Goal: Information Seeking & Learning: Learn about a topic

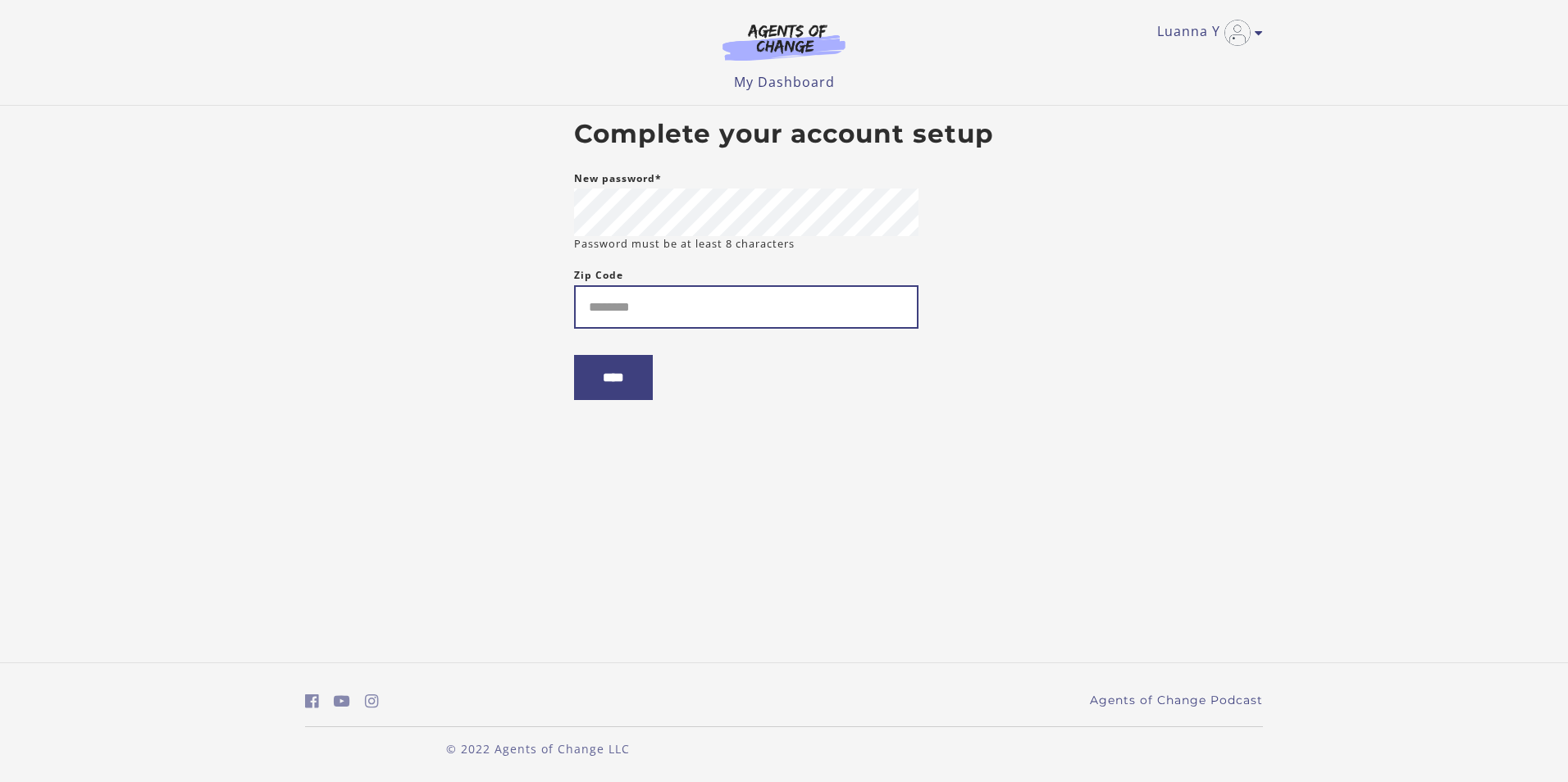
click at [694, 319] on input "Zip Code" at bounding box center [746, 307] width 345 height 44
type input "*****"
click at [586, 383] on input "****" at bounding box center [613, 378] width 79 height 46
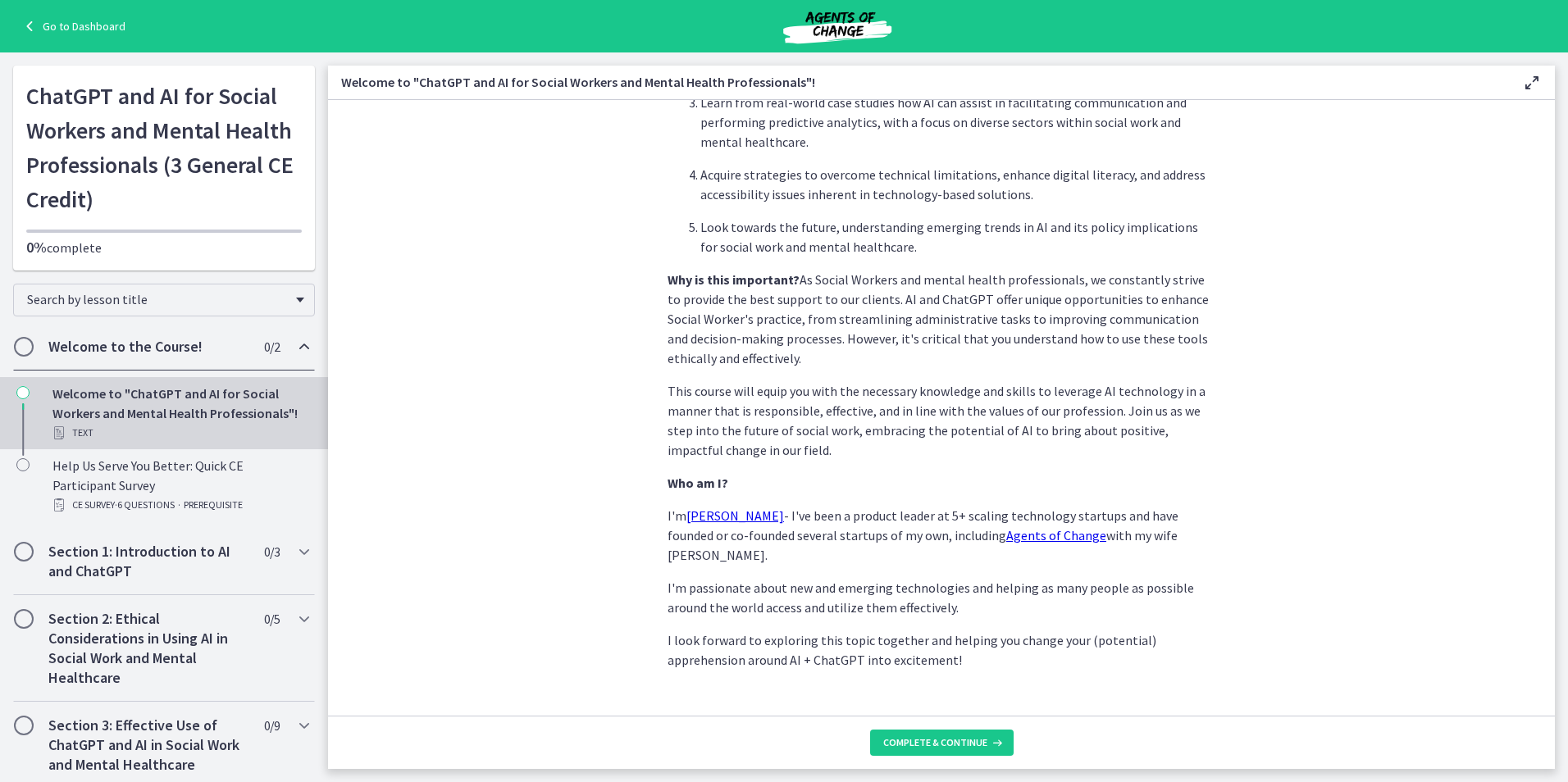
scroll to position [650, 0]
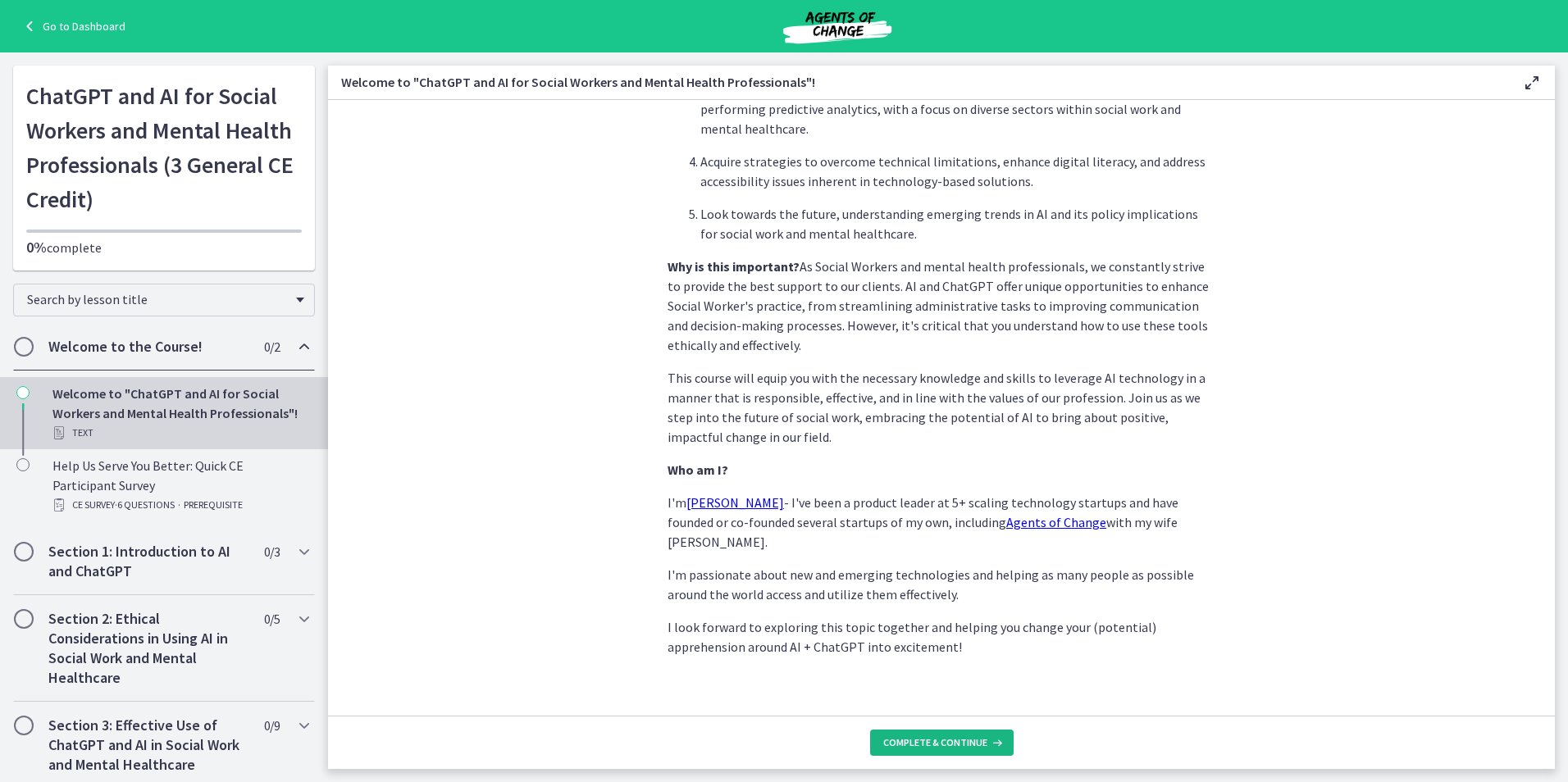
click at [974, 753] on button "Complete & continue" at bounding box center [941, 742] width 144 height 26
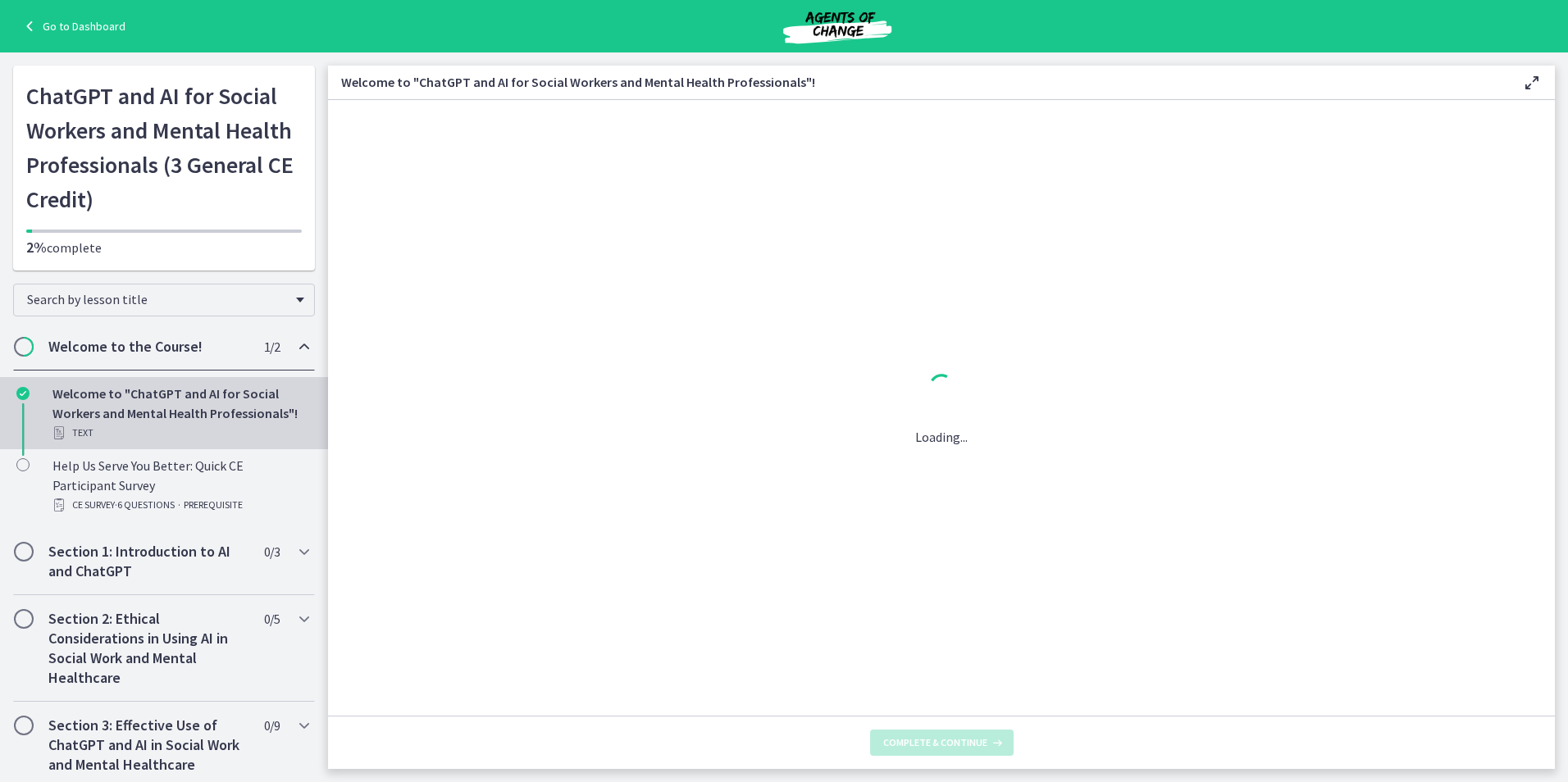
scroll to position [0, 0]
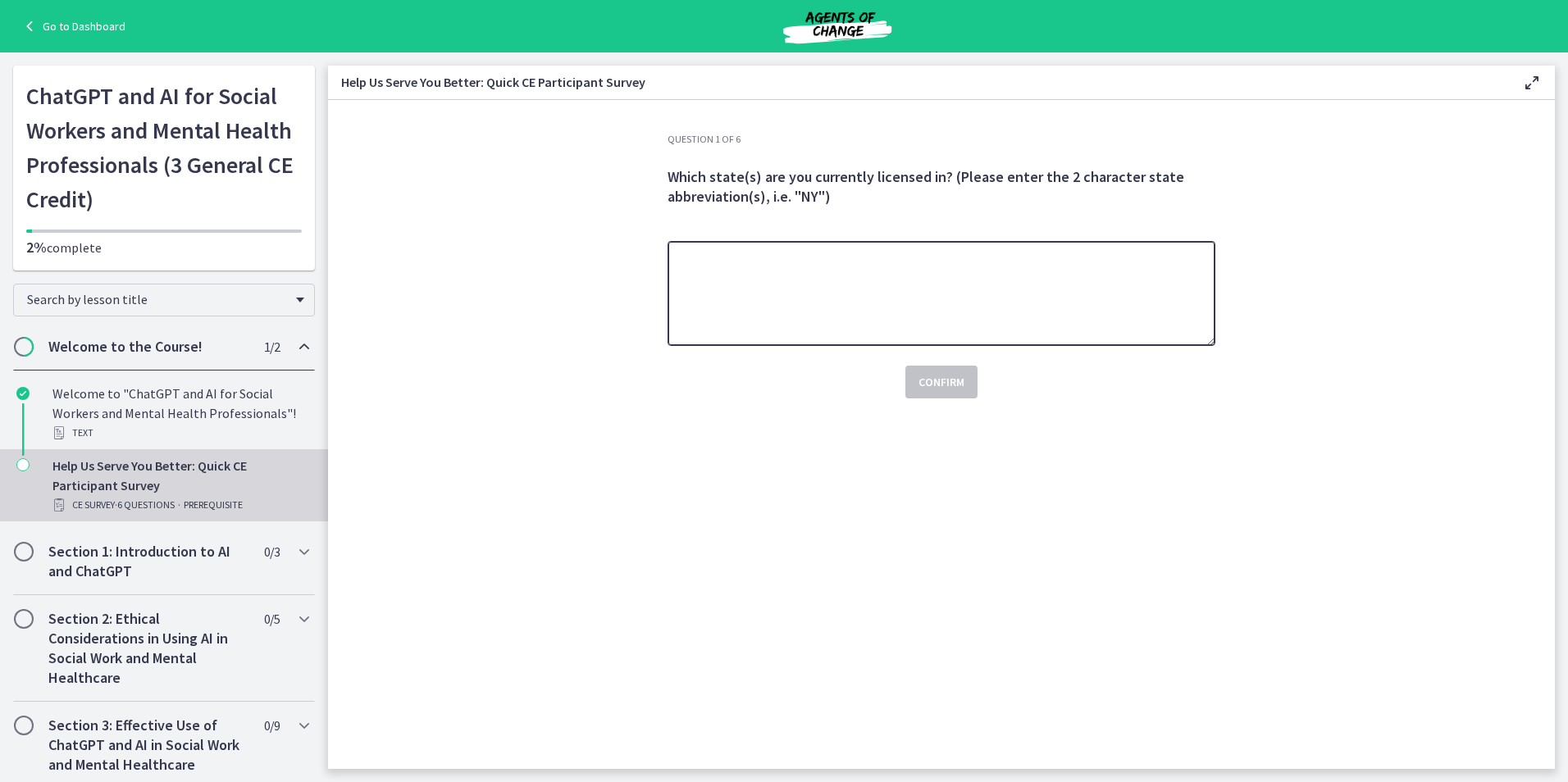
click at [1051, 287] on textarea at bounding box center [941, 294] width 547 height 105
type textarea "**"
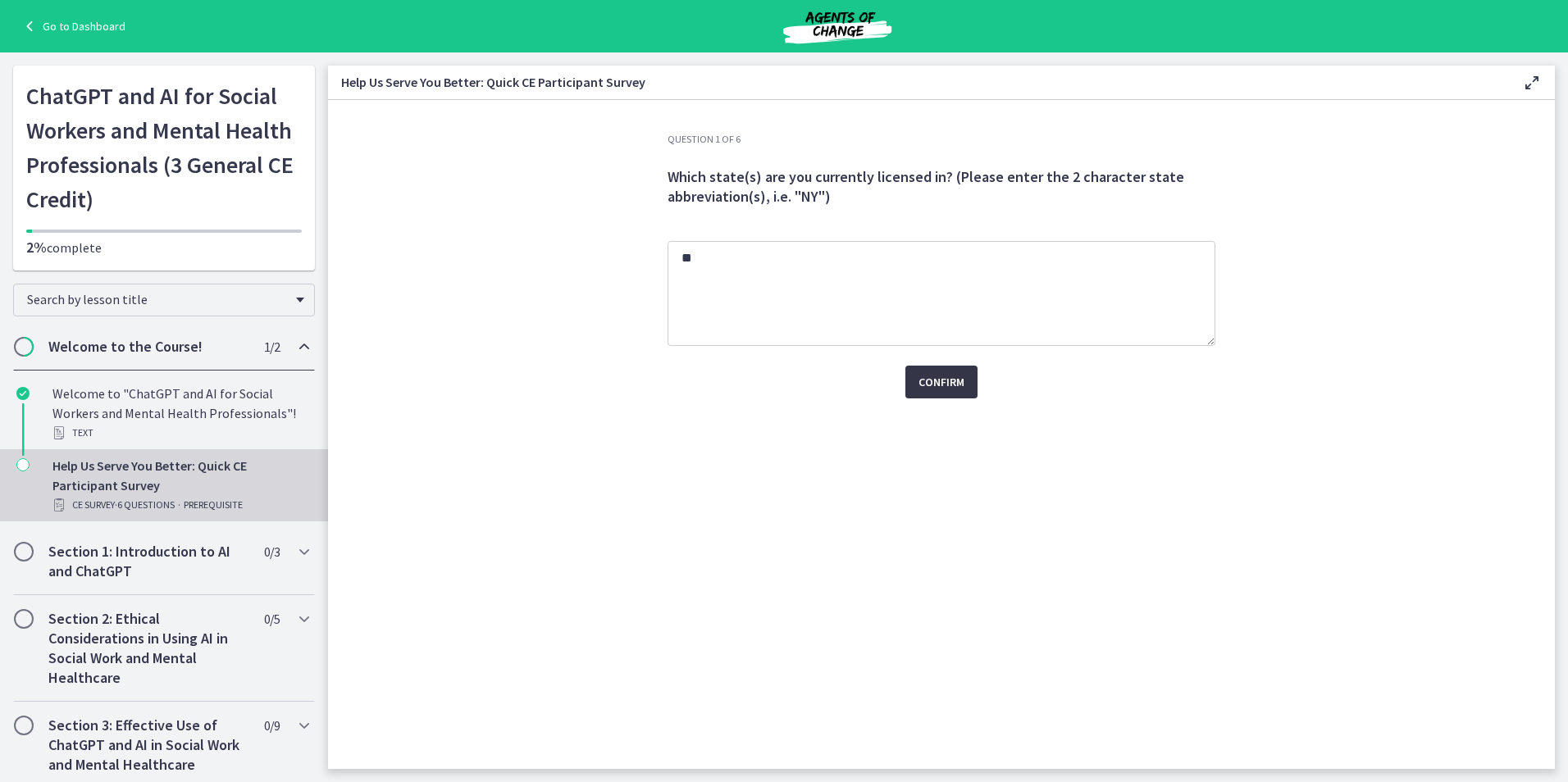
click at [939, 374] on span "Confirm" at bounding box center [941, 382] width 46 height 20
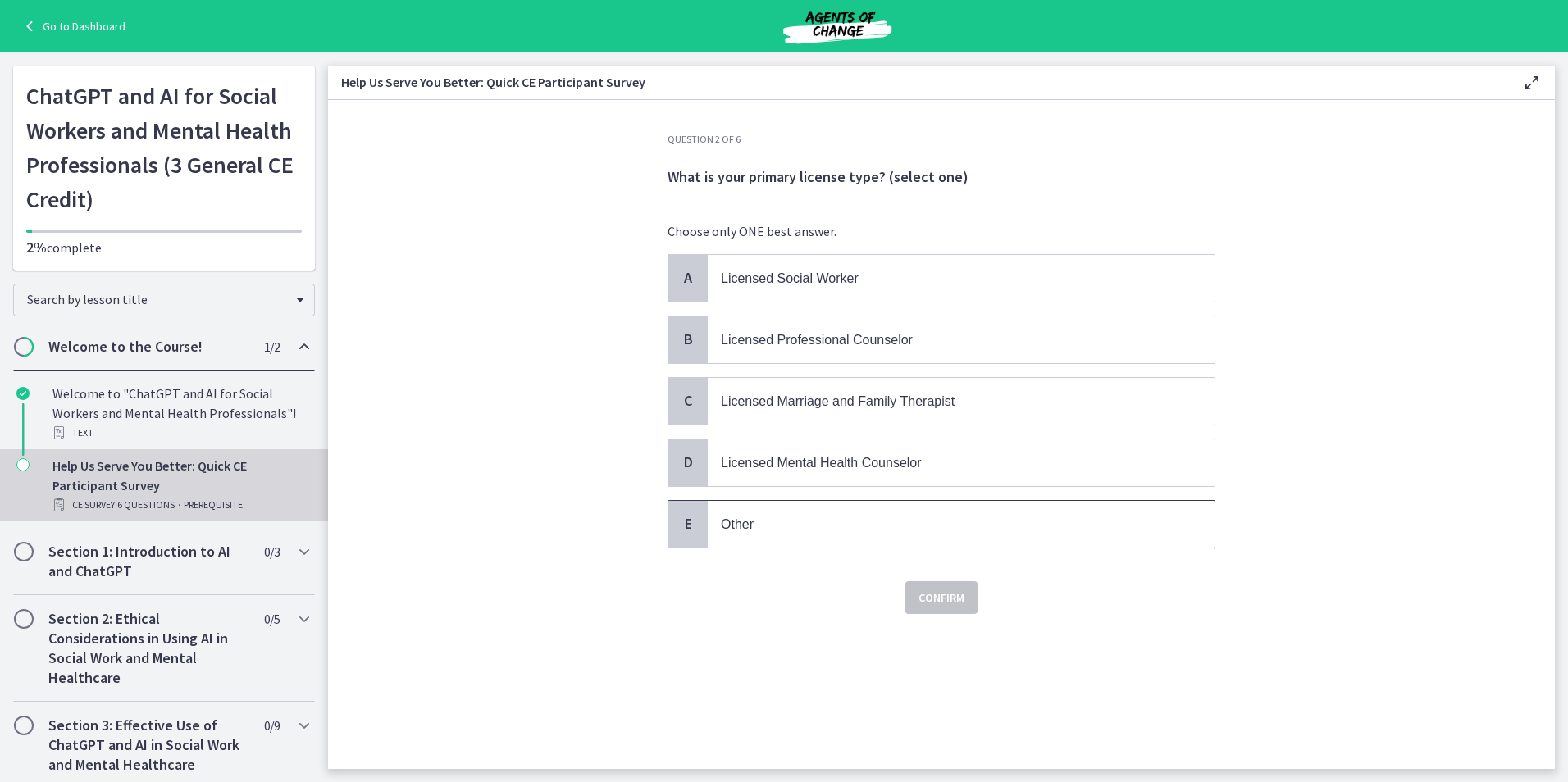
click at [789, 536] on span "Other" at bounding box center [962, 524] width 507 height 46
click at [789, 534] on p "Other" at bounding box center [944, 524] width 447 height 21
click at [795, 518] on p "Other" at bounding box center [944, 524] width 447 height 21
click at [773, 283] on span "Licensed Social Worker" at bounding box center [789, 279] width 138 height 14
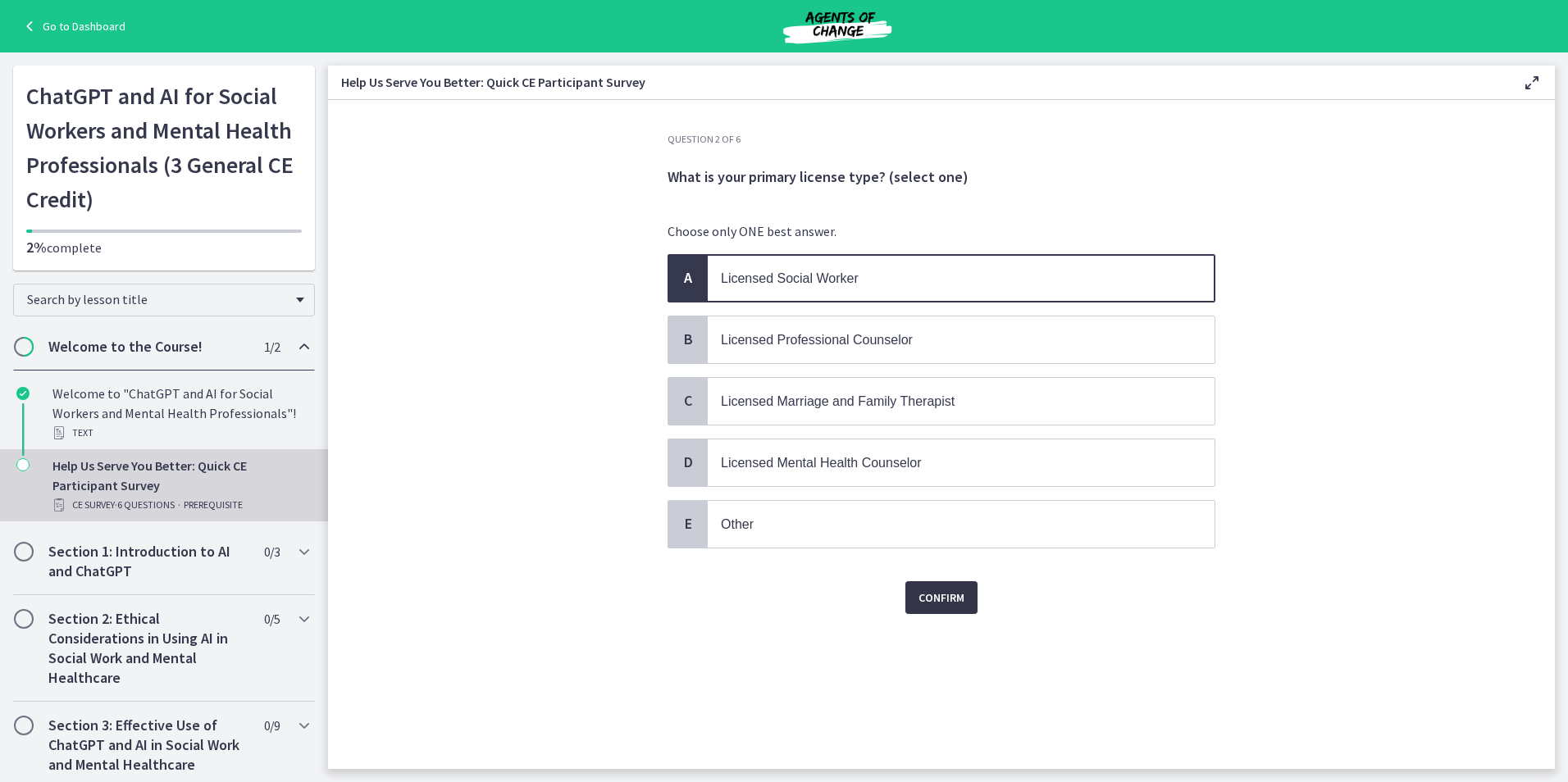
click at [947, 598] on span "Confirm" at bounding box center [941, 597] width 46 height 20
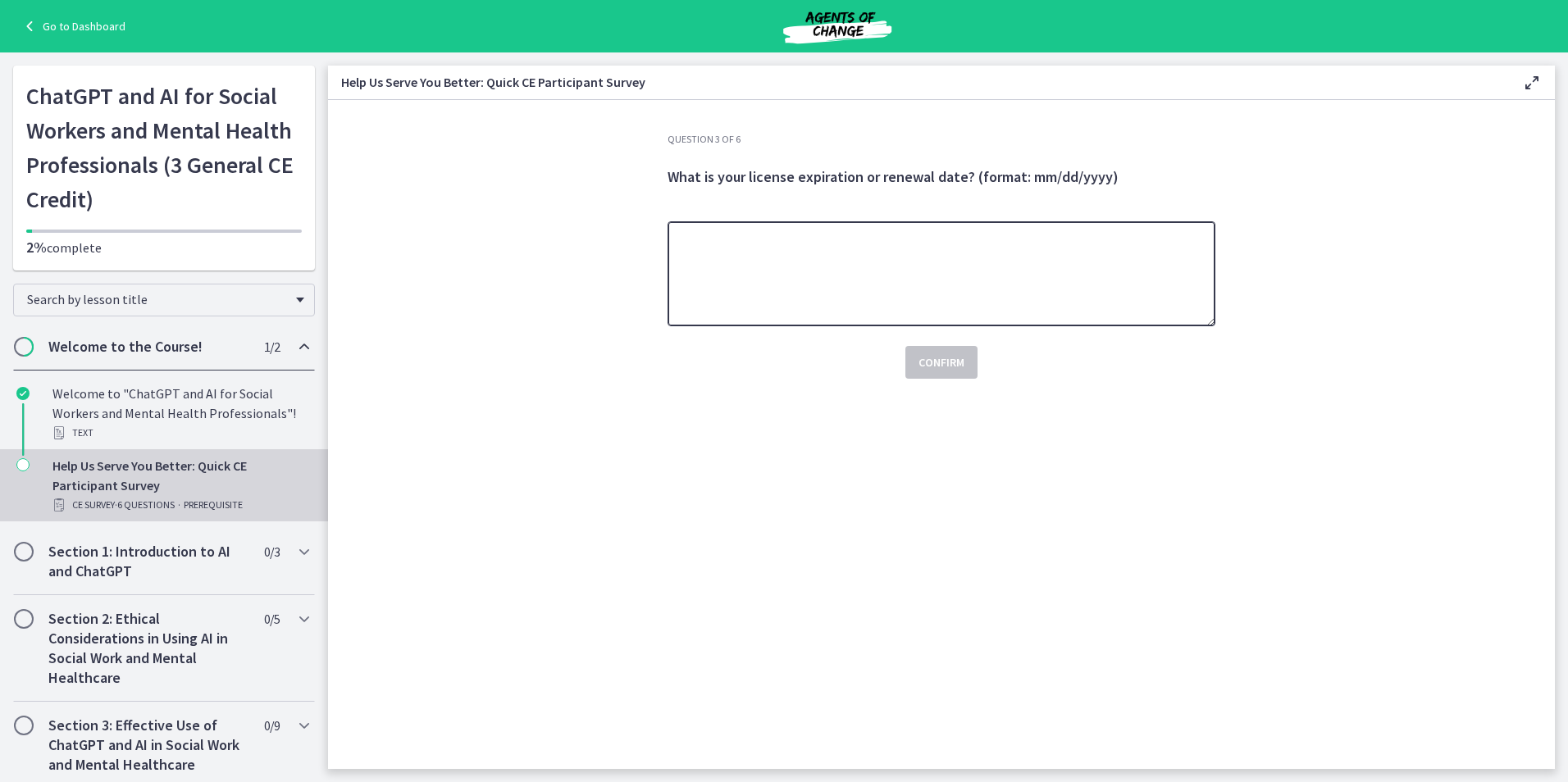
click at [801, 284] on textarea at bounding box center [941, 274] width 547 height 105
type textarea "**********"
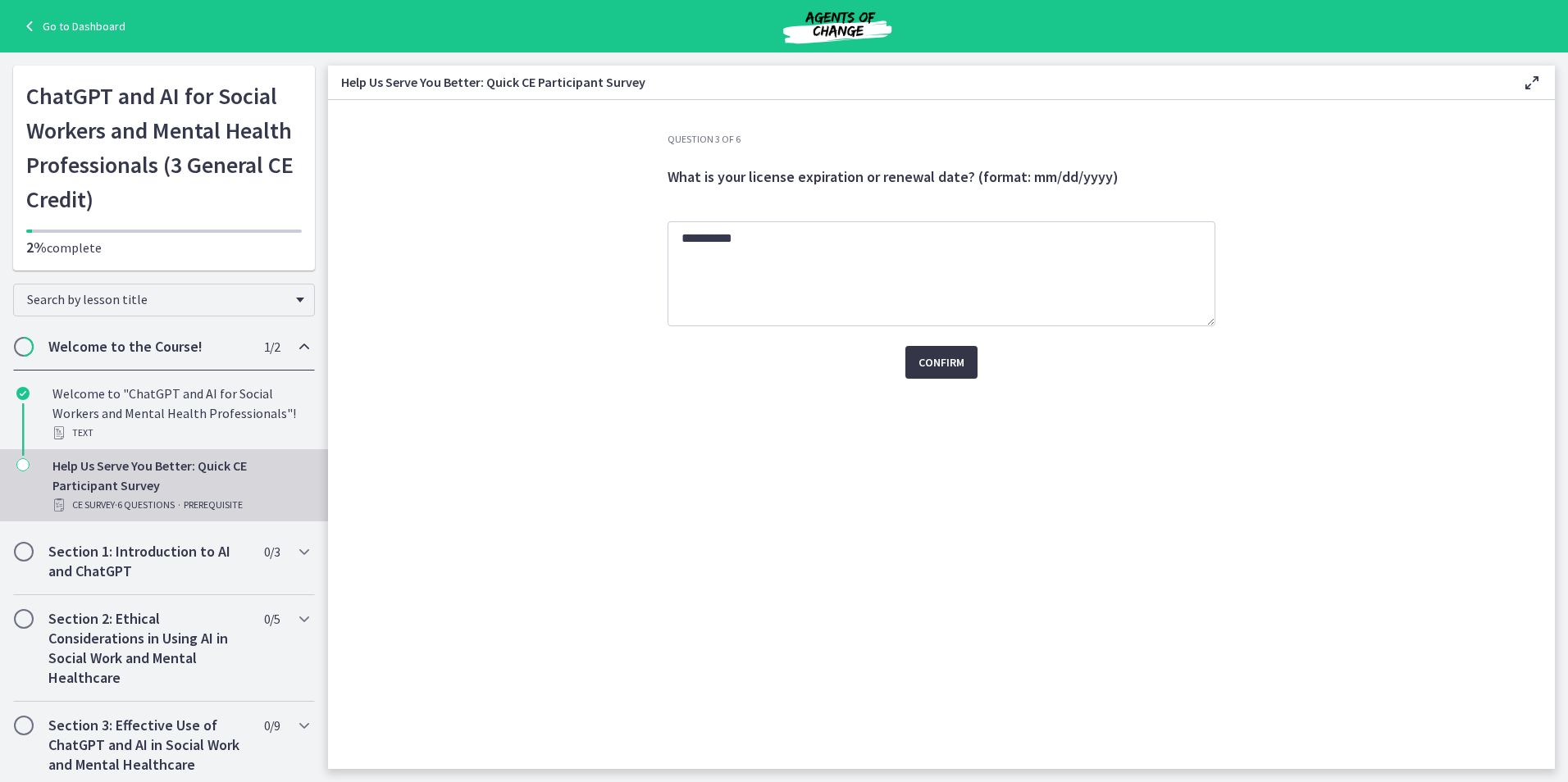
click at [930, 353] on span "Confirm" at bounding box center [941, 362] width 46 height 20
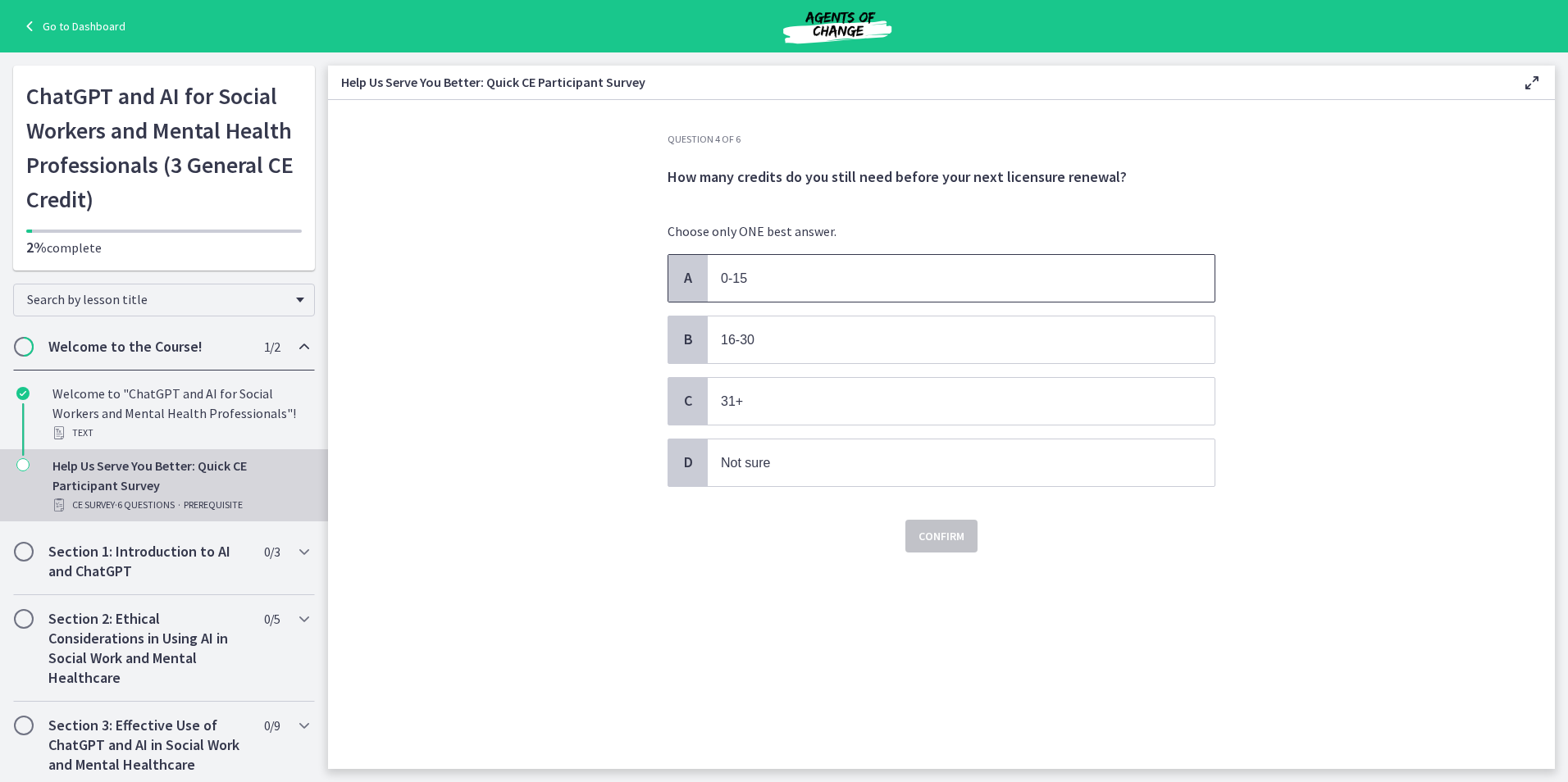
click at [821, 288] on span "0-15" at bounding box center [962, 279] width 507 height 46
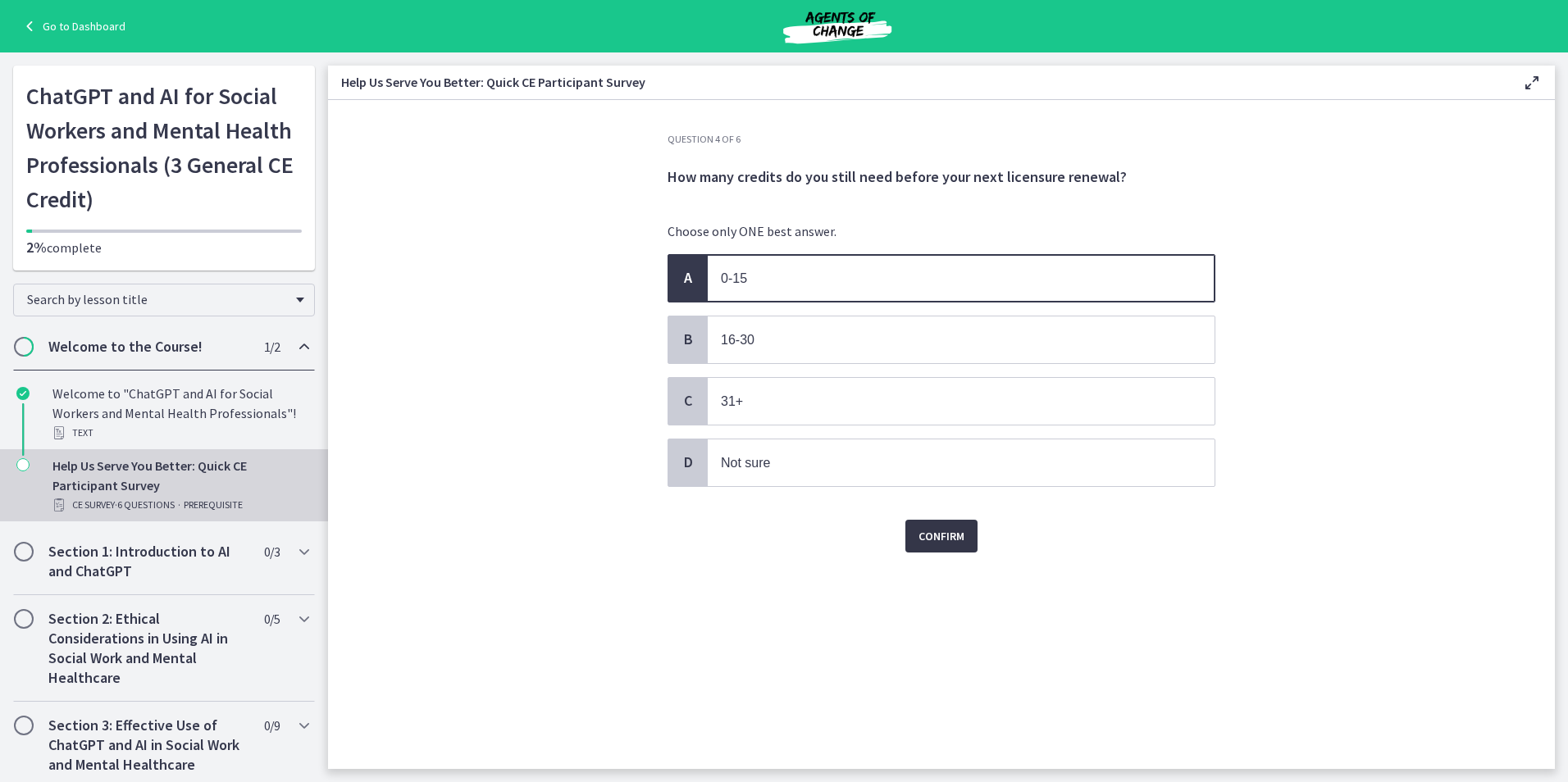
click at [963, 534] on span "Confirm" at bounding box center [941, 537] width 46 height 20
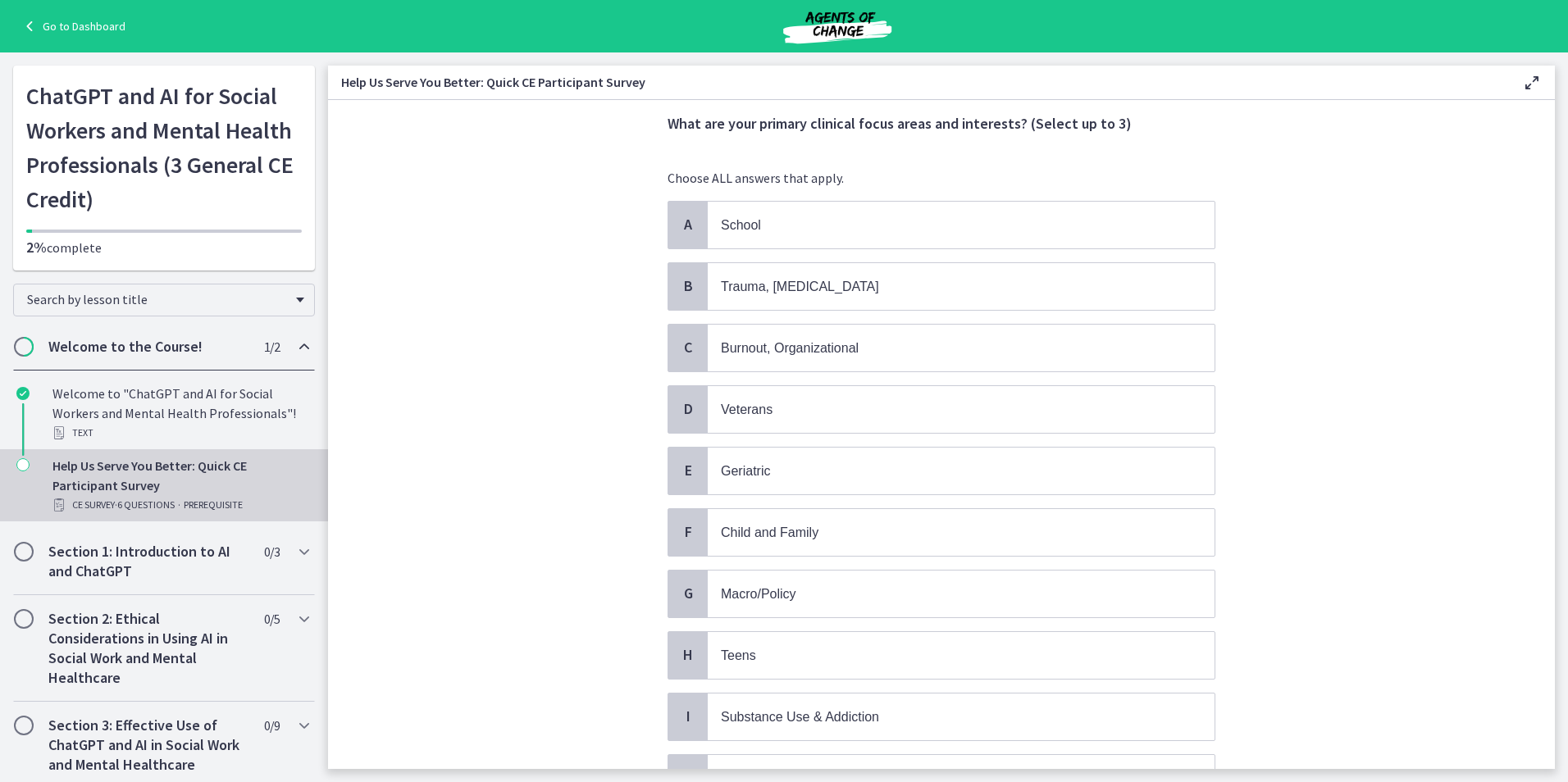
scroll to position [82, 0]
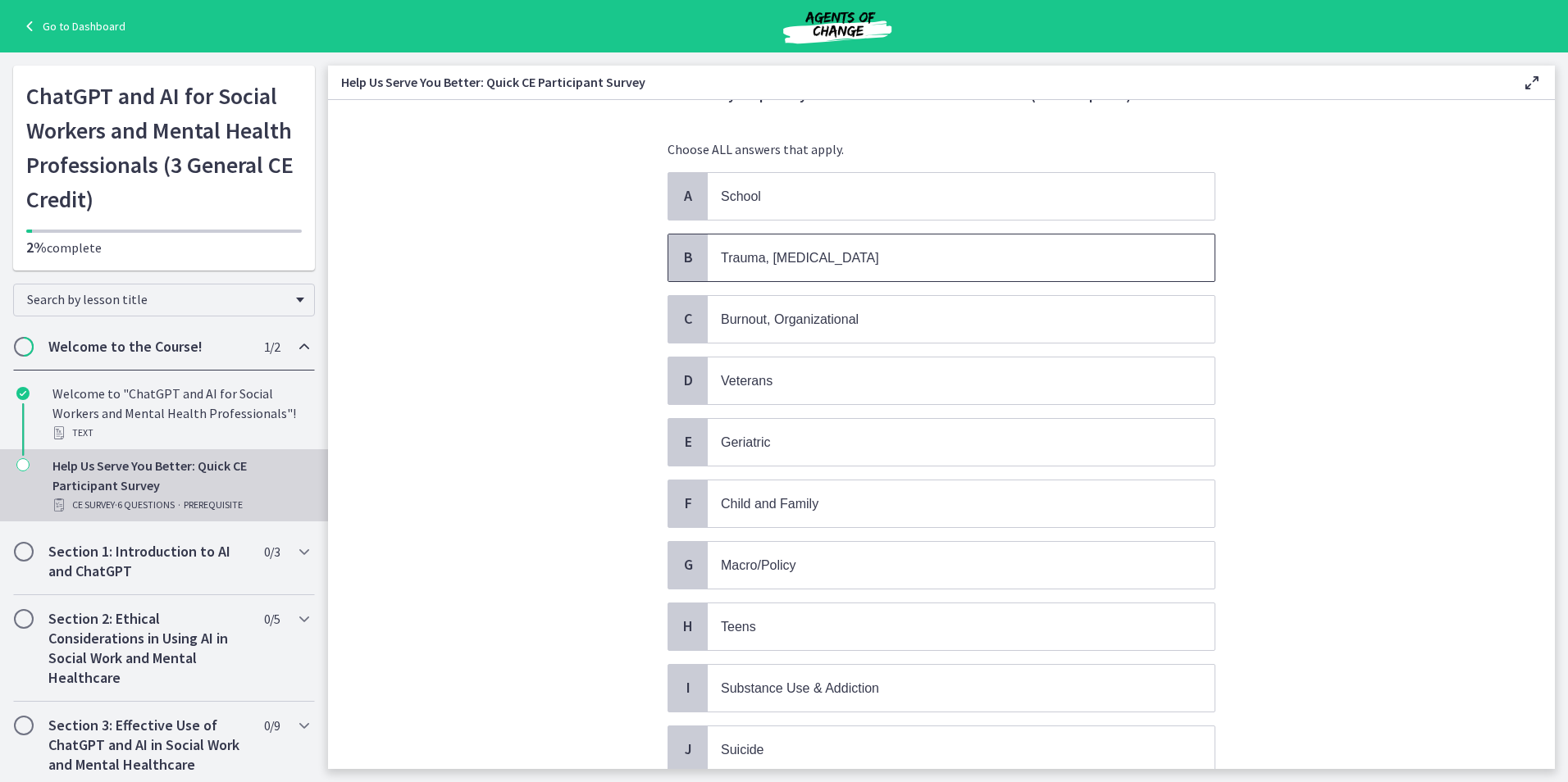
click at [770, 268] on span "Trauma, PTSD" at bounding box center [962, 258] width 507 height 46
click at [790, 317] on span "Burnout, Organizational" at bounding box center [789, 320] width 138 height 14
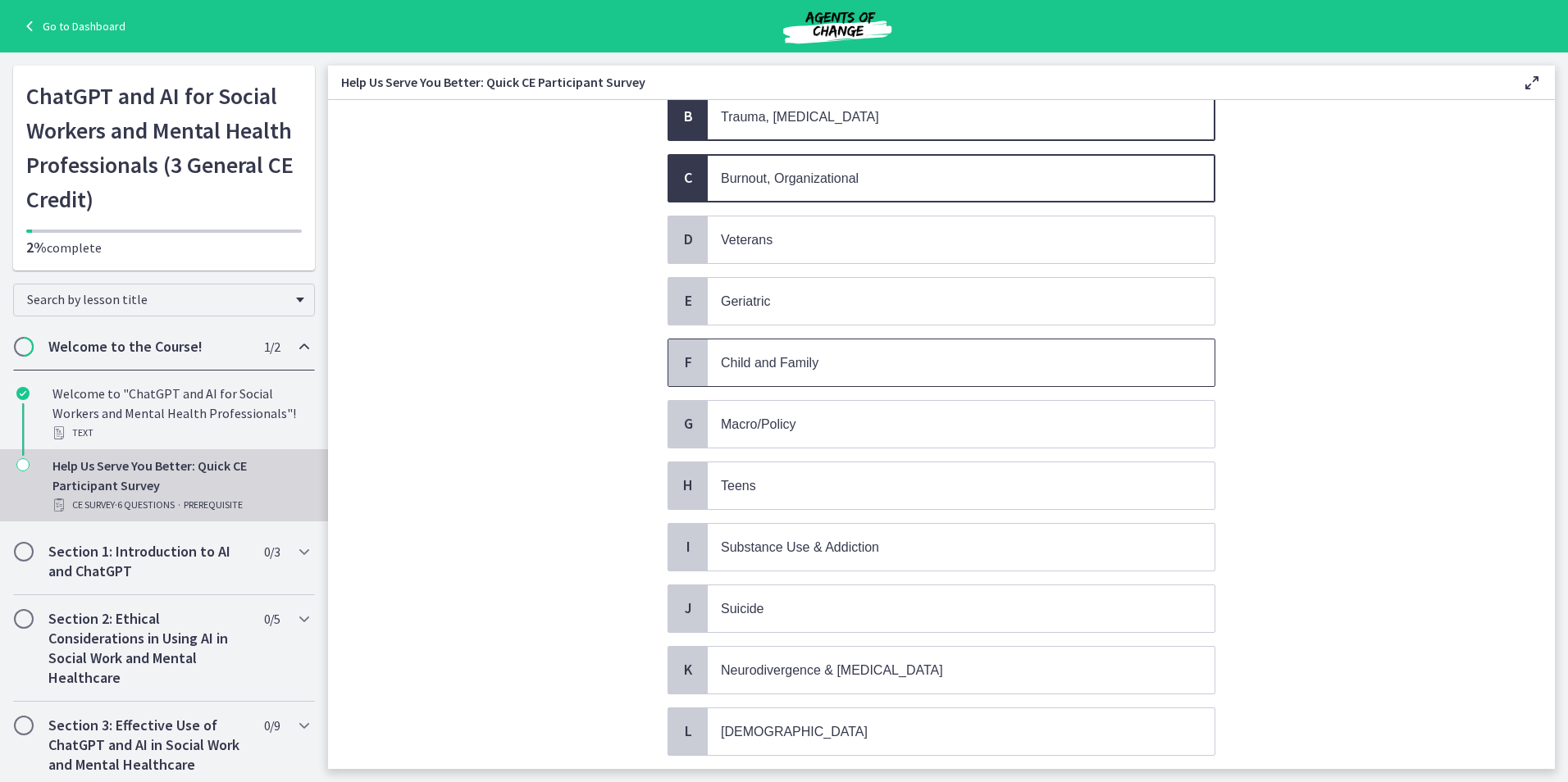
scroll to position [246, 0]
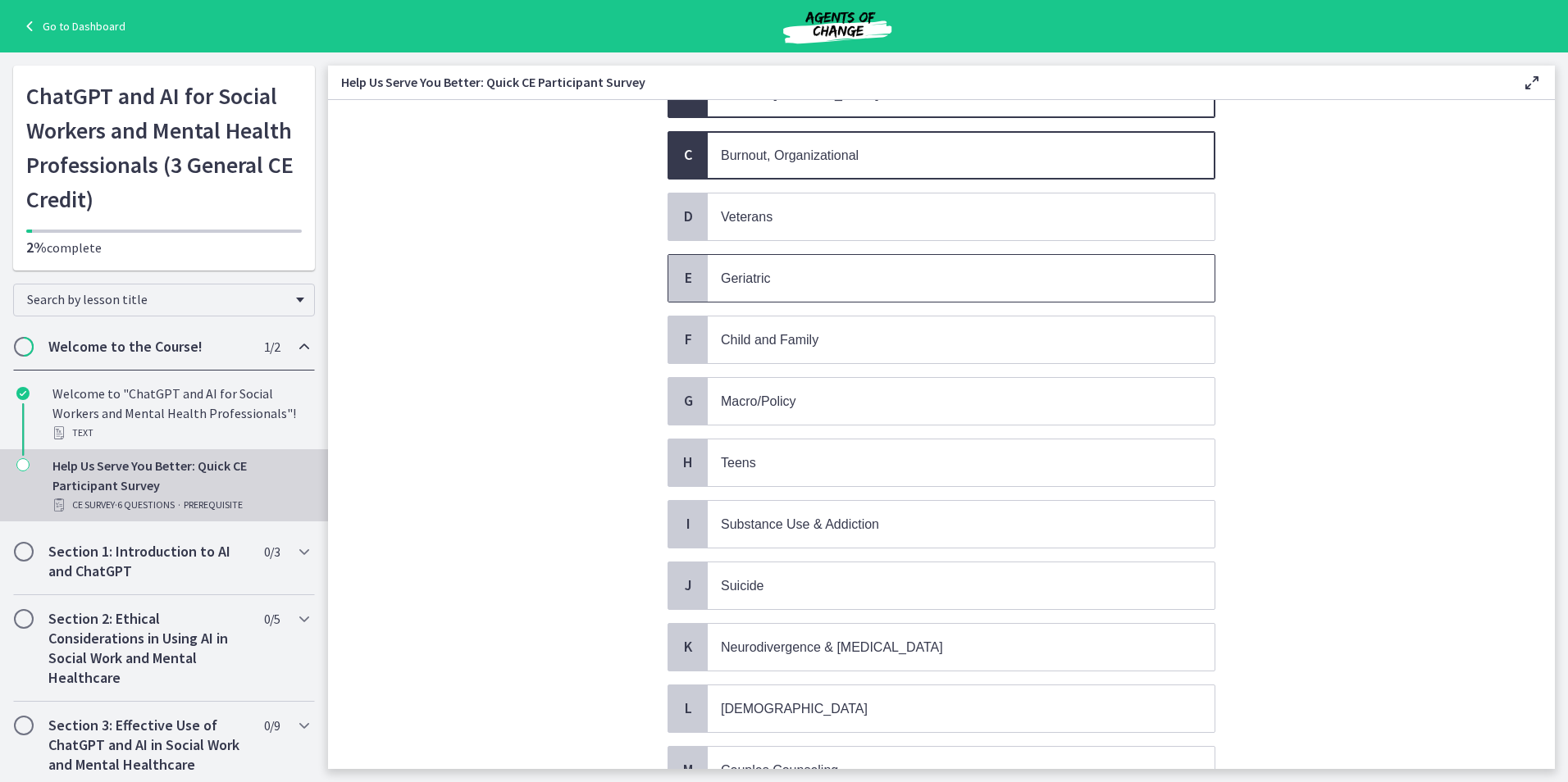
click at [785, 287] on p "Geriatric" at bounding box center [944, 278] width 447 height 21
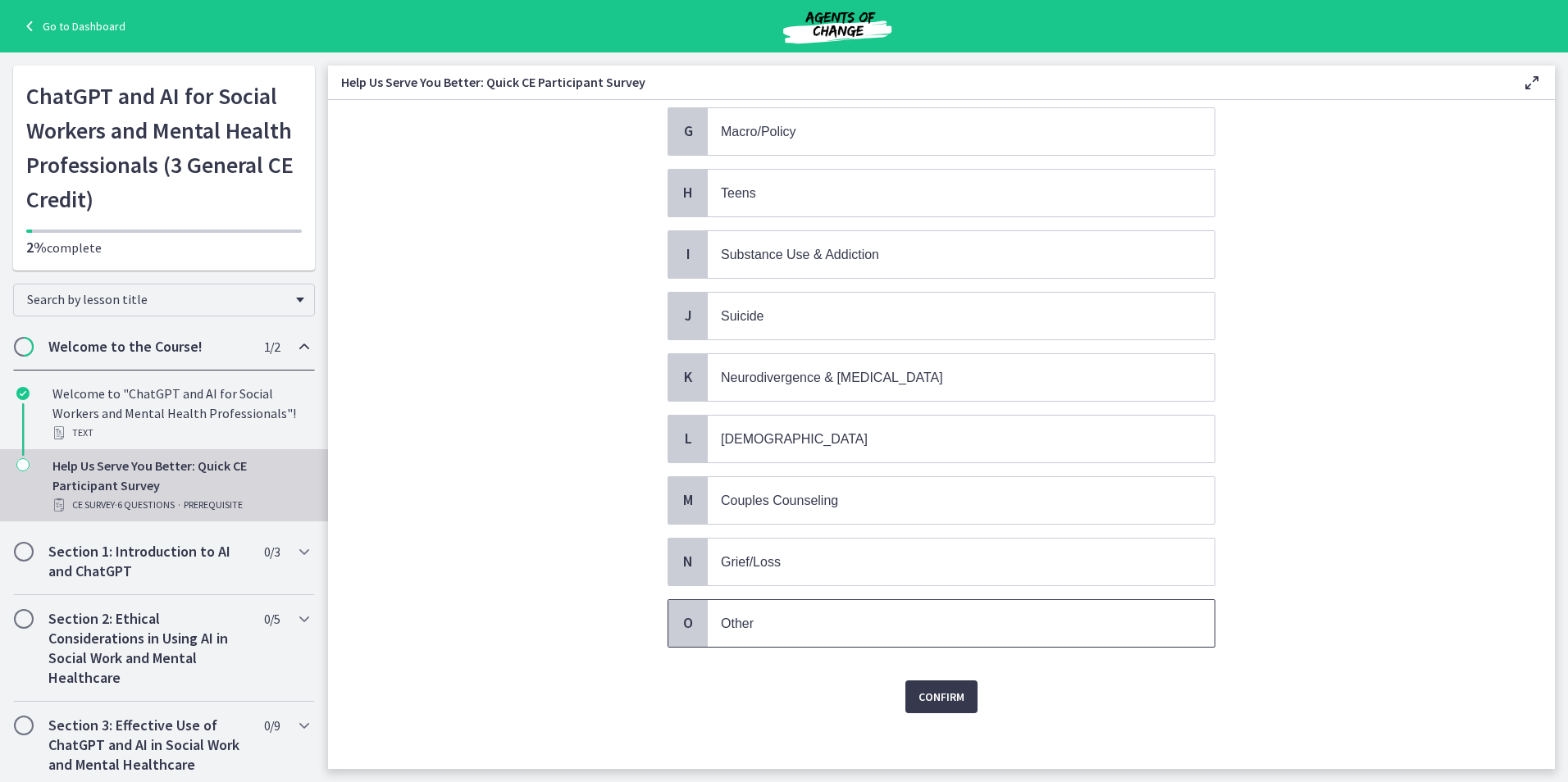
scroll to position [526, 0]
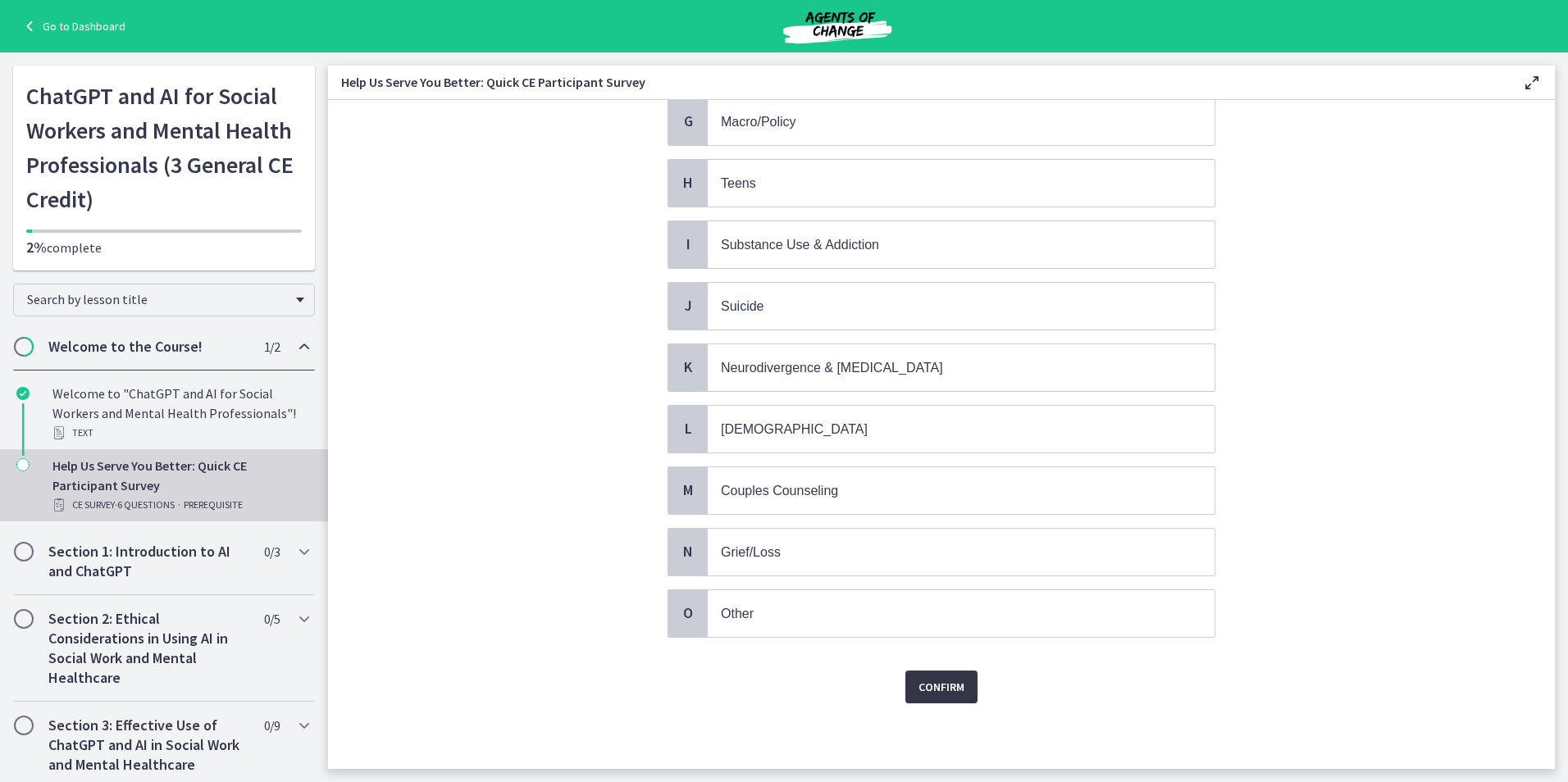
click at [946, 689] on span "Confirm" at bounding box center [941, 687] width 46 height 20
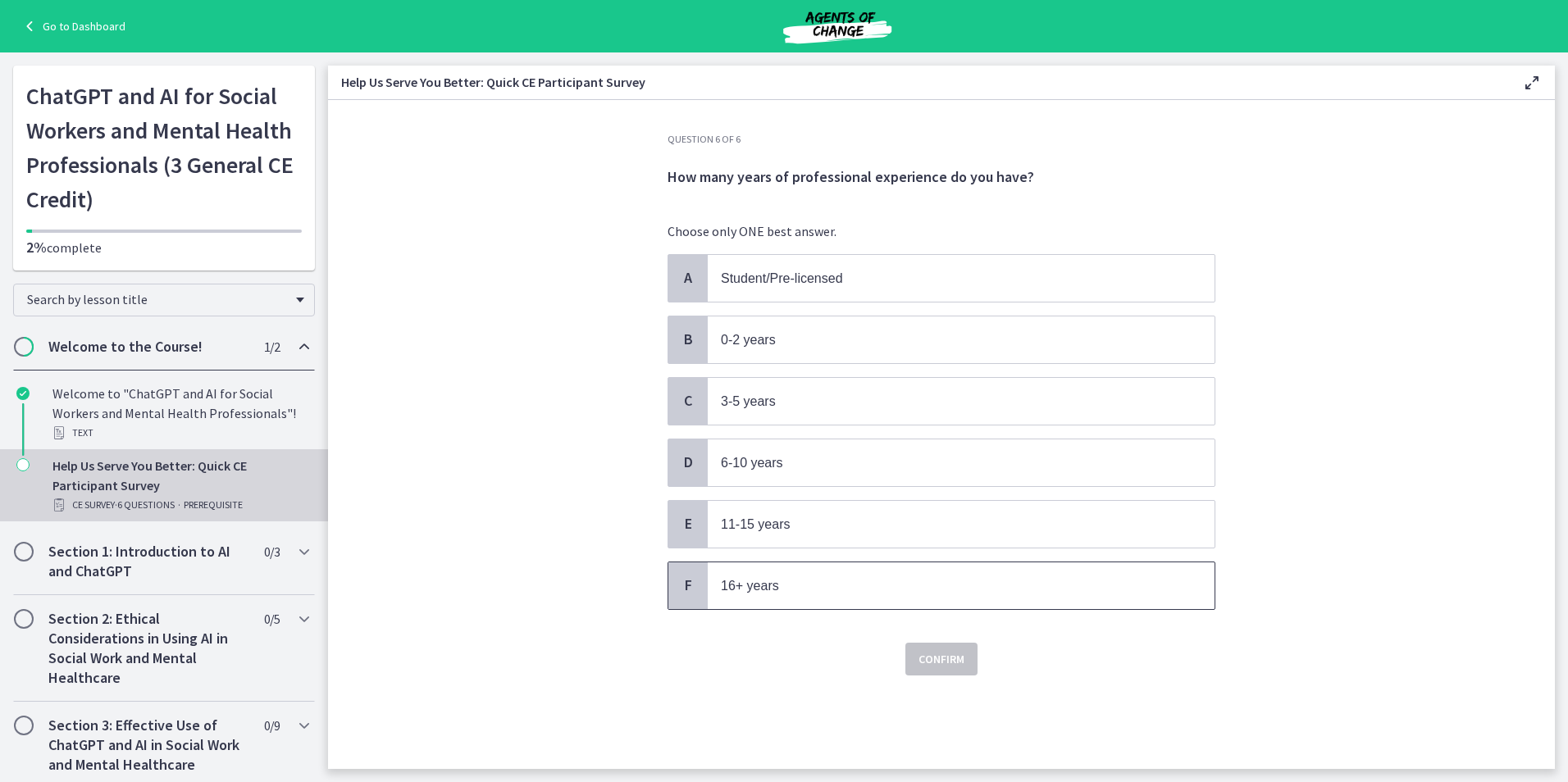
click at [817, 597] on span "16+ years" at bounding box center [962, 586] width 507 height 46
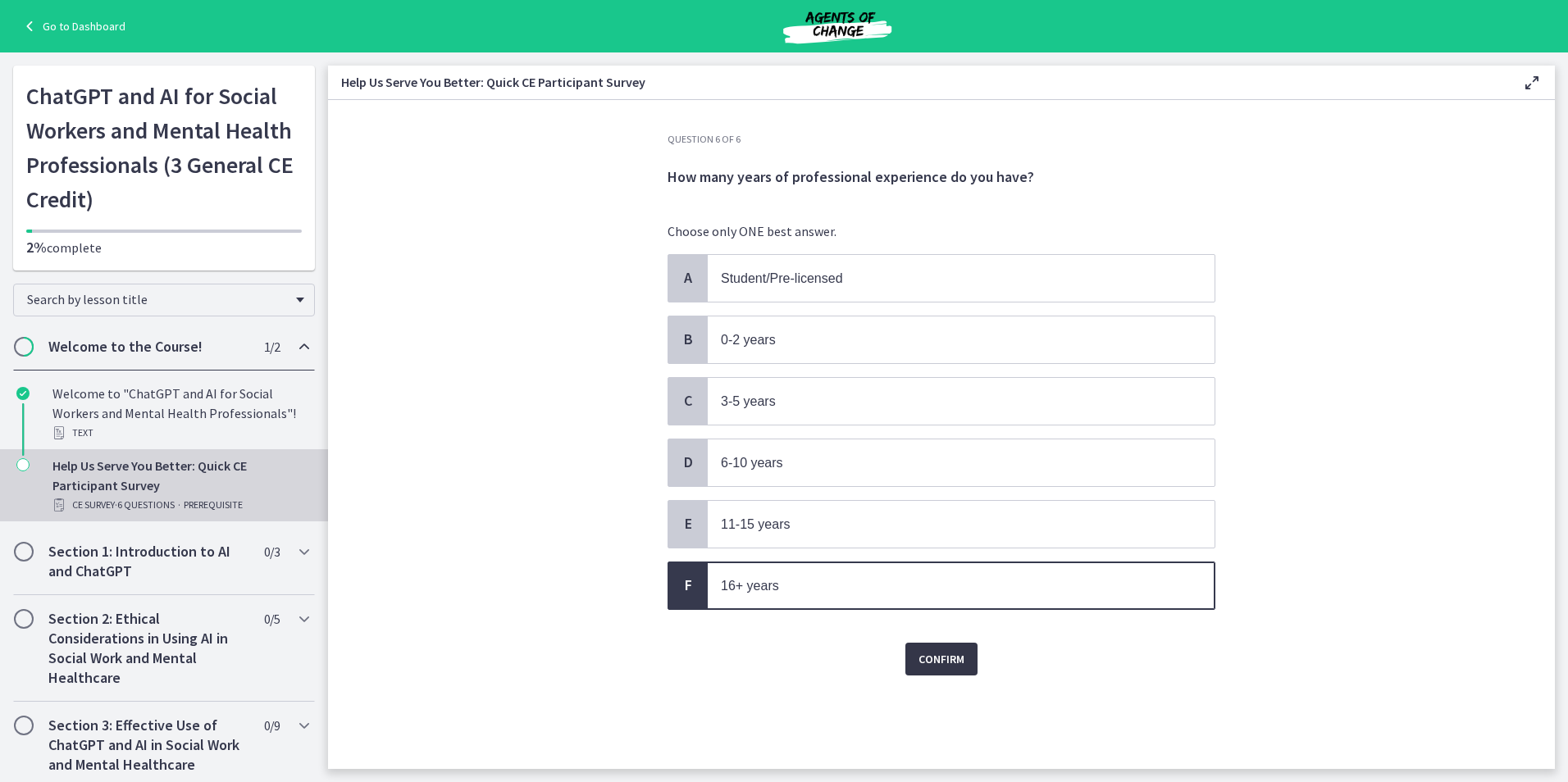
click at [953, 658] on span "Confirm" at bounding box center [941, 659] width 46 height 20
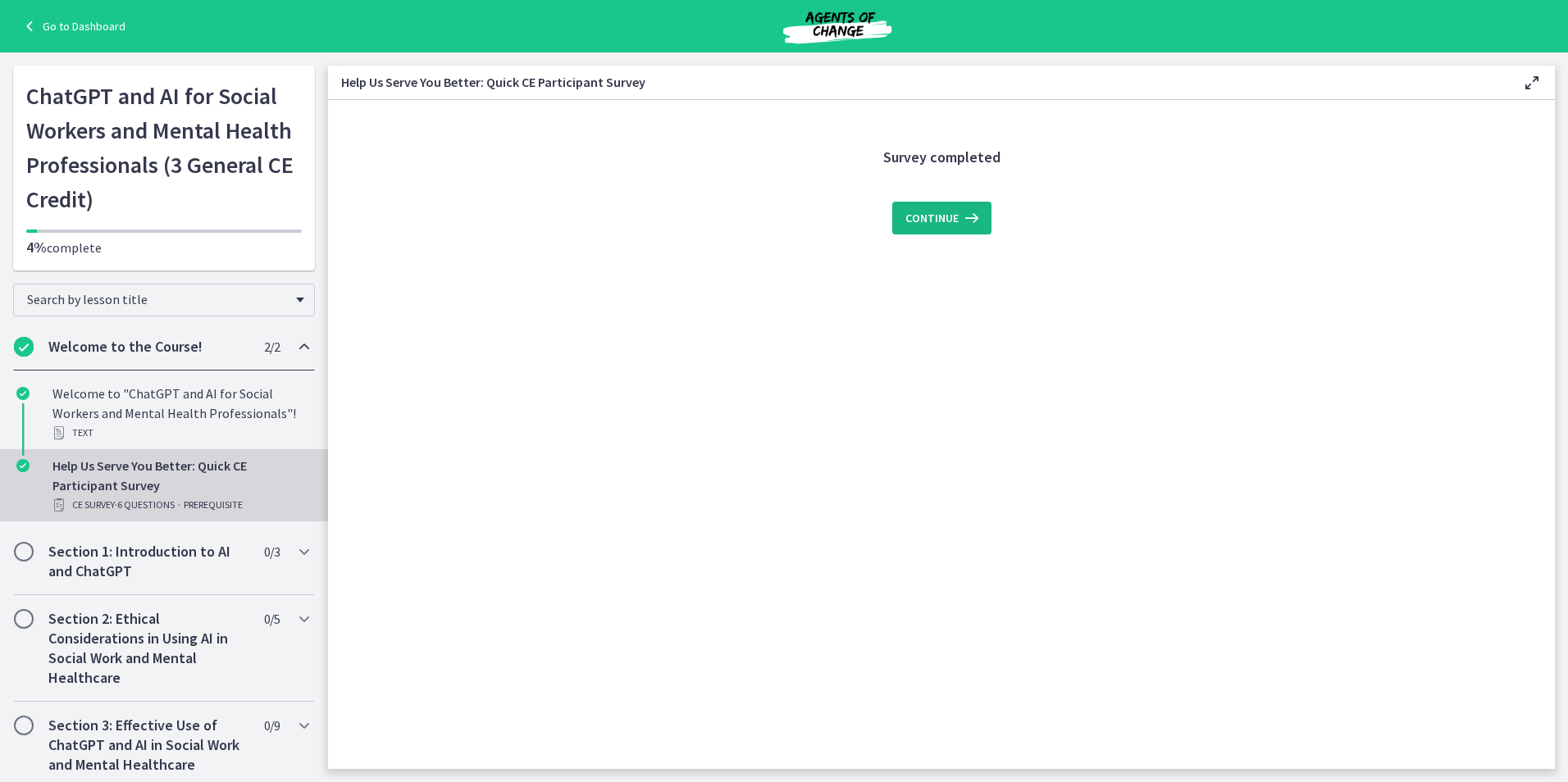
click at [962, 221] on icon at bounding box center [971, 218] width 23 height 20
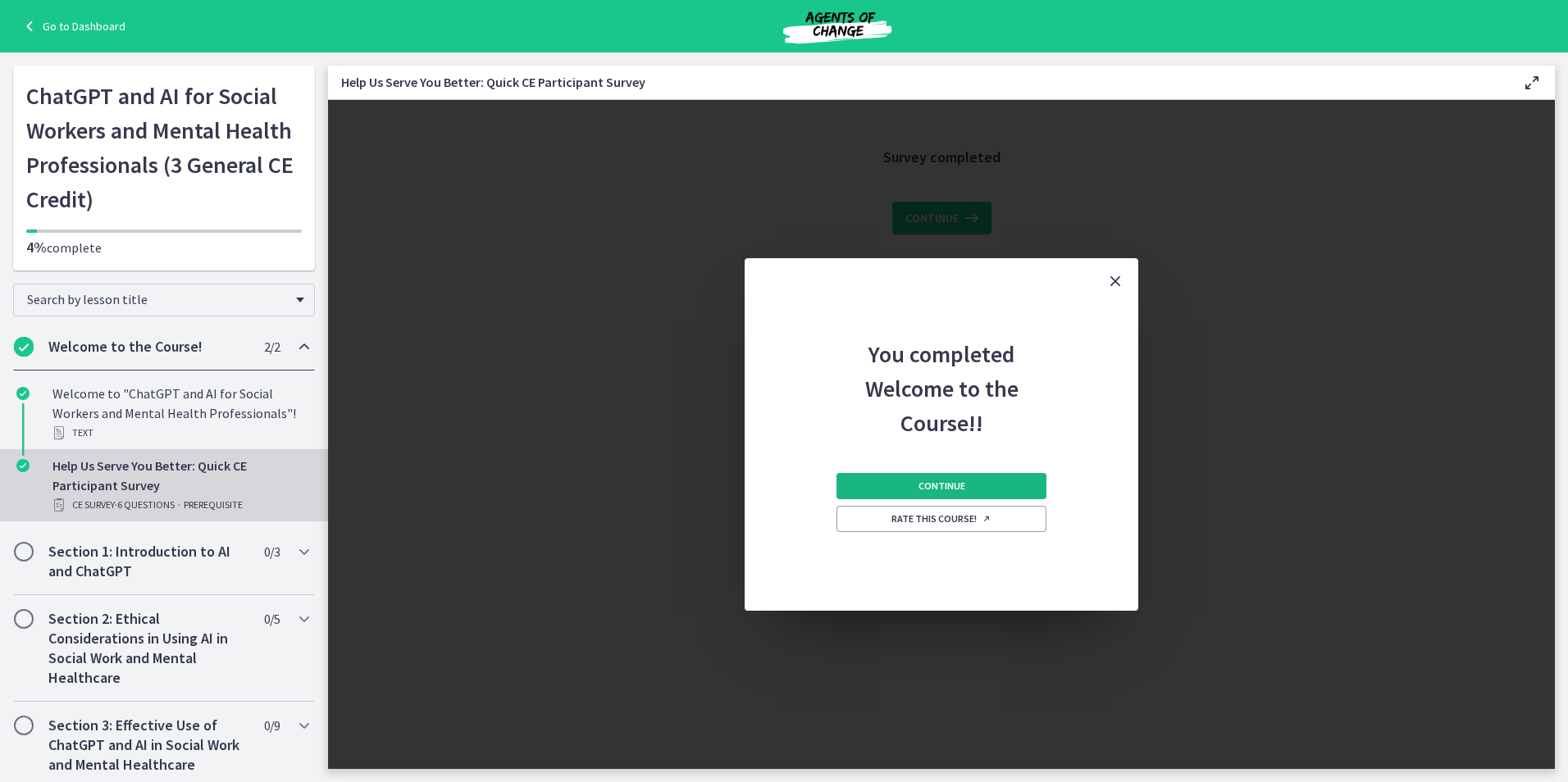
click at [938, 489] on span "Continue" at bounding box center [942, 486] width 46 height 13
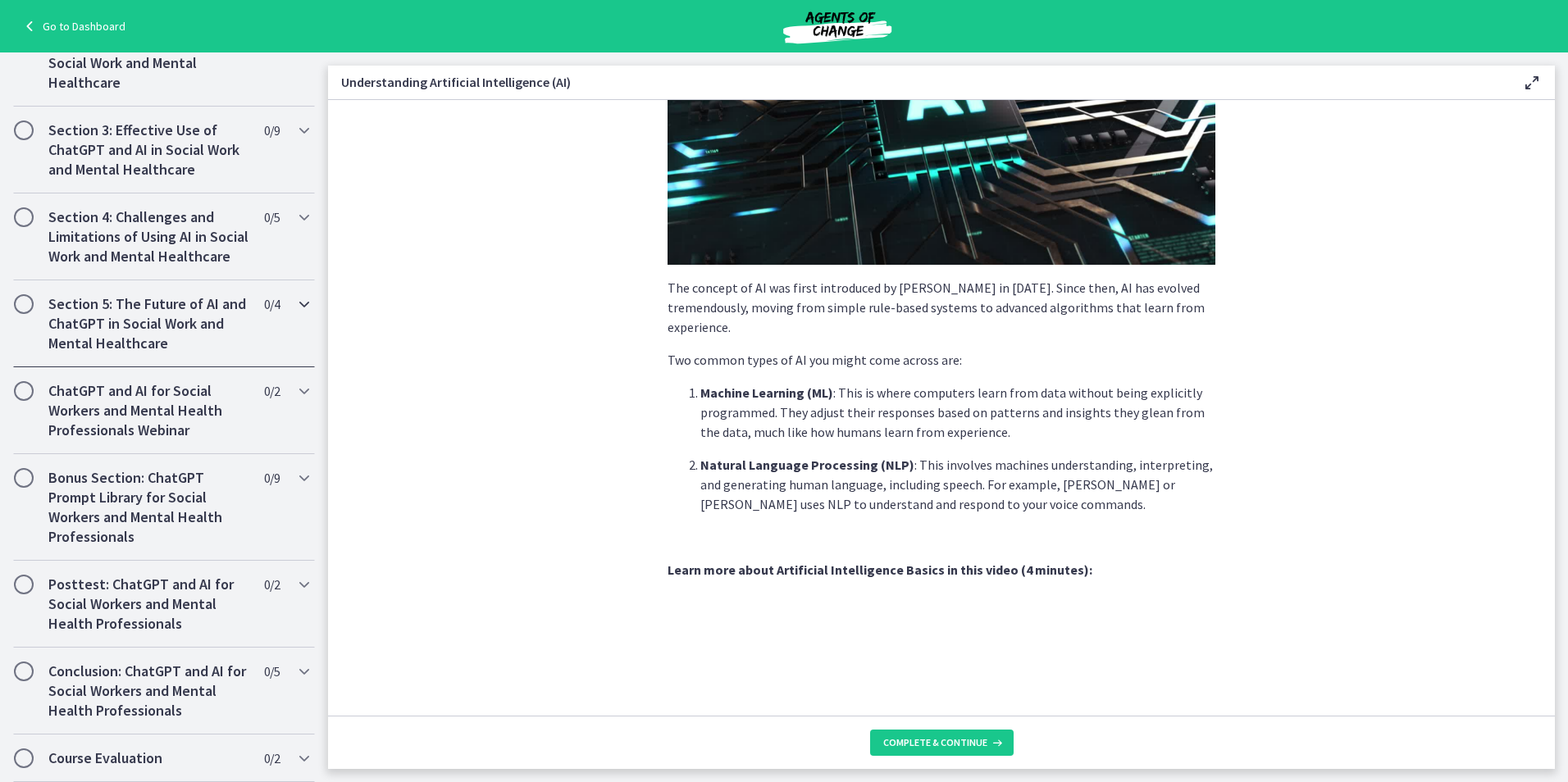
scroll to position [628, 0]
click at [956, 748] on span "Complete & continue" at bounding box center [935, 743] width 104 height 13
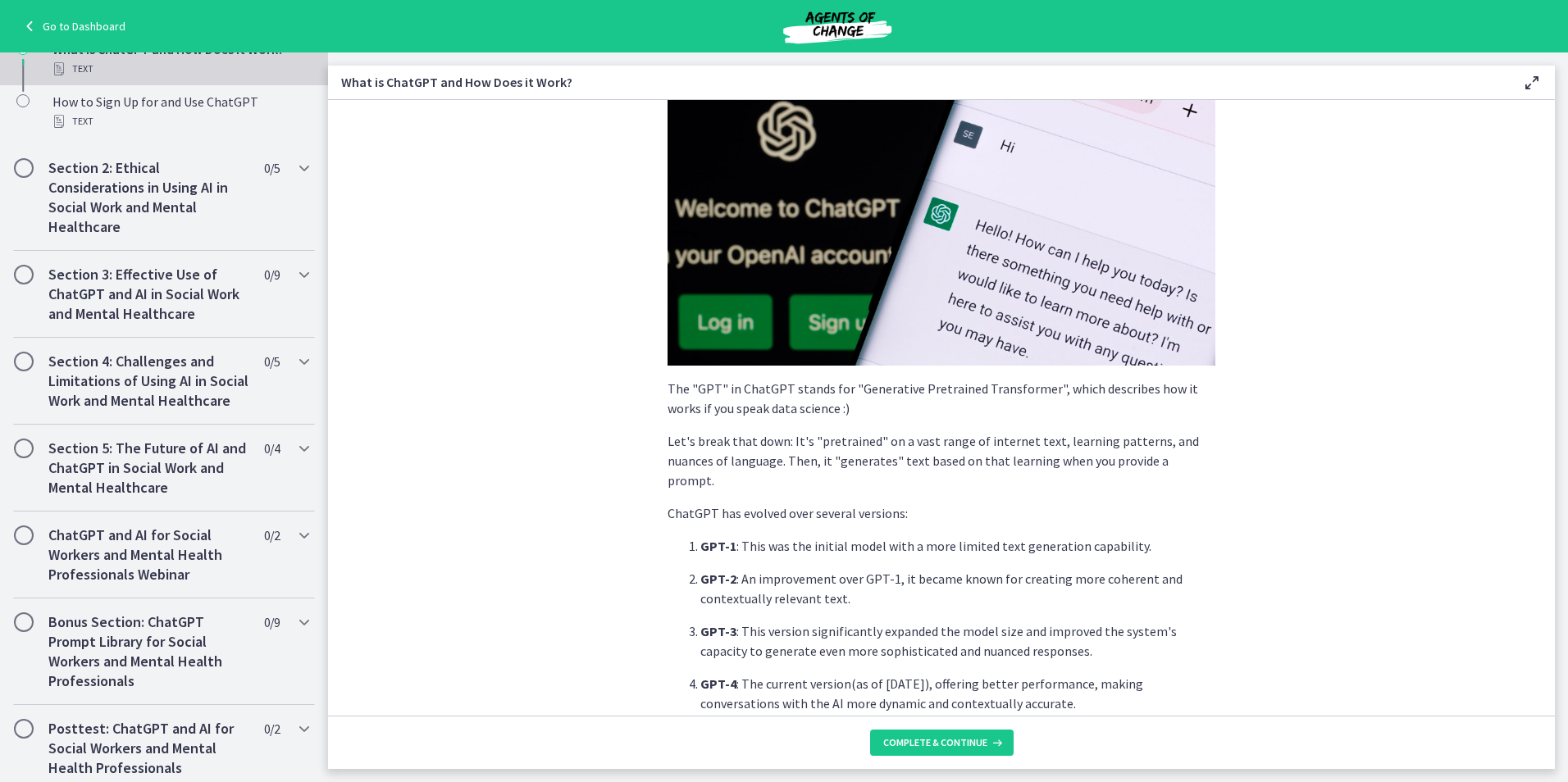
scroll to position [574, 0]
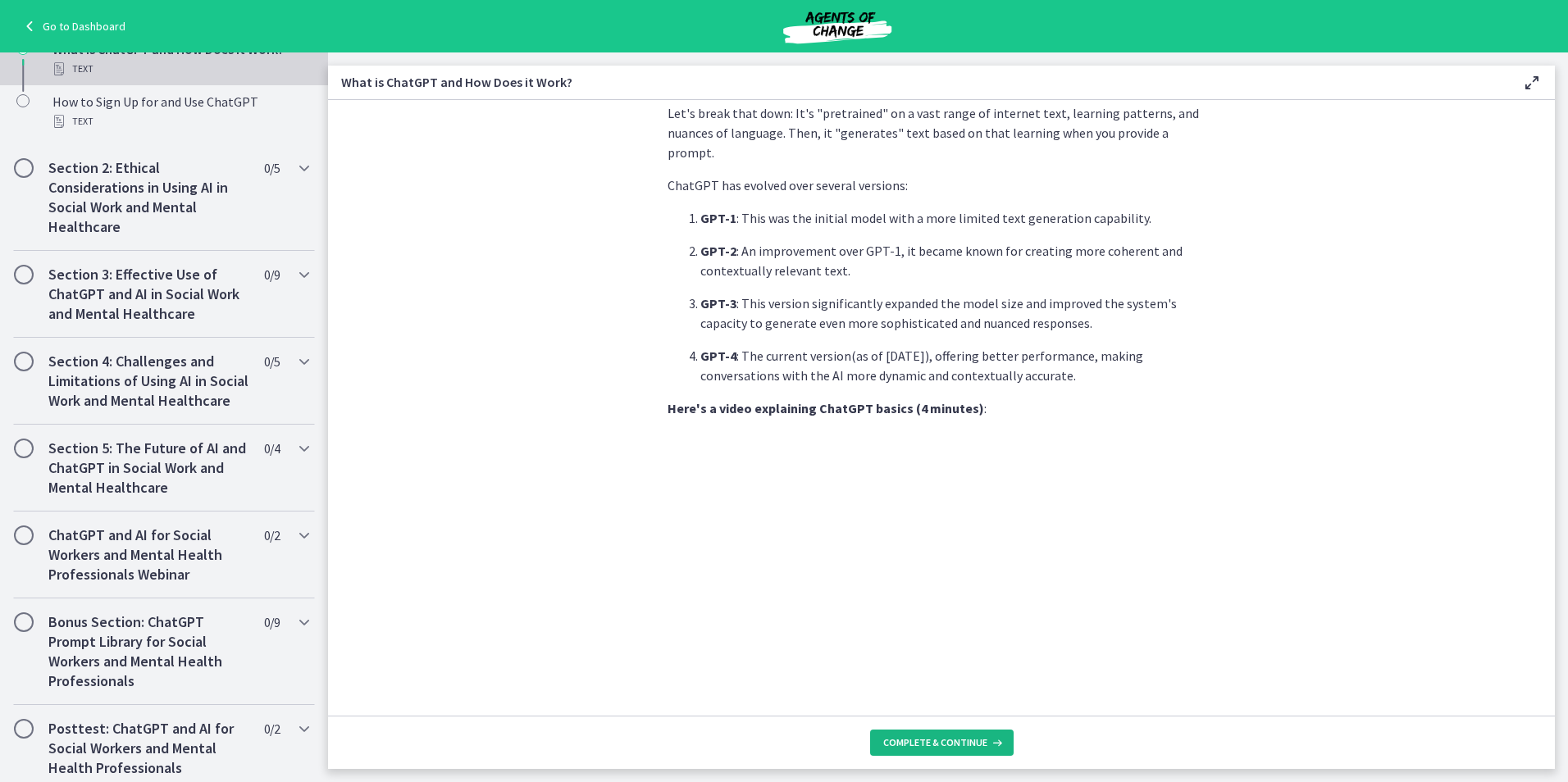
click at [956, 747] on span "Complete & continue" at bounding box center [935, 743] width 104 height 13
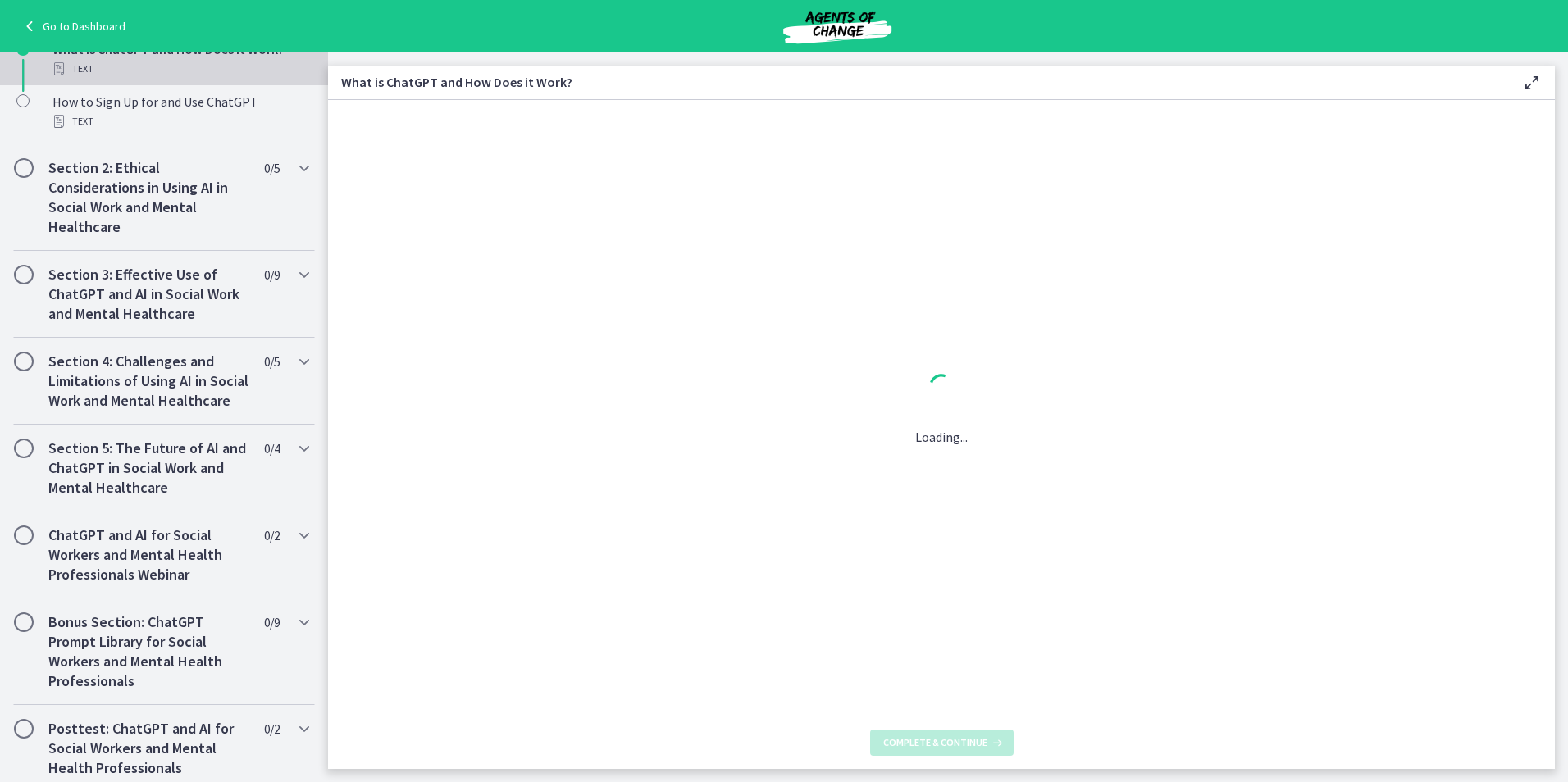
scroll to position [0, 0]
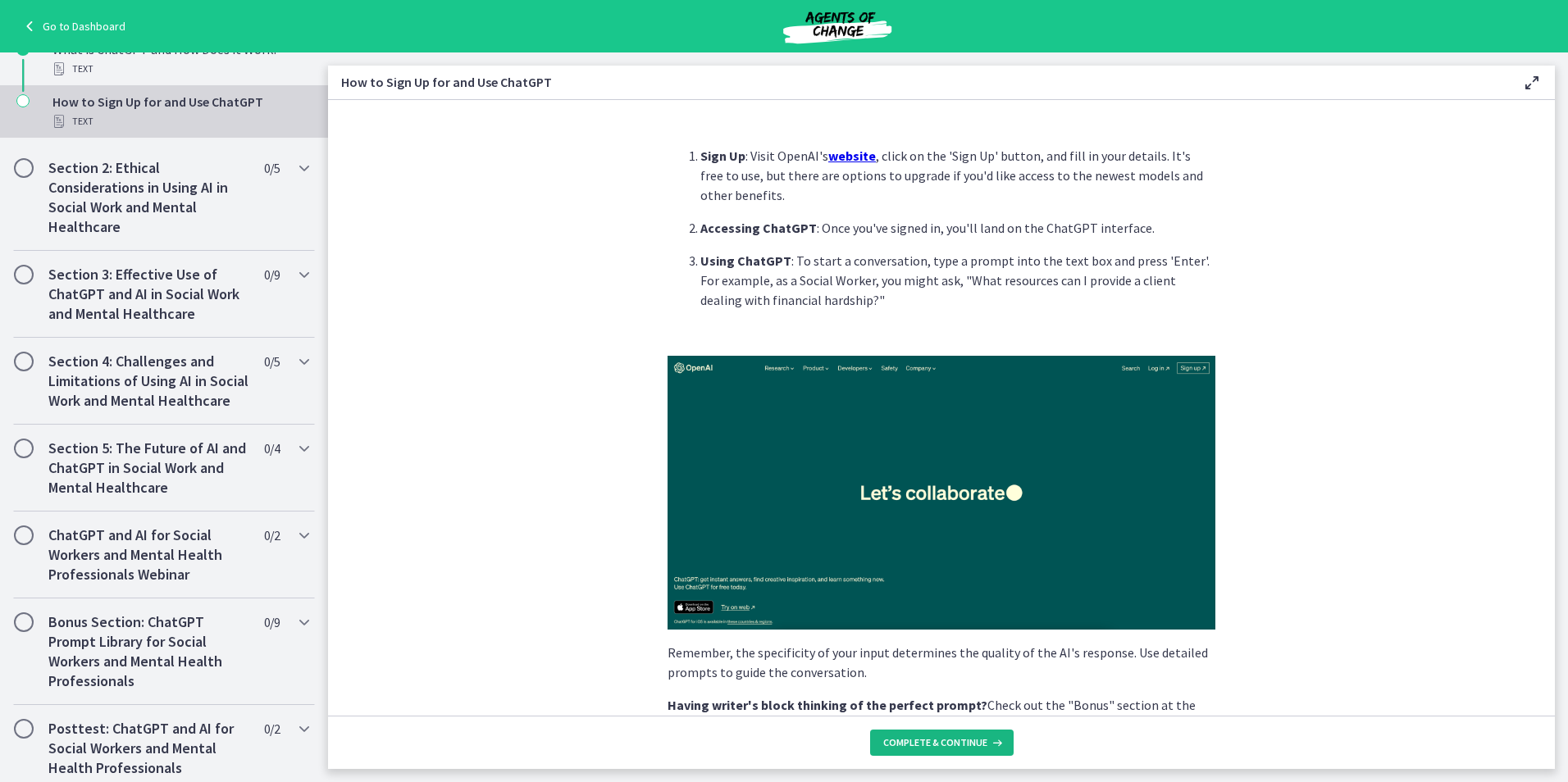
click at [938, 745] on span "Complete & continue" at bounding box center [935, 743] width 104 height 13
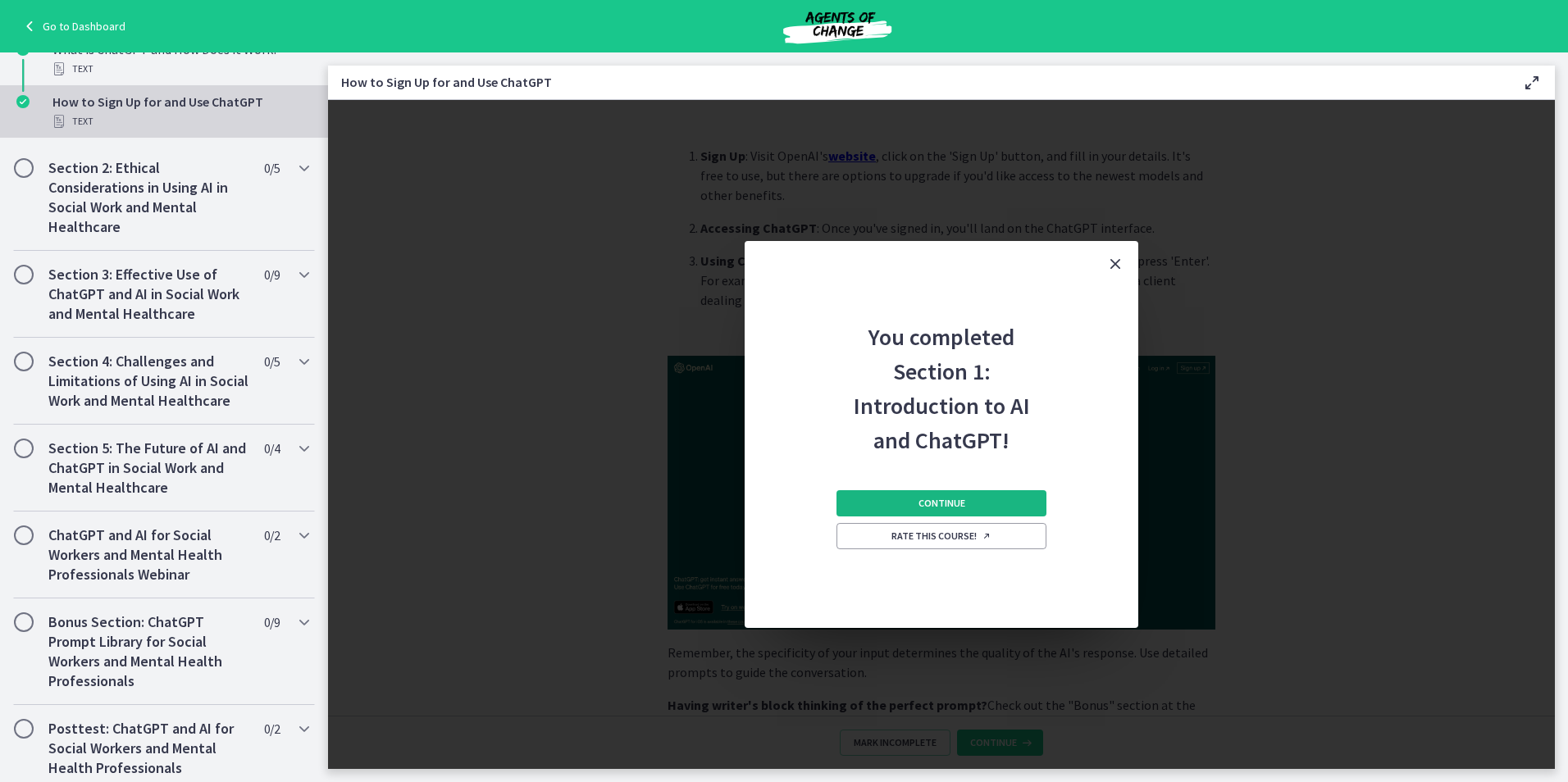
click at [962, 503] on span "Continue" at bounding box center [942, 503] width 46 height 13
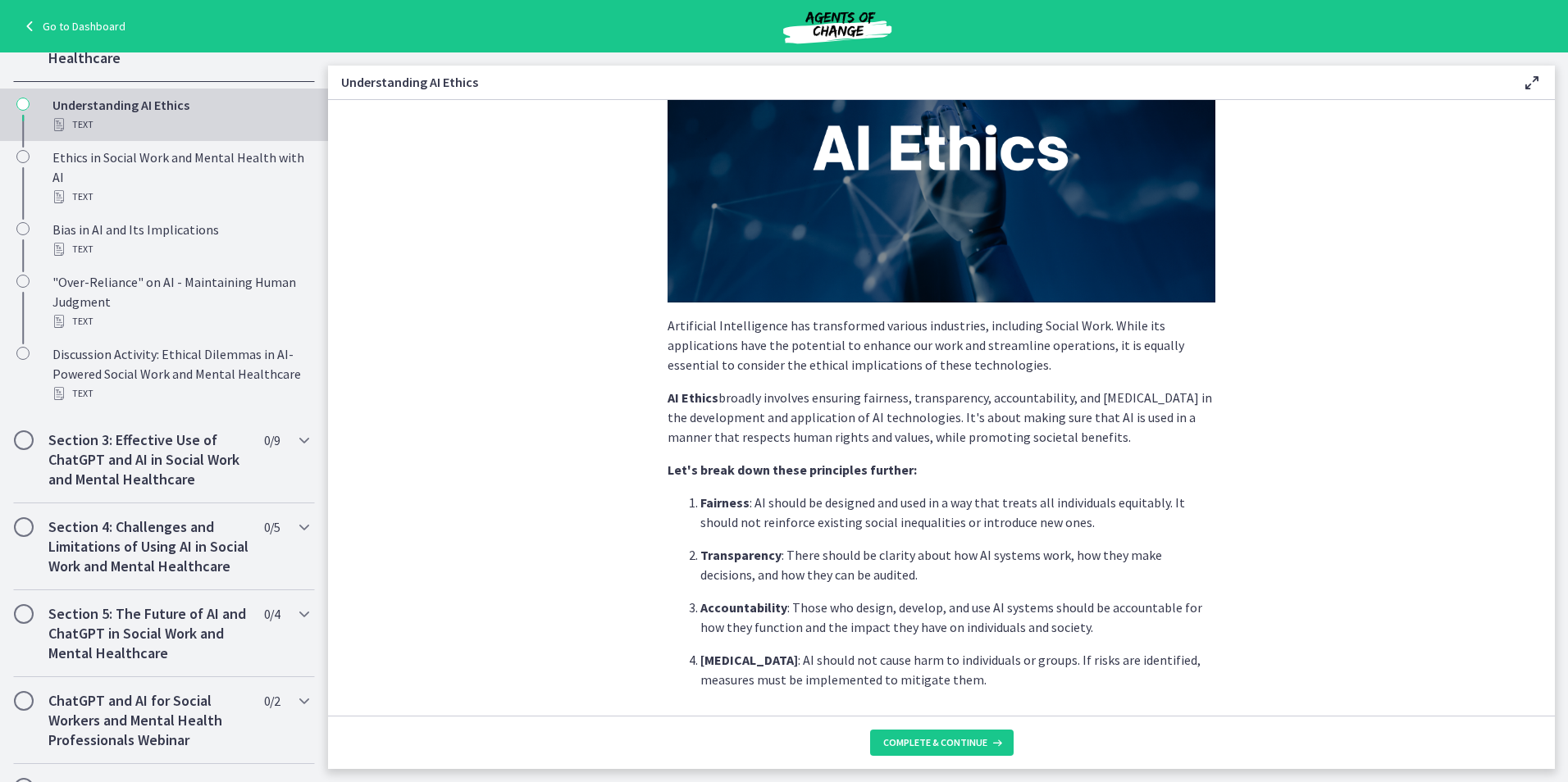
scroll to position [164, 0]
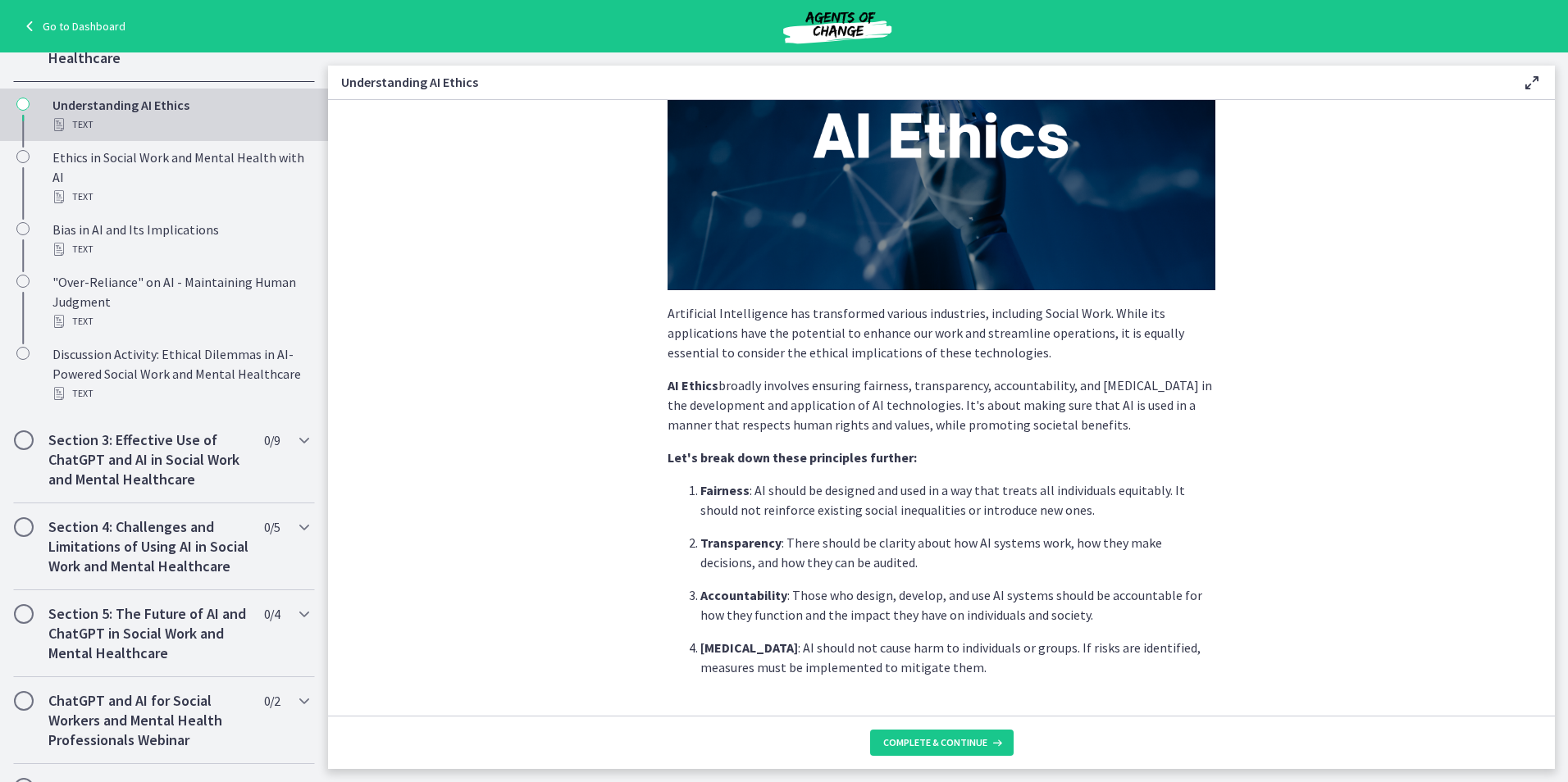
click at [940, 758] on footer "Complete & continue" at bounding box center [941, 743] width 1227 height 54
click at [944, 741] on span "Complete & continue" at bounding box center [935, 743] width 104 height 13
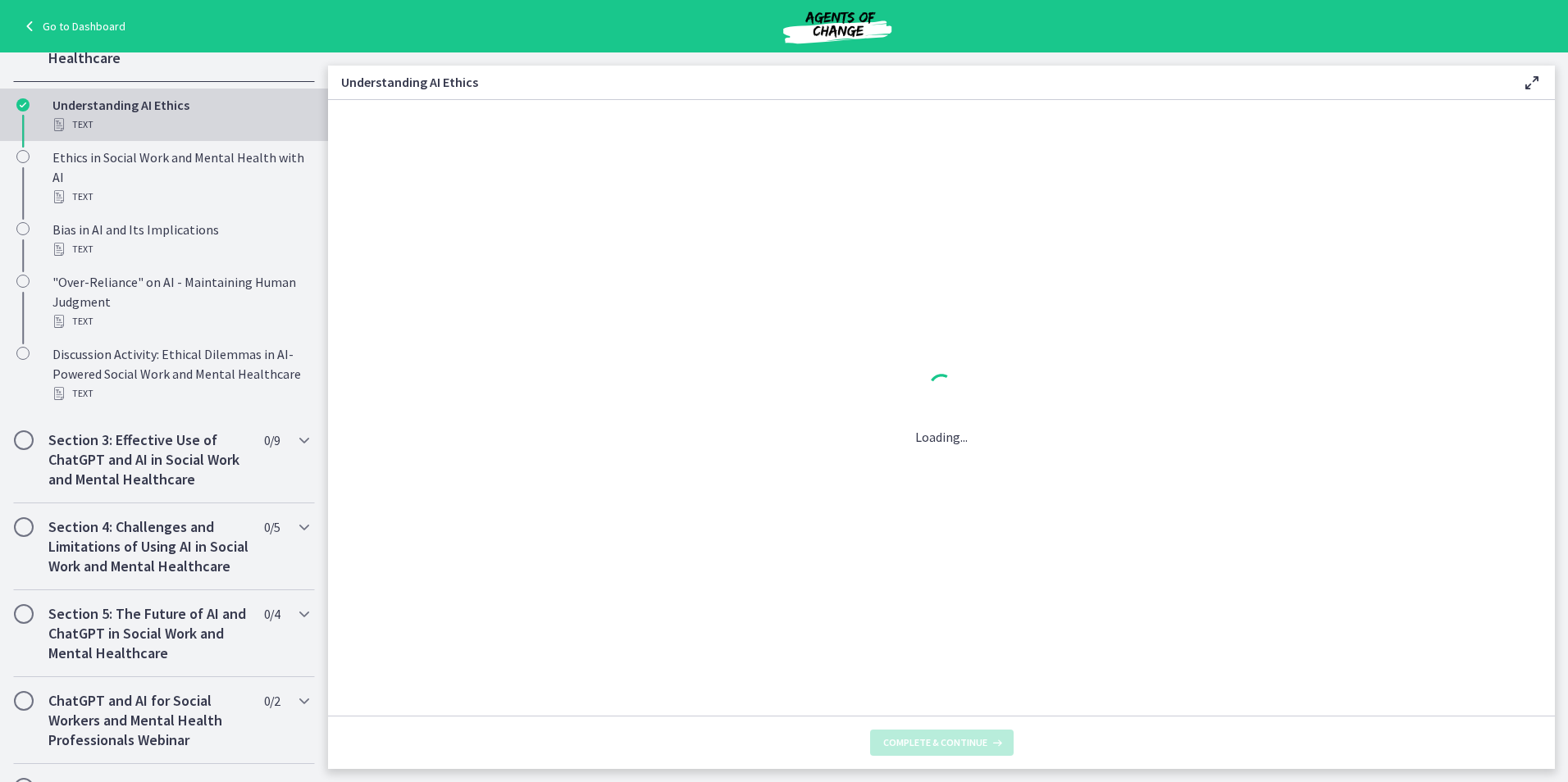
scroll to position [0, 0]
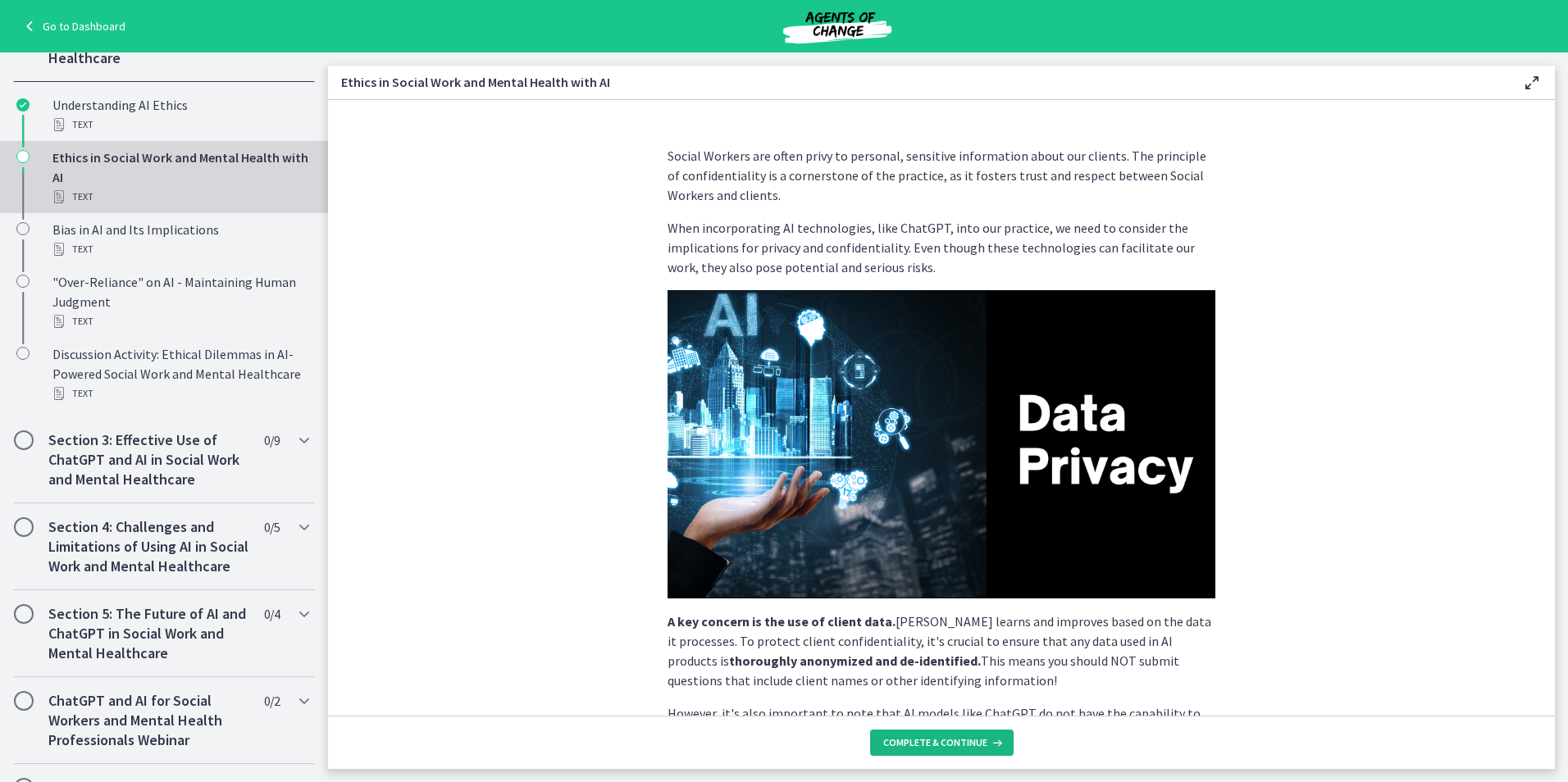
click at [959, 753] on button "Complete & continue" at bounding box center [941, 742] width 144 height 26
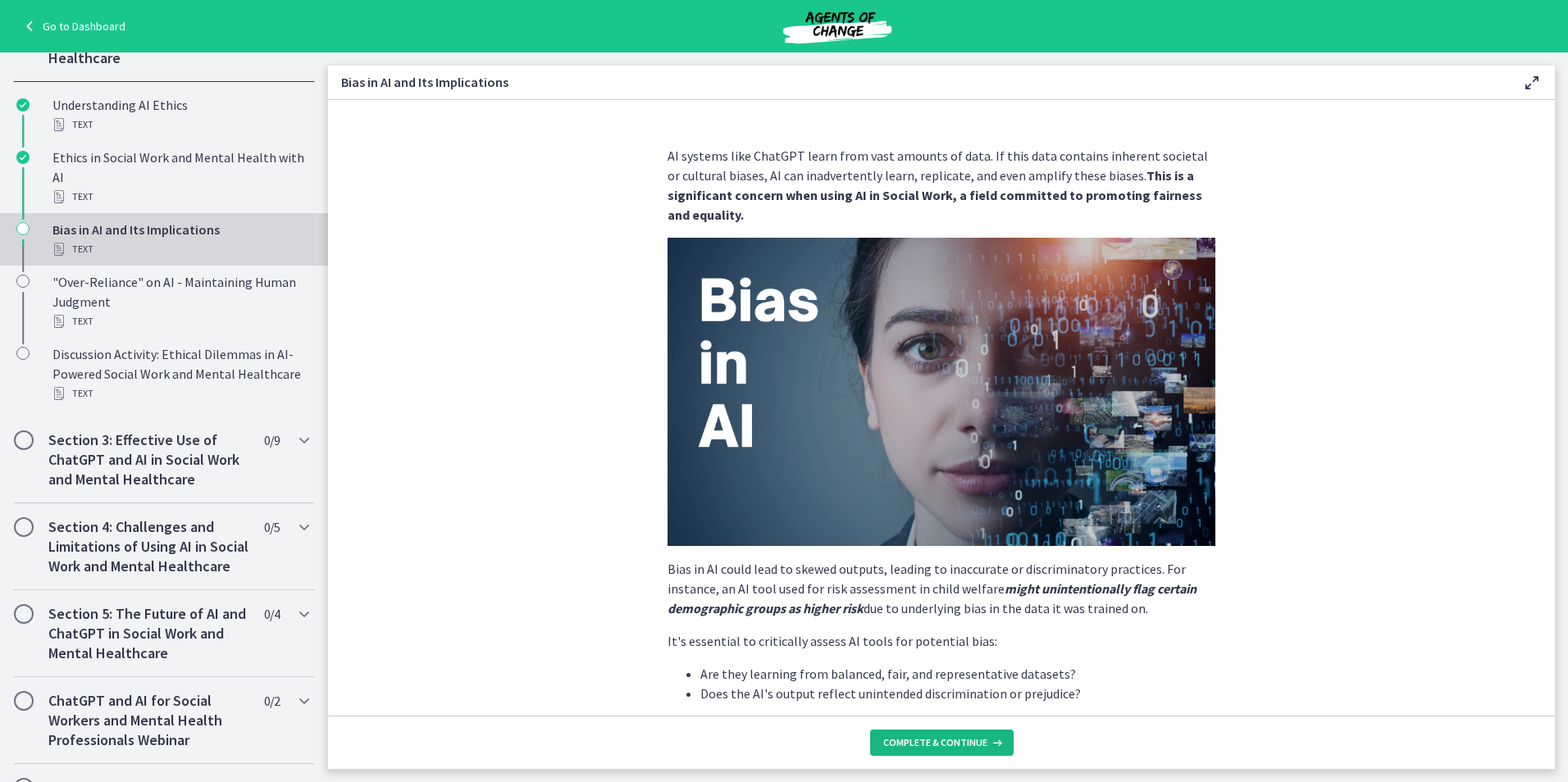
click at [961, 749] on button "Complete & continue" at bounding box center [941, 742] width 144 height 26
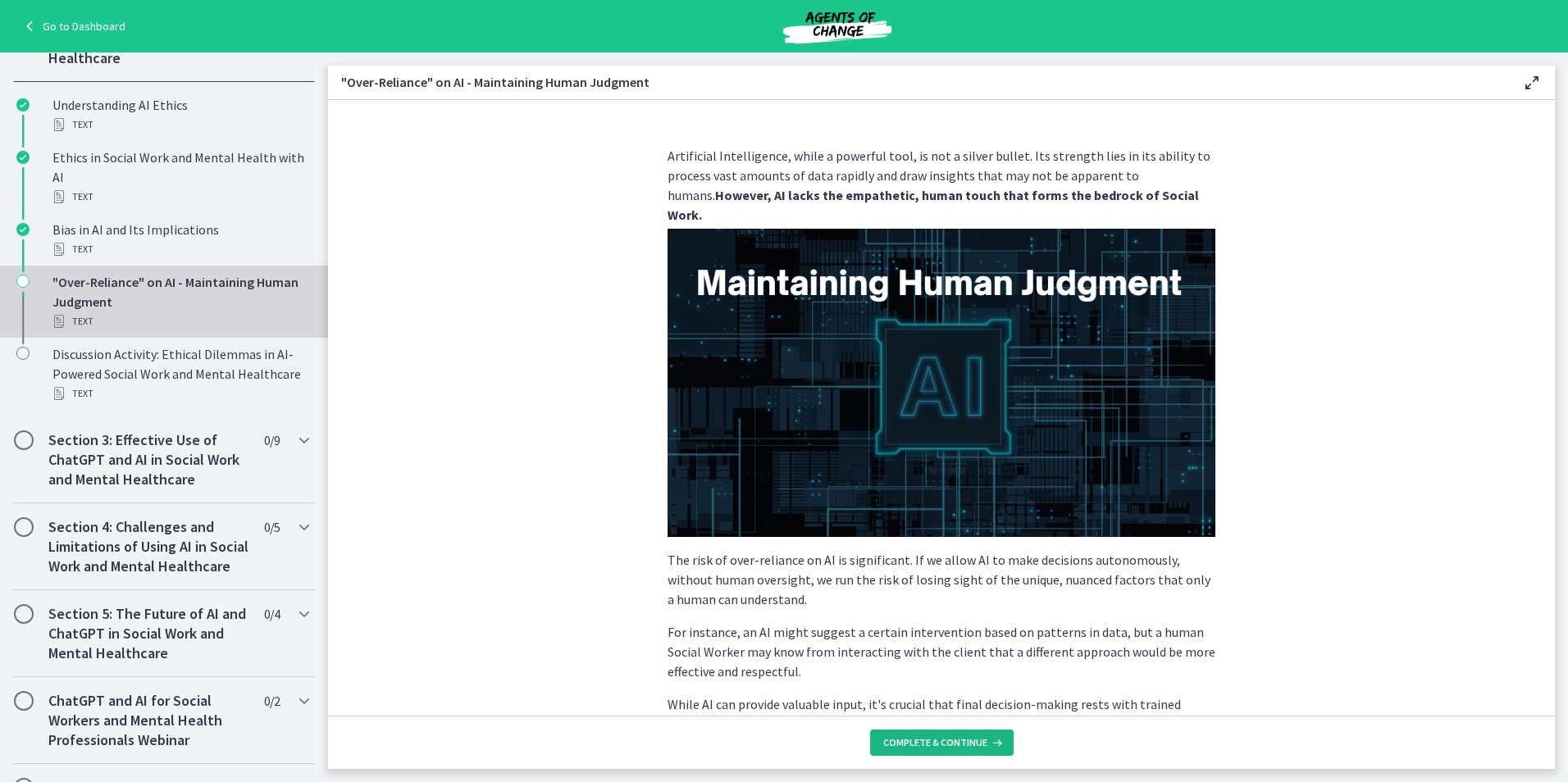
click at [957, 736] on span "Complete & continue" at bounding box center [935, 743] width 104 height 13
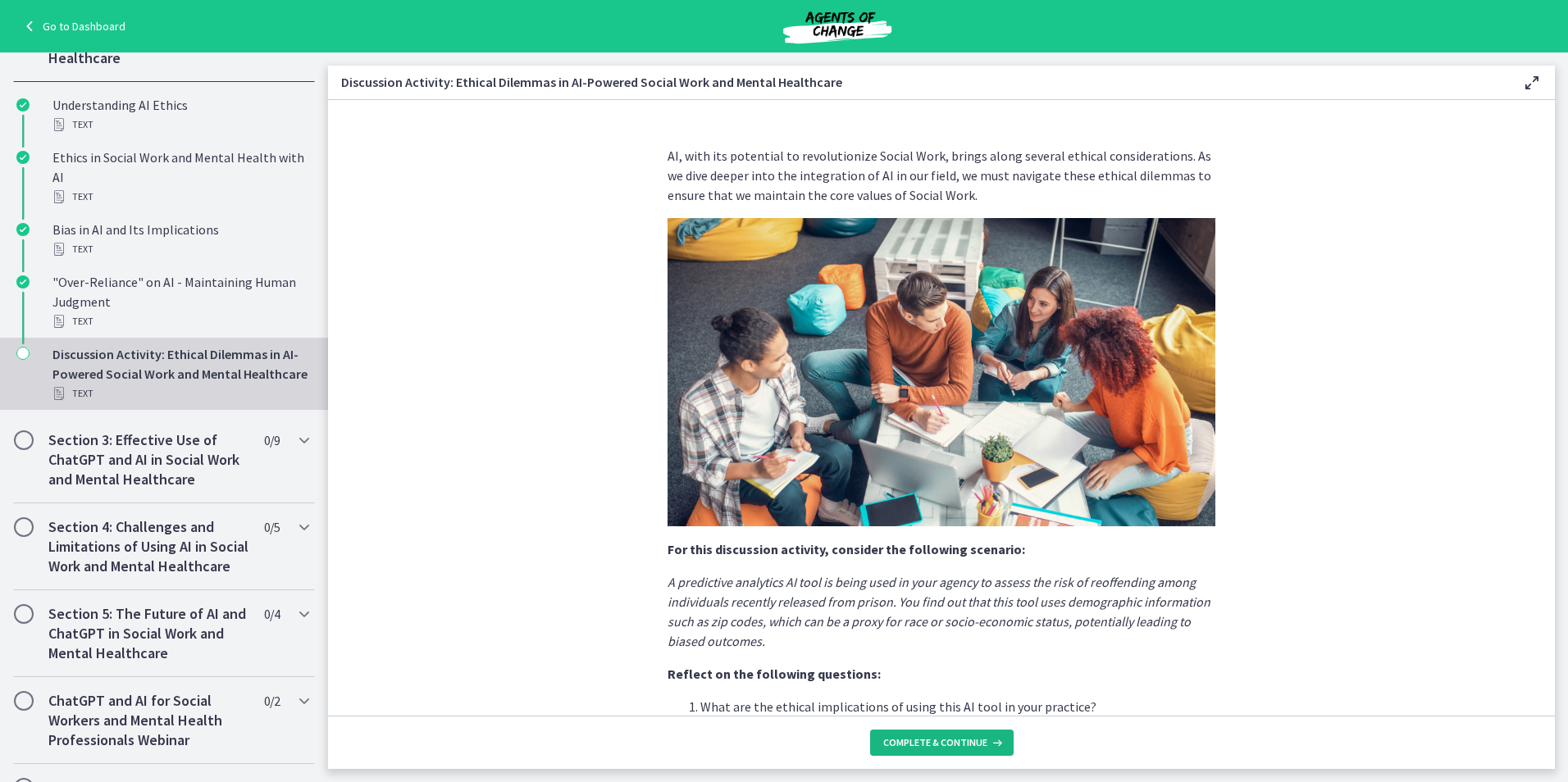
click at [957, 736] on span "Complete & continue" at bounding box center [935, 743] width 104 height 13
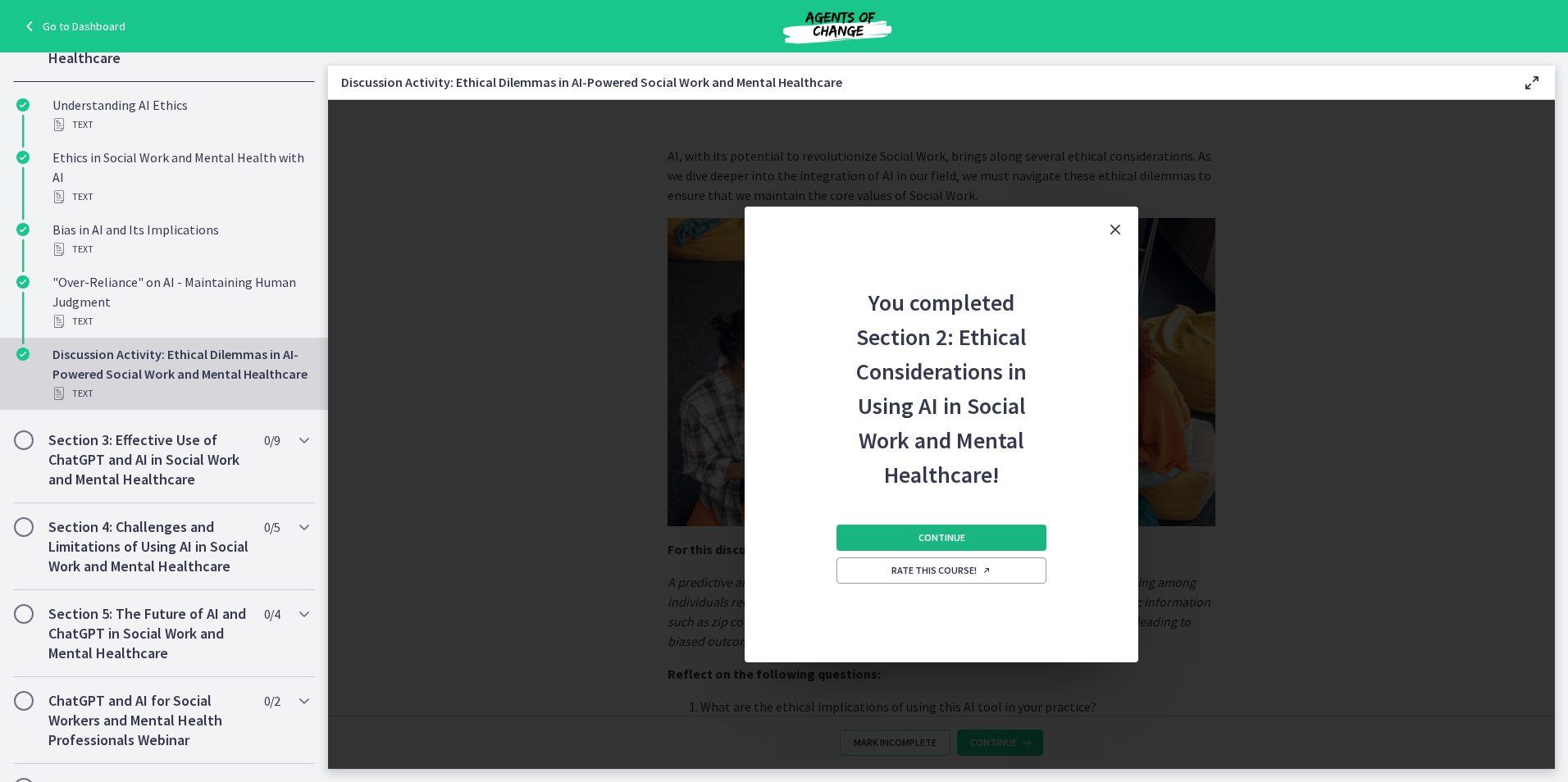
click at [966, 537] on button "Continue" at bounding box center [941, 537] width 210 height 26
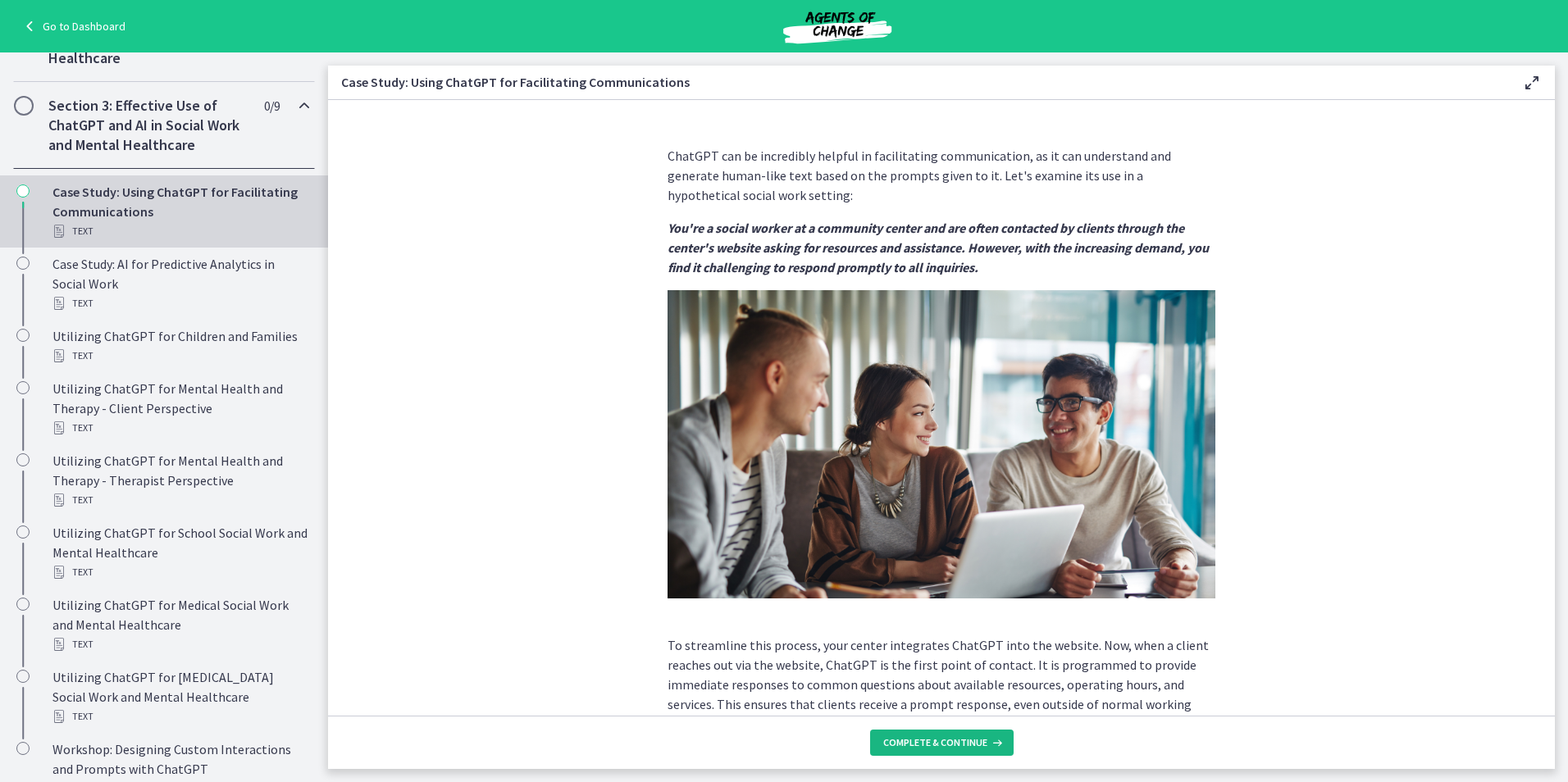
click at [963, 746] on span "Complete & continue" at bounding box center [935, 743] width 104 height 13
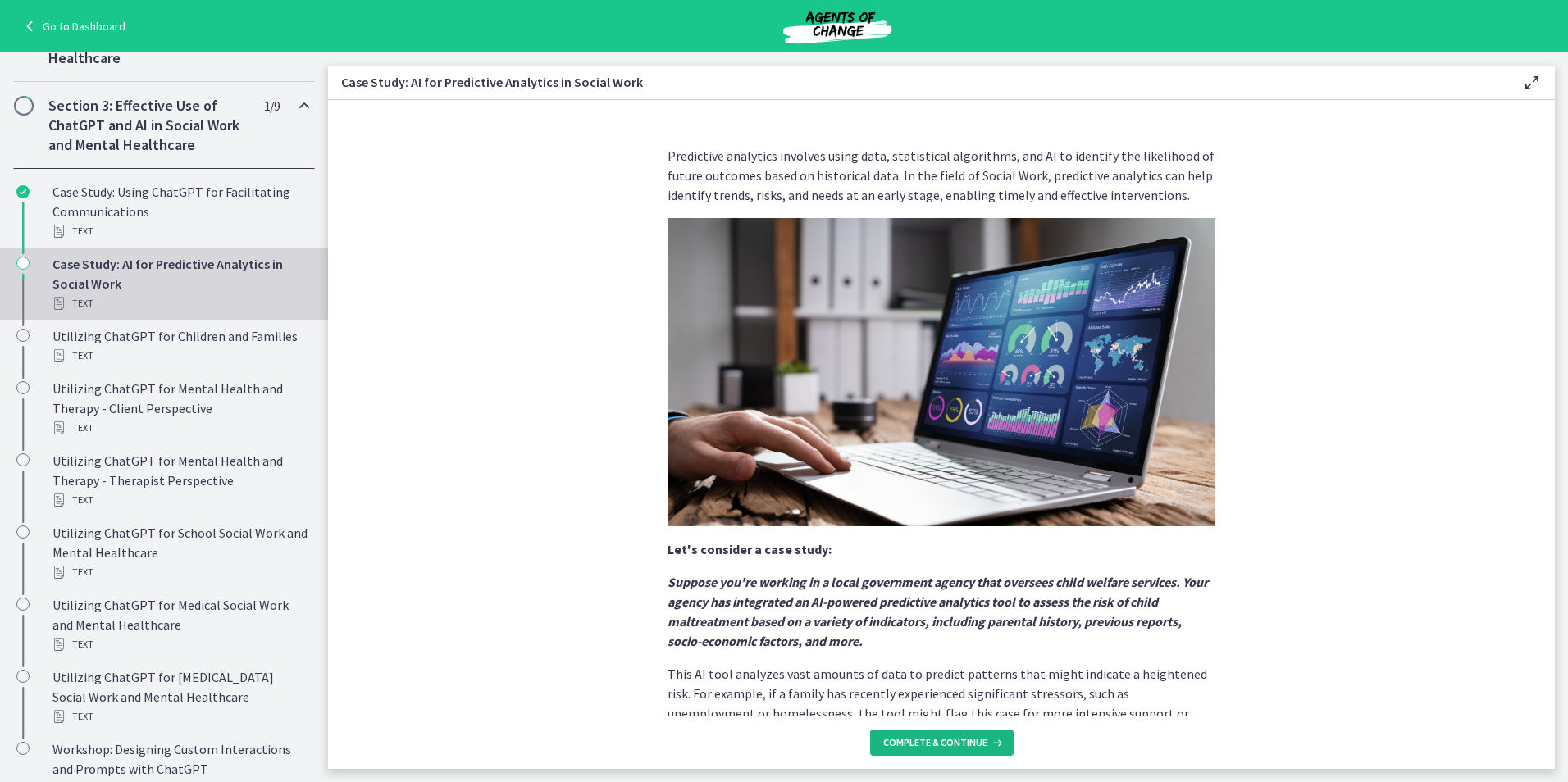
click at [970, 743] on span "Complete & continue" at bounding box center [935, 743] width 104 height 13
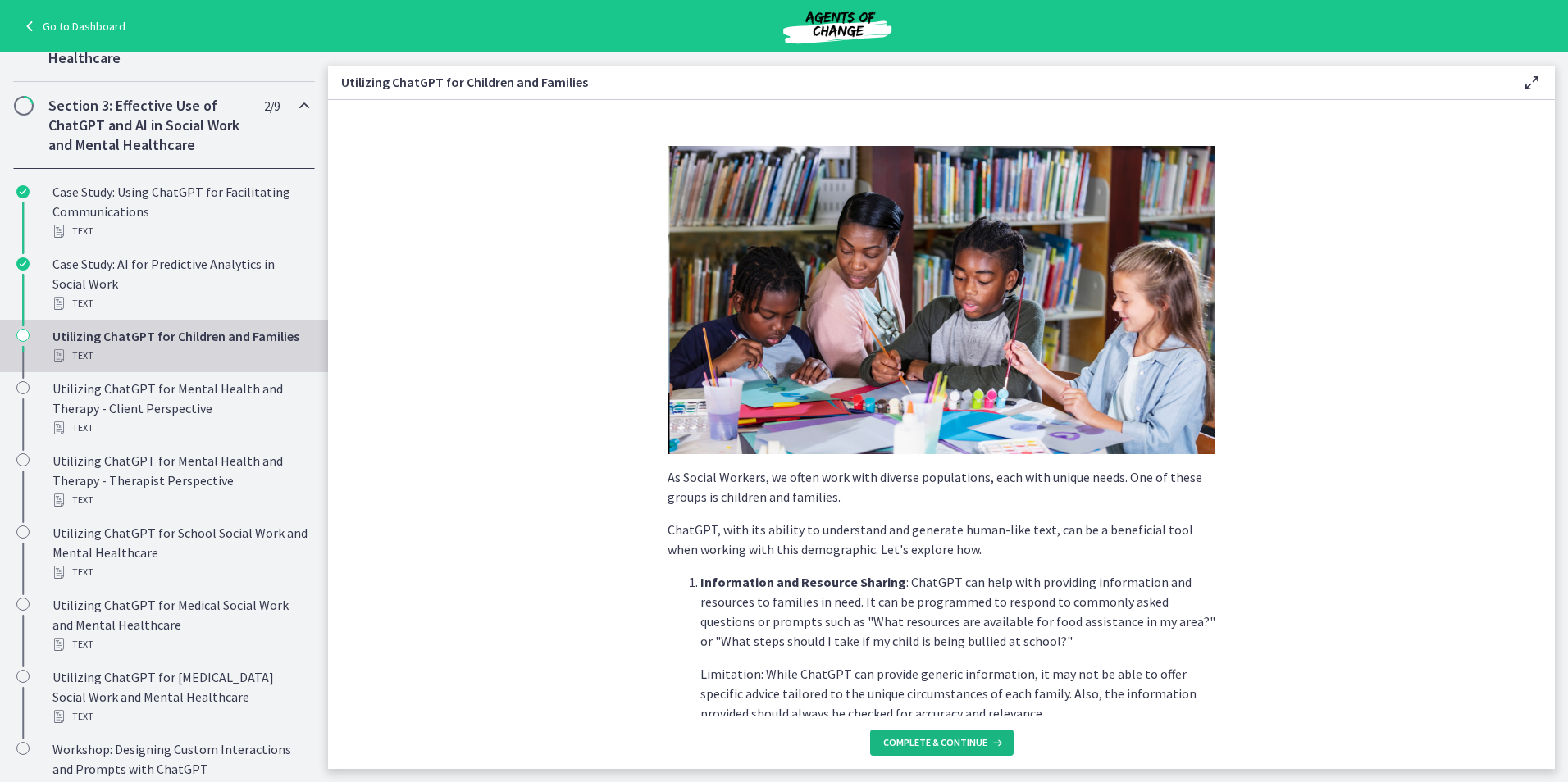
click at [970, 743] on span "Complete & continue" at bounding box center [935, 743] width 104 height 13
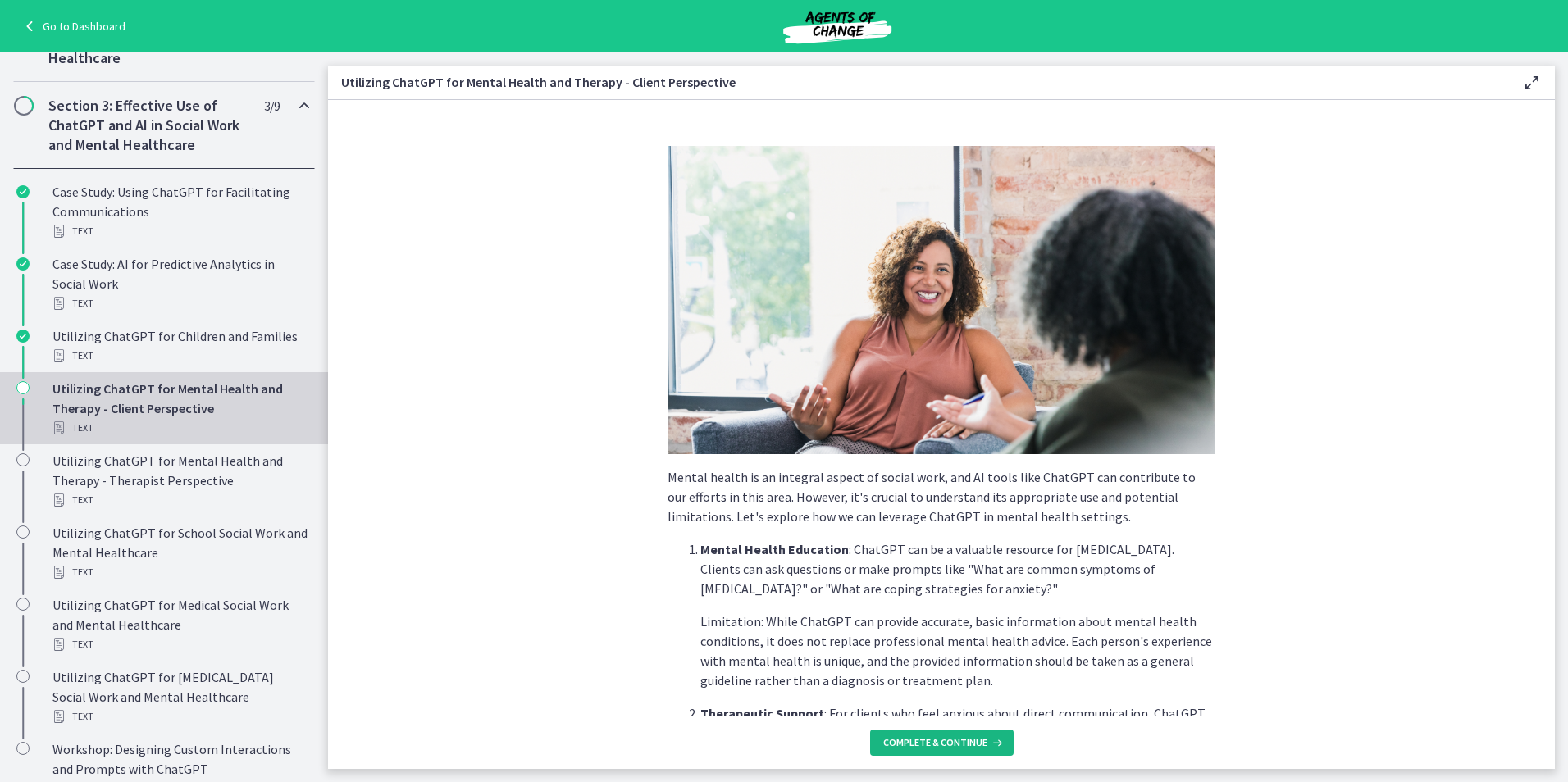
click at [970, 743] on span "Complete & continue" at bounding box center [935, 743] width 104 height 13
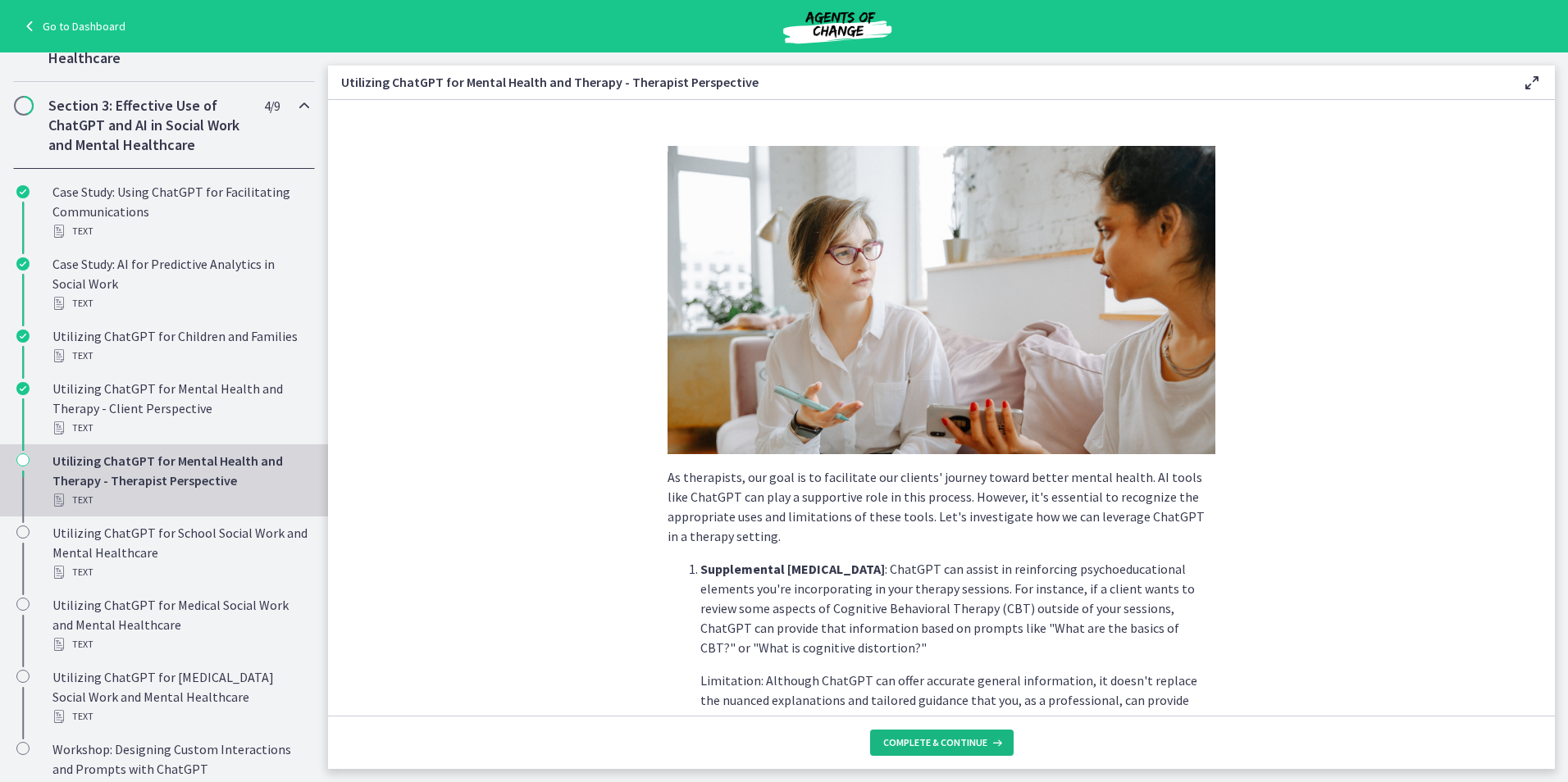
click at [973, 743] on span "Complete & continue" at bounding box center [935, 743] width 104 height 13
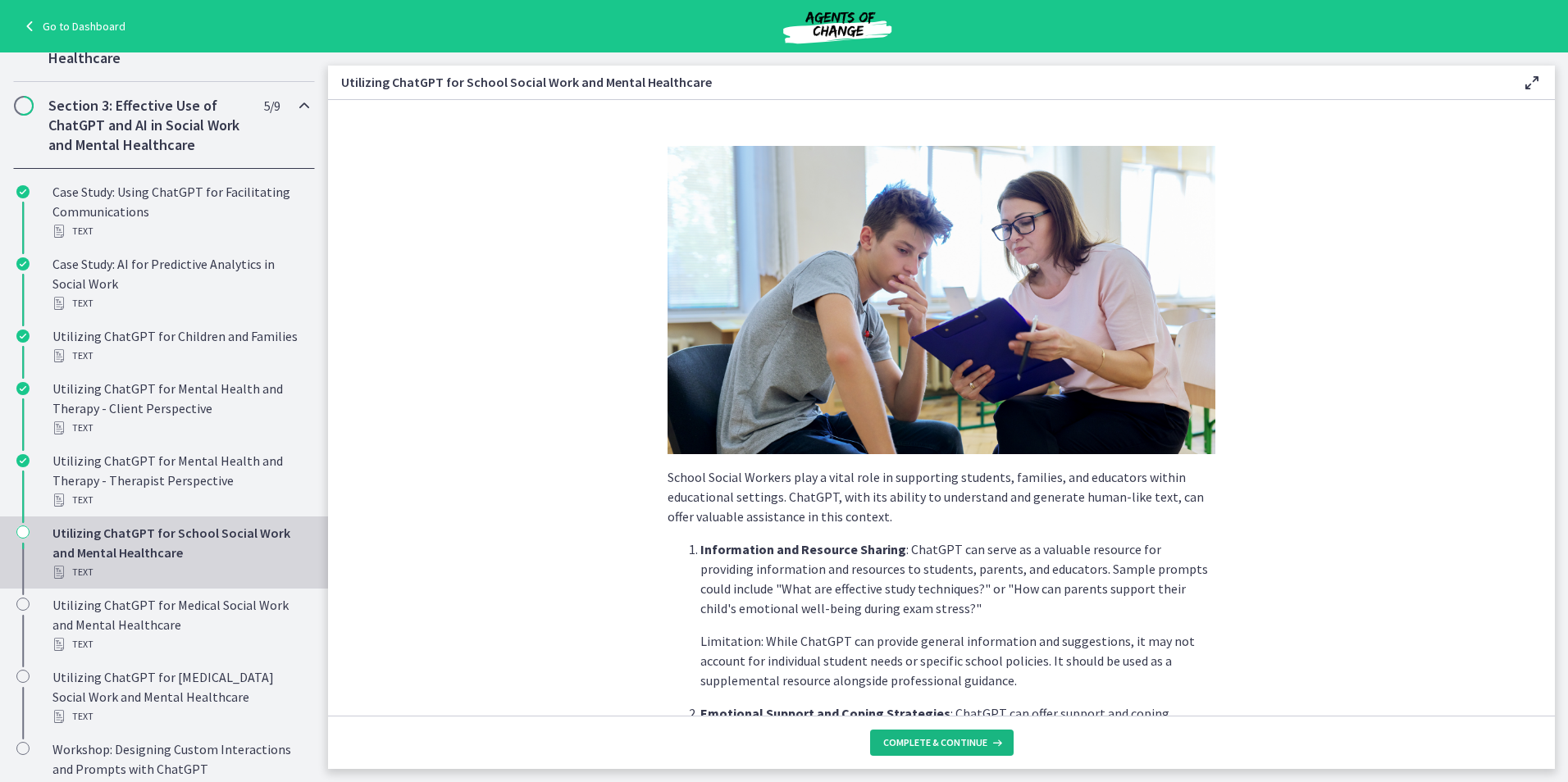
click at [955, 735] on button "Complete & continue" at bounding box center [941, 742] width 144 height 26
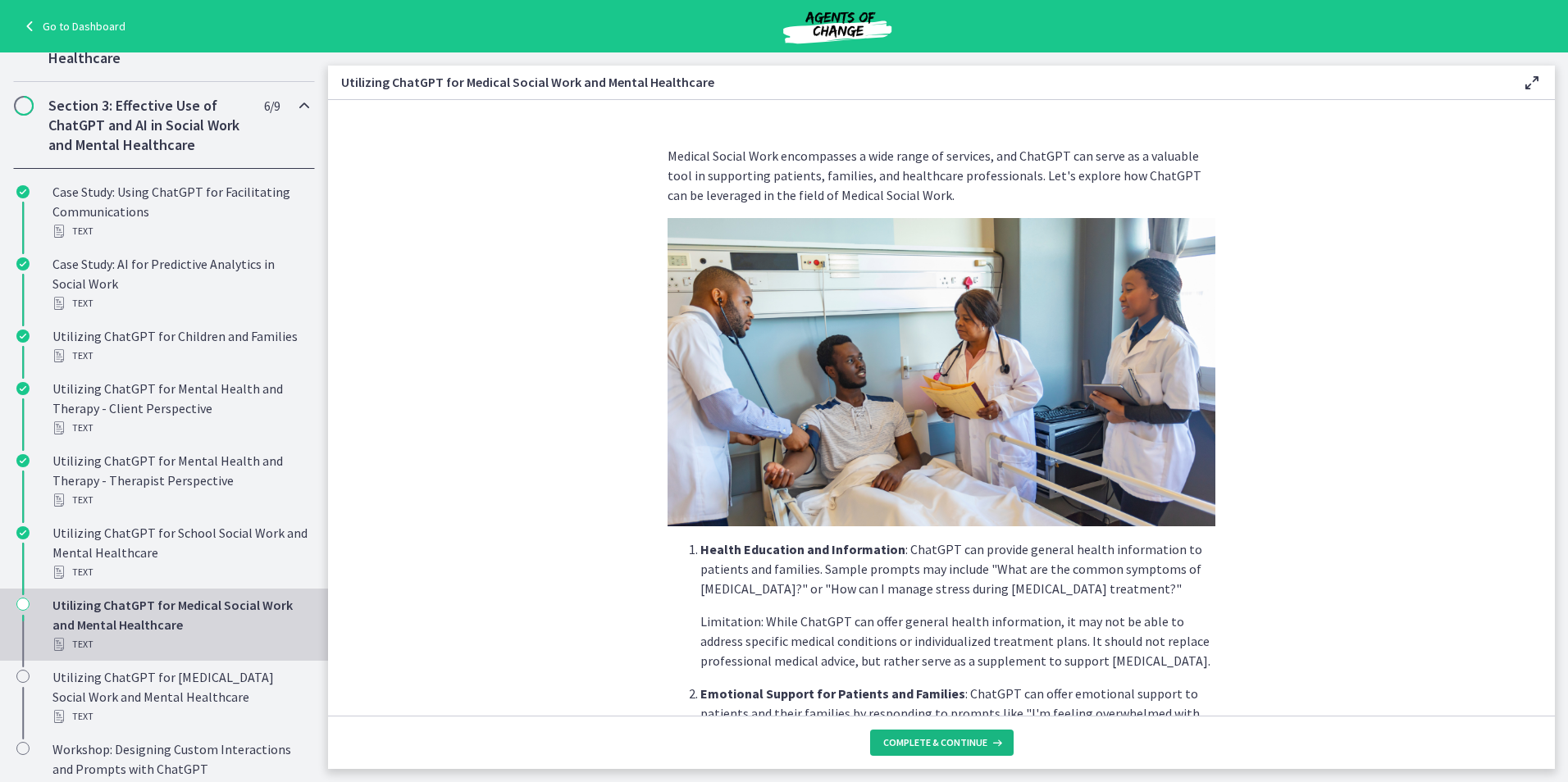
click at [957, 739] on span "Complete & continue" at bounding box center [935, 743] width 104 height 13
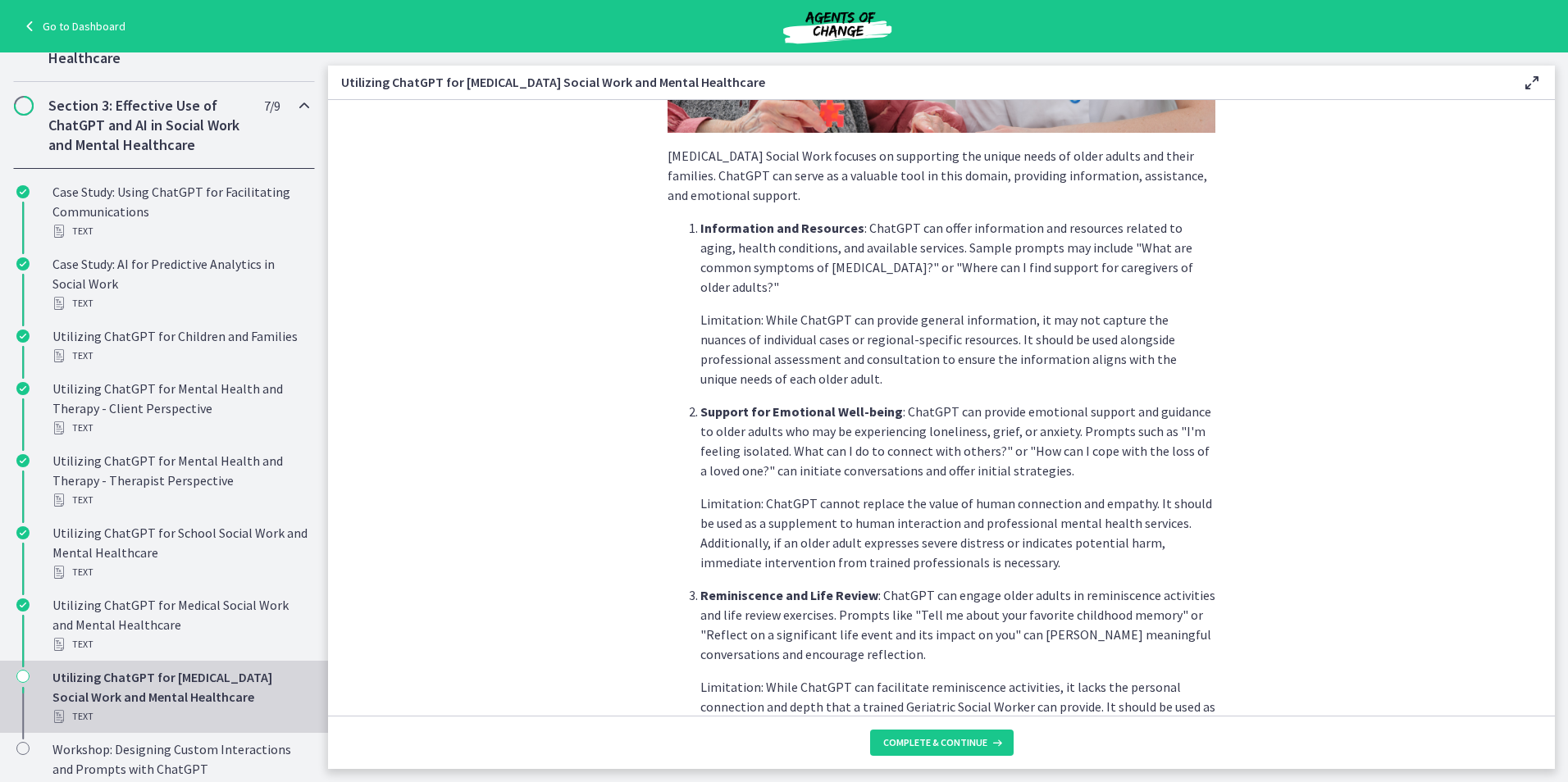
scroll to position [328, 0]
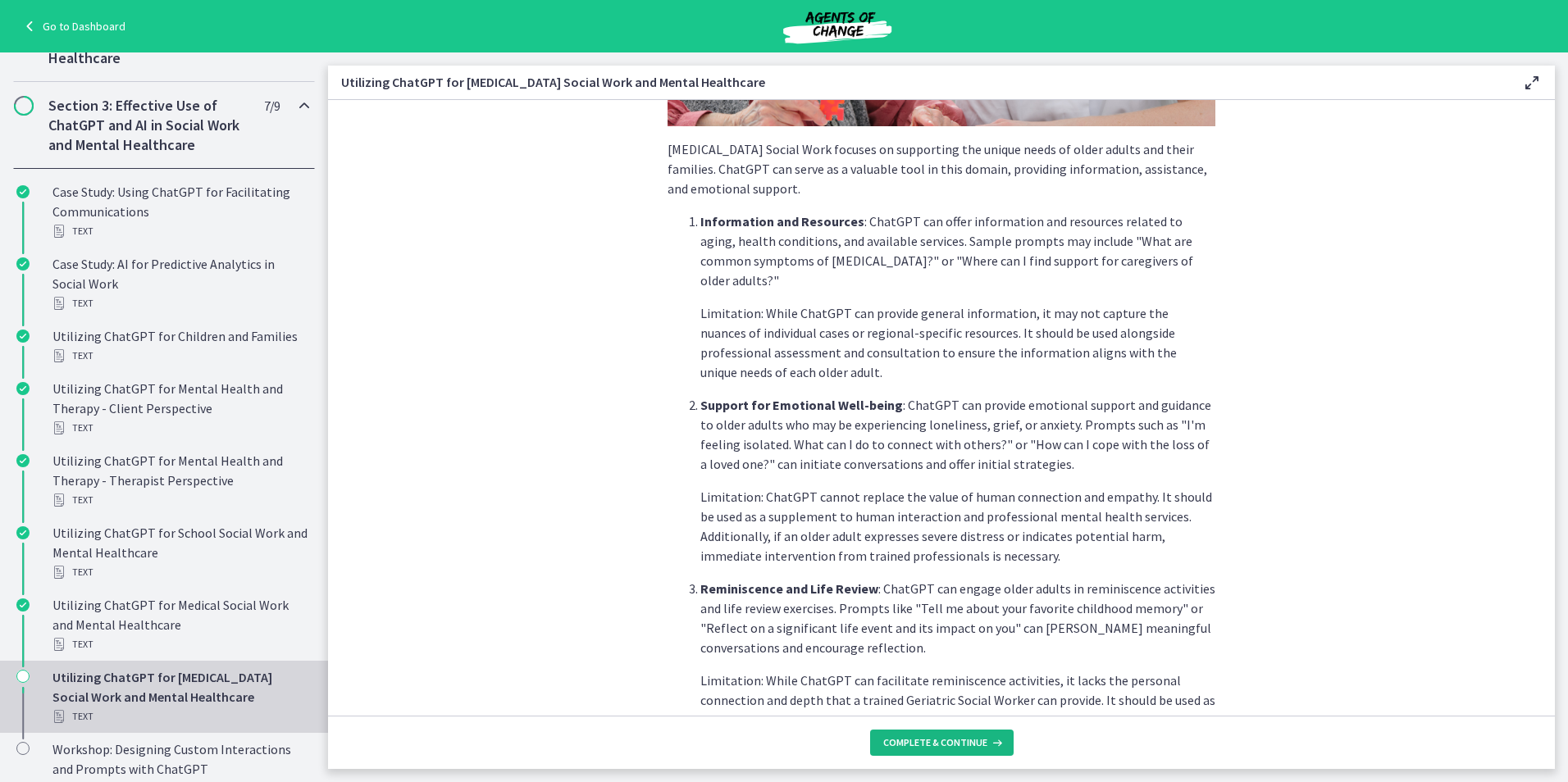
click at [959, 742] on span "Complete & continue" at bounding box center [935, 743] width 104 height 13
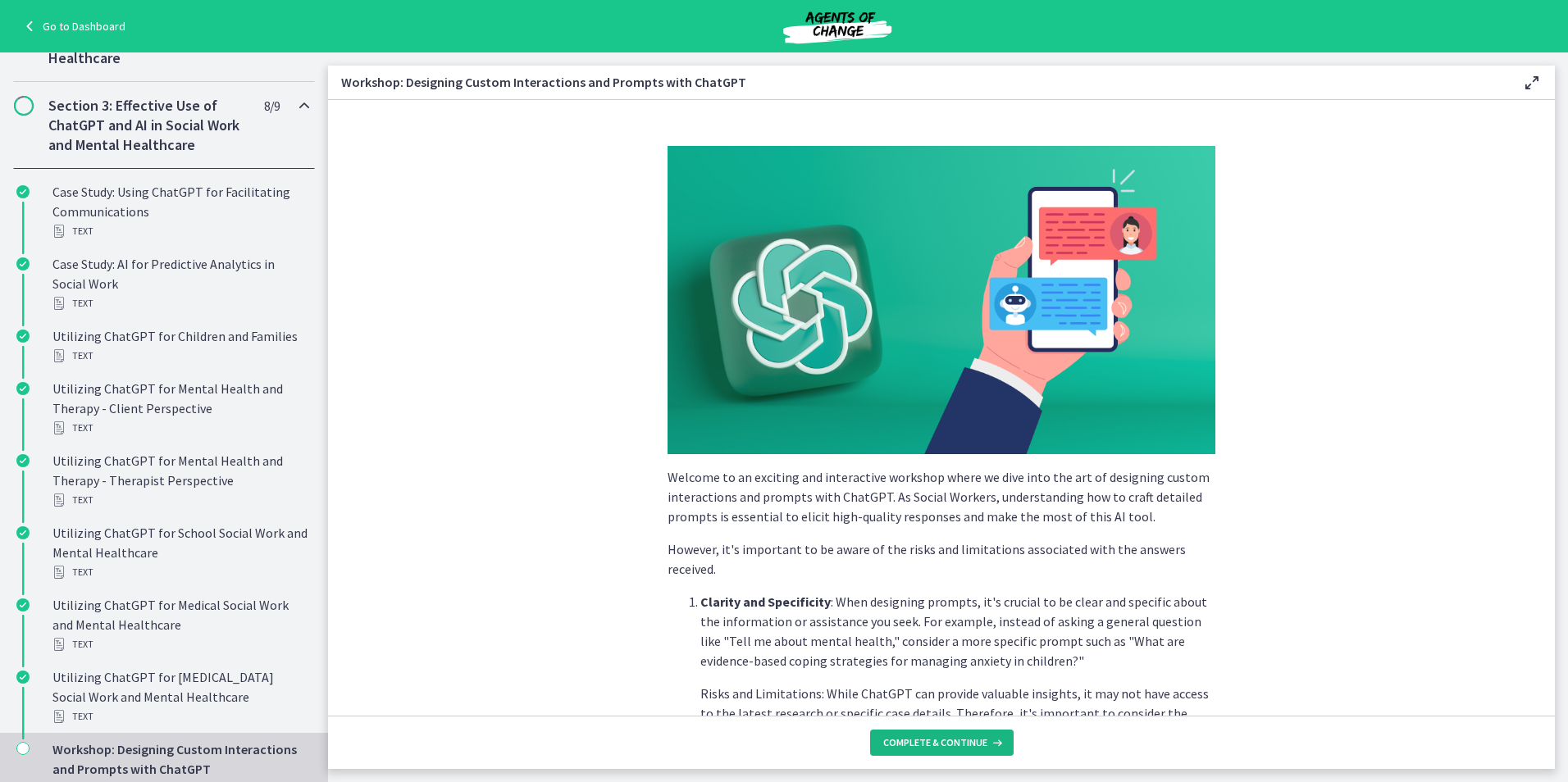
click at [963, 745] on span "Complete & continue" at bounding box center [935, 743] width 104 height 13
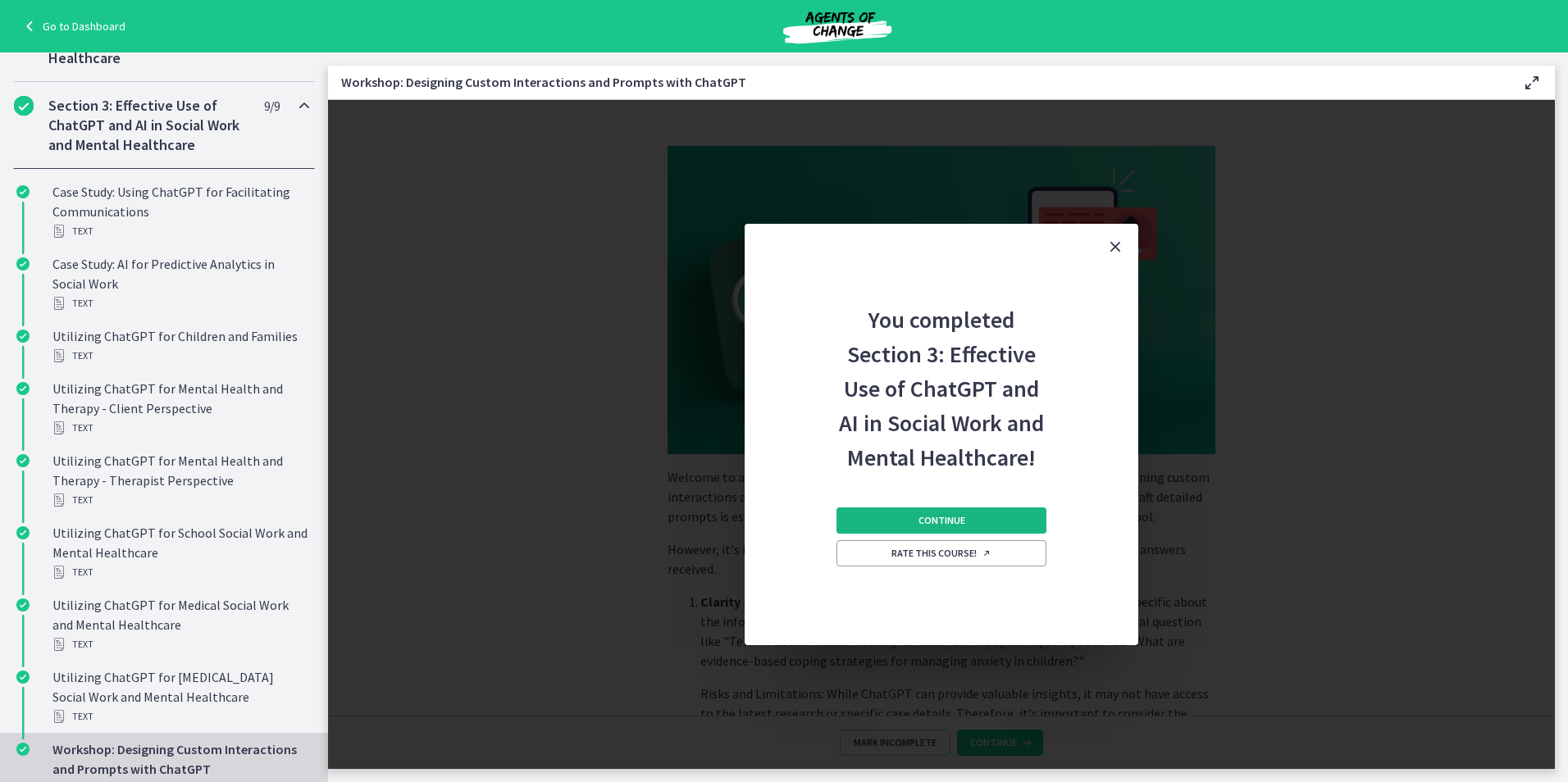
click at [963, 513] on button "Continue" at bounding box center [941, 520] width 210 height 26
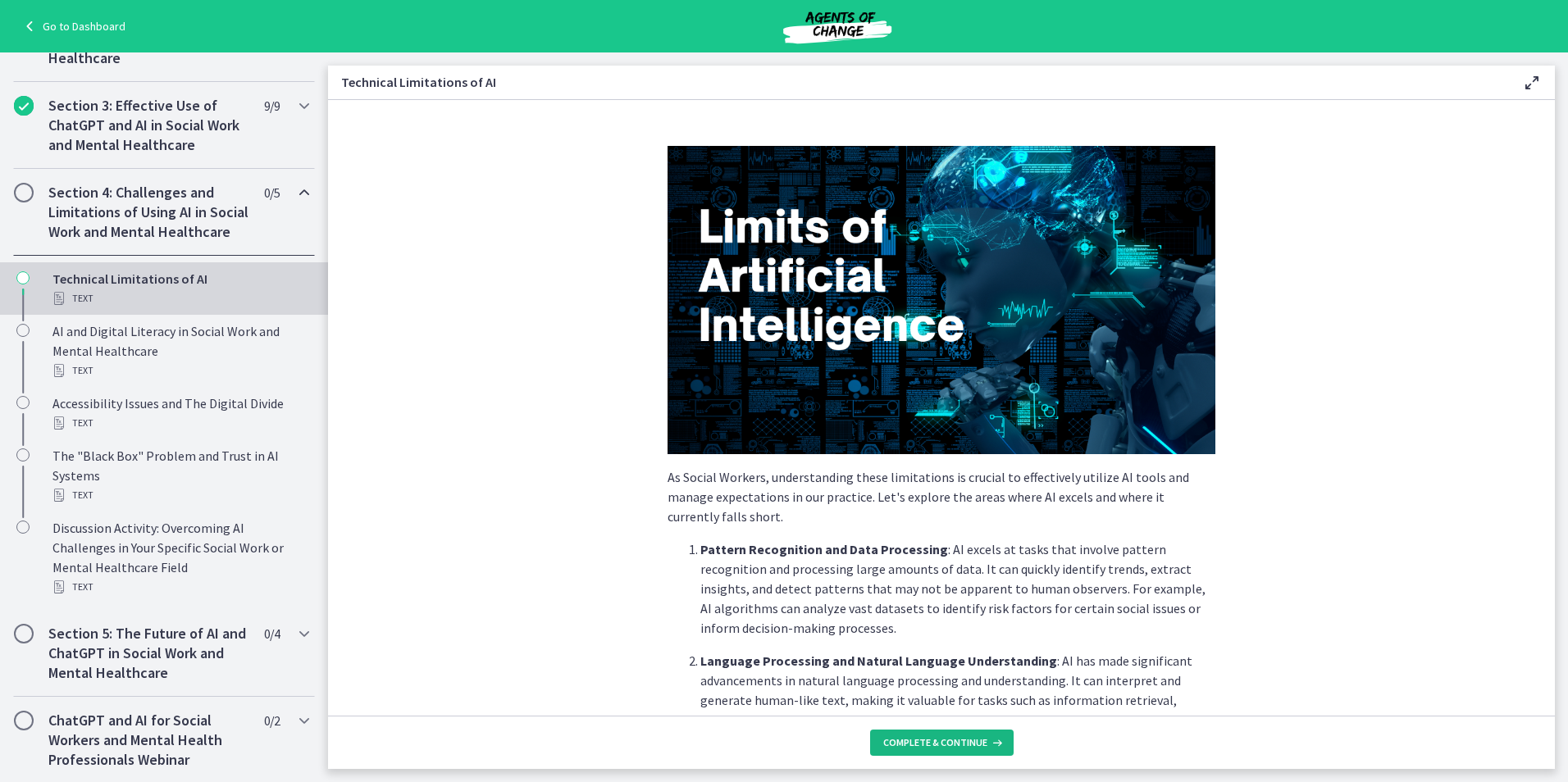
click at [949, 736] on button "Complete & continue" at bounding box center [941, 742] width 144 height 26
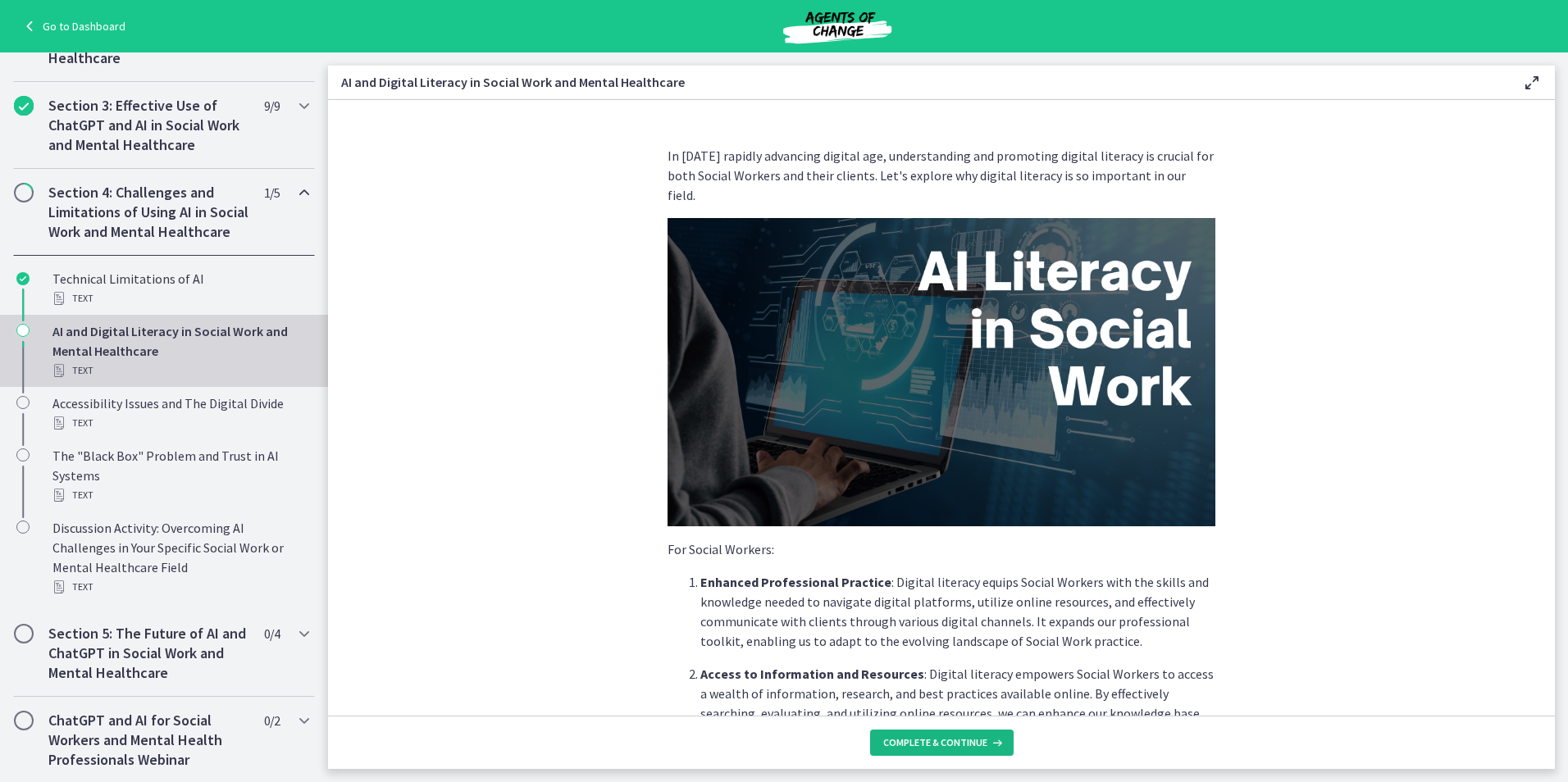
click at [949, 736] on button "Complete & continue" at bounding box center [941, 742] width 144 height 26
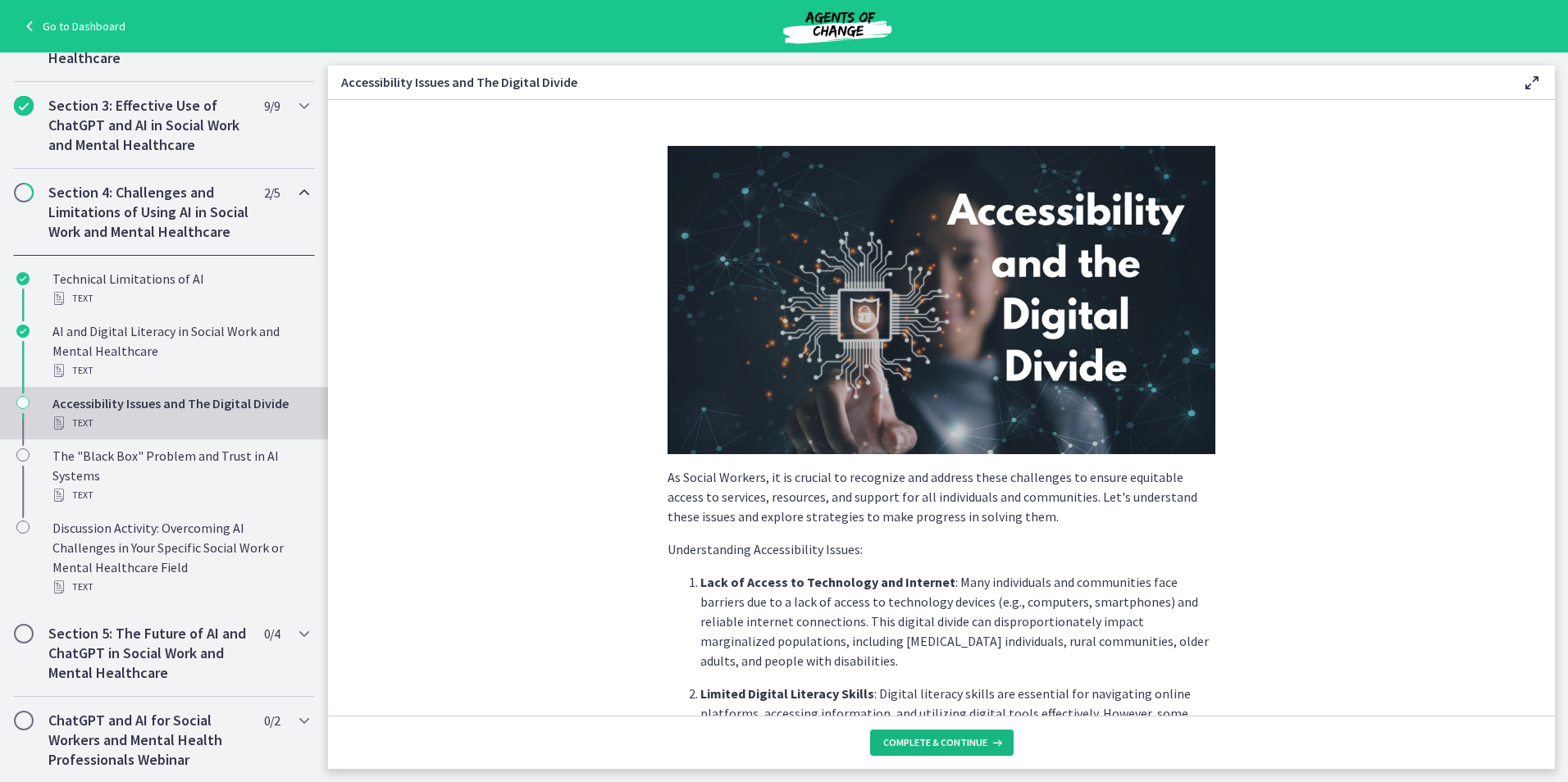
click at [950, 738] on span "Complete & continue" at bounding box center [935, 743] width 104 height 13
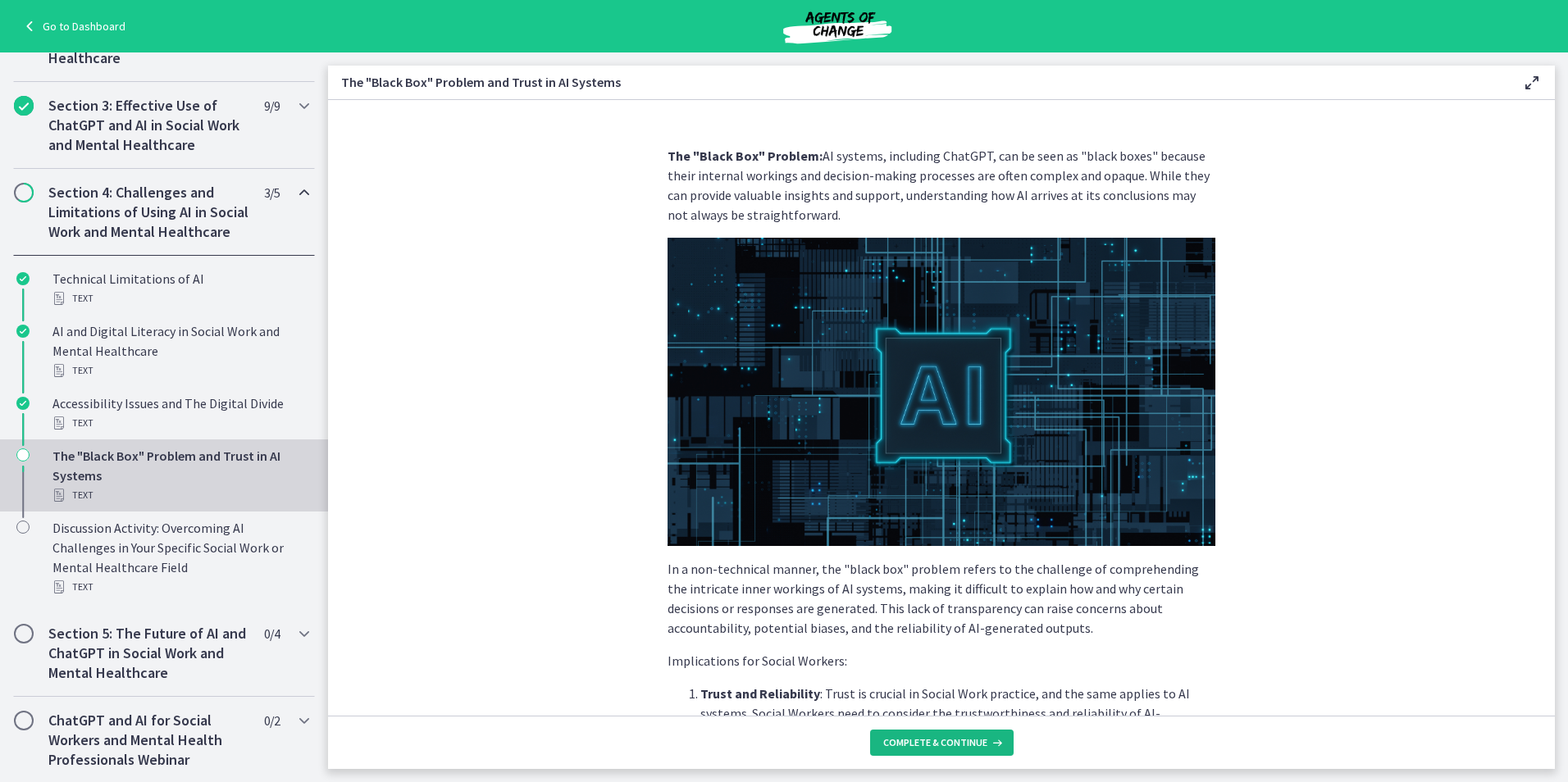
click at [950, 738] on span "Complete & continue" at bounding box center [935, 743] width 104 height 13
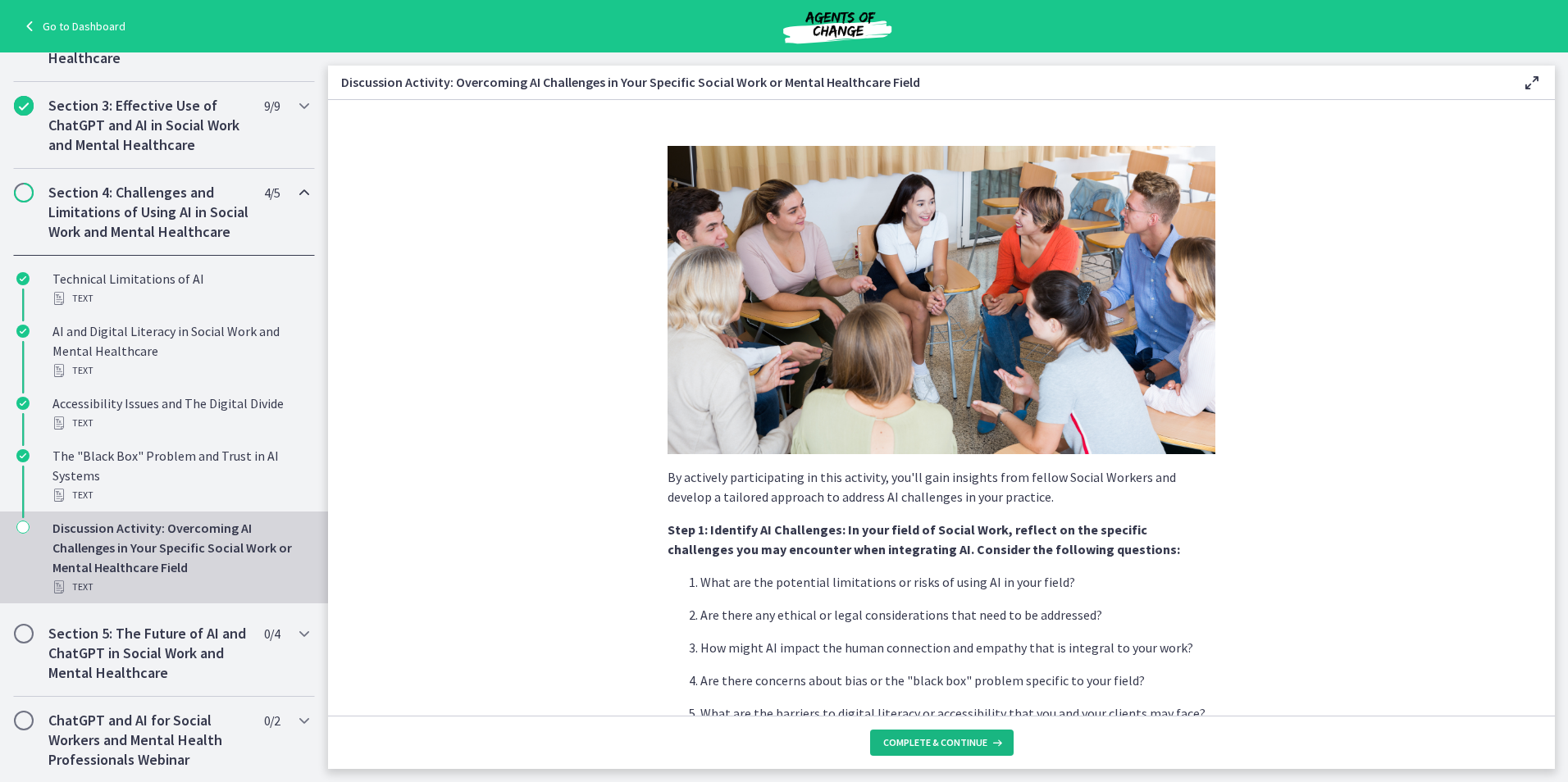
click at [950, 738] on span "Complete & continue" at bounding box center [935, 743] width 104 height 13
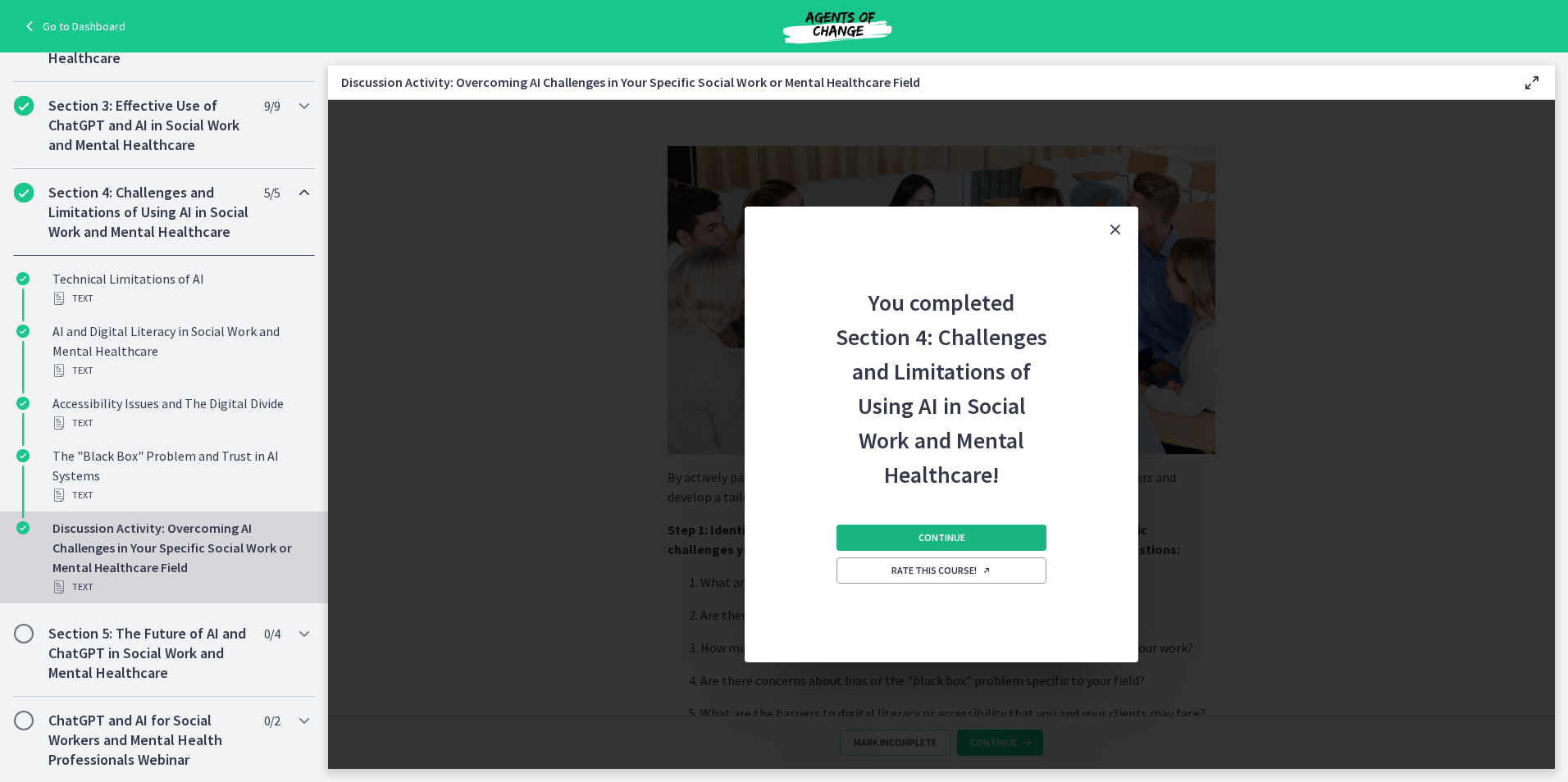
click at [968, 533] on button "Continue" at bounding box center [941, 537] width 210 height 26
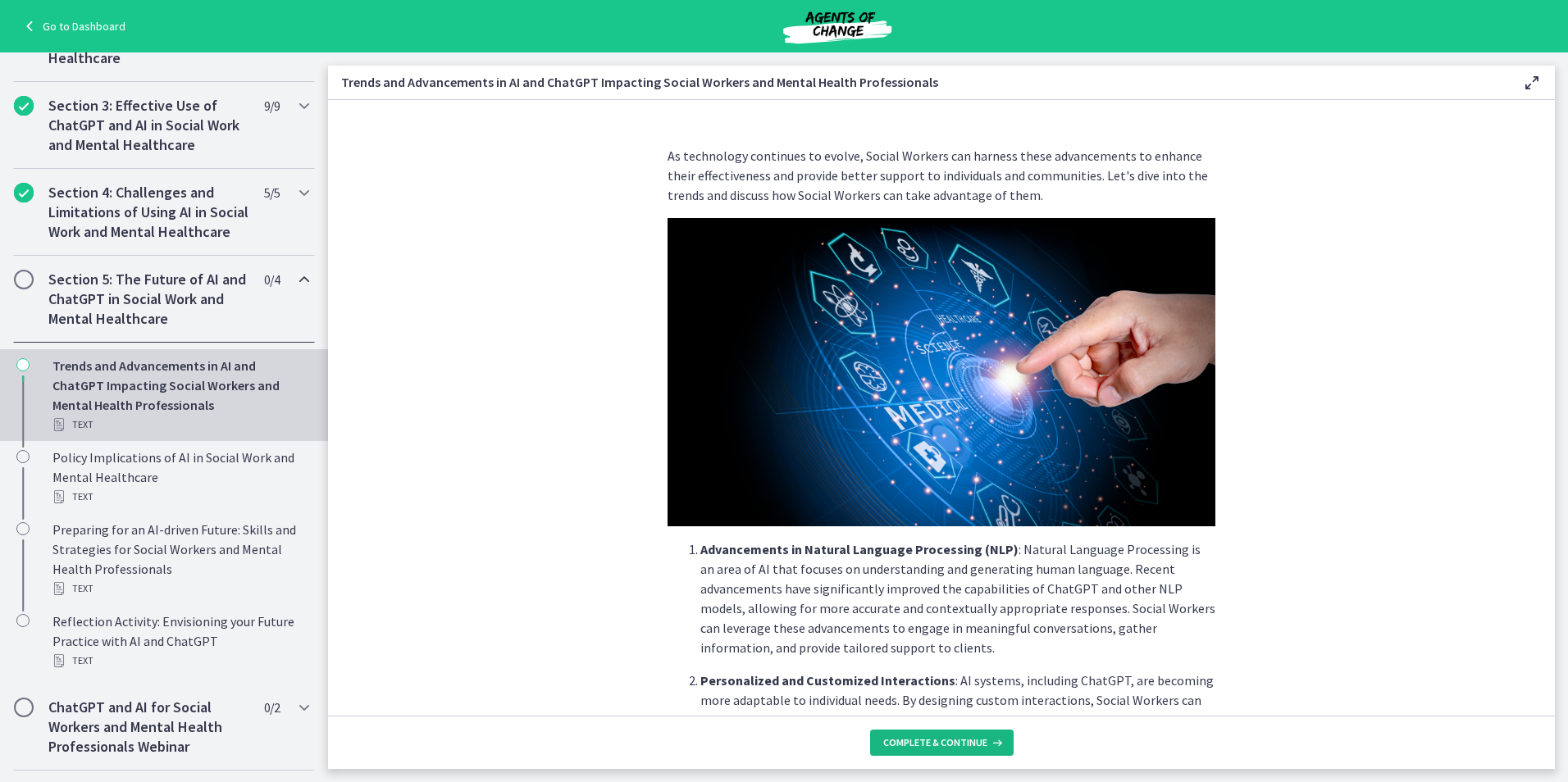
click at [908, 753] on button "Complete & continue" at bounding box center [941, 742] width 144 height 26
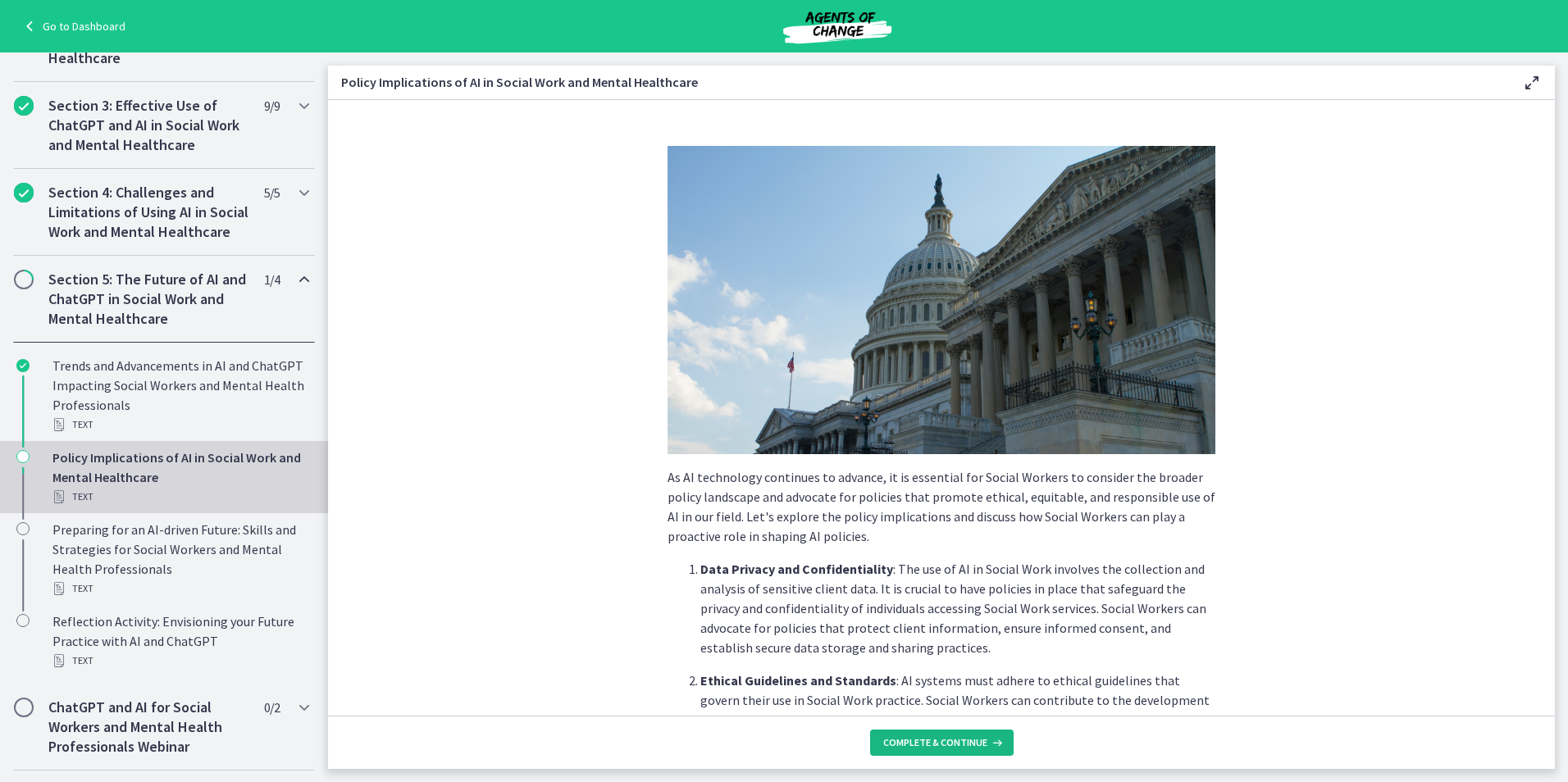
click at [913, 748] on span "Complete & continue" at bounding box center [935, 743] width 104 height 13
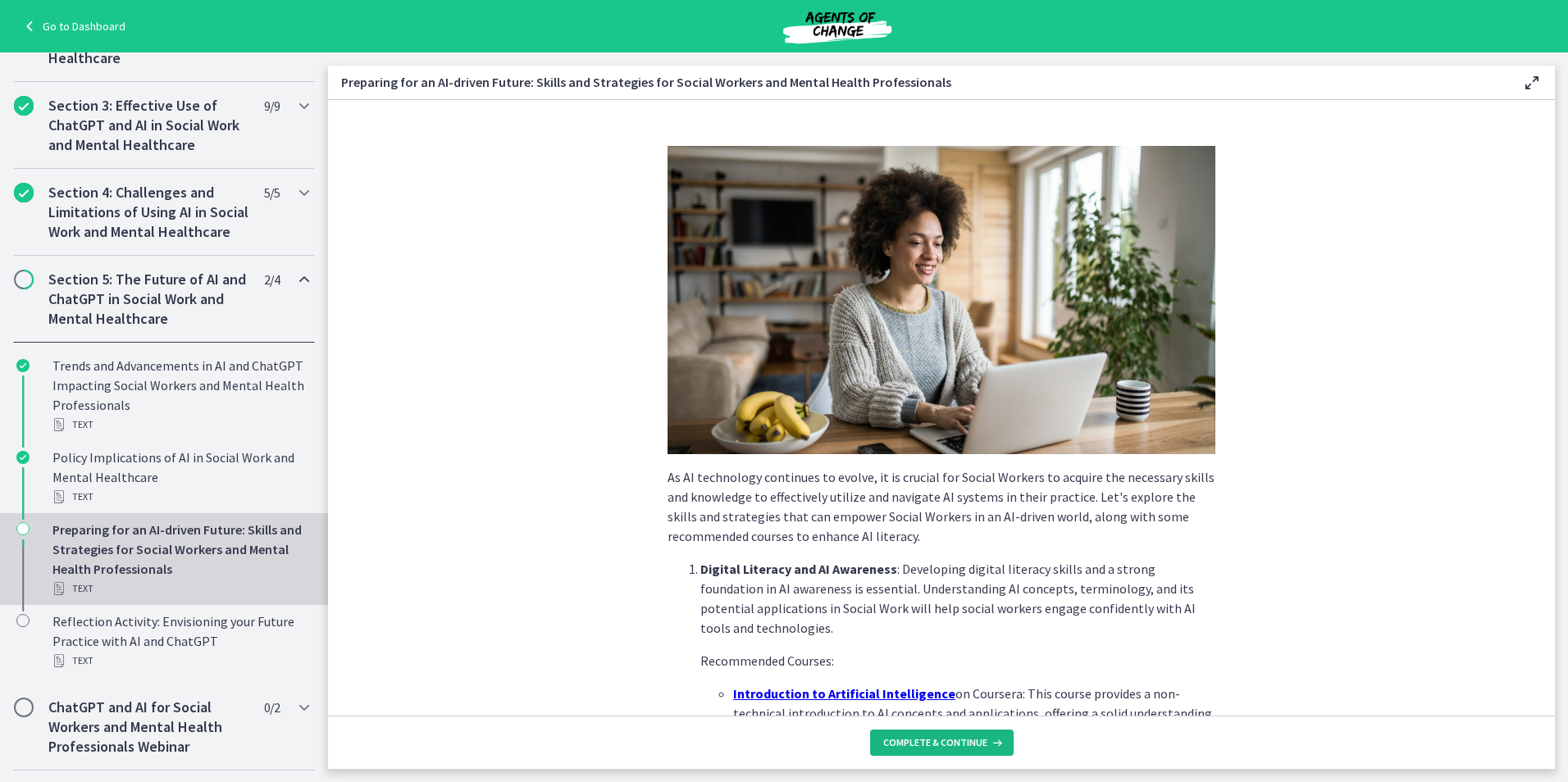
click at [913, 748] on span "Complete & continue" at bounding box center [935, 743] width 104 height 13
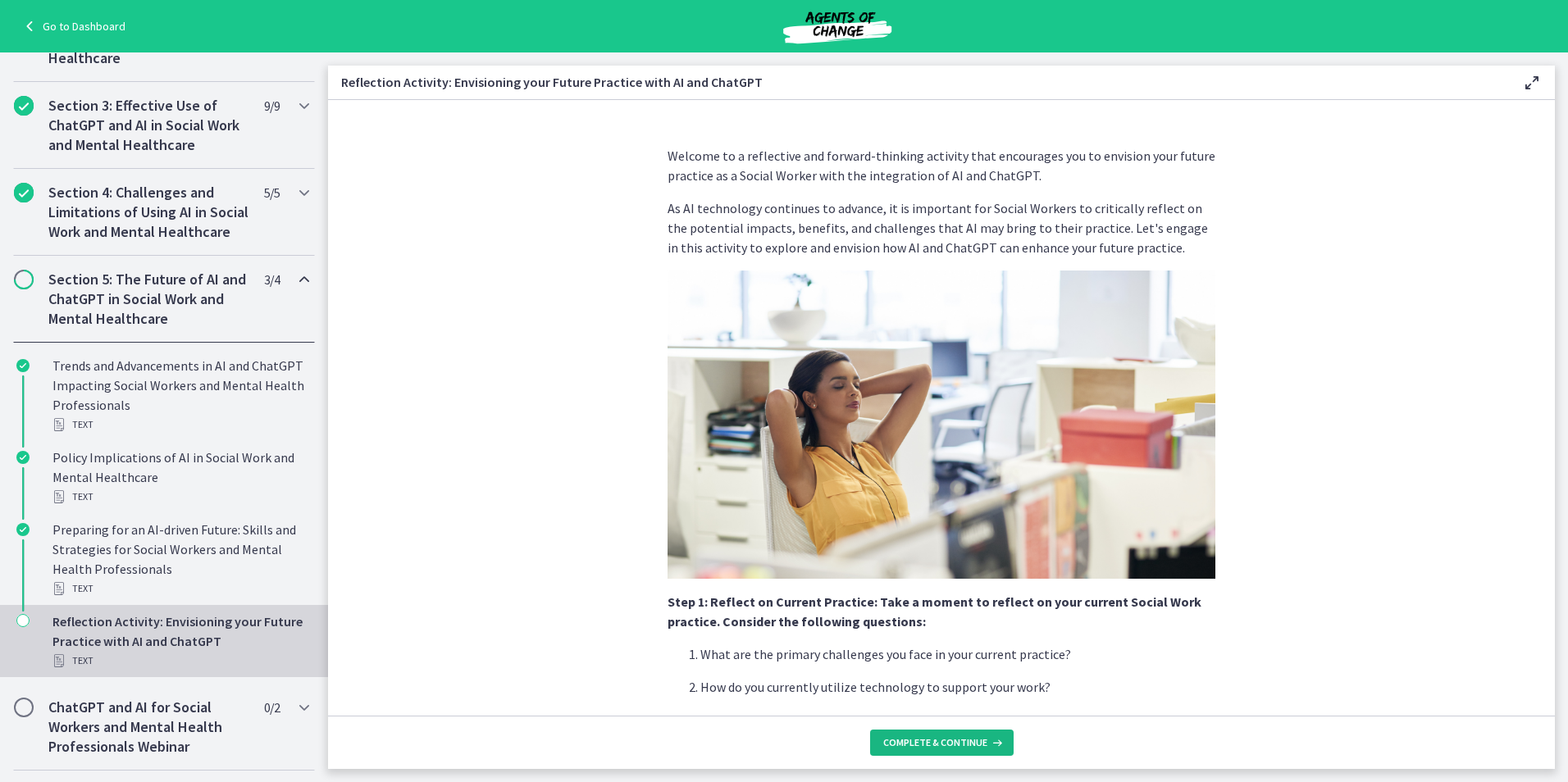
click at [913, 748] on span "Complete & continue" at bounding box center [935, 743] width 104 height 13
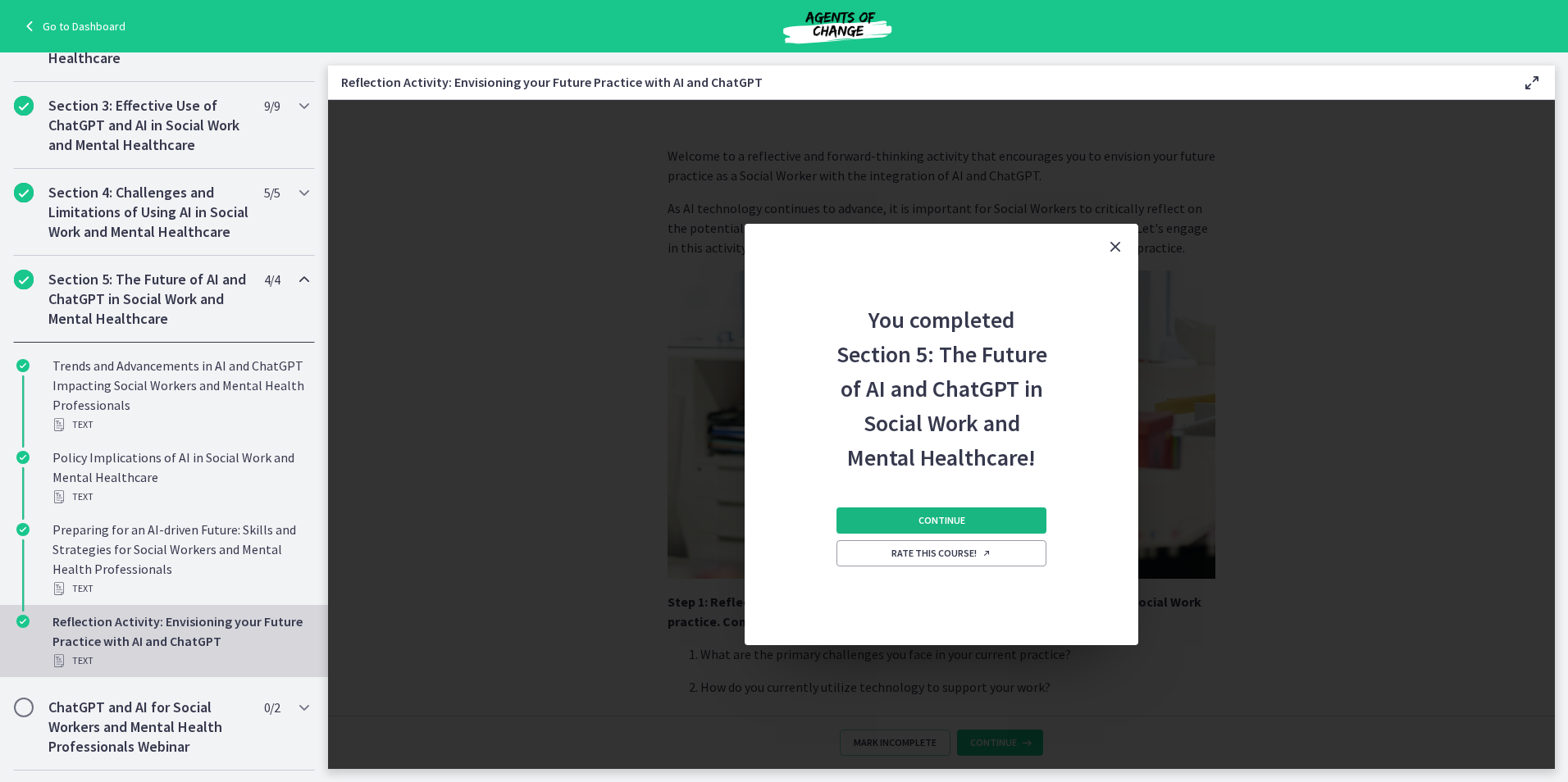
click at [997, 517] on button "Continue" at bounding box center [941, 520] width 210 height 26
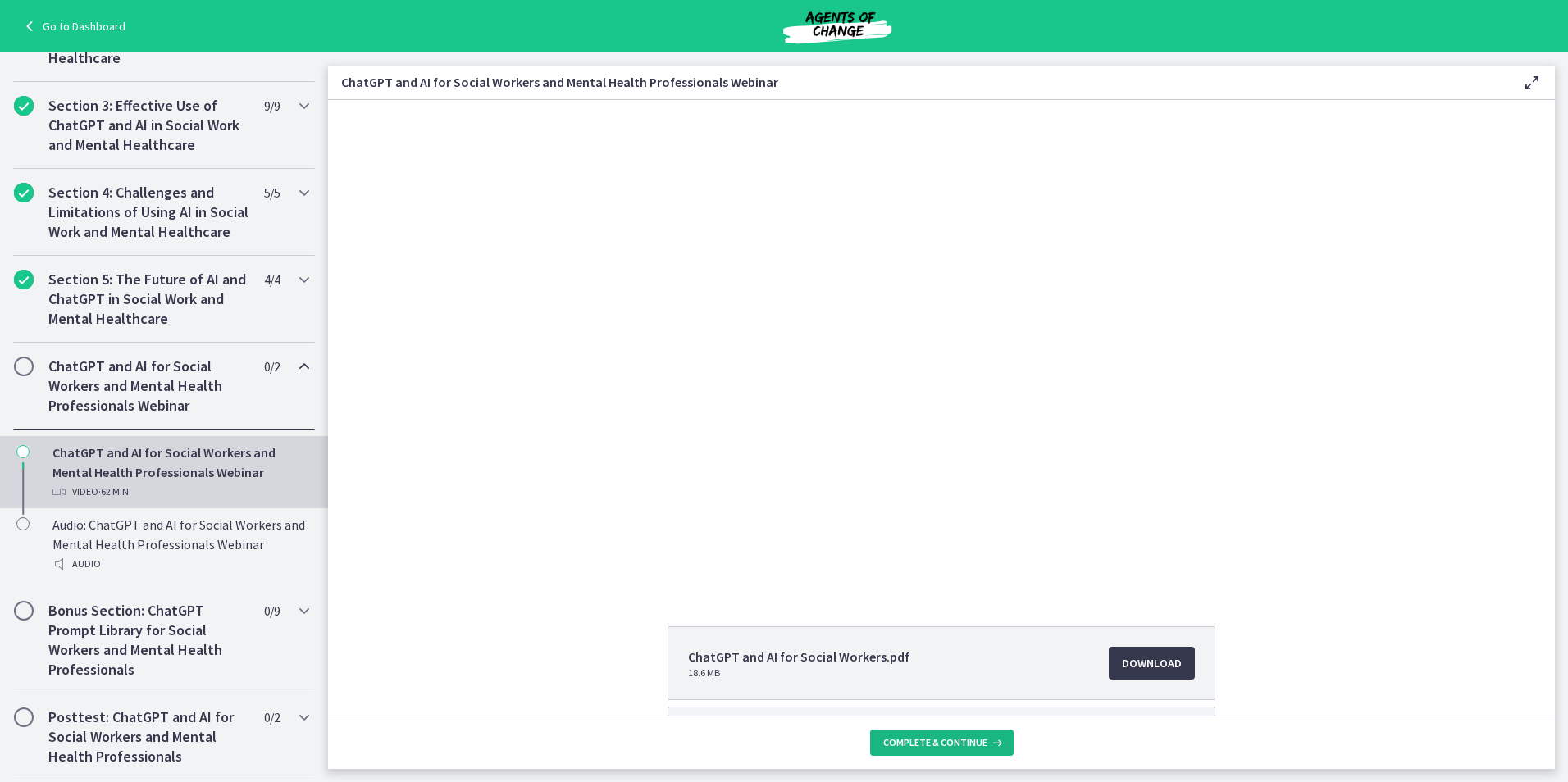
click at [947, 747] on span "Complete & continue" at bounding box center [935, 743] width 104 height 13
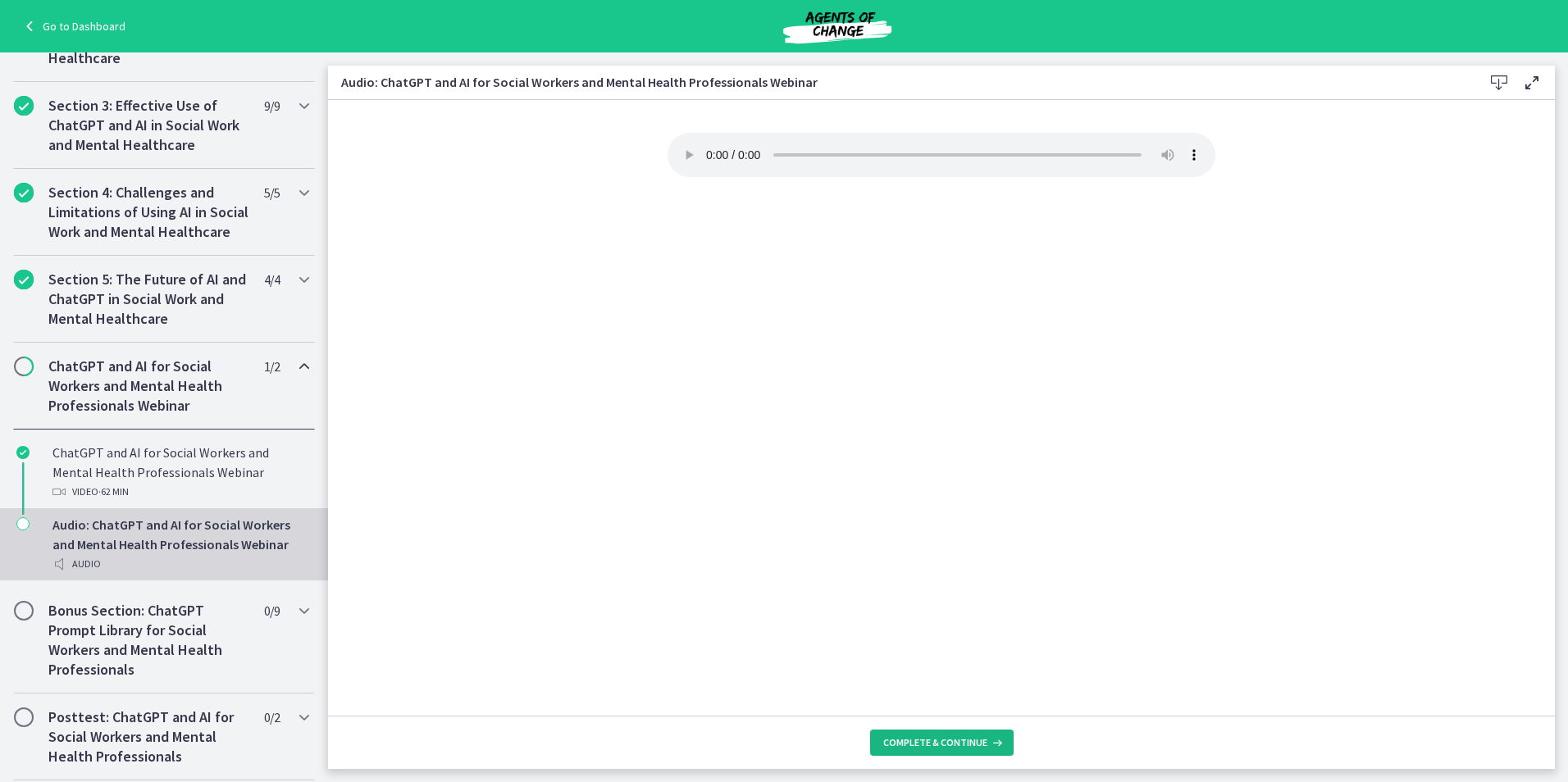
click at [946, 745] on span "Complete & continue" at bounding box center [935, 743] width 104 height 13
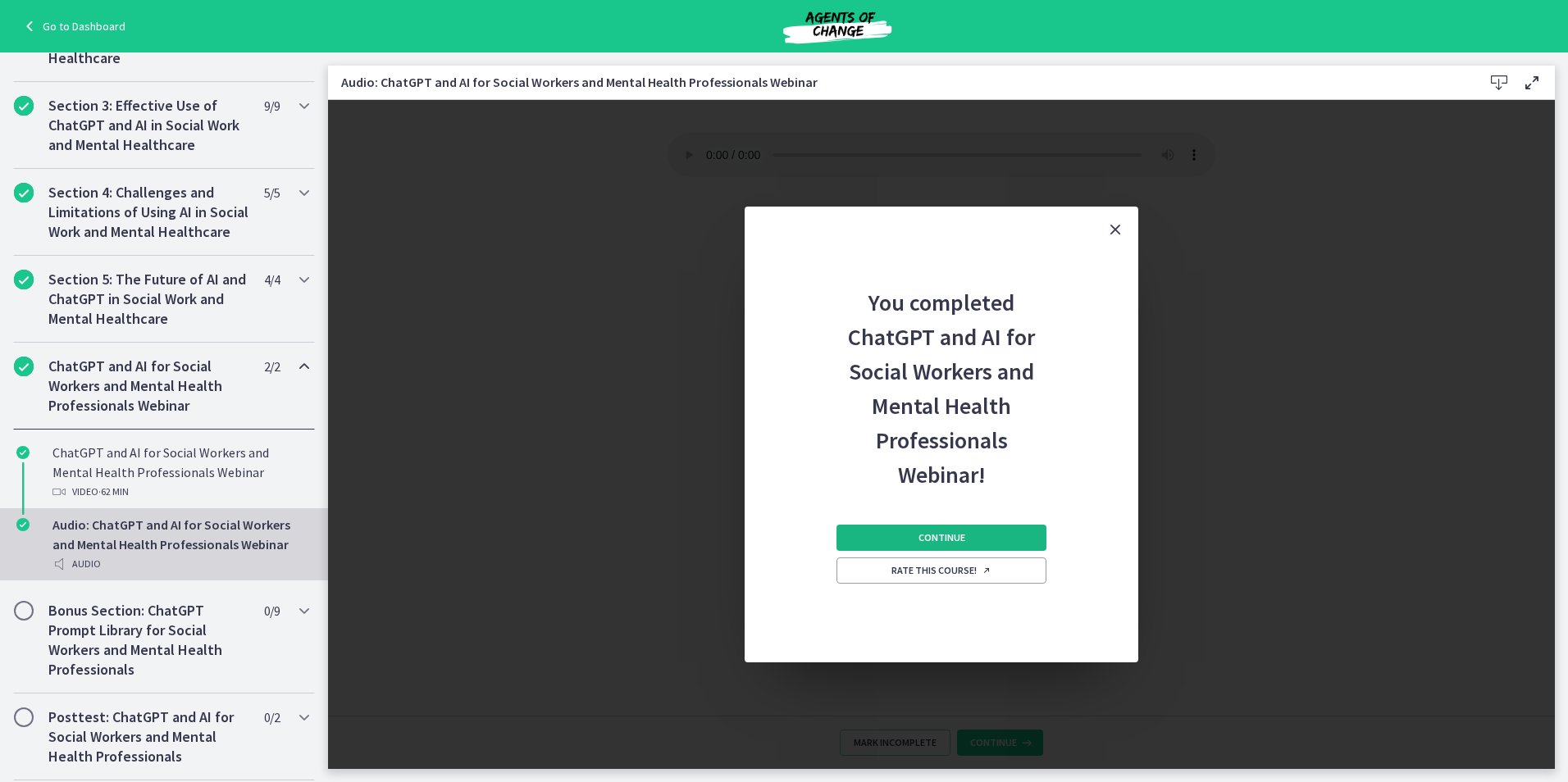
click at [979, 545] on button "Continue" at bounding box center [941, 537] width 210 height 26
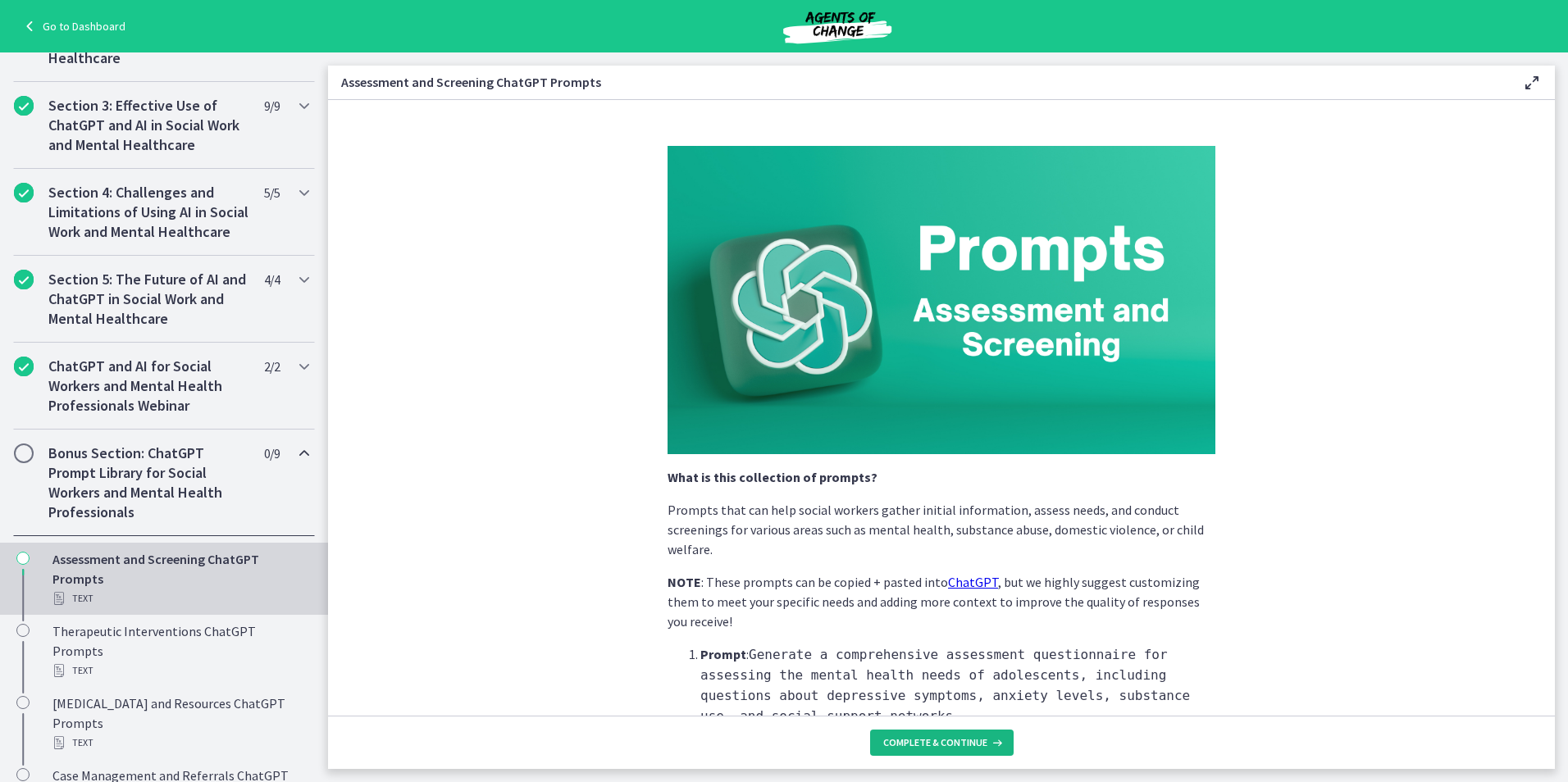
click at [988, 746] on icon at bounding box center [996, 743] width 16 height 13
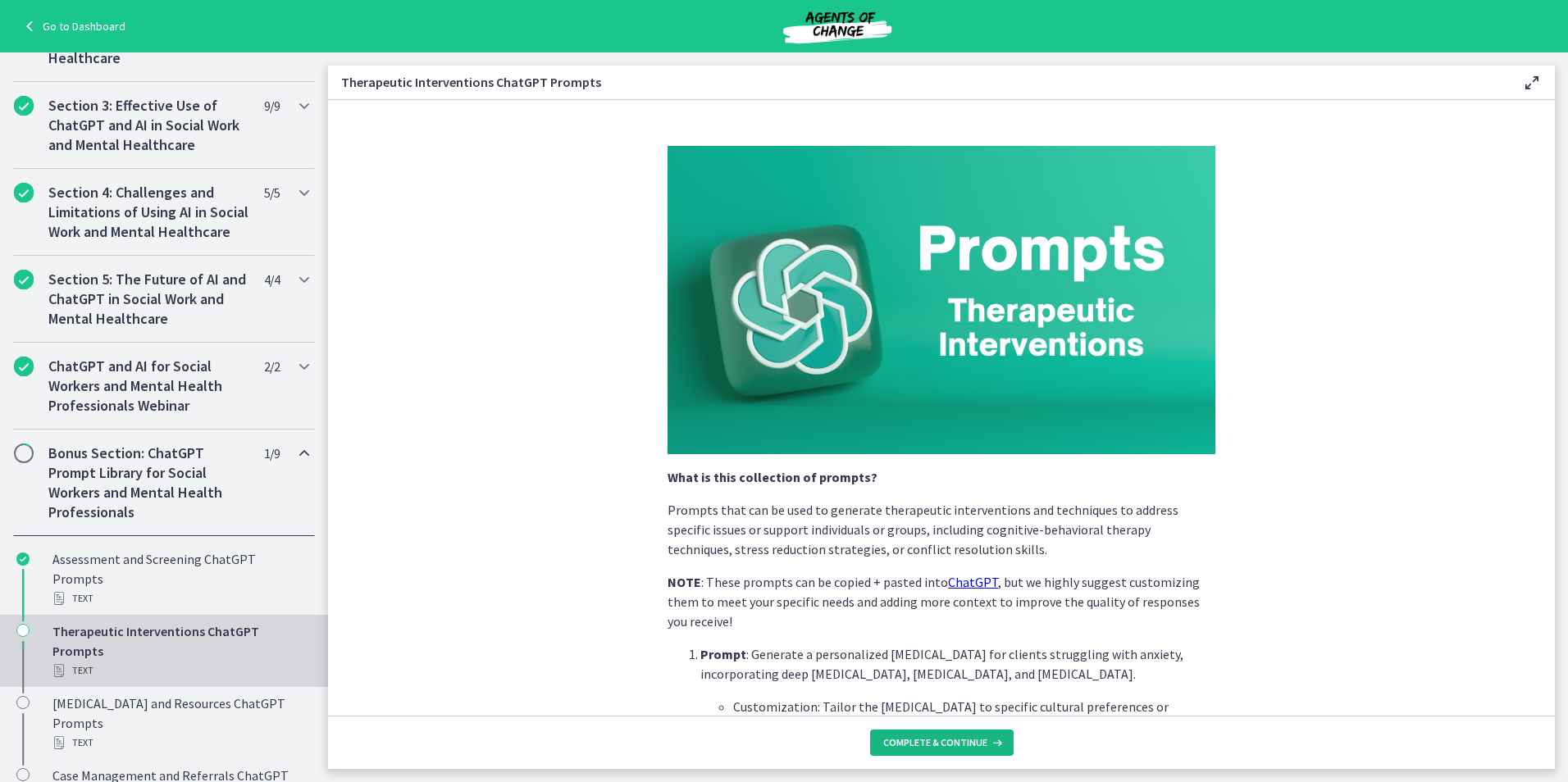
click at [988, 746] on icon at bounding box center [996, 743] width 16 height 13
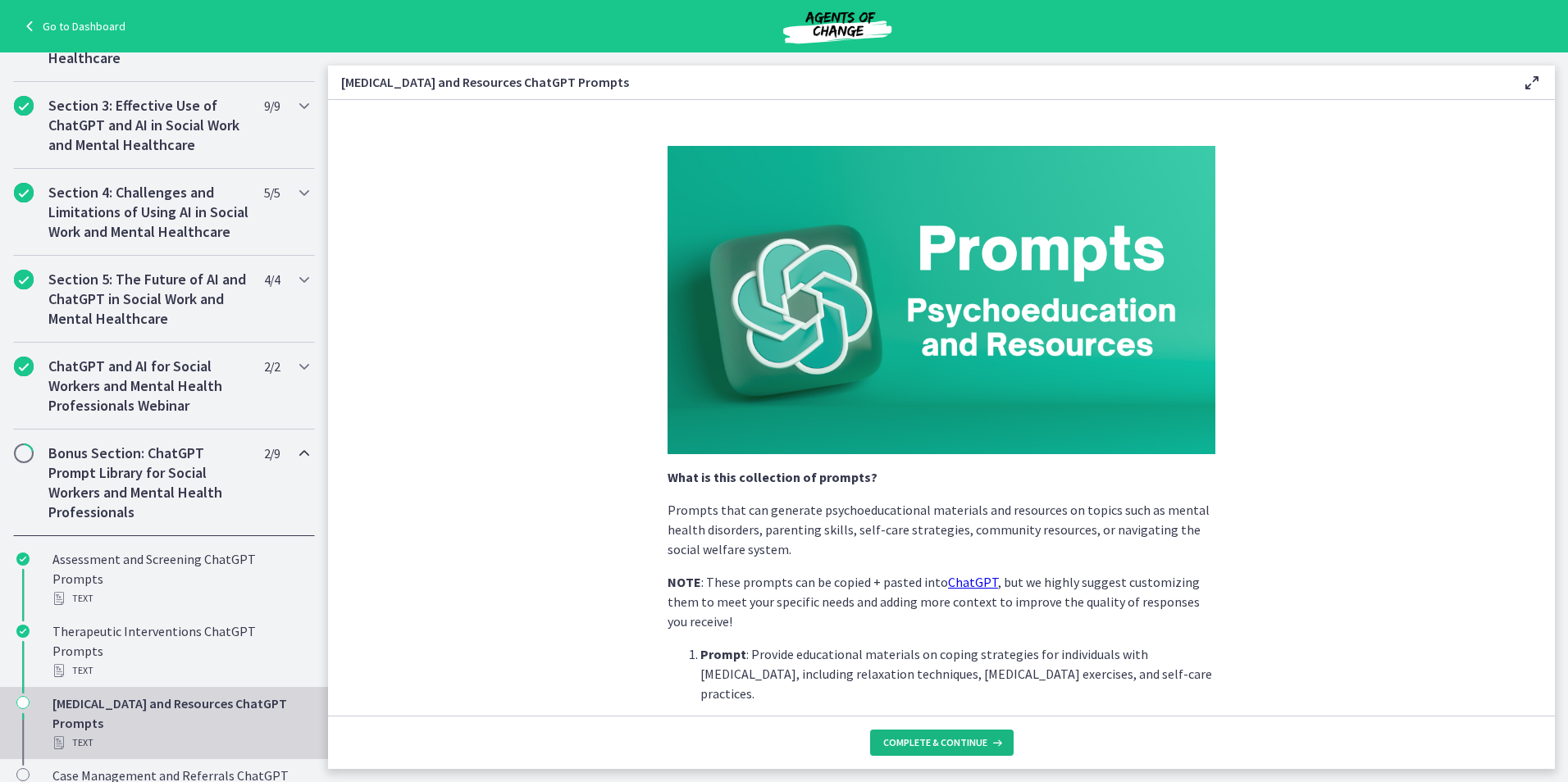
click at [988, 746] on icon at bounding box center [996, 743] width 16 height 13
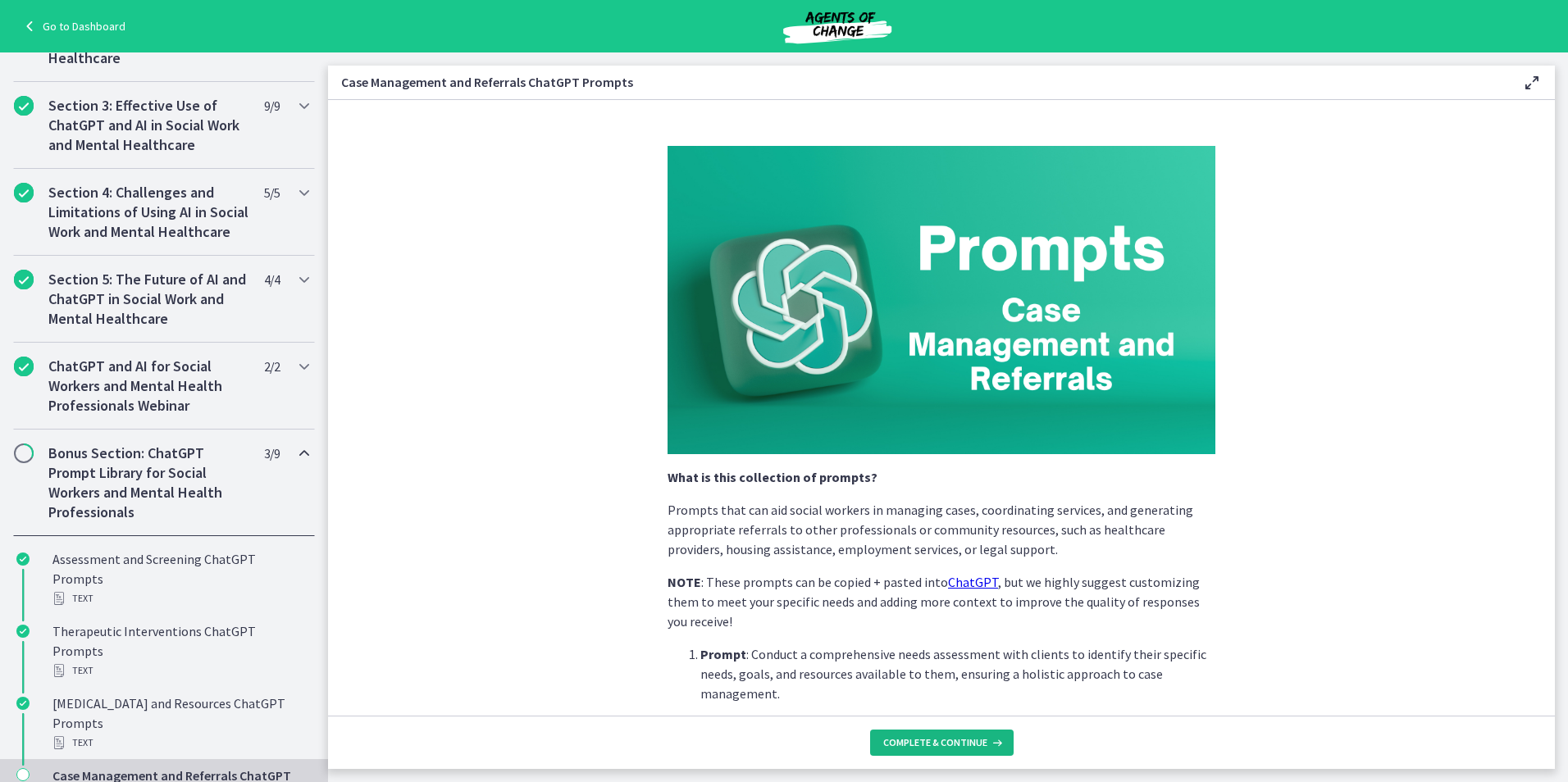
click at [988, 746] on icon at bounding box center [996, 743] width 16 height 13
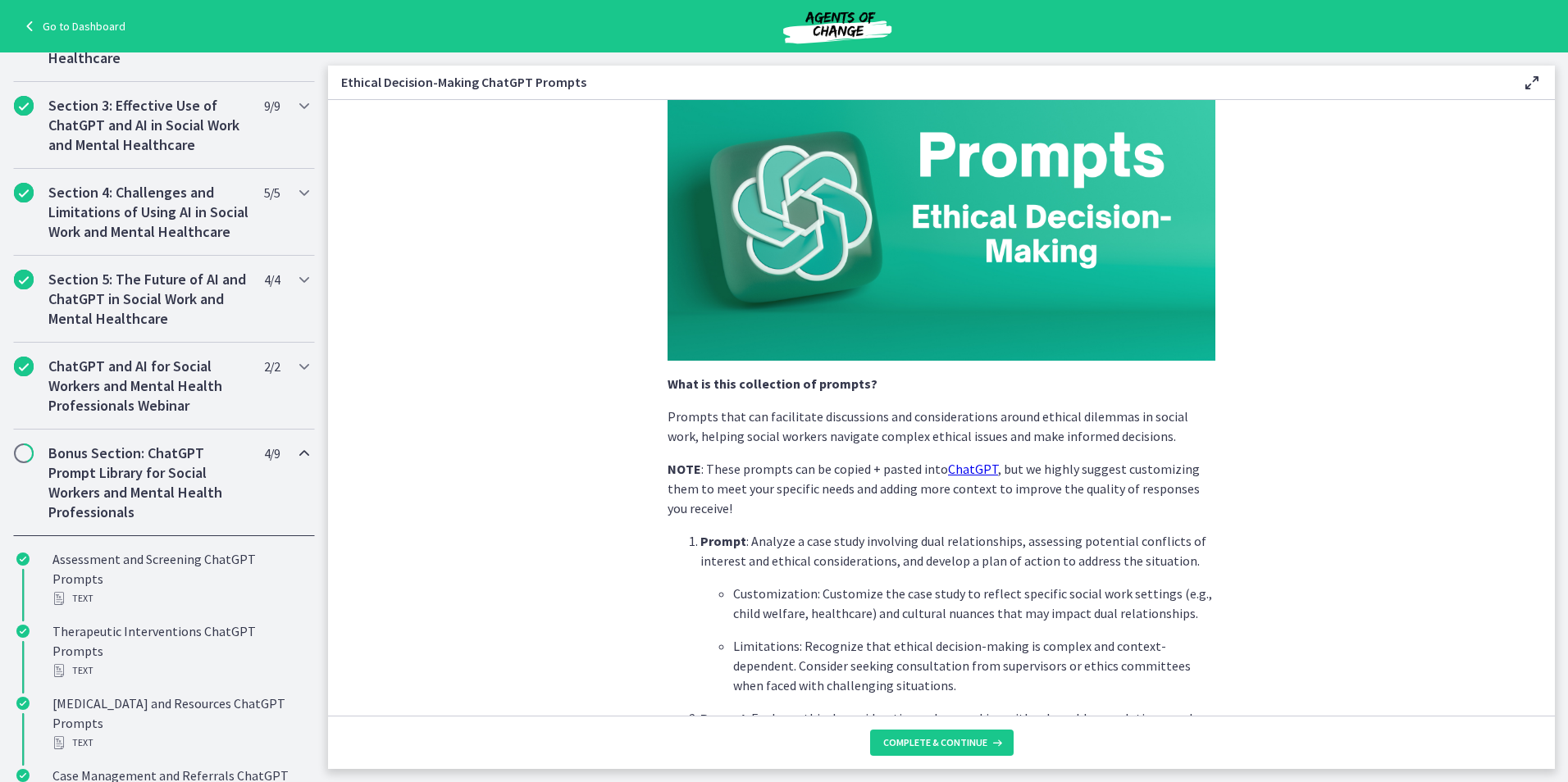
scroll to position [246, 0]
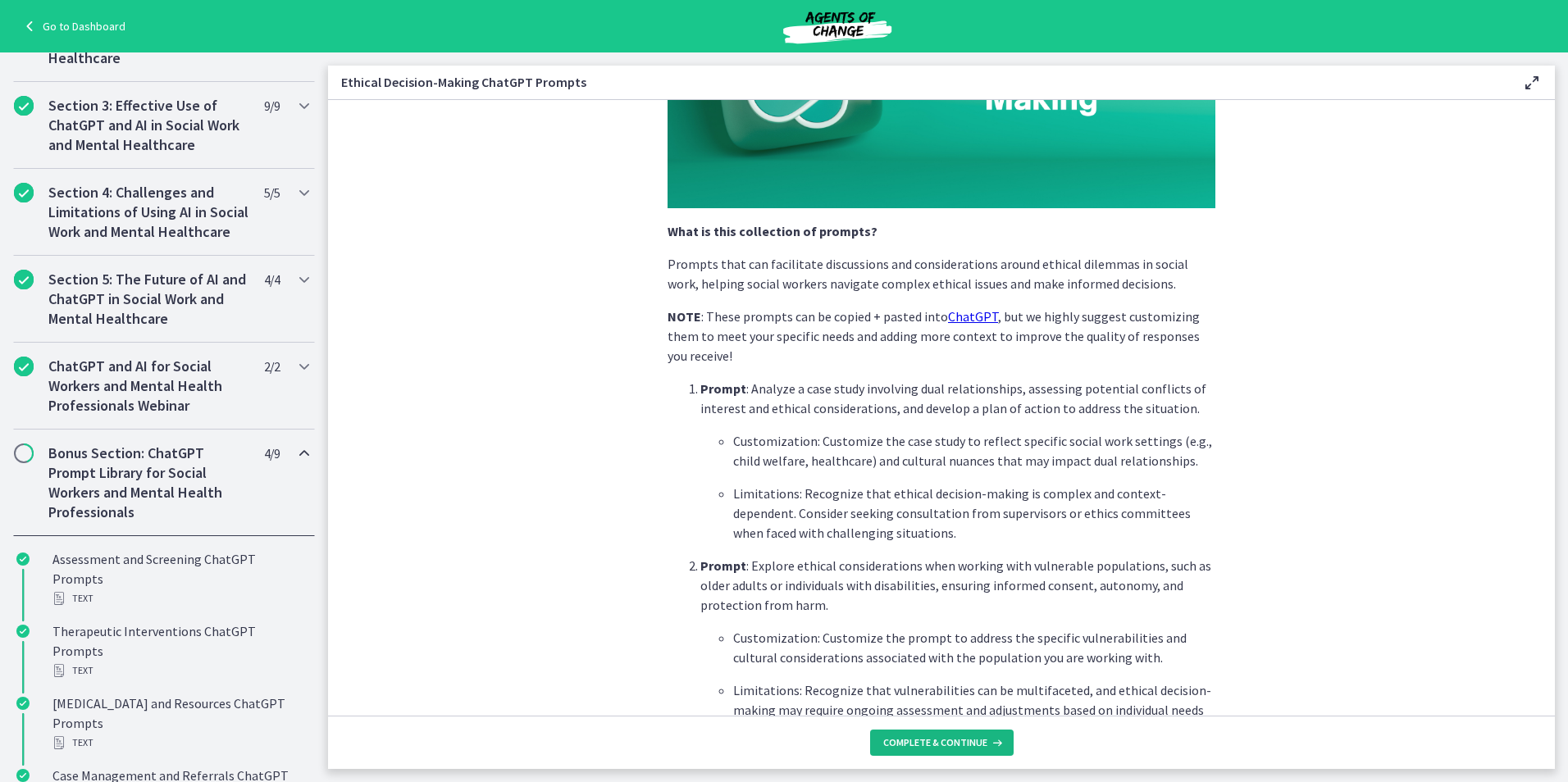
click at [959, 747] on span "Complete & continue" at bounding box center [935, 743] width 104 height 13
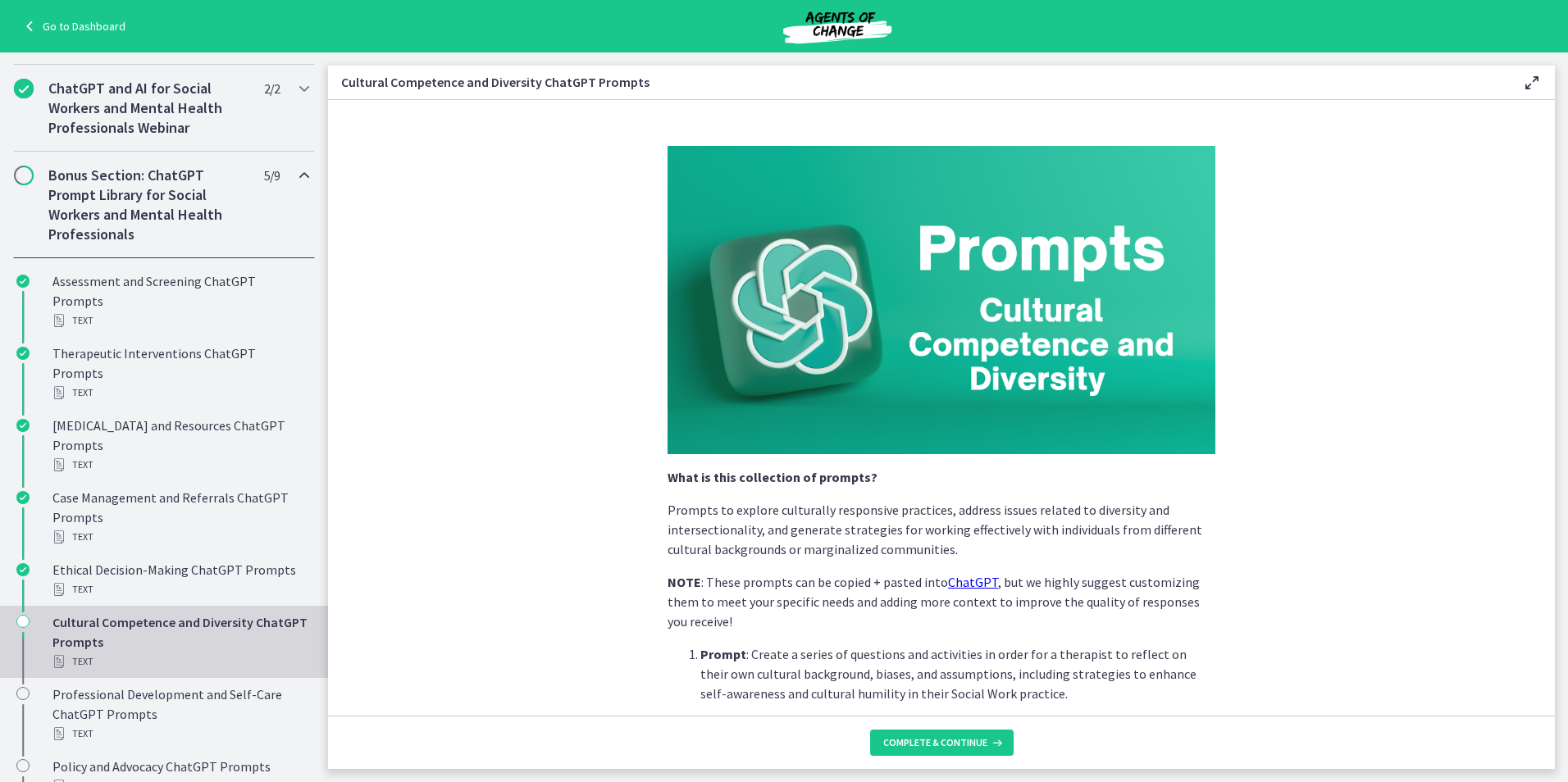
scroll to position [651, 0]
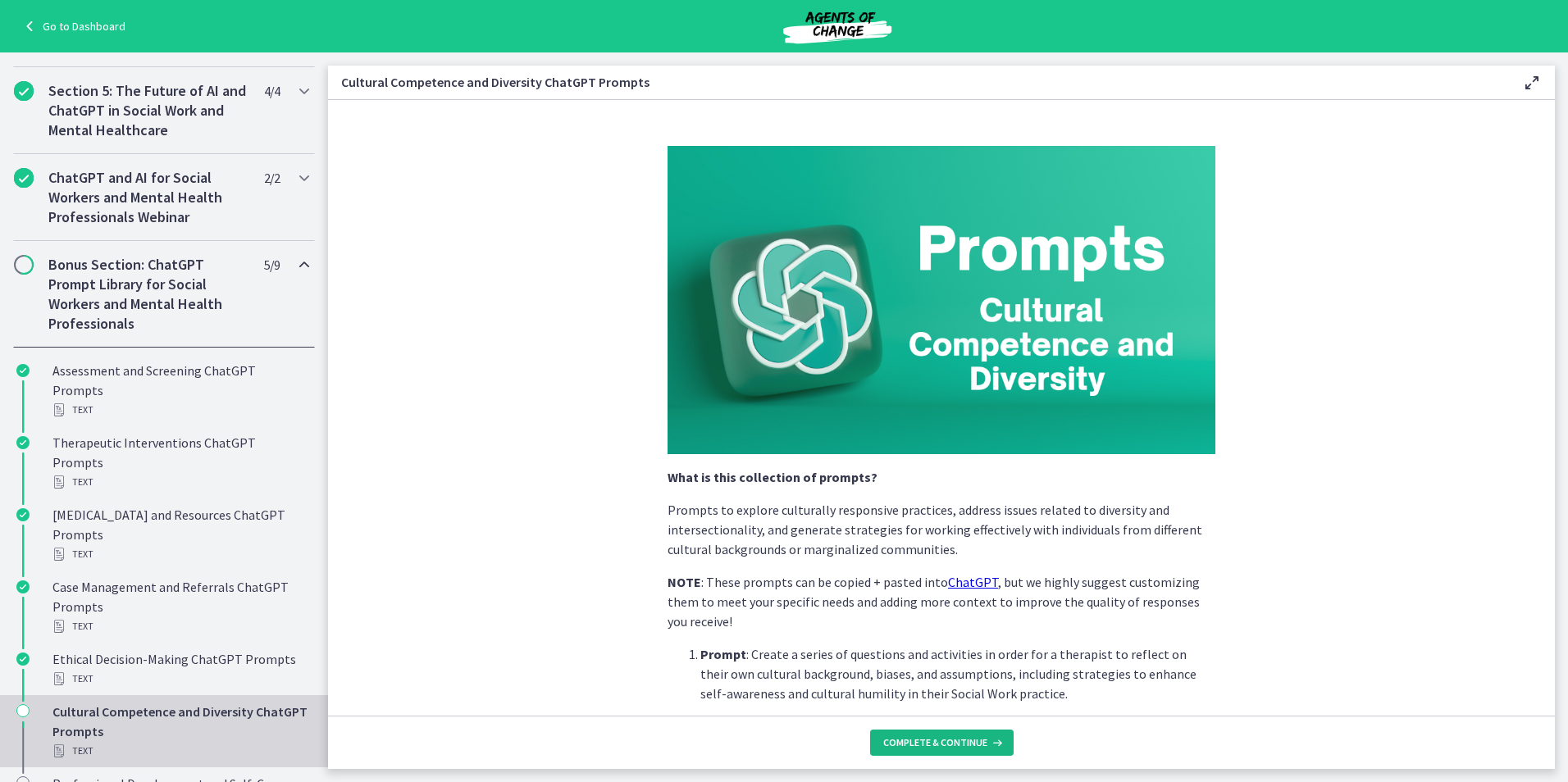
click at [923, 739] on span "Complete & continue" at bounding box center [935, 743] width 104 height 13
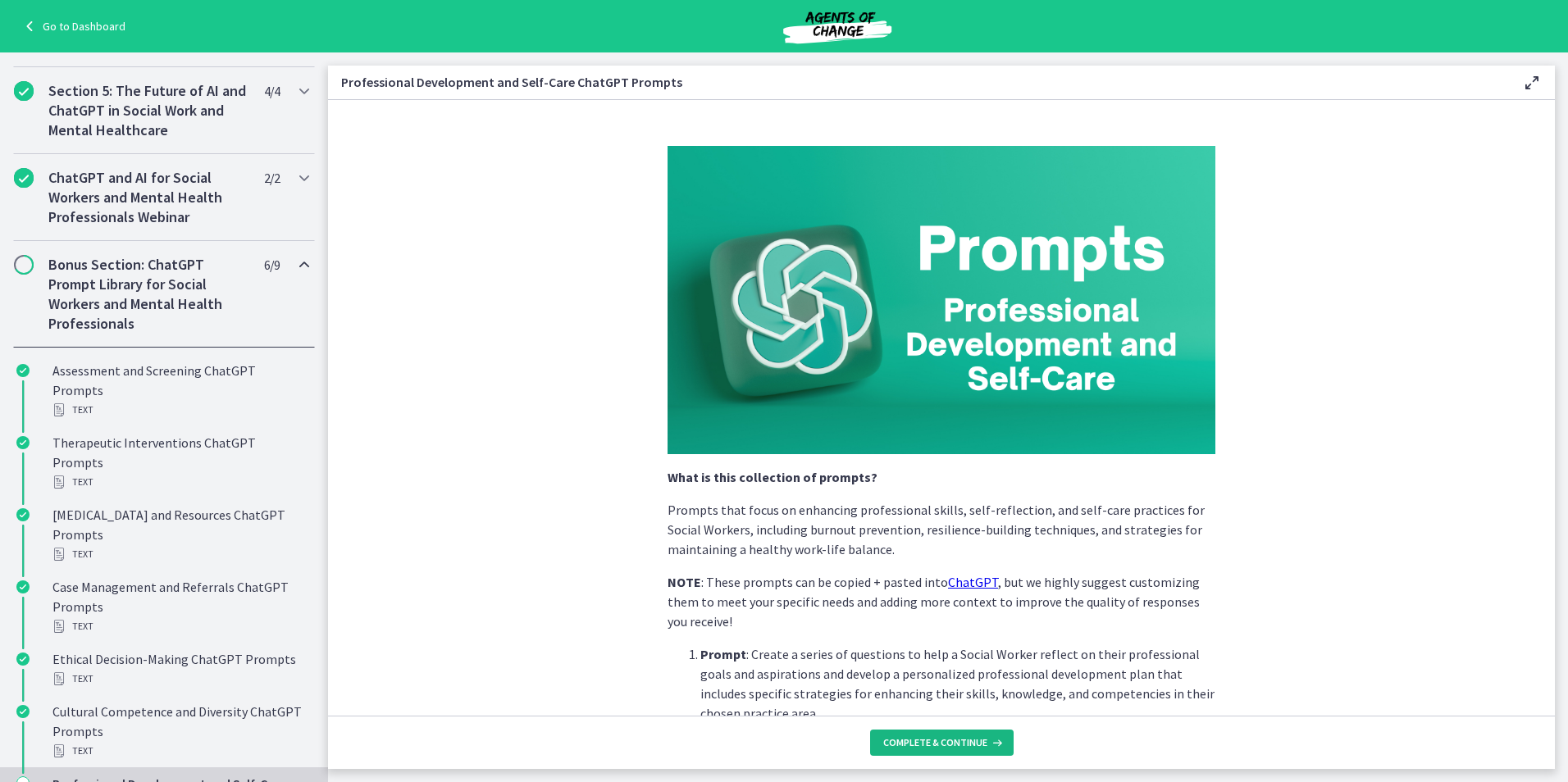
click at [923, 739] on span "Complete & continue" at bounding box center [935, 743] width 104 height 13
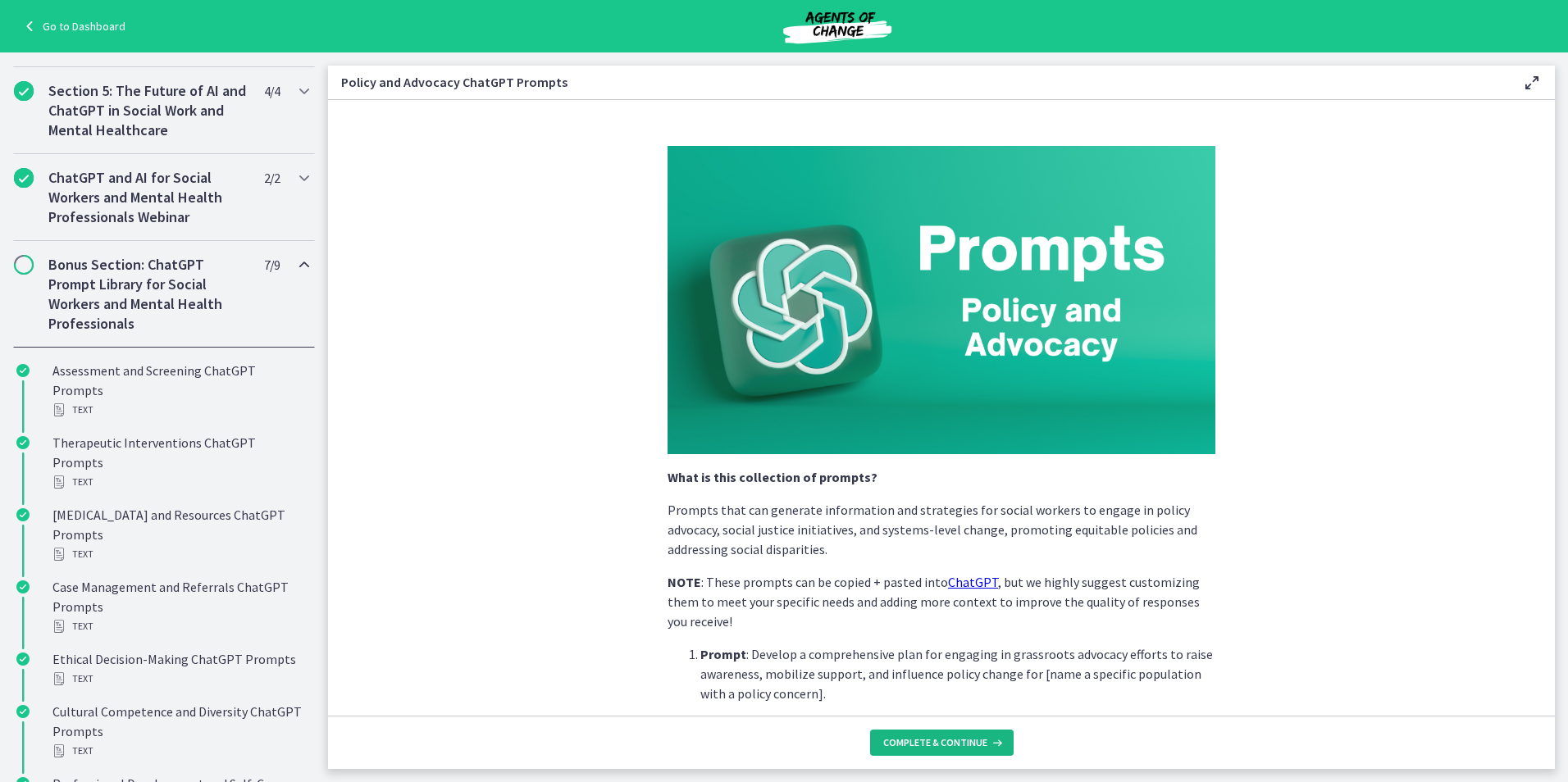
click at [923, 739] on span "Complete & continue" at bounding box center [935, 743] width 104 height 13
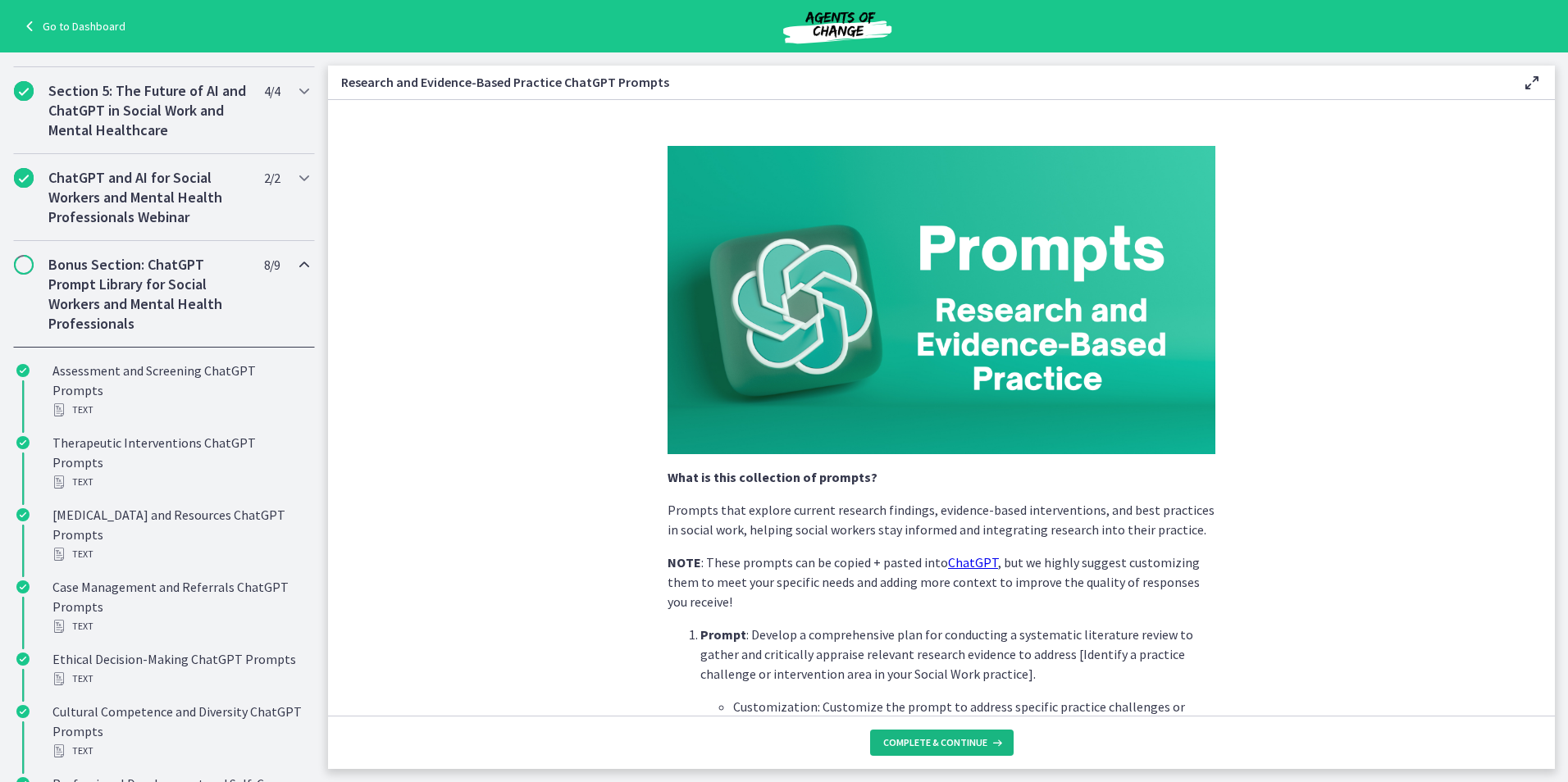
click at [924, 739] on span "Complete & continue" at bounding box center [935, 743] width 104 height 13
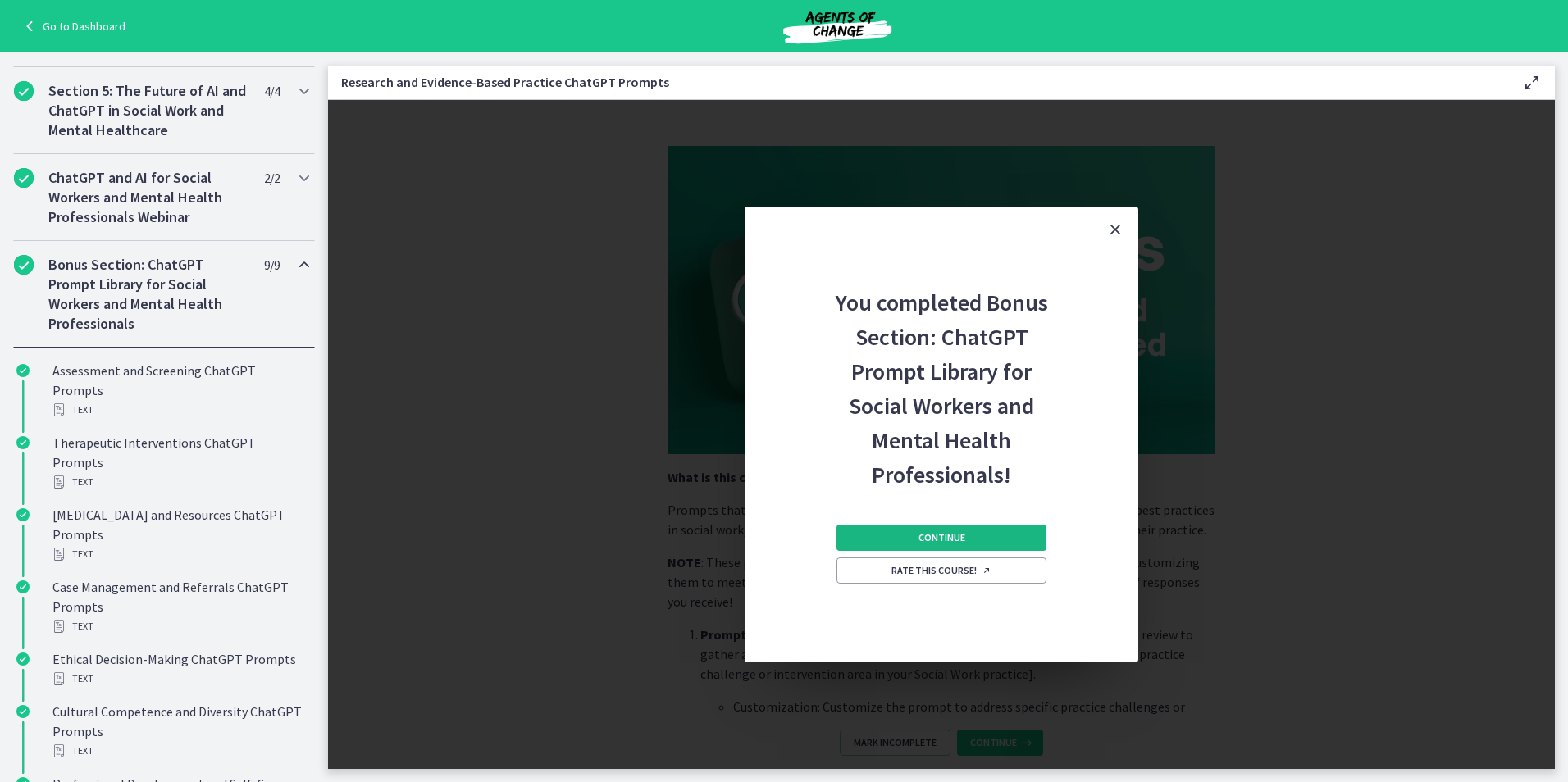
click at [967, 531] on button "Continue" at bounding box center [941, 537] width 210 height 26
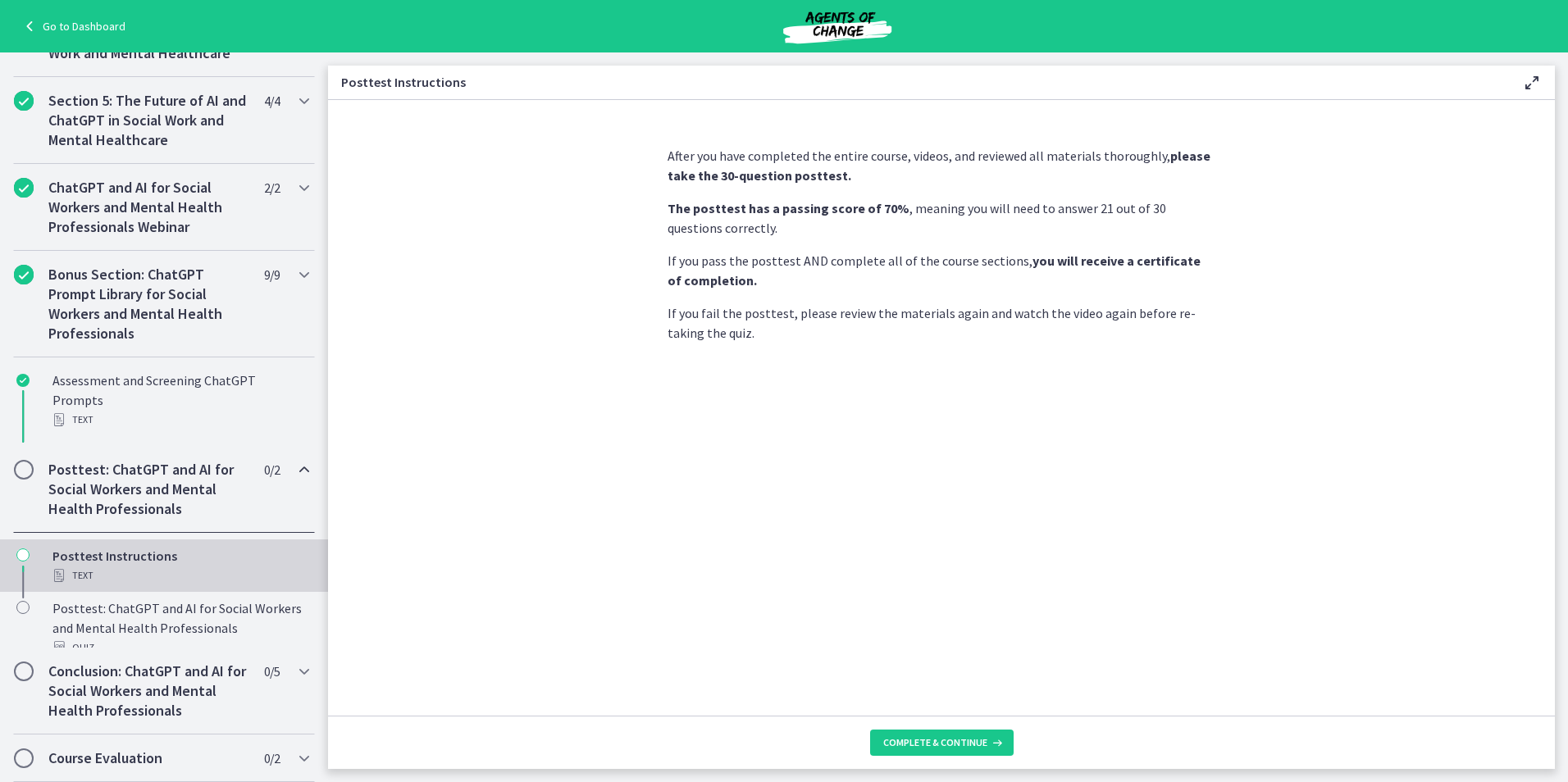
scroll to position [595, 0]
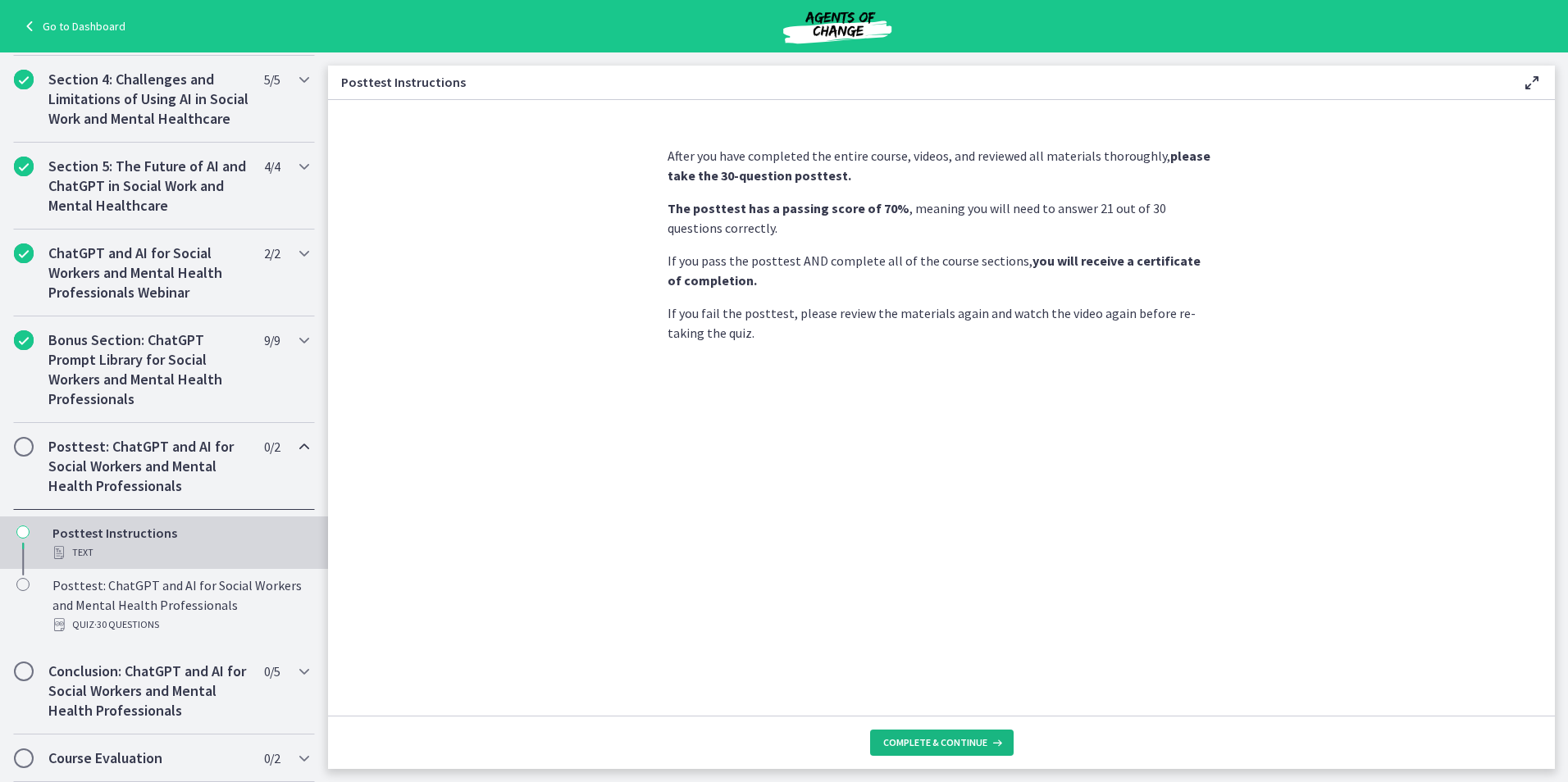
click at [977, 749] on button "Complete & continue" at bounding box center [941, 742] width 144 height 26
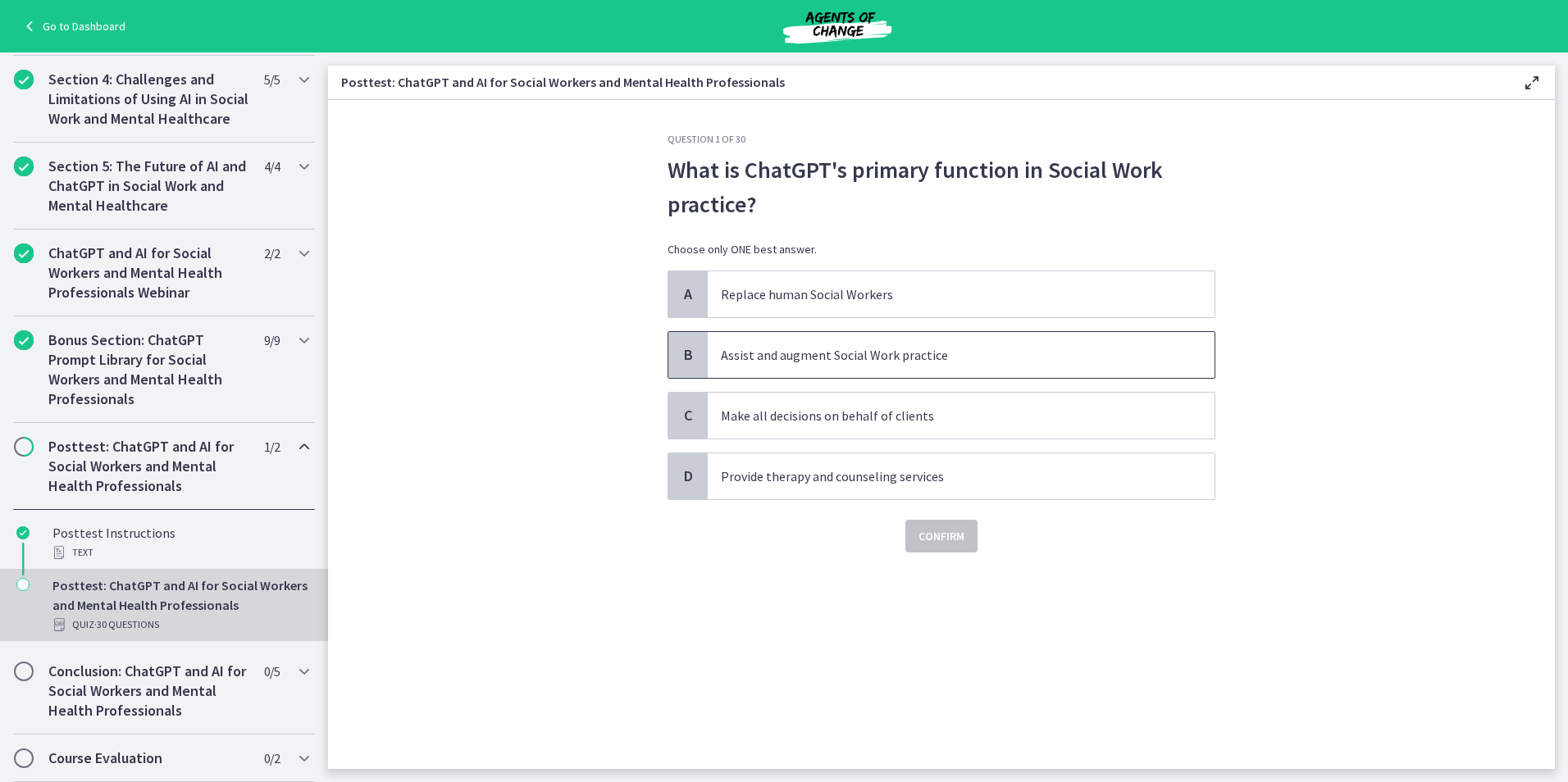
drag, startPoint x: 854, startPoint y: 353, endPoint x: 866, endPoint y: 363, distance: 15.6
click at [855, 353] on p "Assist and augment Social Work practice" at bounding box center [944, 355] width 447 height 20
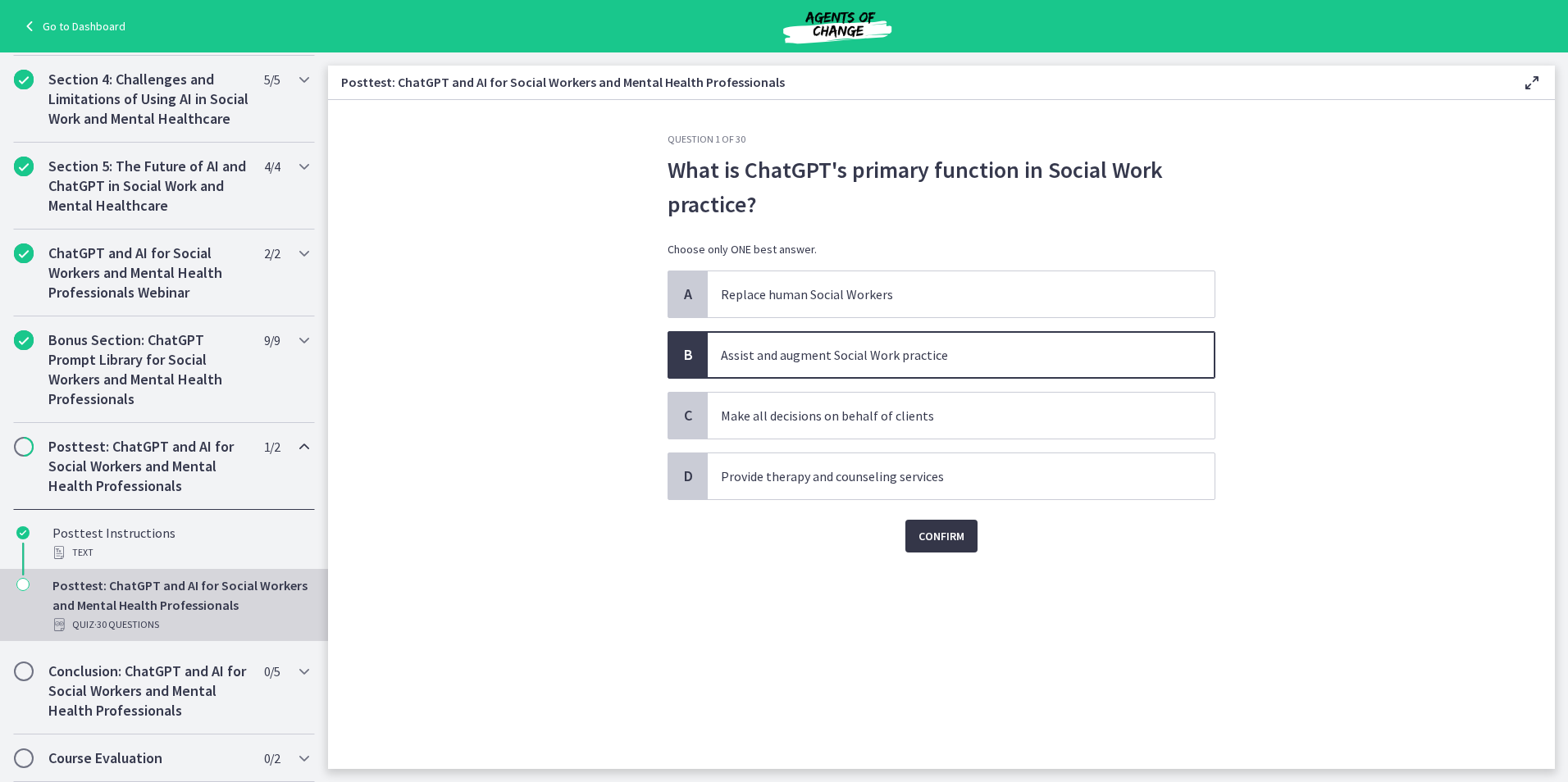
click at [960, 536] on span "Confirm" at bounding box center [941, 537] width 46 height 20
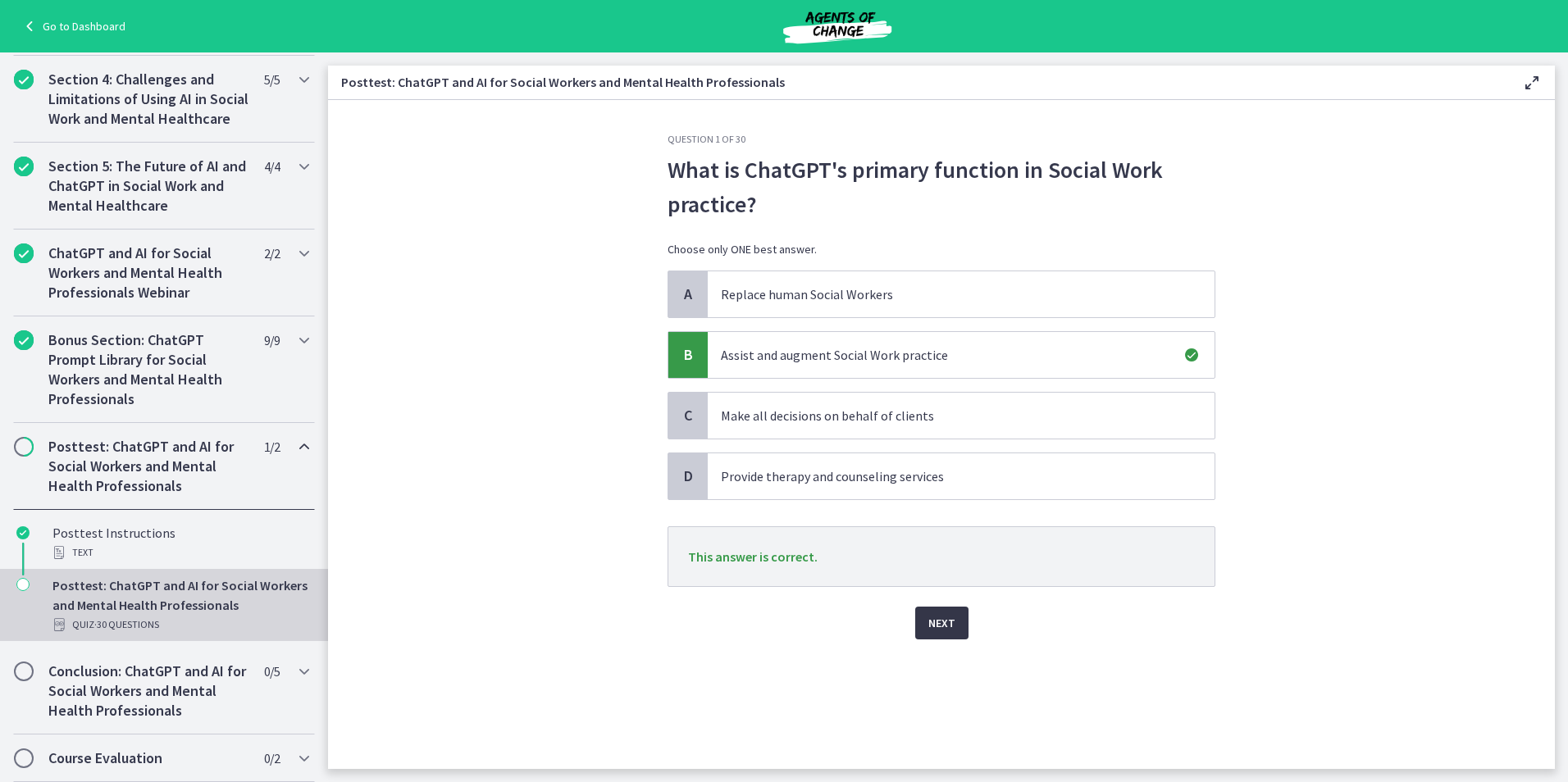
click at [945, 620] on span "Next" at bounding box center [942, 623] width 27 height 20
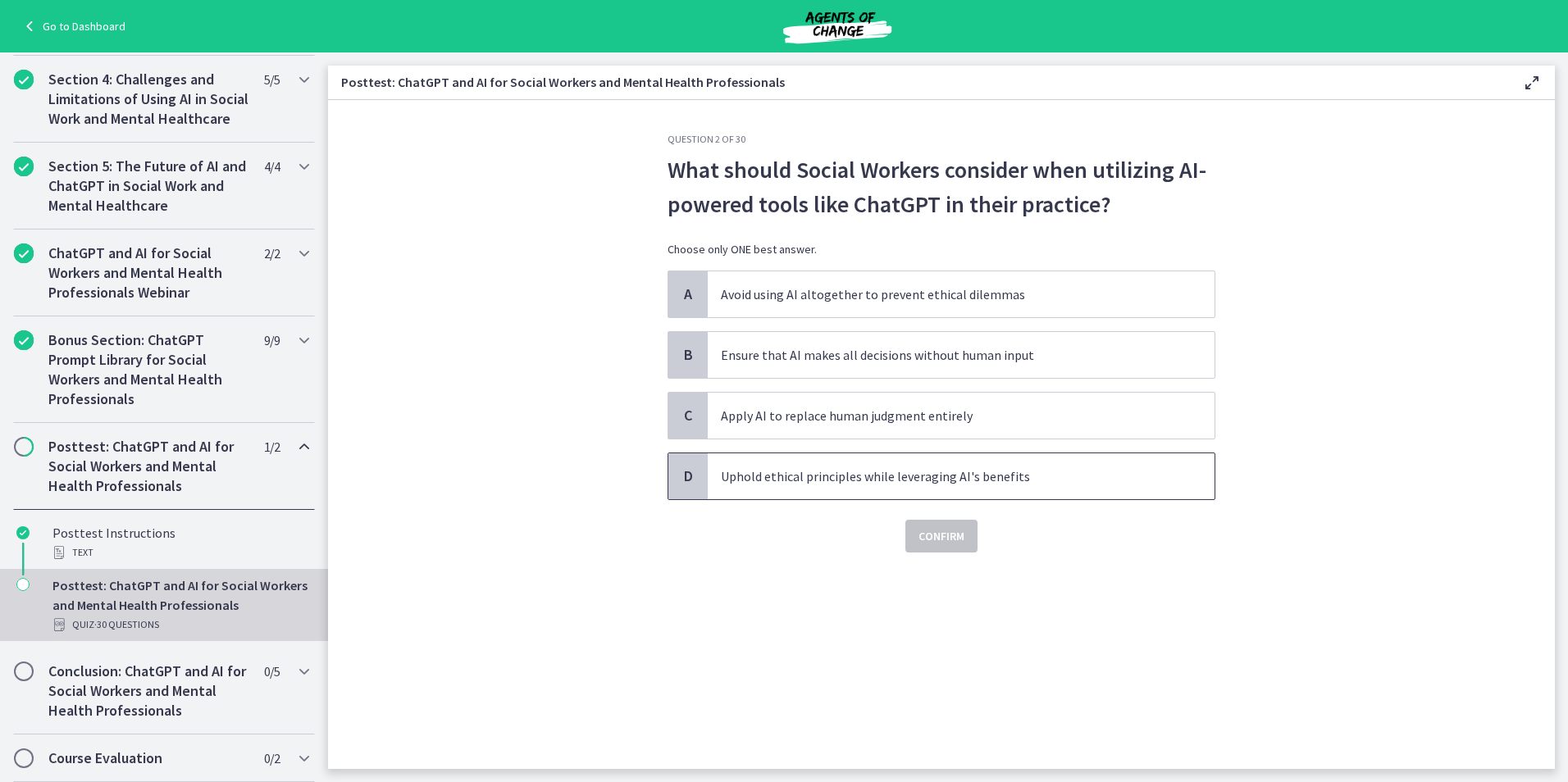
click at [957, 488] on span "Uphold ethical principles while leveraging AI's benefits" at bounding box center [962, 476] width 507 height 46
click at [964, 537] on span "Confirm" at bounding box center [941, 537] width 46 height 20
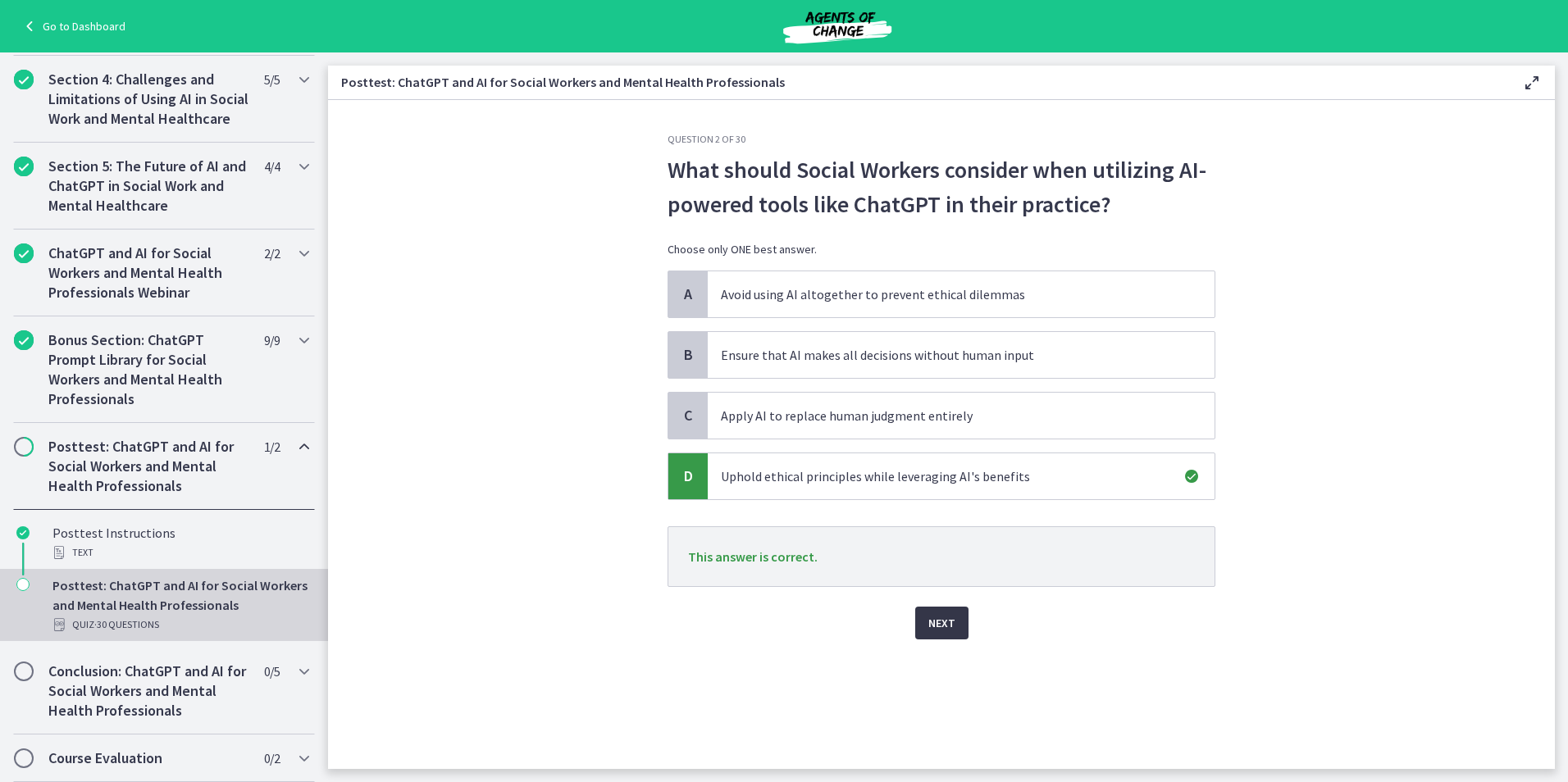
click at [944, 630] on span "Next" at bounding box center [942, 623] width 27 height 20
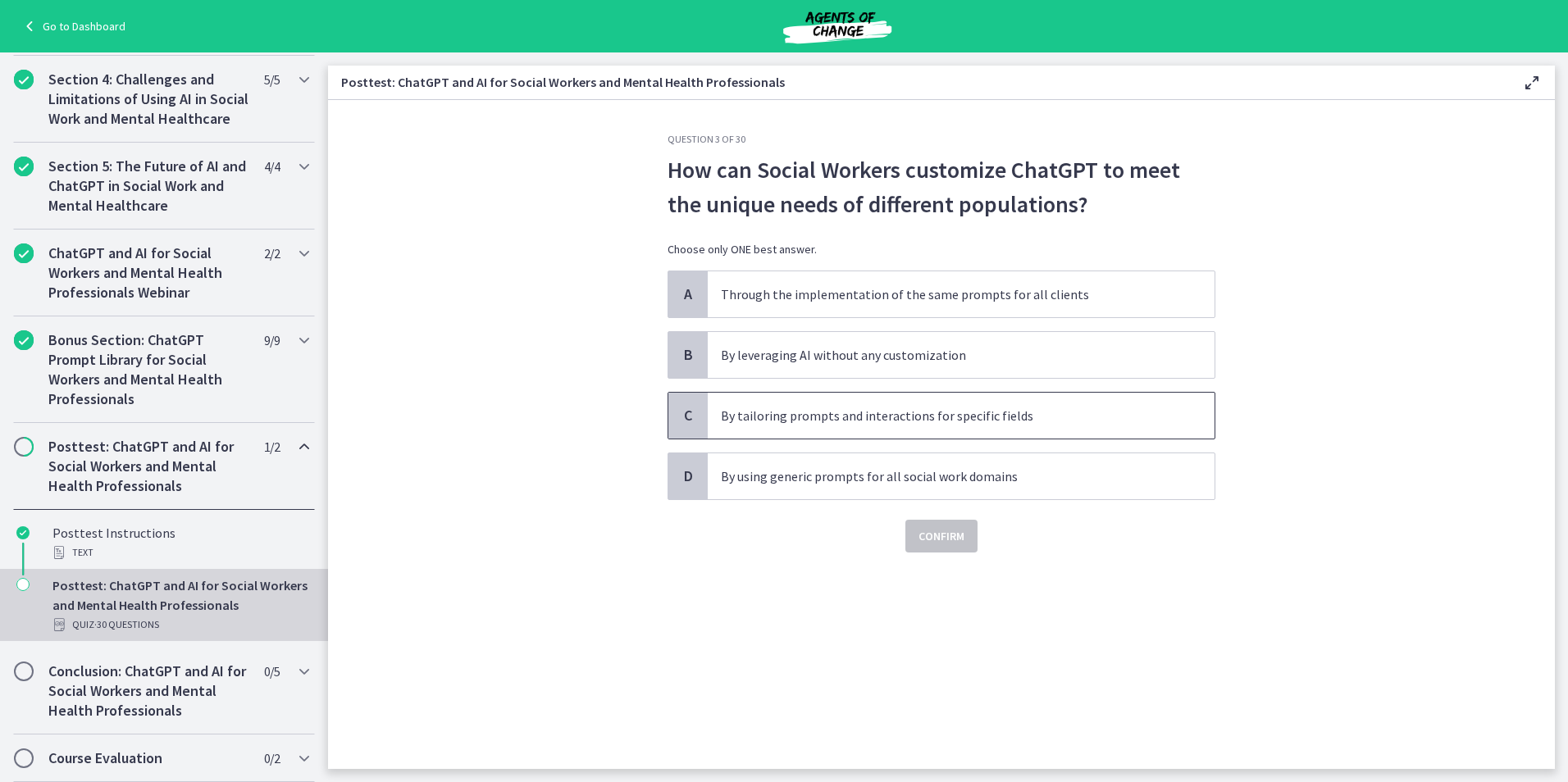
click at [941, 421] on p "By tailoring prompts and interactions for specific fields" at bounding box center [944, 416] width 447 height 20
click at [943, 542] on span "Confirm" at bounding box center [941, 537] width 46 height 20
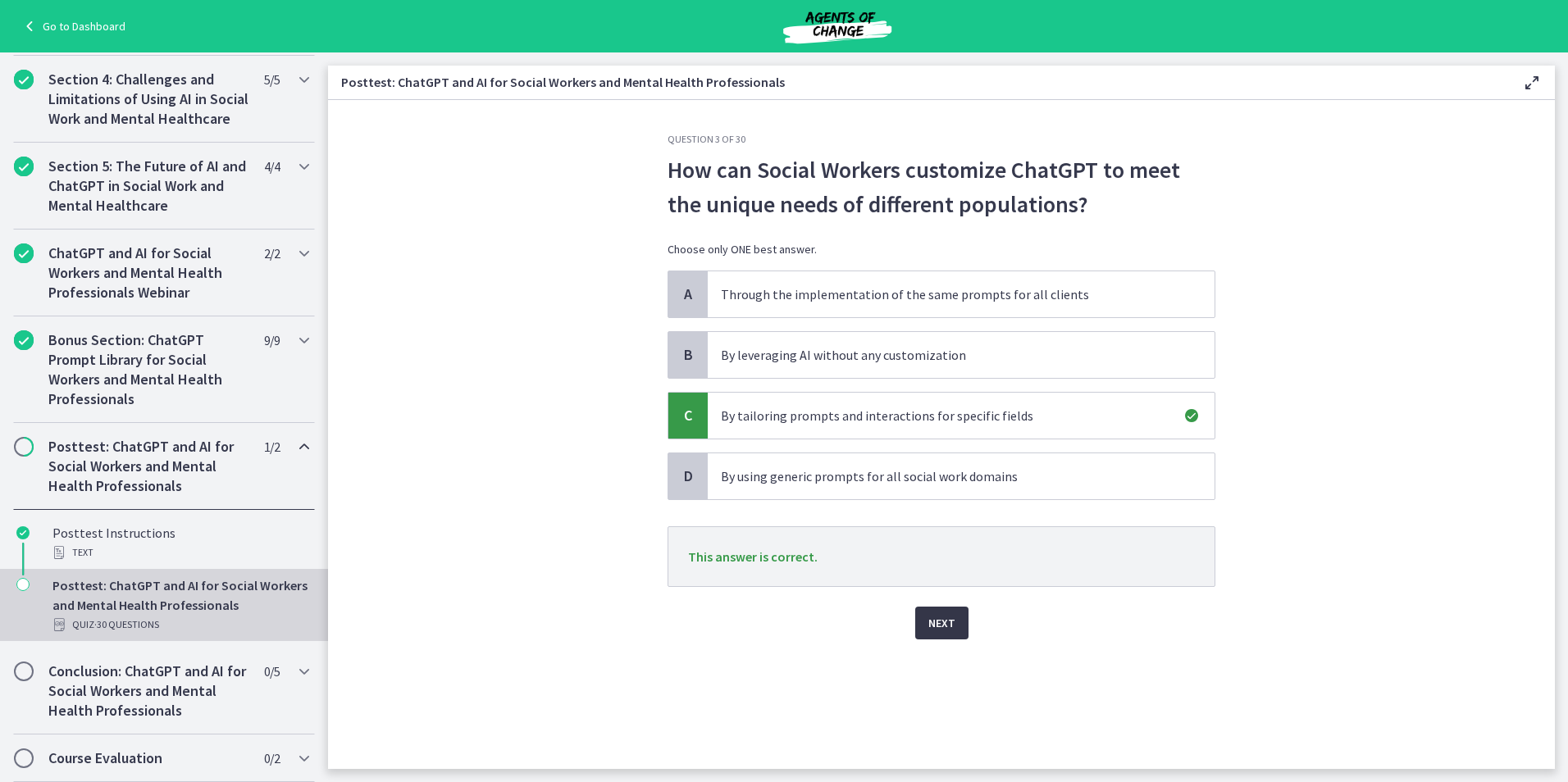
click at [955, 617] on button "Next" at bounding box center [942, 623] width 54 height 33
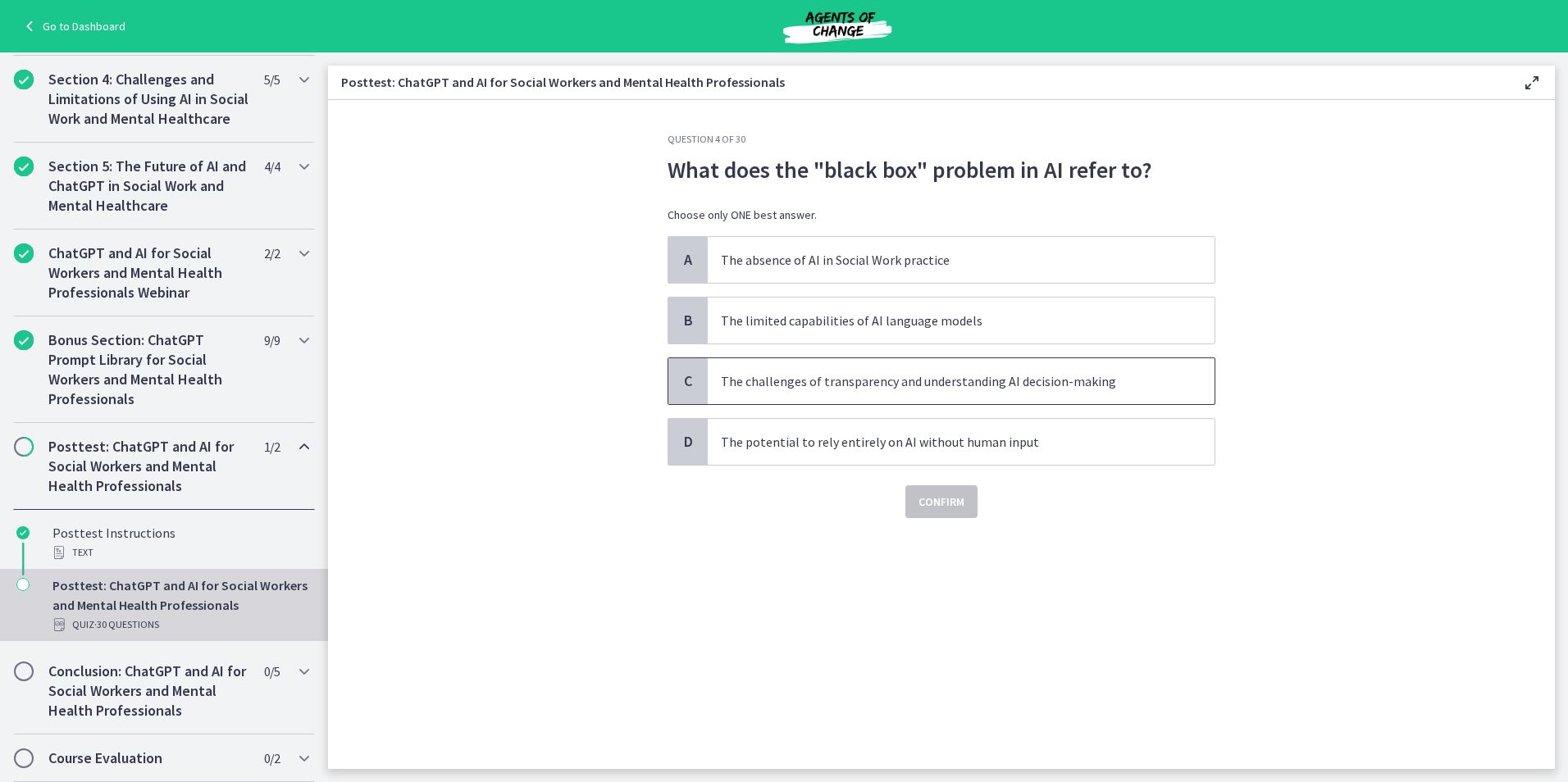
click at [935, 384] on p "The challenges of transparency and understanding AI decision-making" at bounding box center [944, 381] width 447 height 20
click at [945, 497] on span "Confirm" at bounding box center [941, 502] width 46 height 20
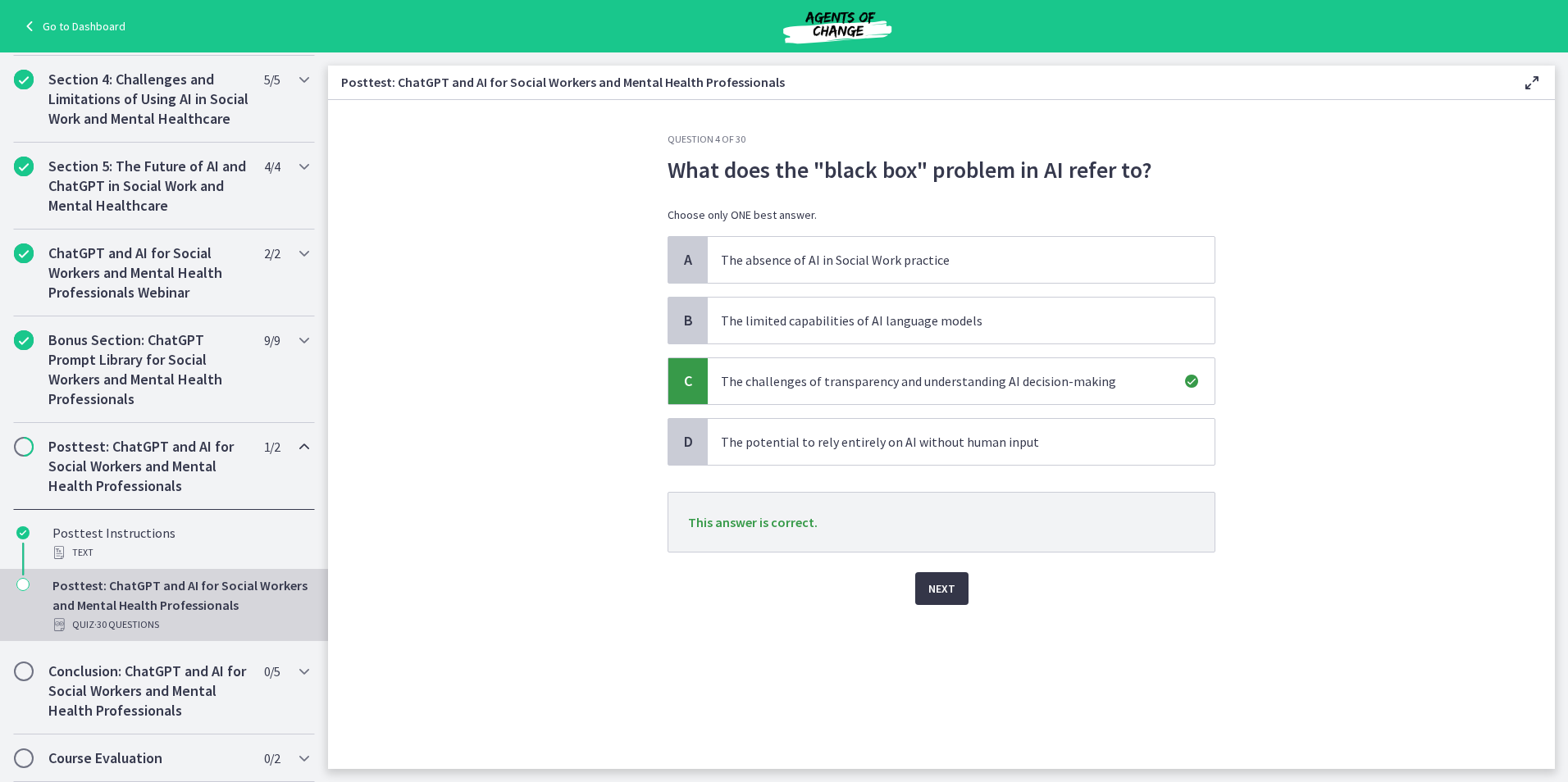
click at [949, 597] on span "Next" at bounding box center [942, 588] width 27 height 20
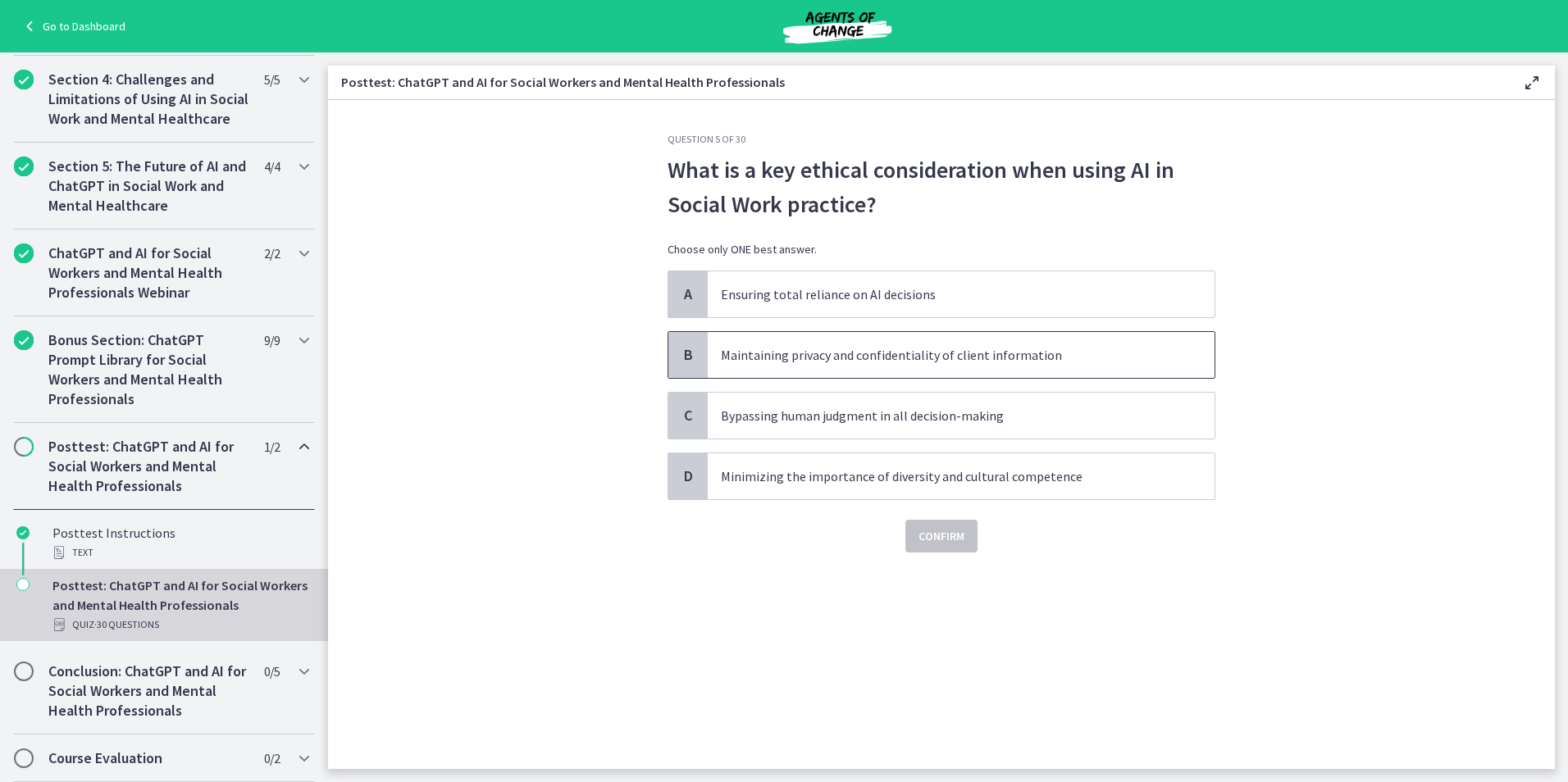
click at [916, 354] on p "Maintaining privacy and confidentiality of client information" at bounding box center [944, 355] width 447 height 20
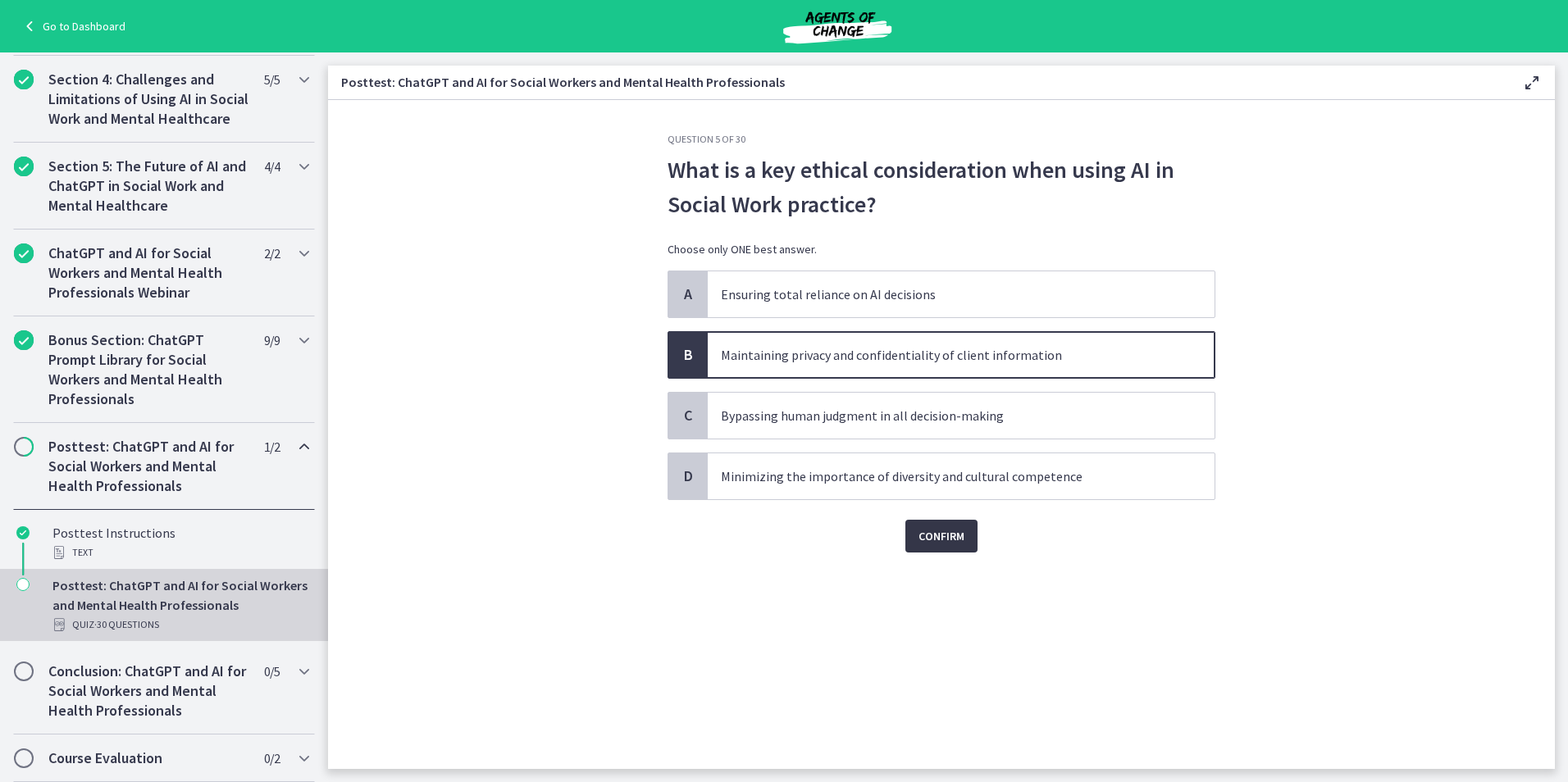
click at [941, 540] on span "Confirm" at bounding box center [941, 537] width 46 height 20
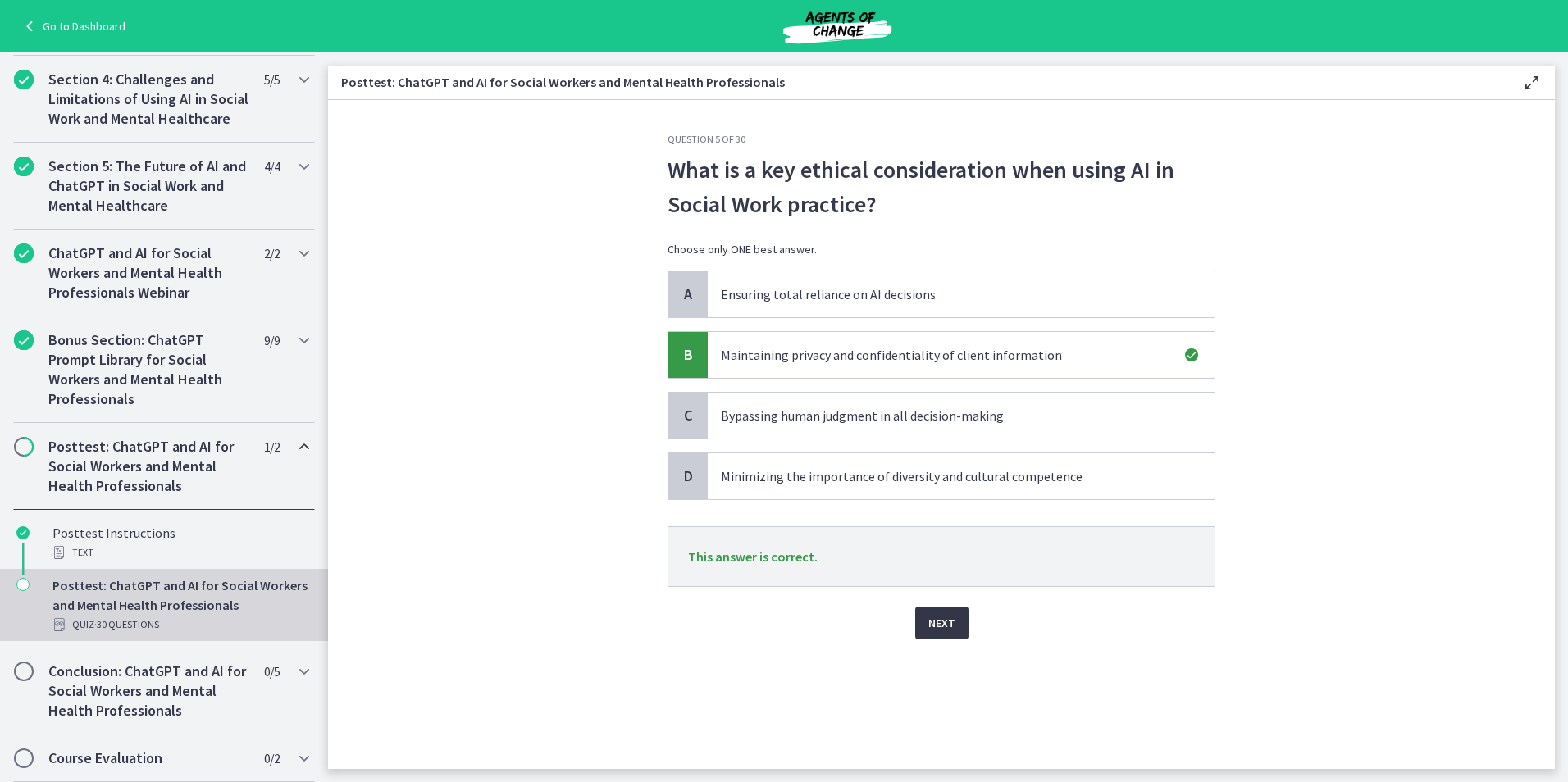
click at [967, 628] on button "Next" at bounding box center [942, 623] width 54 height 33
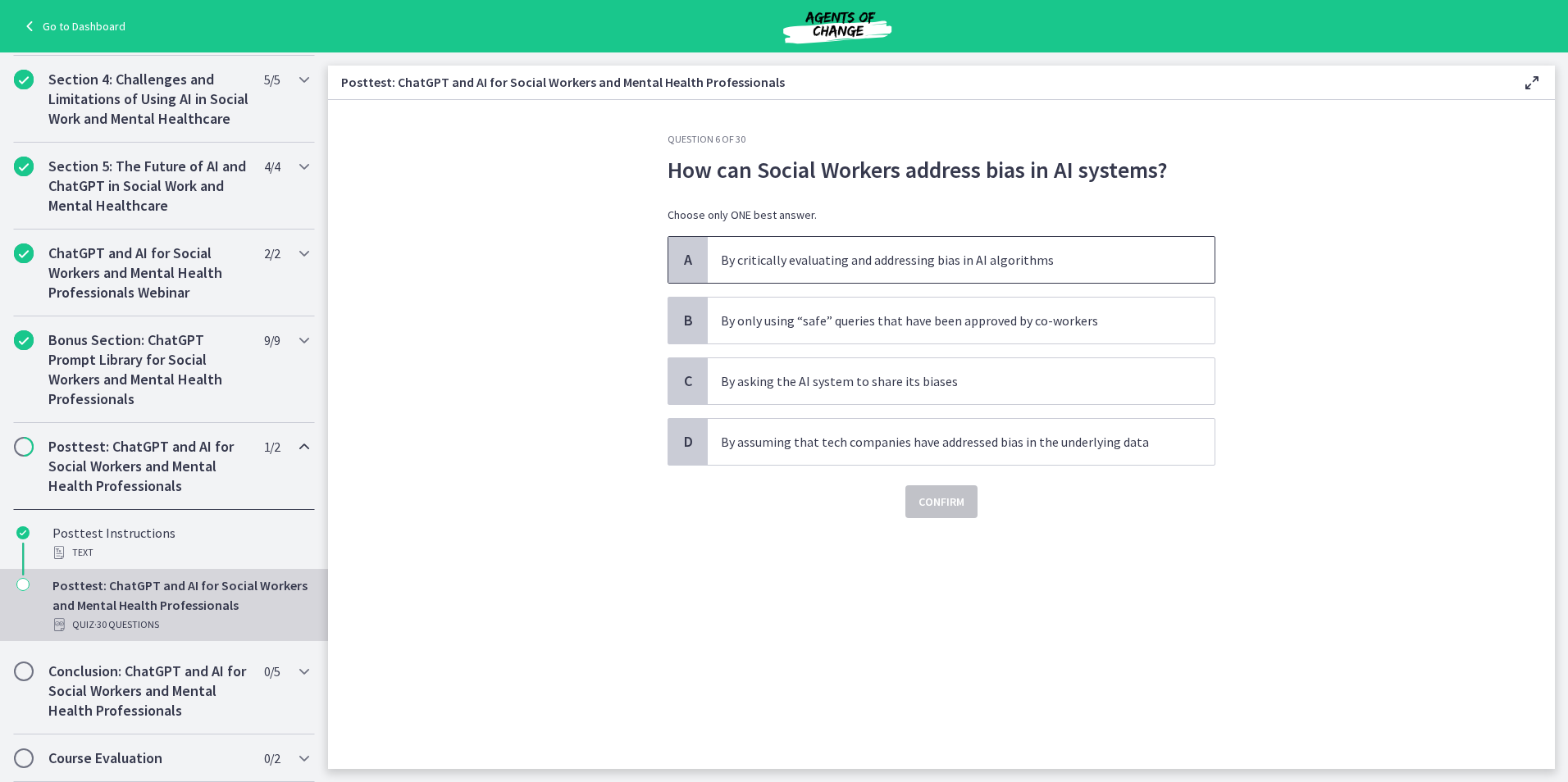
click at [893, 256] on p "By critically evaluating and addressing bias in AI algorithms" at bounding box center [944, 260] width 447 height 20
click at [939, 510] on span "Confirm" at bounding box center [941, 502] width 46 height 20
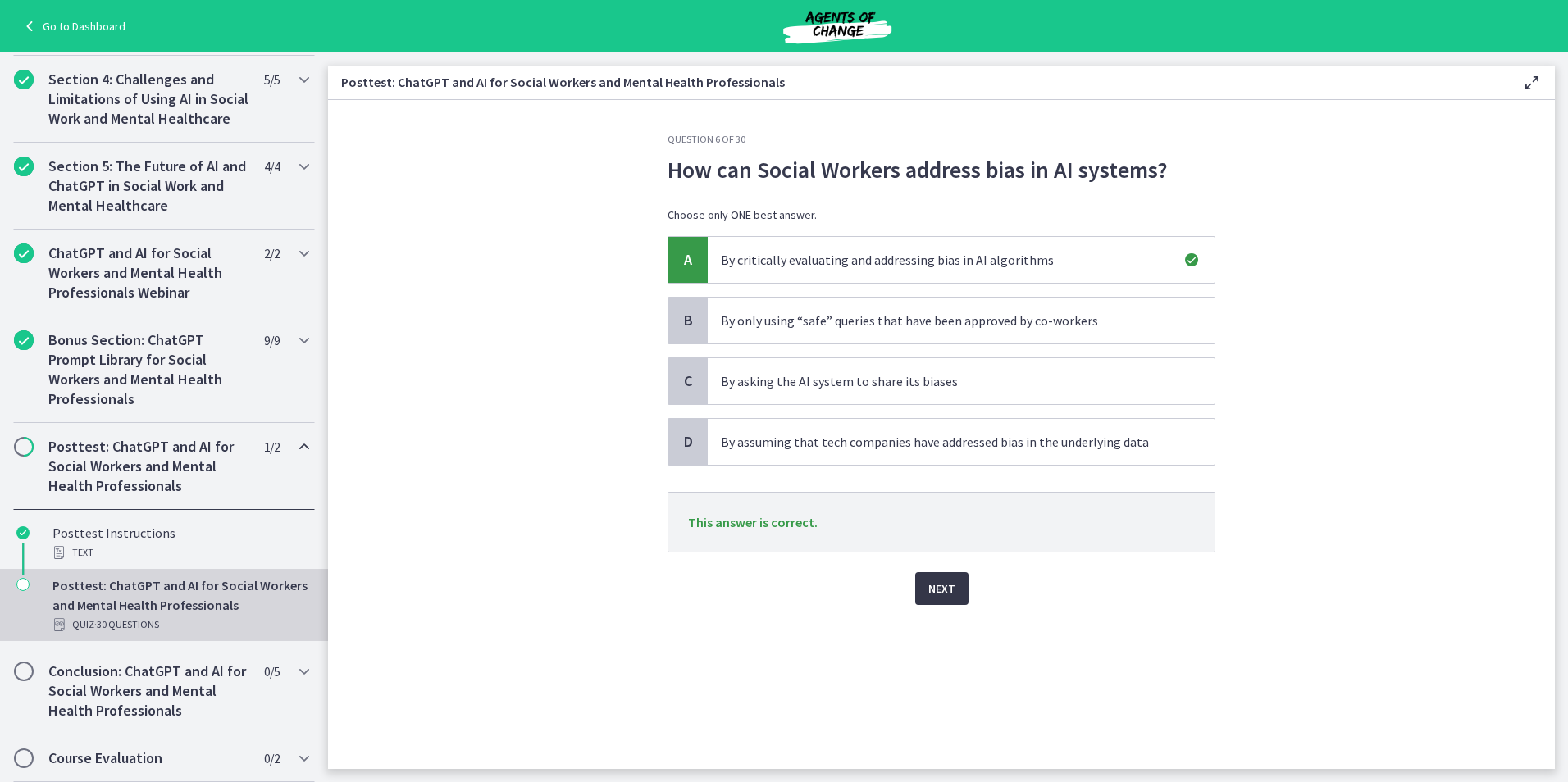
click at [939, 588] on span "Next" at bounding box center [942, 588] width 27 height 20
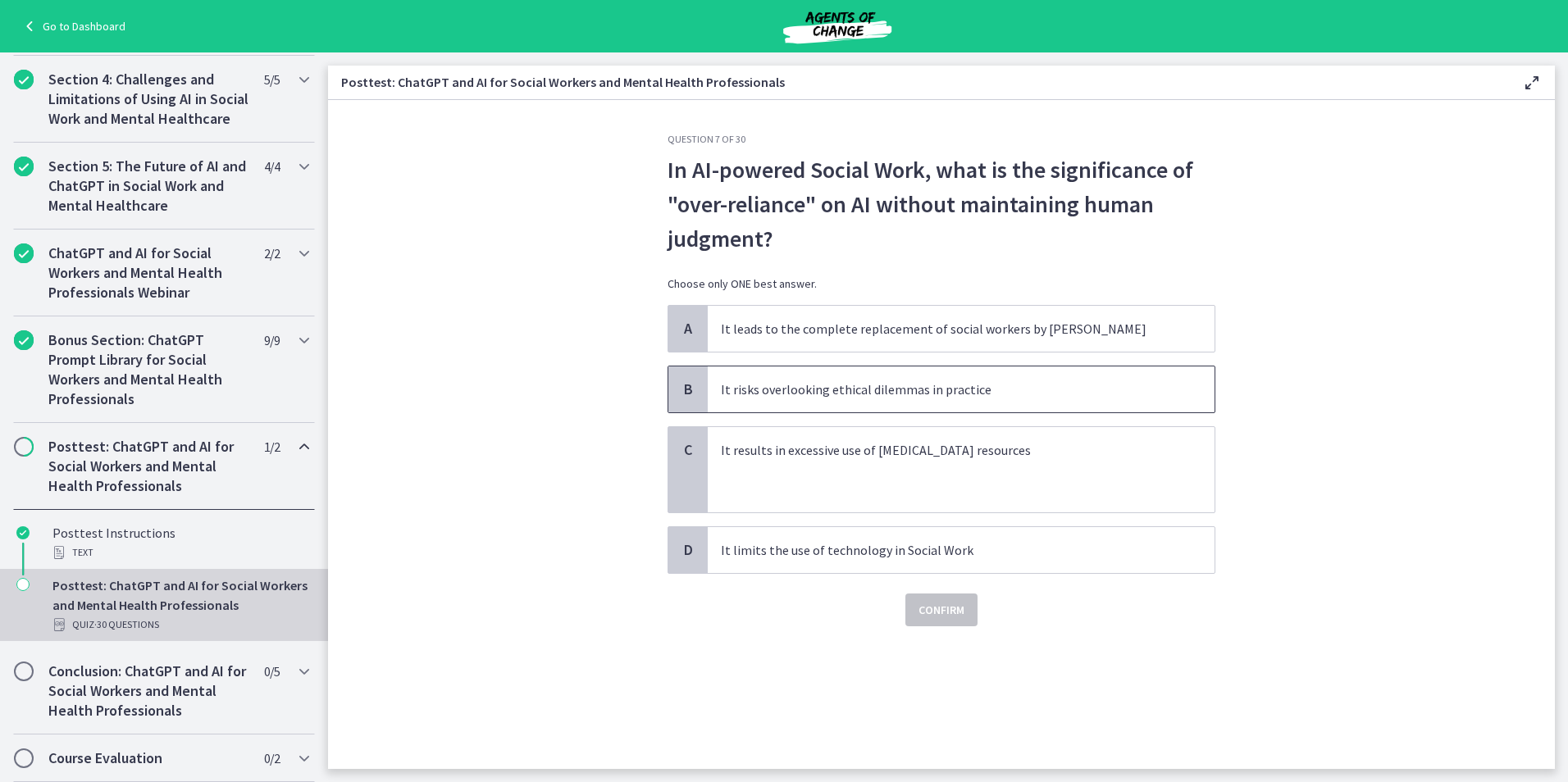
click at [910, 393] on p "It risks overlooking ethical dilemmas in practice" at bounding box center [944, 389] width 447 height 20
click at [928, 604] on span "Confirm" at bounding box center [941, 610] width 46 height 20
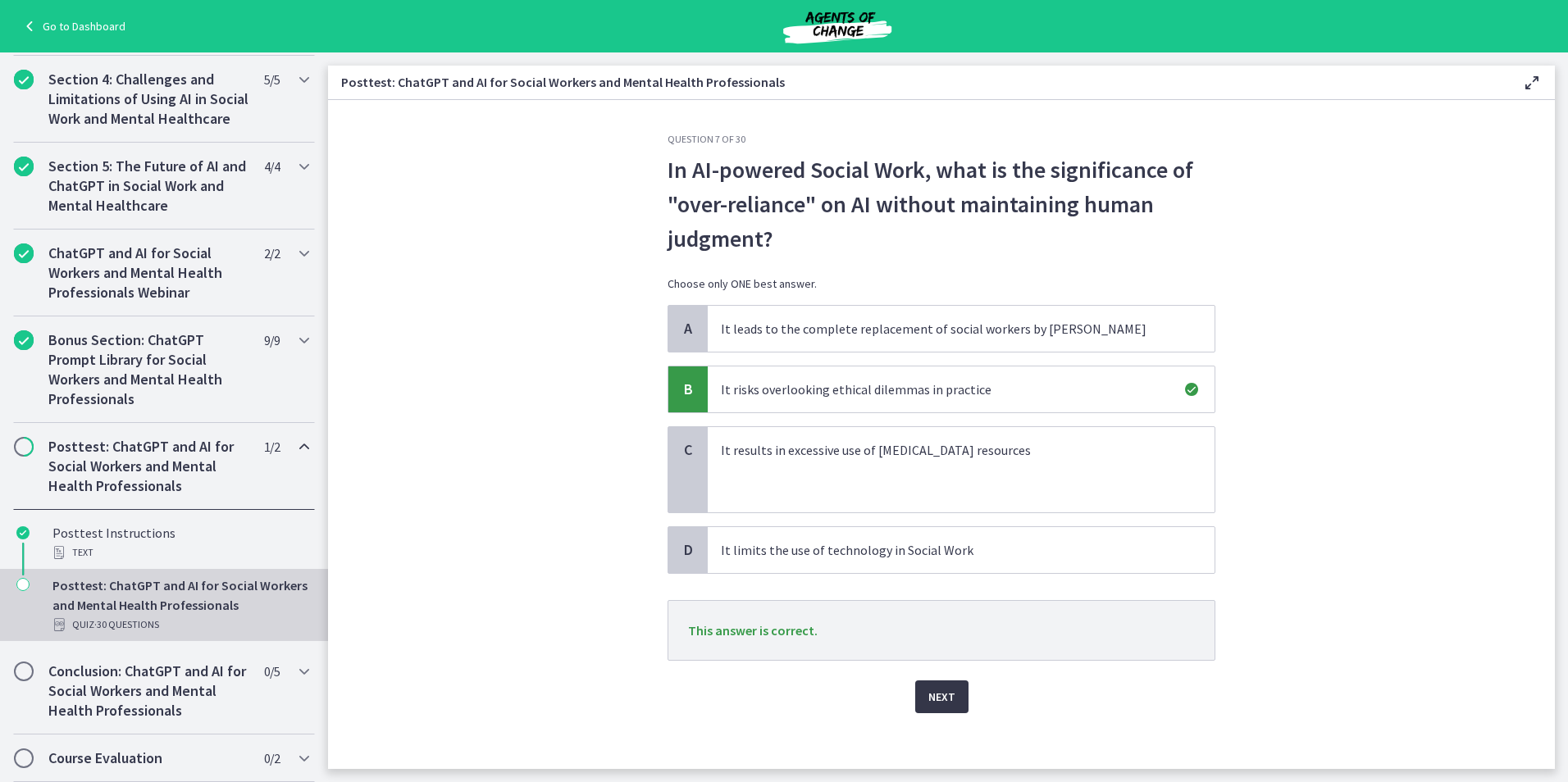
click at [922, 686] on button "Next" at bounding box center [942, 696] width 54 height 33
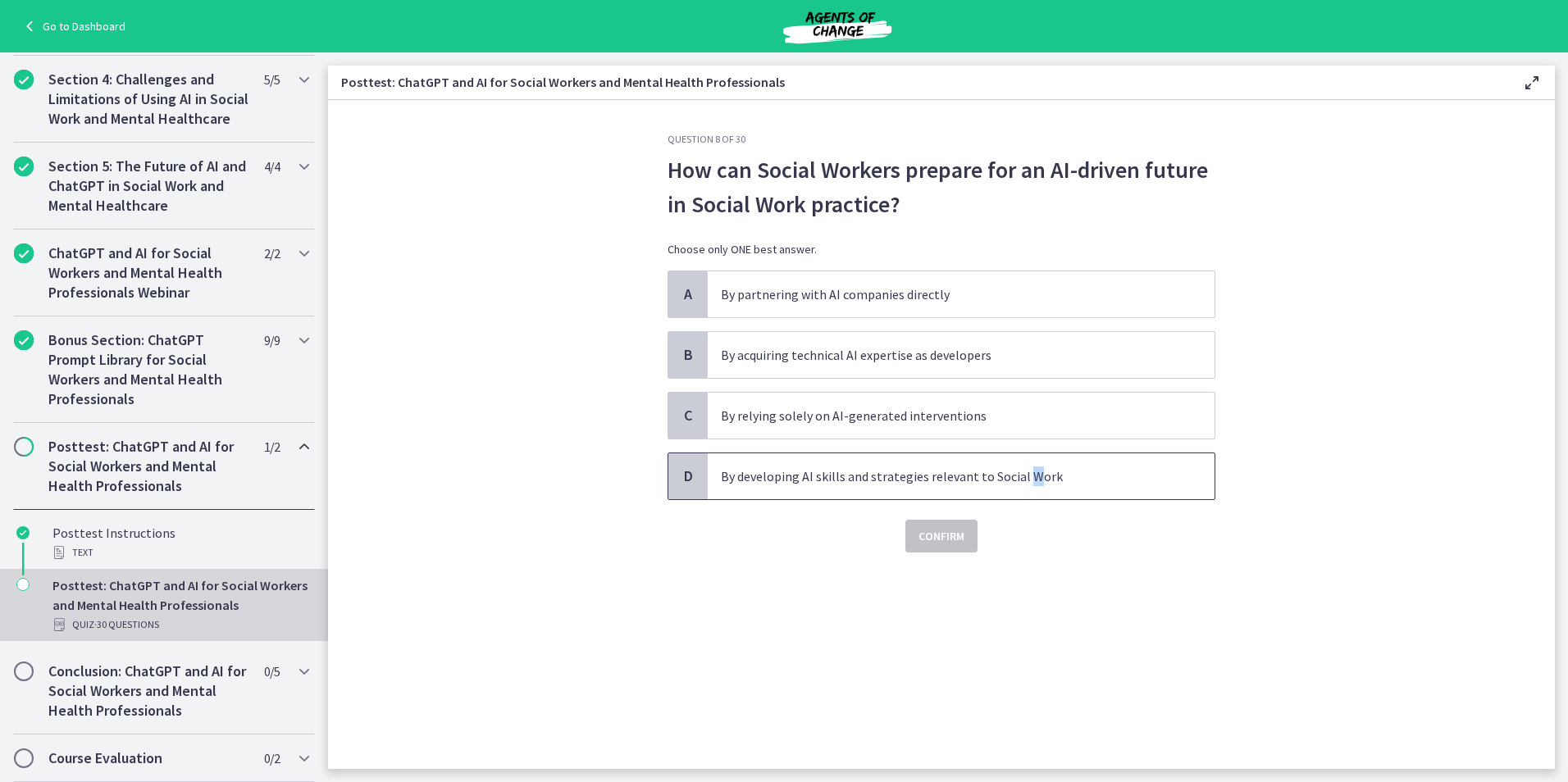
click at [1027, 478] on p "By developing AI skills and strategies relevant to Social Work" at bounding box center [944, 477] width 447 height 20
drag, startPoint x: 1027, startPoint y: 478, endPoint x: 961, endPoint y: 538, distance: 89.2
click at [961, 538] on span "Confirm" at bounding box center [941, 537] width 46 height 20
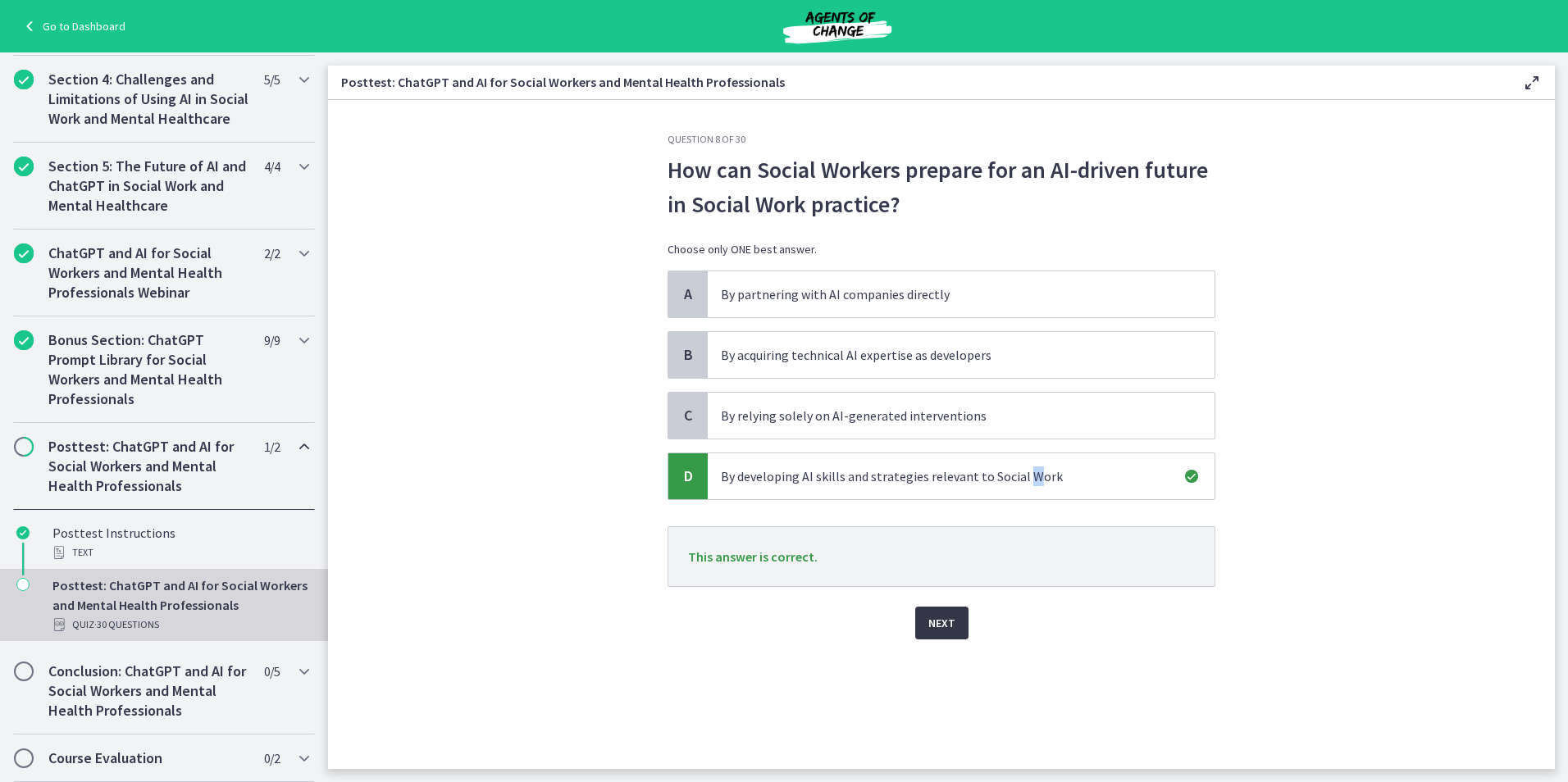
click at [936, 628] on span "Next" at bounding box center [942, 623] width 27 height 20
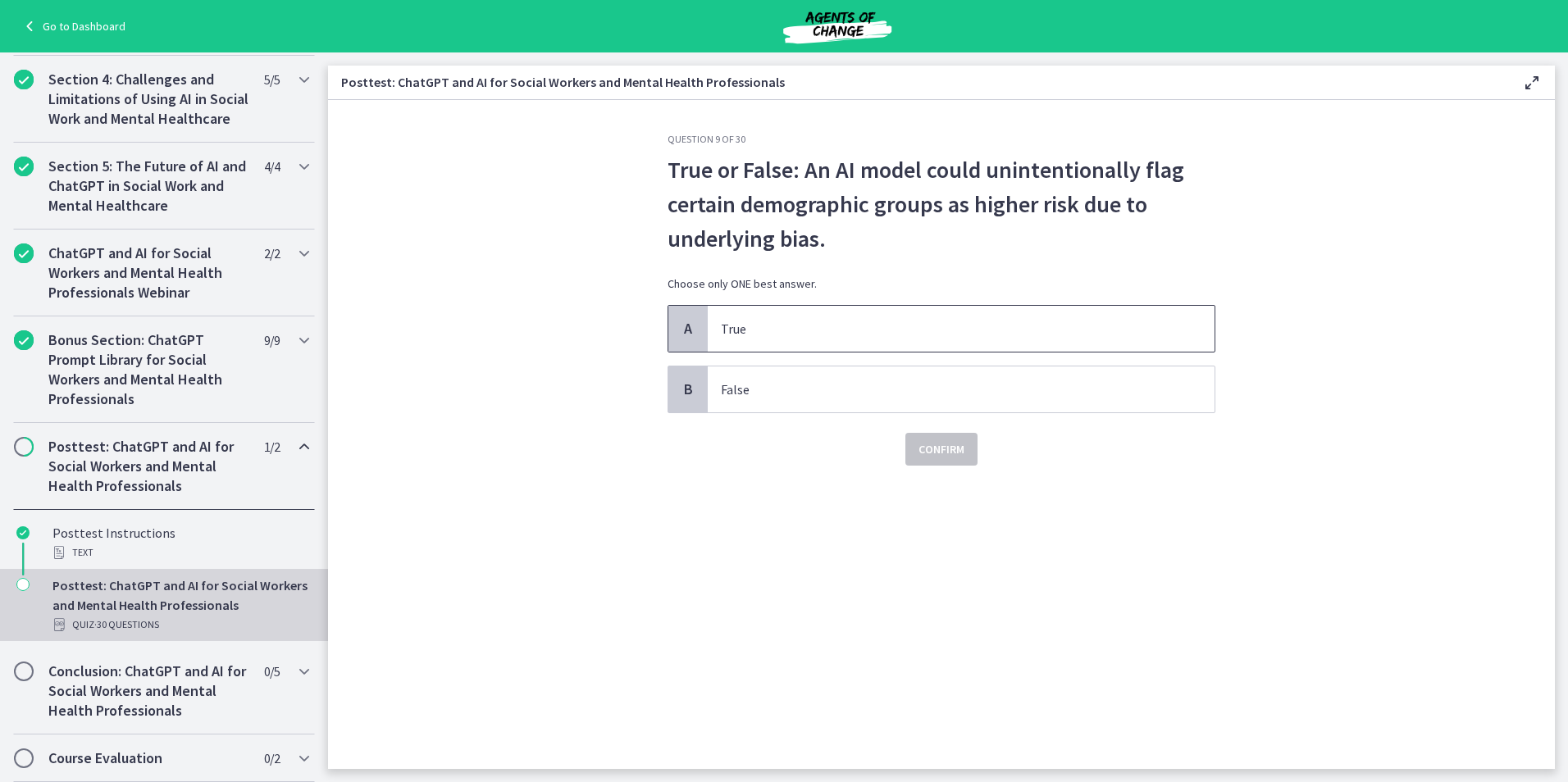
click at [840, 335] on p "True" at bounding box center [944, 329] width 447 height 20
click at [927, 456] on span "Confirm" at bounding box center [941, 449] width 46 height 20
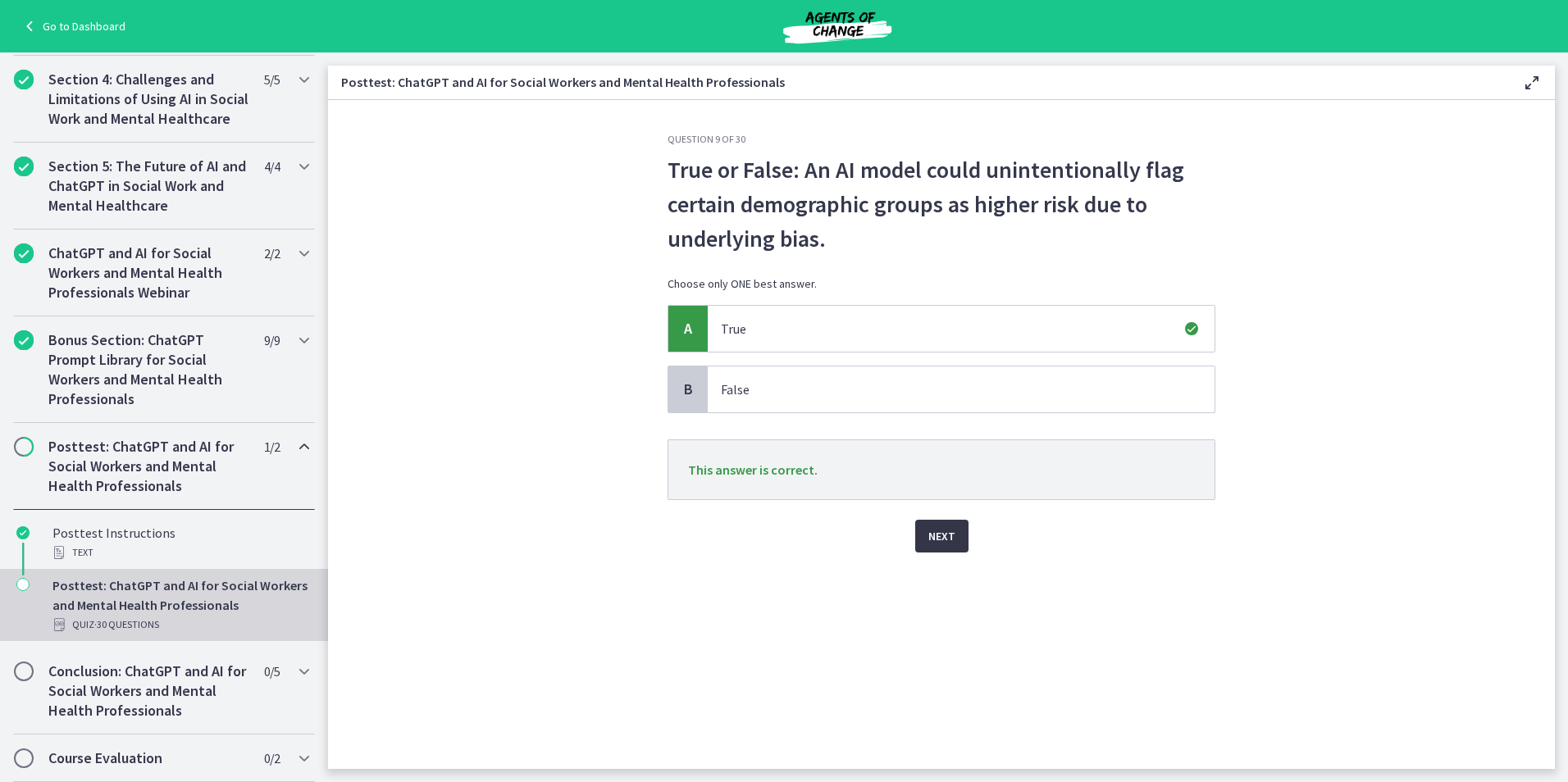
click at [947, 543] on span "Next" at bounding box center [942, 537] width 27 height 20
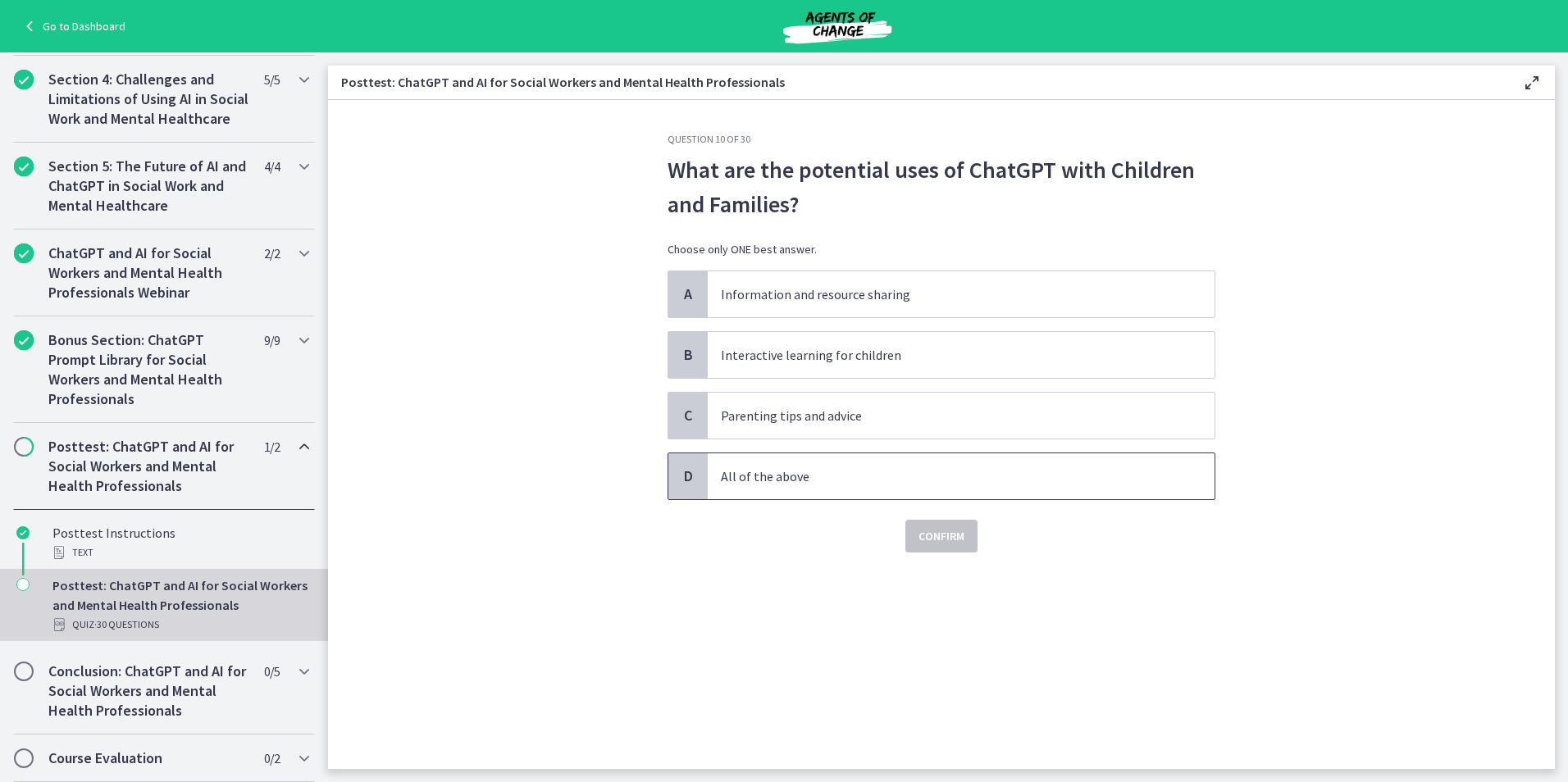
click at [806, 477] on p "All of the above" at bounding box center [944, 477] width 447 height 20
click at [924, 529] on span "Confirm" at bounding box center [941, 537] width 46 height 20
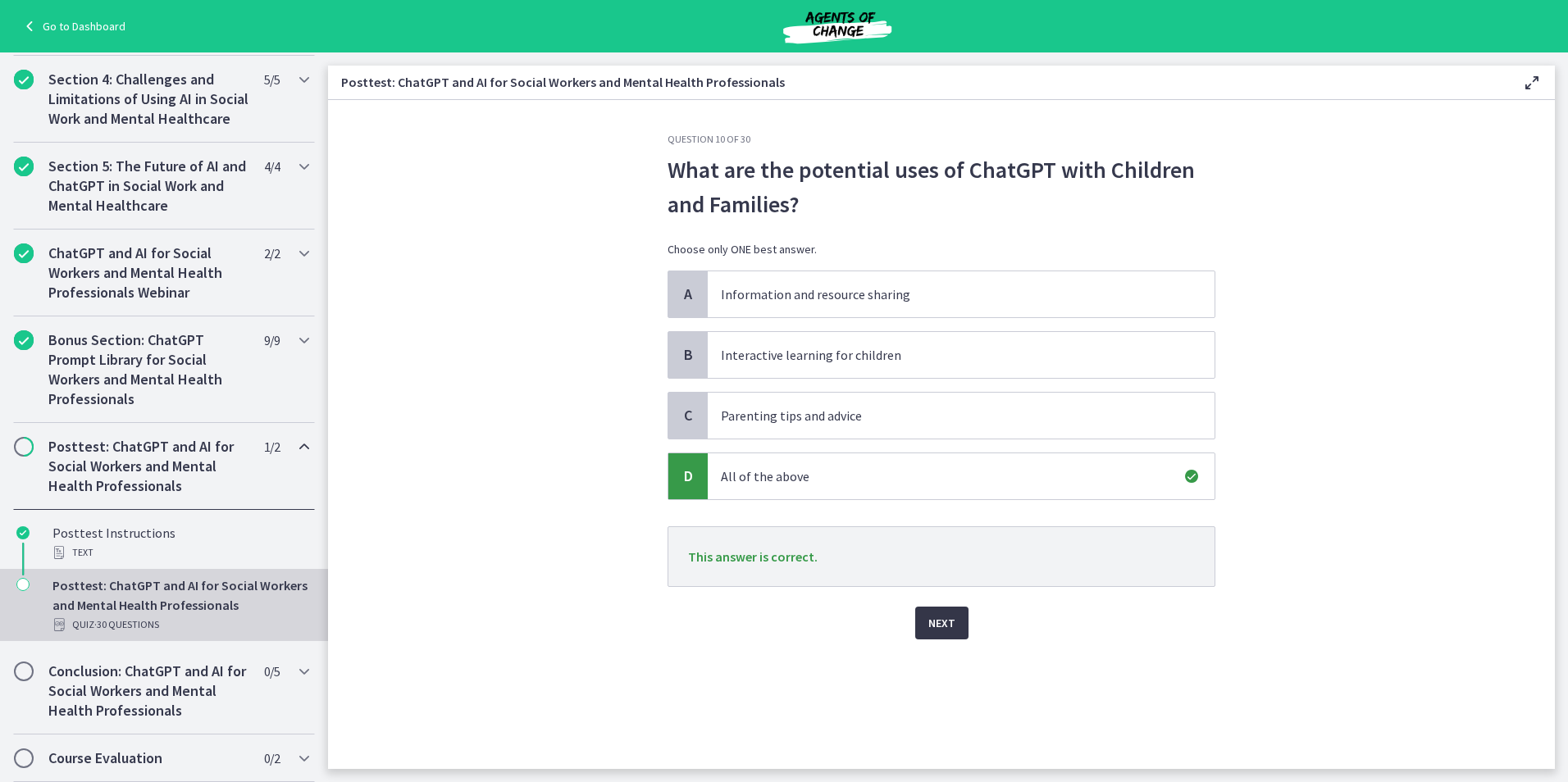
click at [959, 616] on button "Next" at bounding box center [942, 623] width 54 height 33
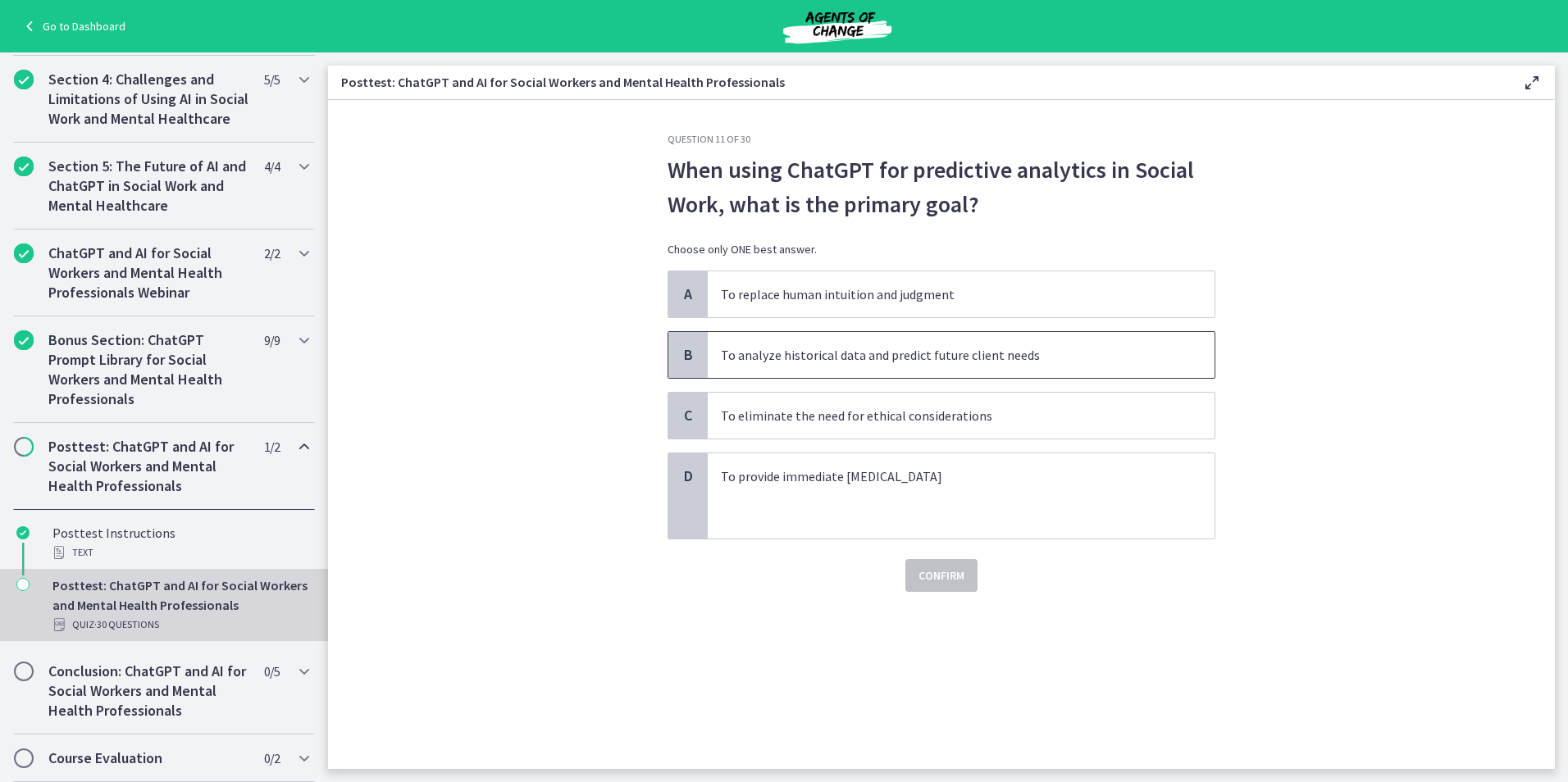
click at [978, 353] on p "To analyze historical data and predict future client needs" at bounding box center [944, 355] width 447 height 20
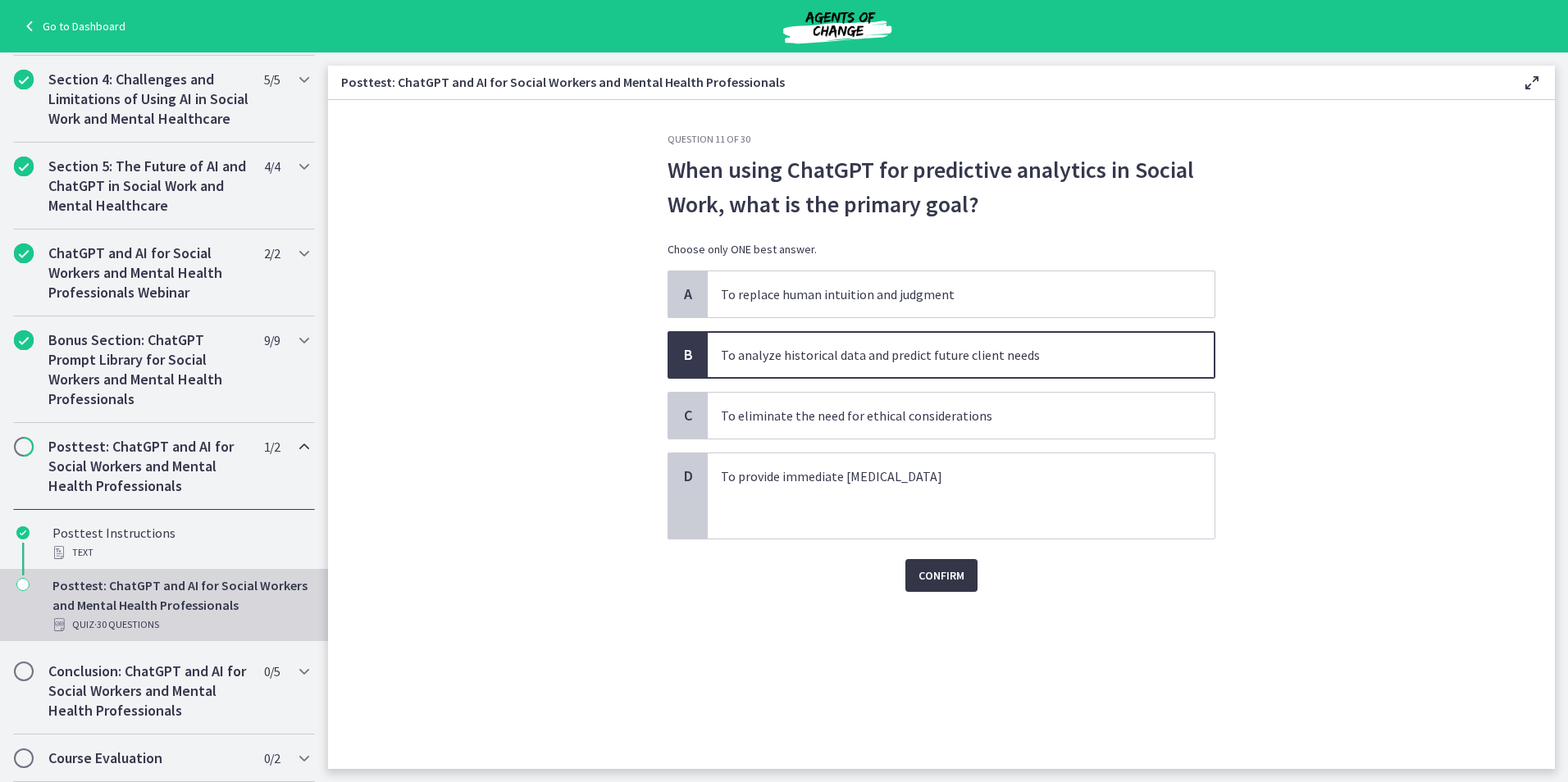
click at [957, 578] on span "Confirm" at bounding box center [941, 576] width 46 height 20
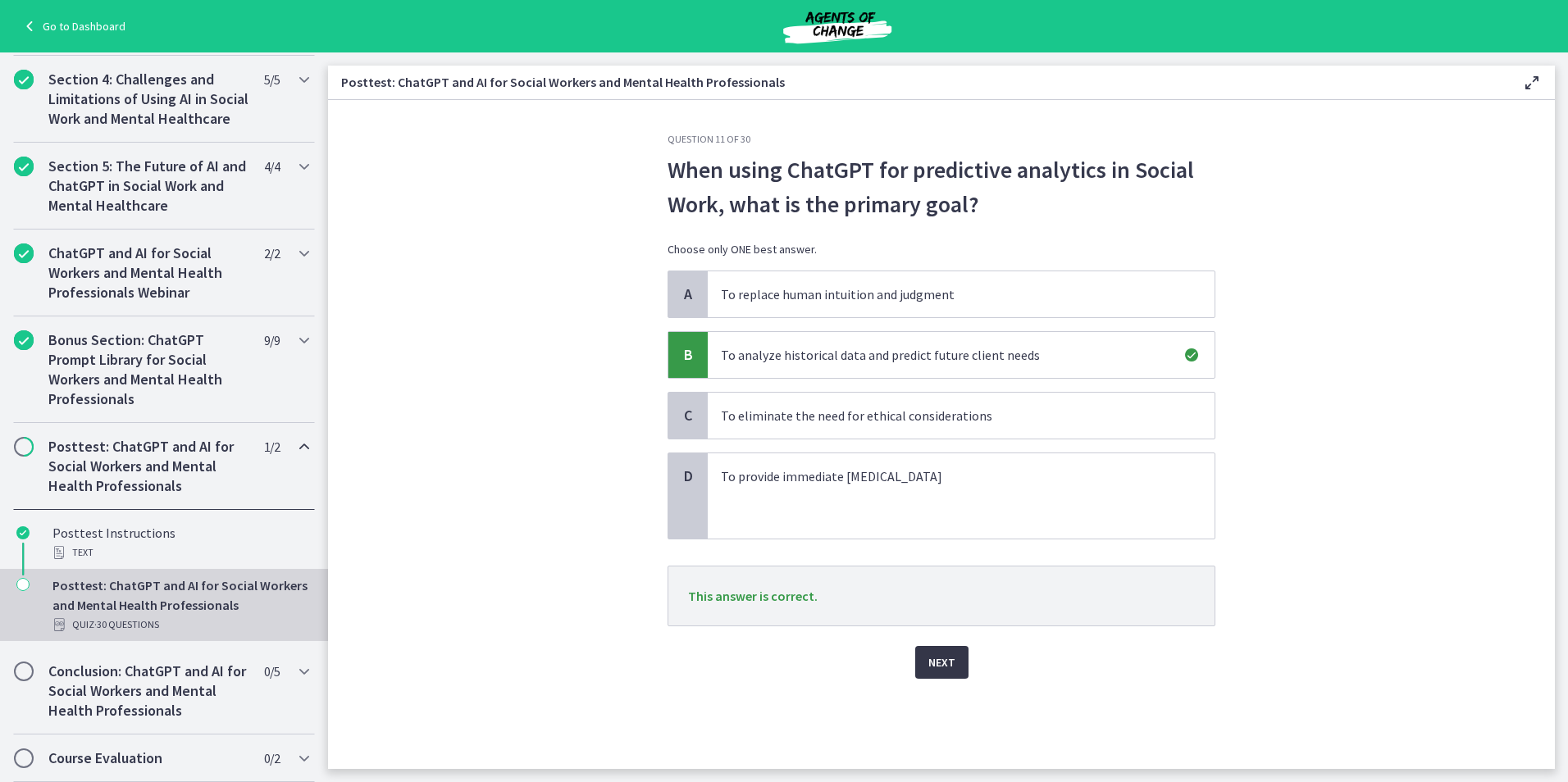
click at [924, 660] on button "Next" at bounding box center [942, 662] width 54 height 33
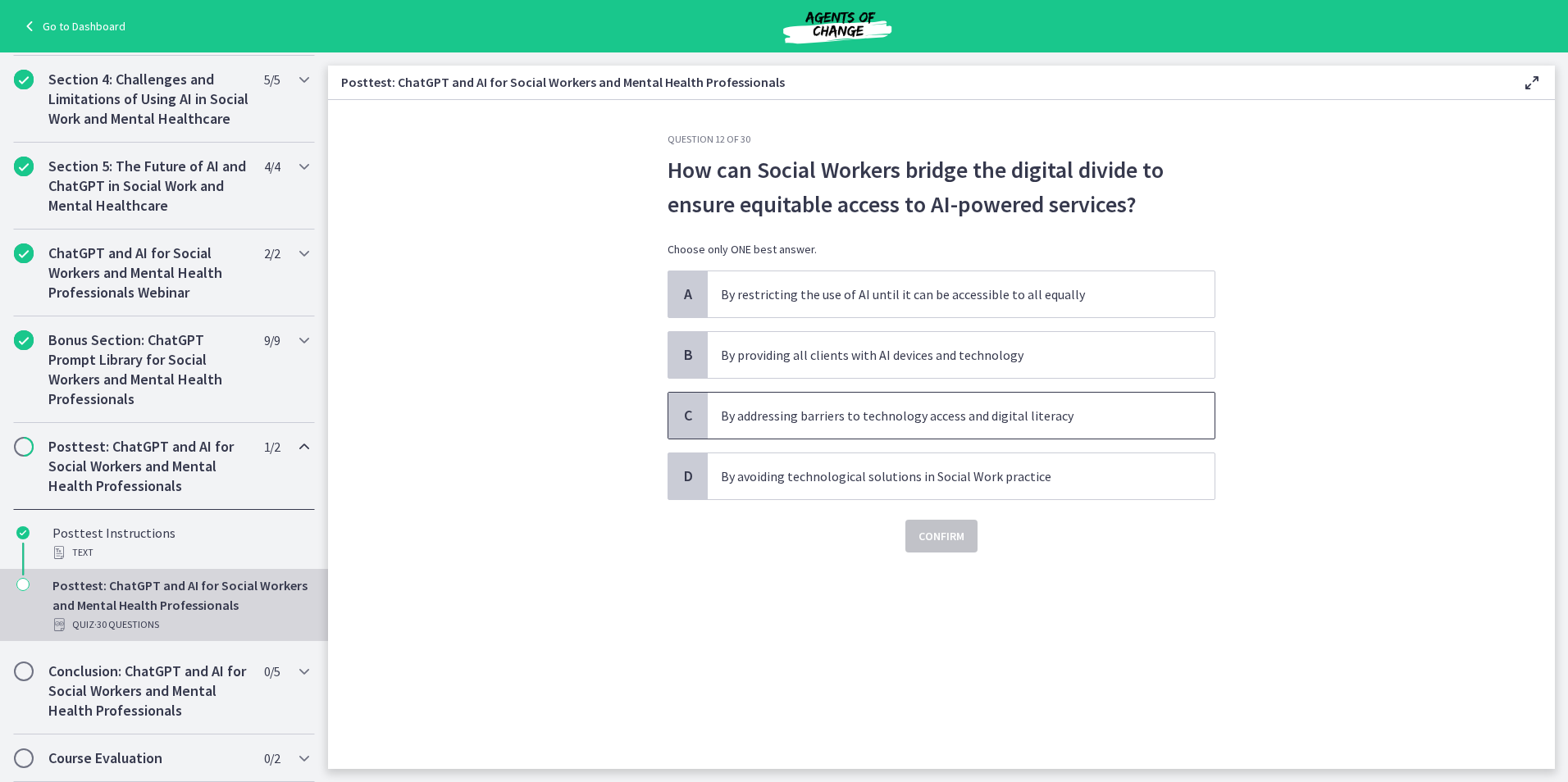
click at [887, 420] on p "By addressing barriers to technology access and digital literacy" at bounding box center [944, 416] width 447 height 20
click at [945, 545] on span "Confirm" at bounding box center [941, 537] width 46 height 20
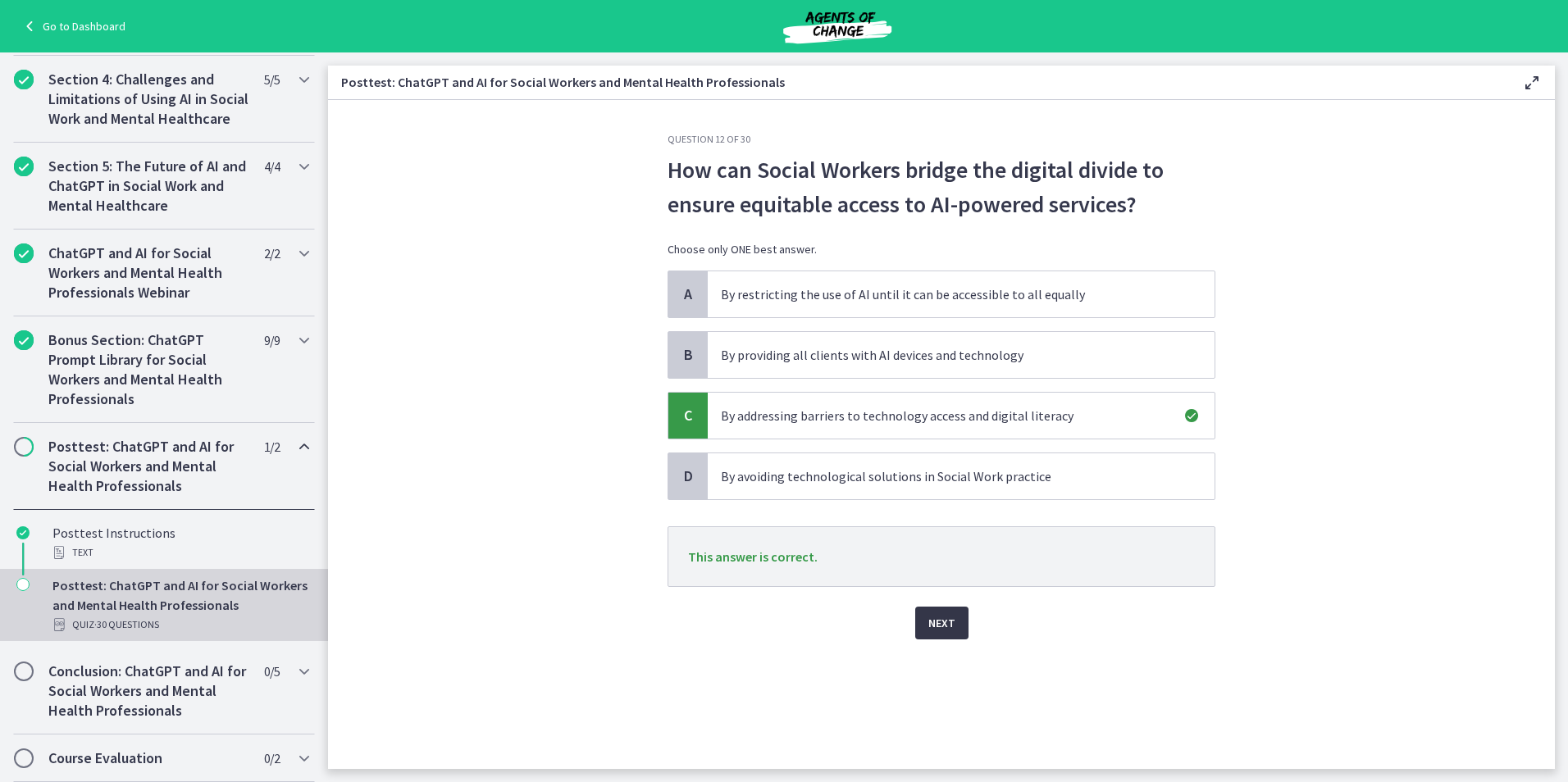
click at [951, 630] on span "Next" at bounding box center [942, 623] width 27 height 20
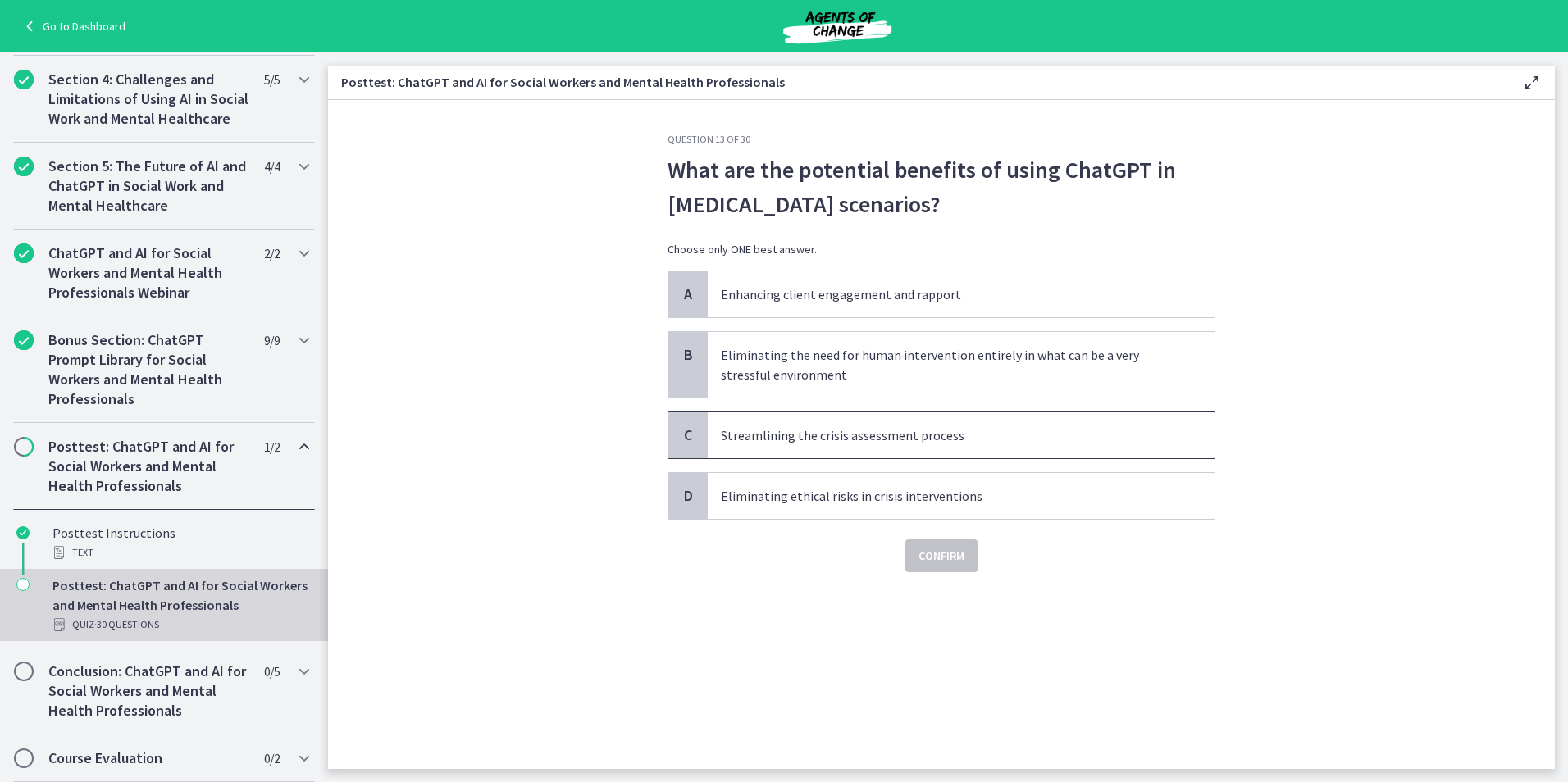
click at [892, 437] on p "Streamlining the crisis assessment process" at bounding box center [944, 436] width 447 height 20
click at [951, 555] on span "Confirm" at bounding box center [941, 556] width 46 height 20
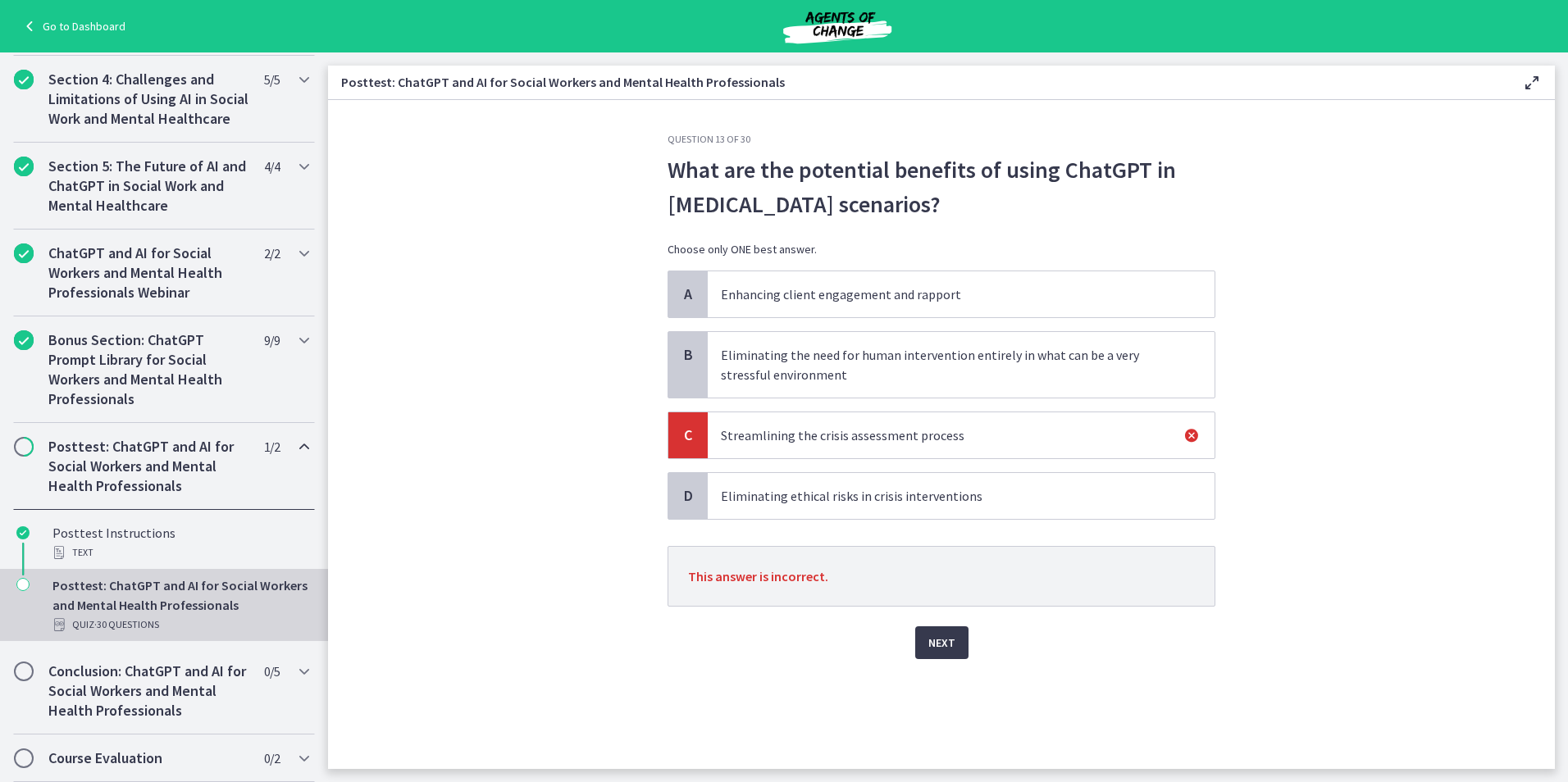
click at [819, 291] on p "Enhancing client engagement and rapport" at bounding box center [944, 295] width 447 height 20
click at [870, 505] on p "Eliminating ethical risks in crisis interventions" at bounding box center [944, 496] width 447 height 20
click at [948, 653] on button "Next" at bounding box center [942, 643] width 54 height 33
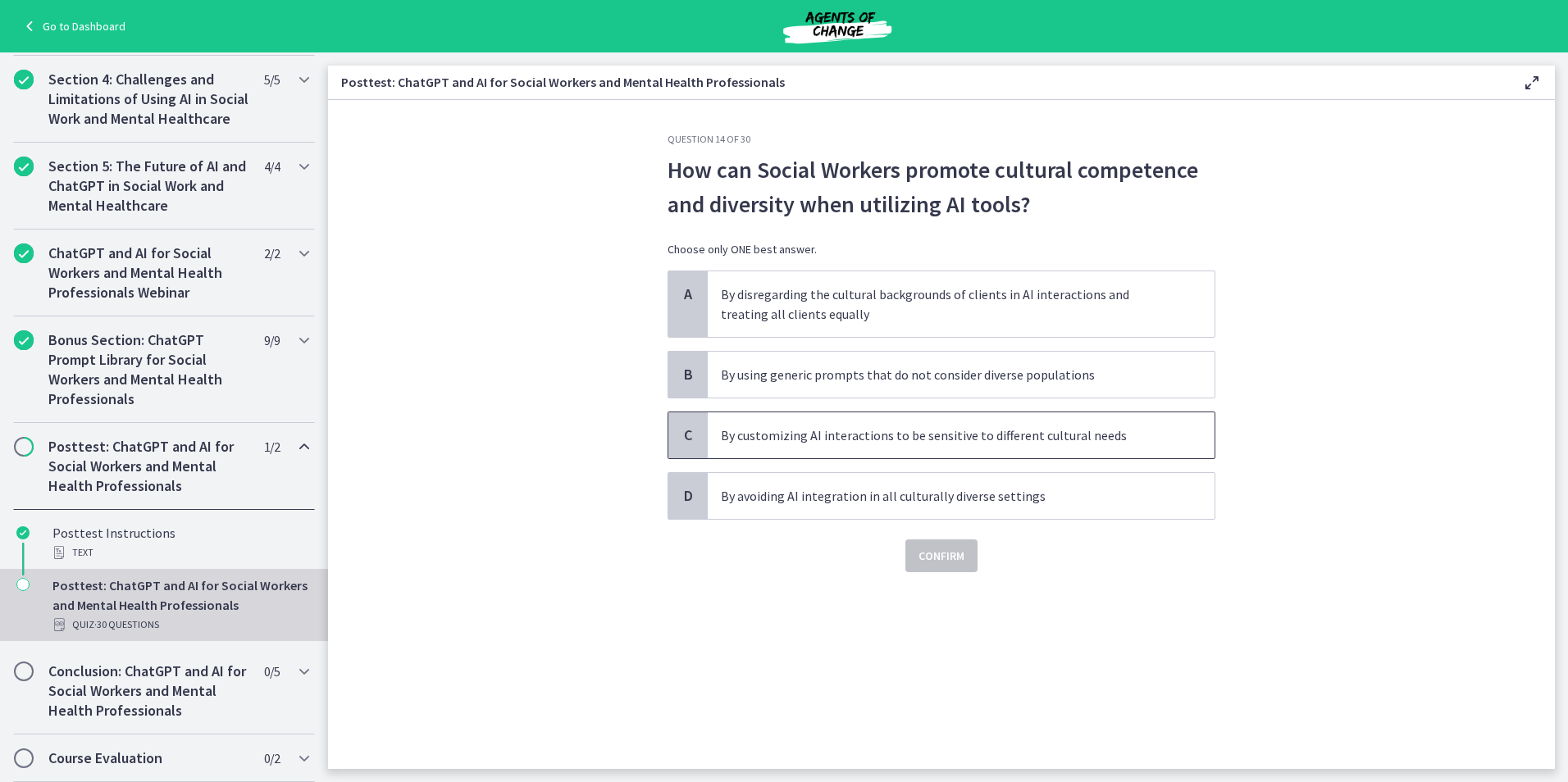
click at [903, 437] on p "By customizing AI interactions to be sensitive to different cultural needs" at bounding box center [944, 436] width 447 height 20
click at [937, 561] on span "Confirm" at bounding box center [941, 556] width 46 height 20
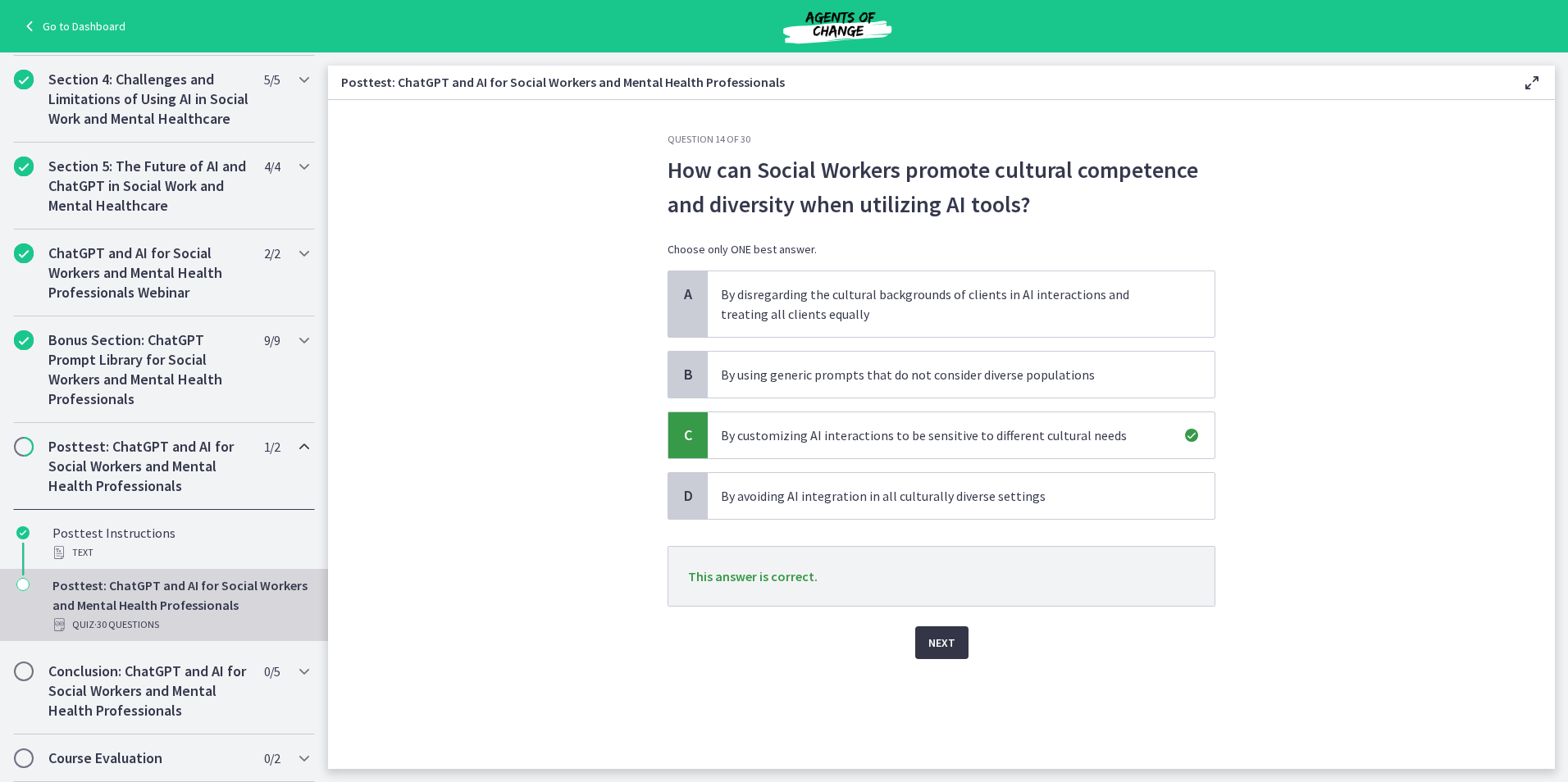
click at [954, 646] on span "Next" at bounding box center [942, 643] width 27 height 20
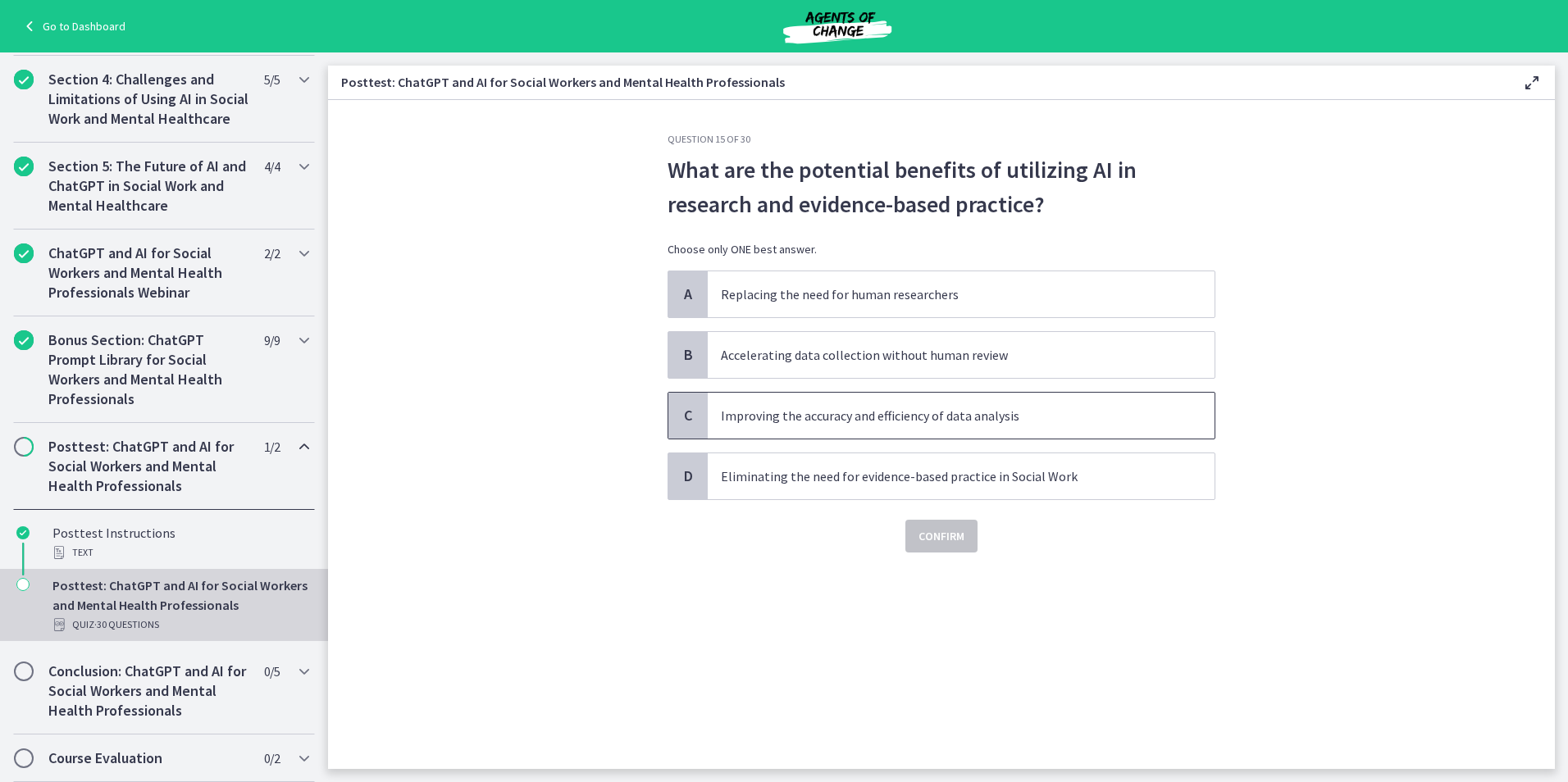
drag, startPoint x: 892, startPoint y: 420, endPoint x: 904, endPoint y: 446, distance: 28.6
click at [893, 420] on p "Improving the accuracy and efficiency of data analysis" at bounding box center [944, 416] width 447 height 20
click at [947, 539] on span "Confirm" at bounding box center [941, 537] width 46 height 20
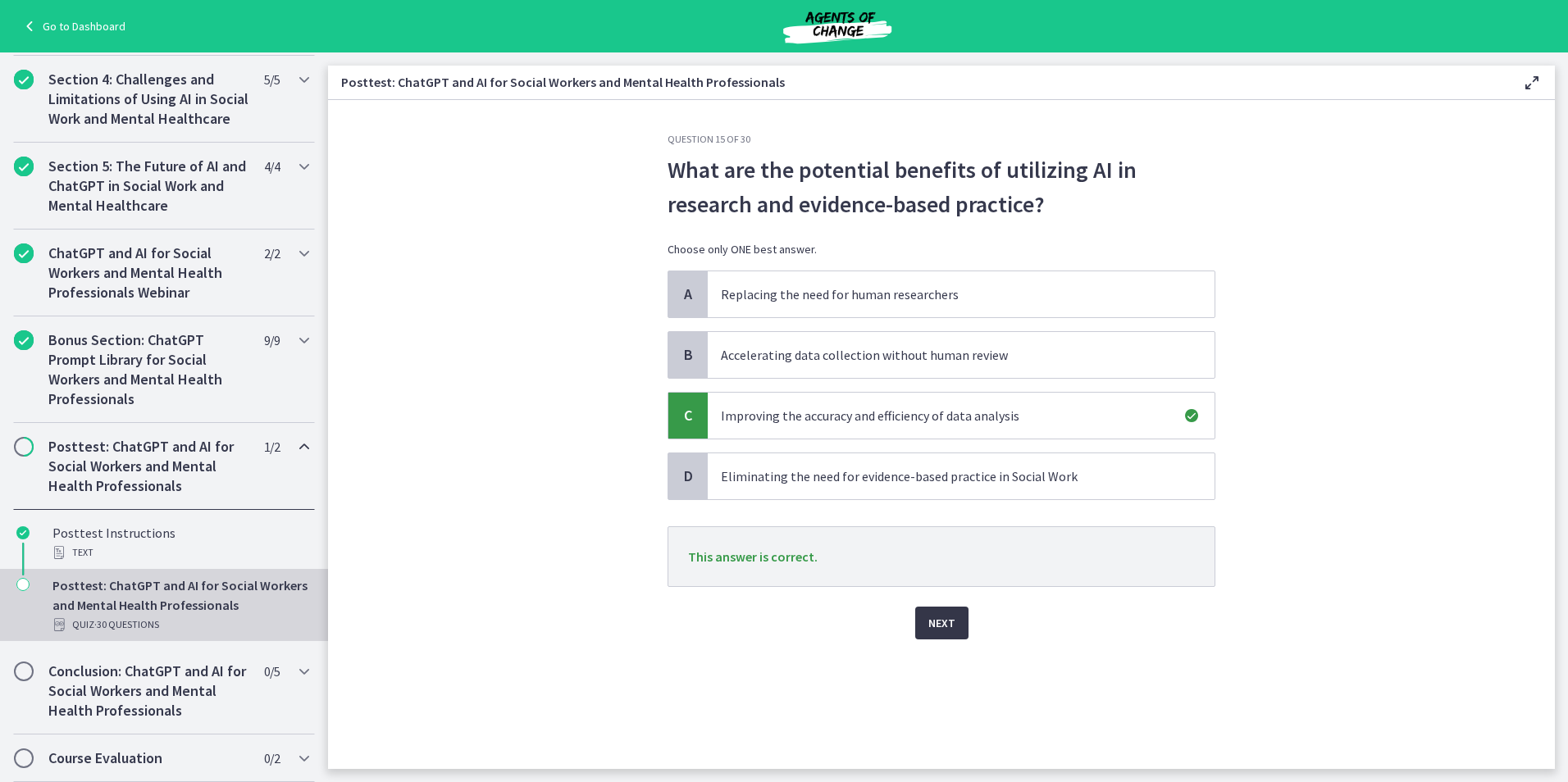
click at [955, 620] on button "Next" at bounding box center [942, 623] width 54 height 33
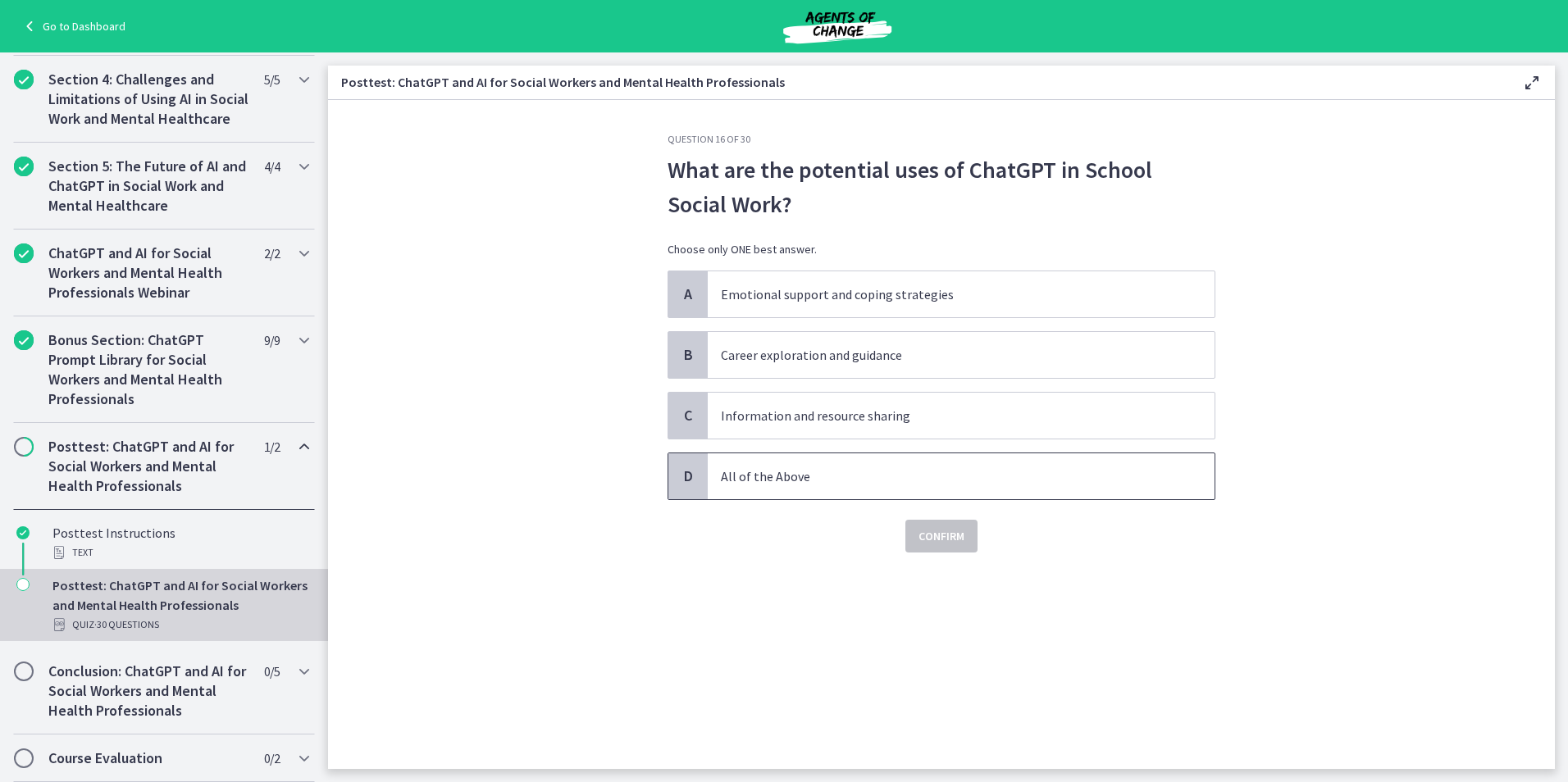
click at [754, 475] on p "All of the Above" at bounding box center [944, 477] width 447 height 20
click at [944, 531] on span "Confirm" at bounding box center [941, 537] width 46 height 20
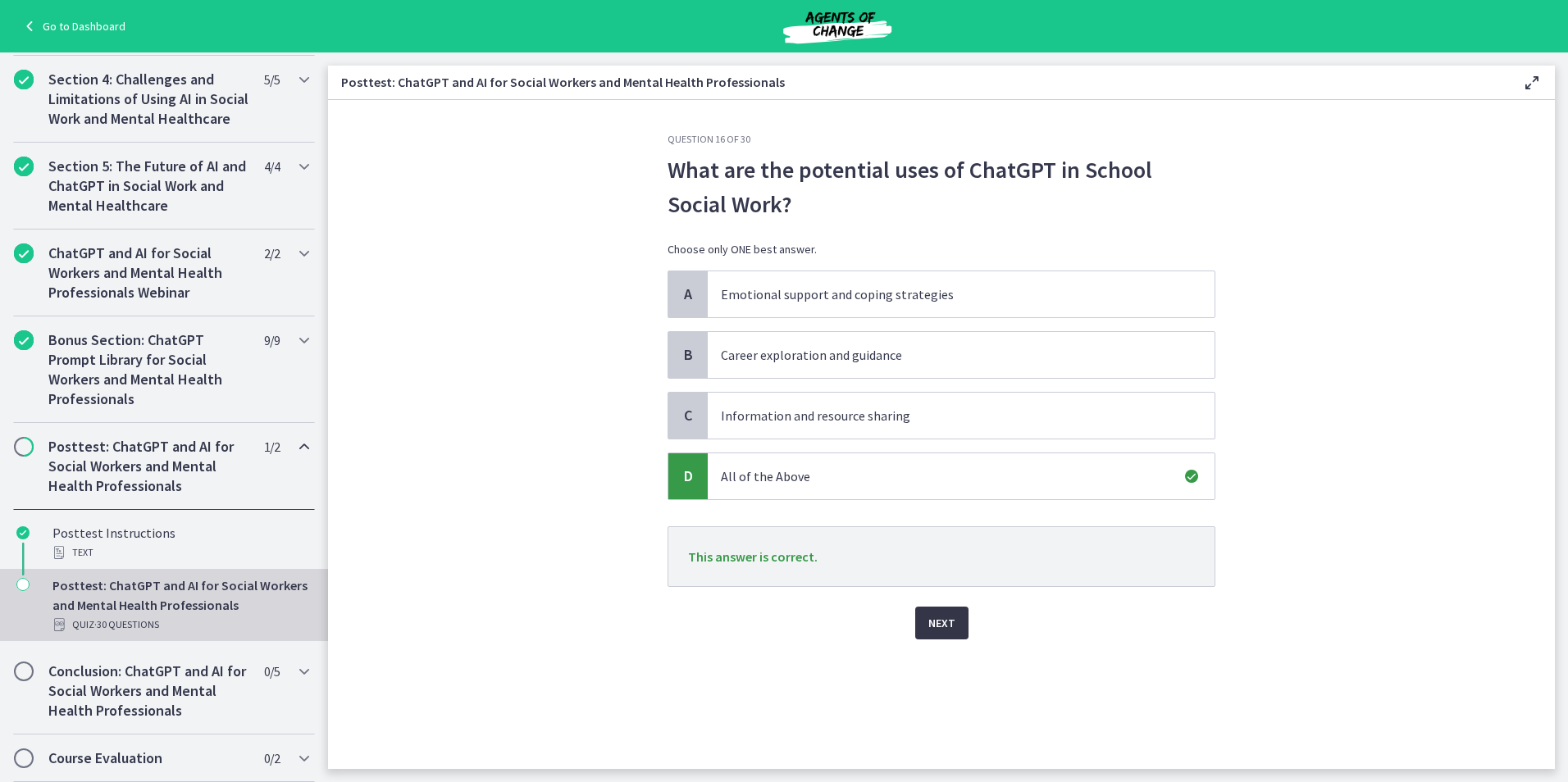
click at [946, 622] on span "Next" at bounding box center [942, 623] width 27 height 20
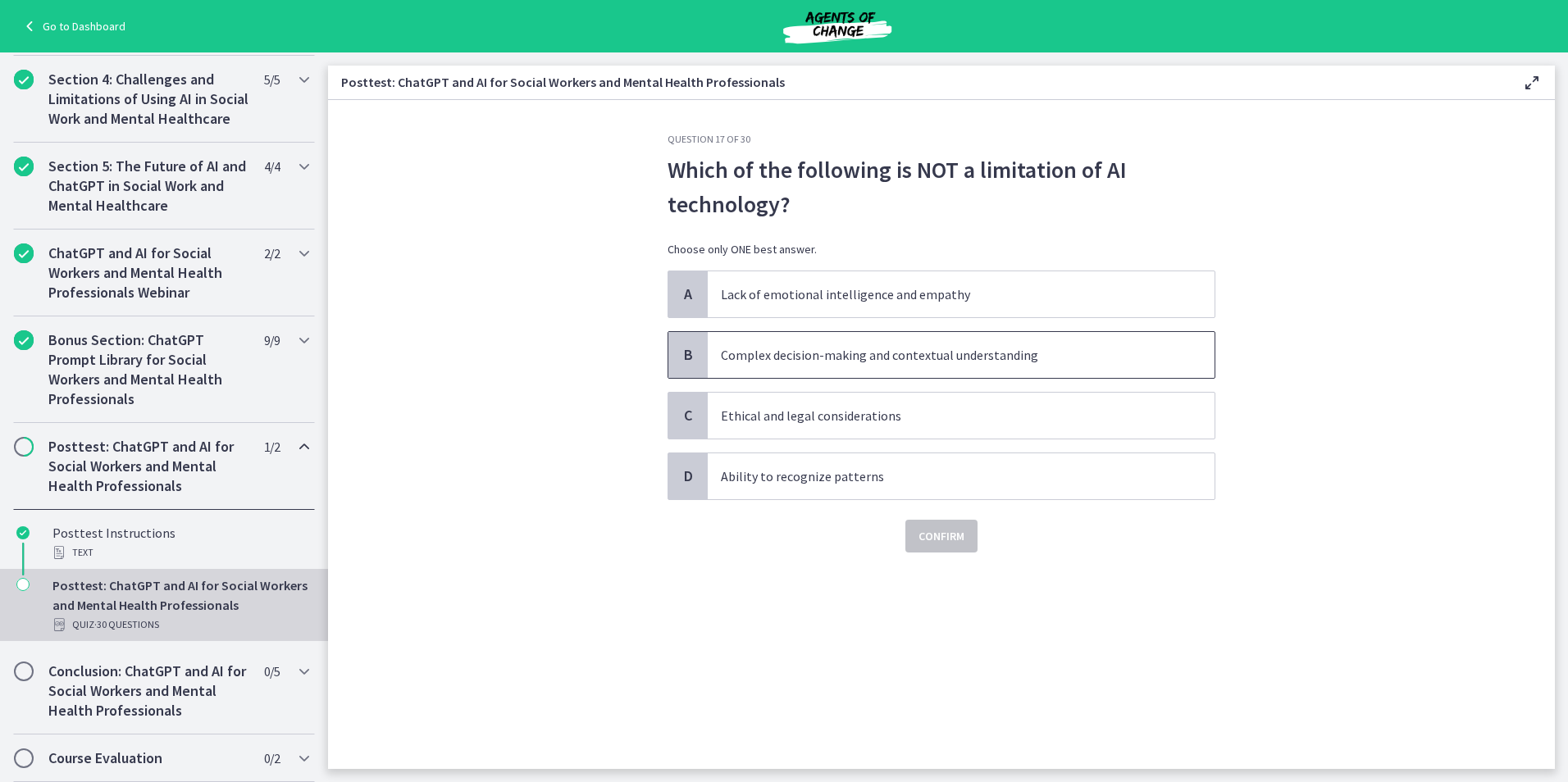
click at [947, 359] on p "Complex decision-making and contextual understanding" at bounding box center [944, 355] width 447 height 20
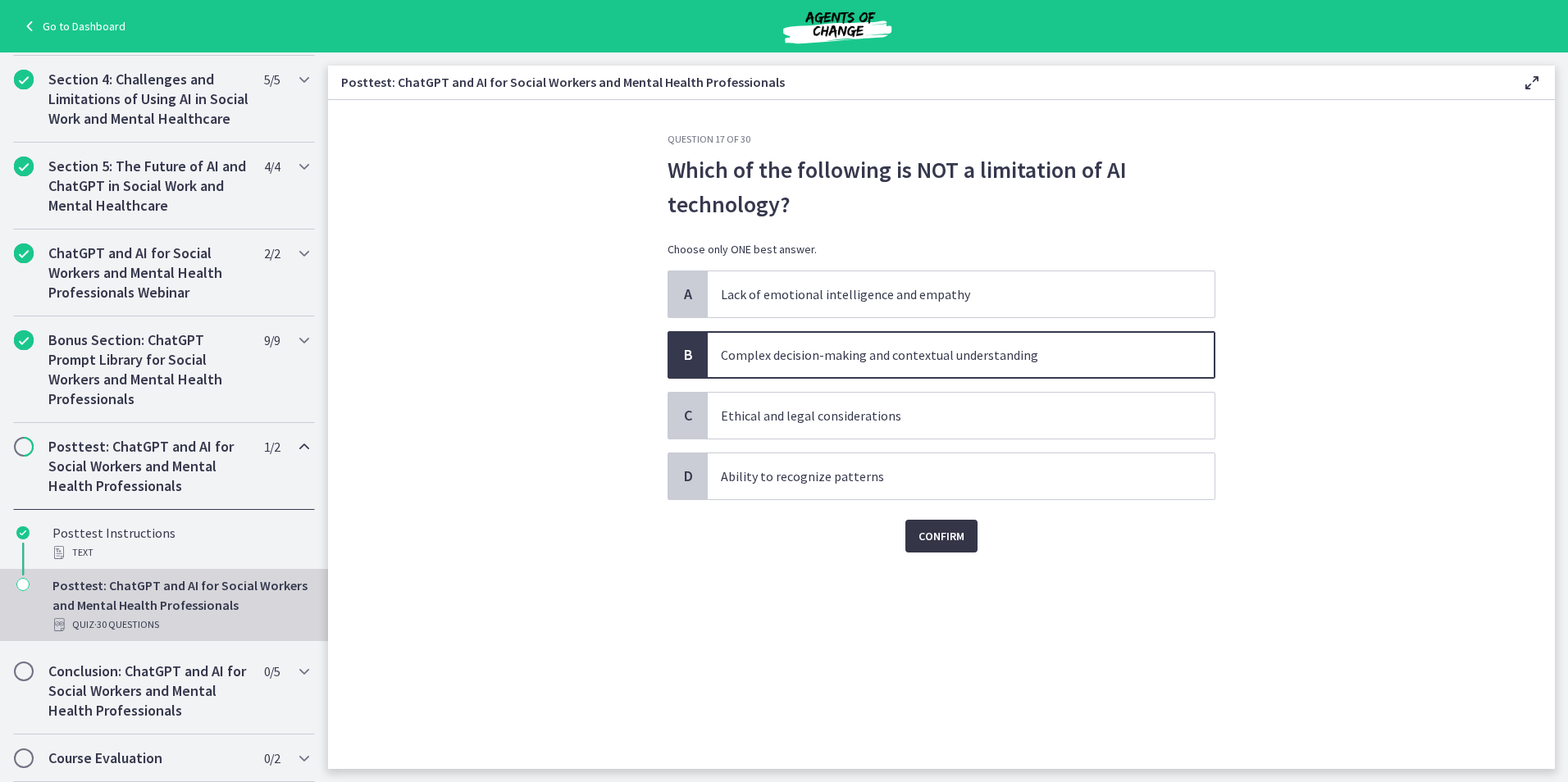
click at [944, 524] on button "Confirm" at bounding box center [941, 536] width 72 height 33
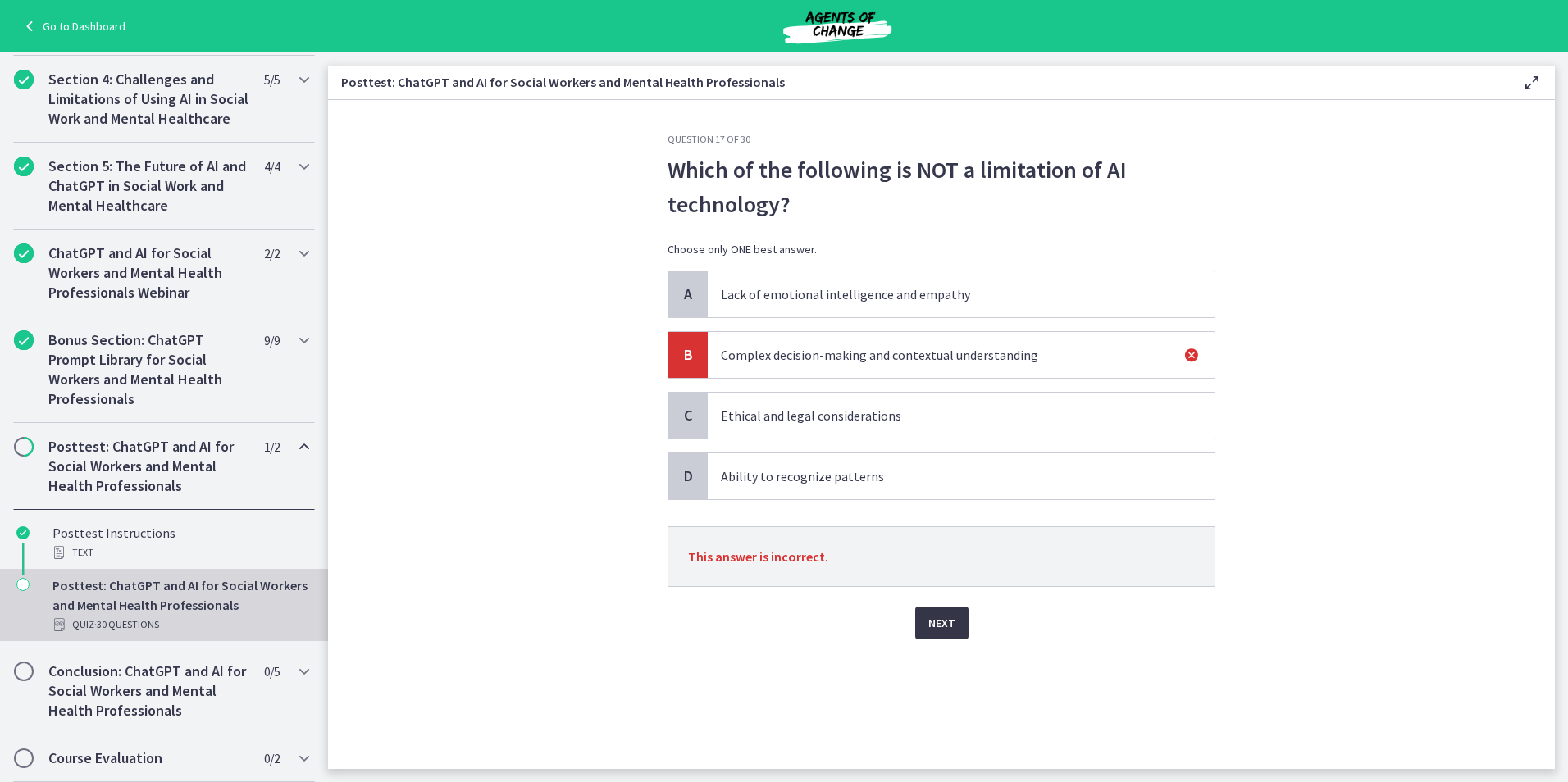
click at [944, 616] on span "Next" at bounding box center [942, 623] width 27 height 20
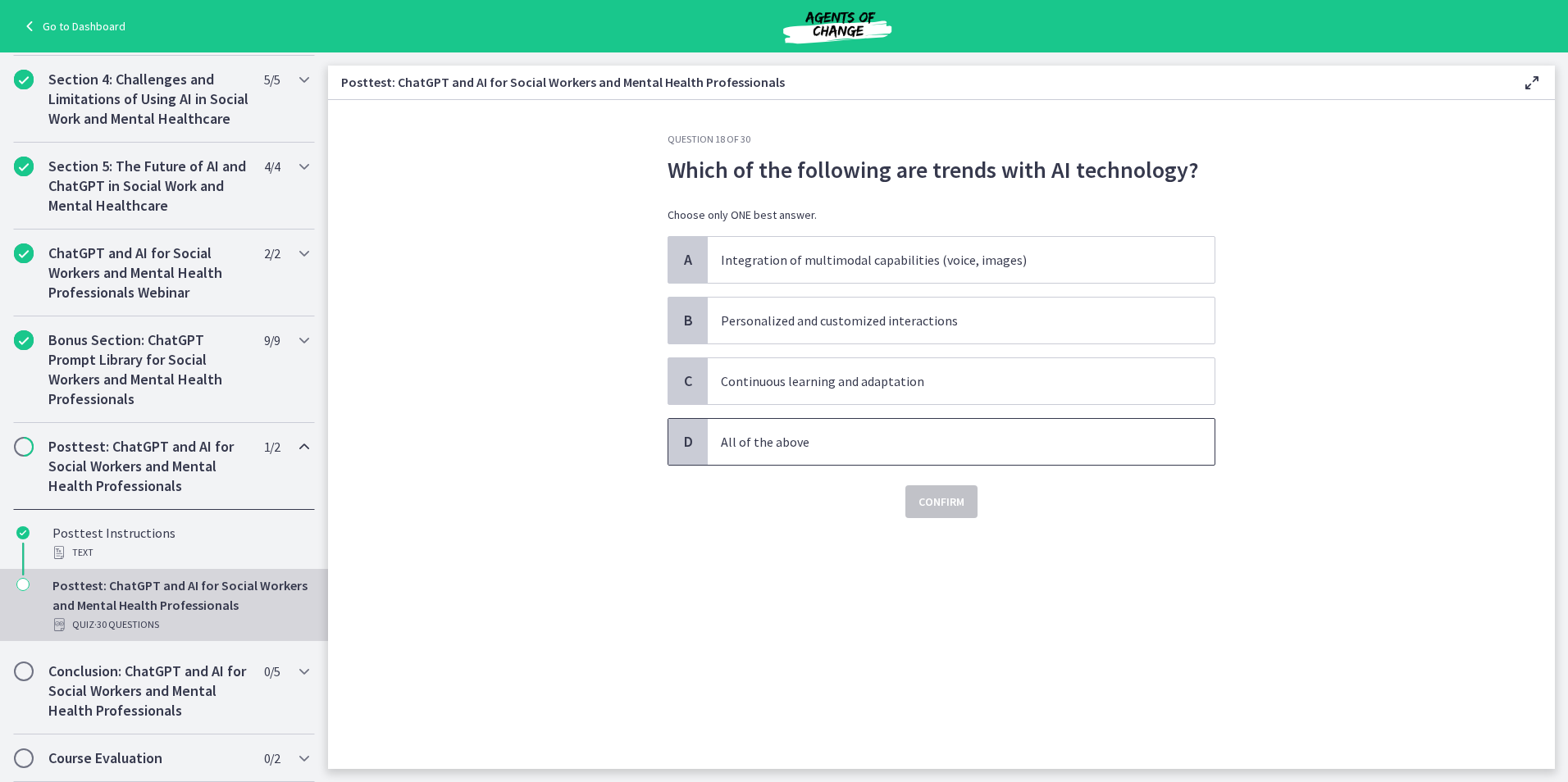
click at [750, 445] on p "All of the above" at bounding box center [944, 442] width 447 height 20
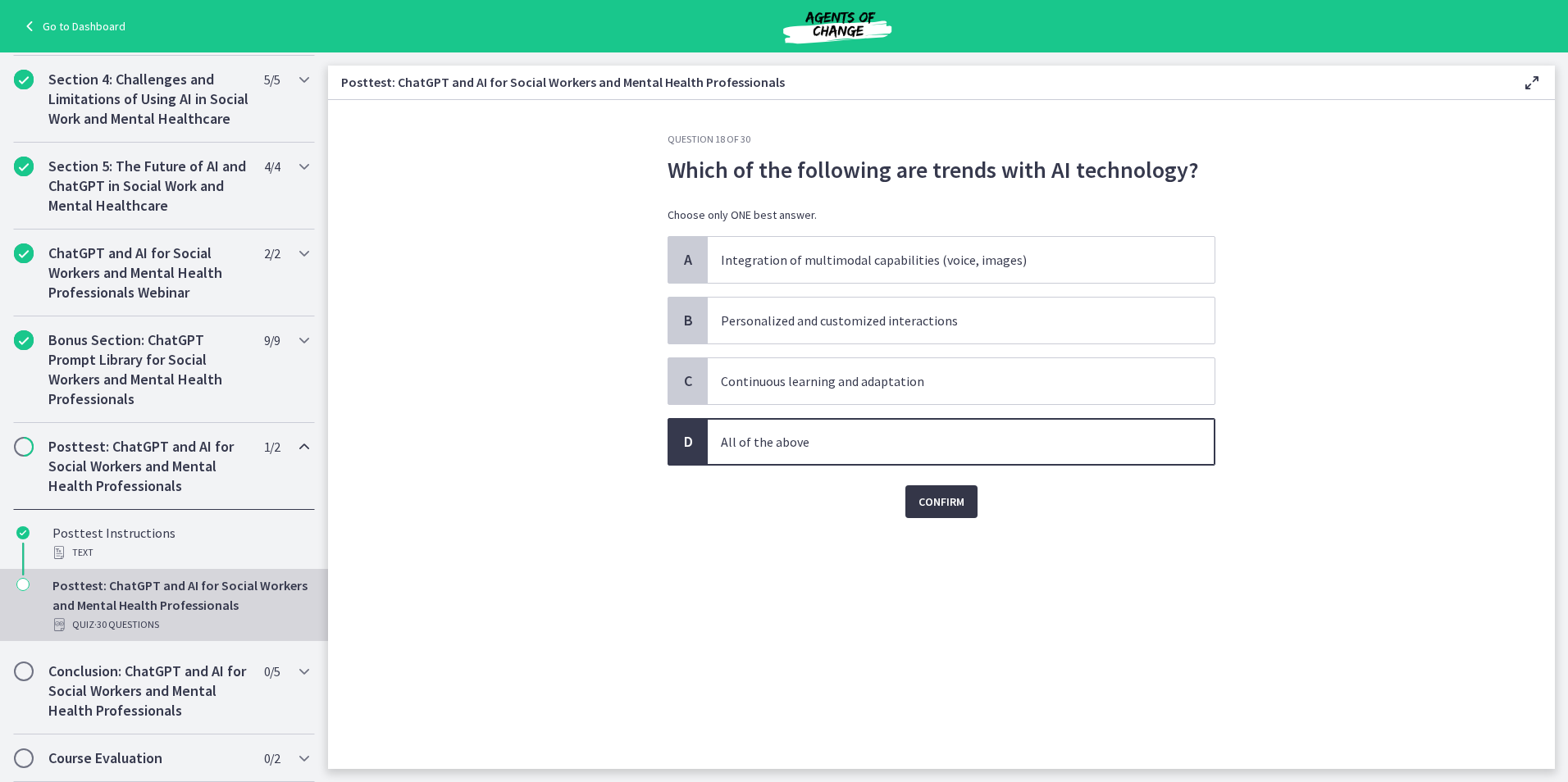
click at [963, 507] on span "Confirm" at bounding box center [941, 502] width 46 height 20
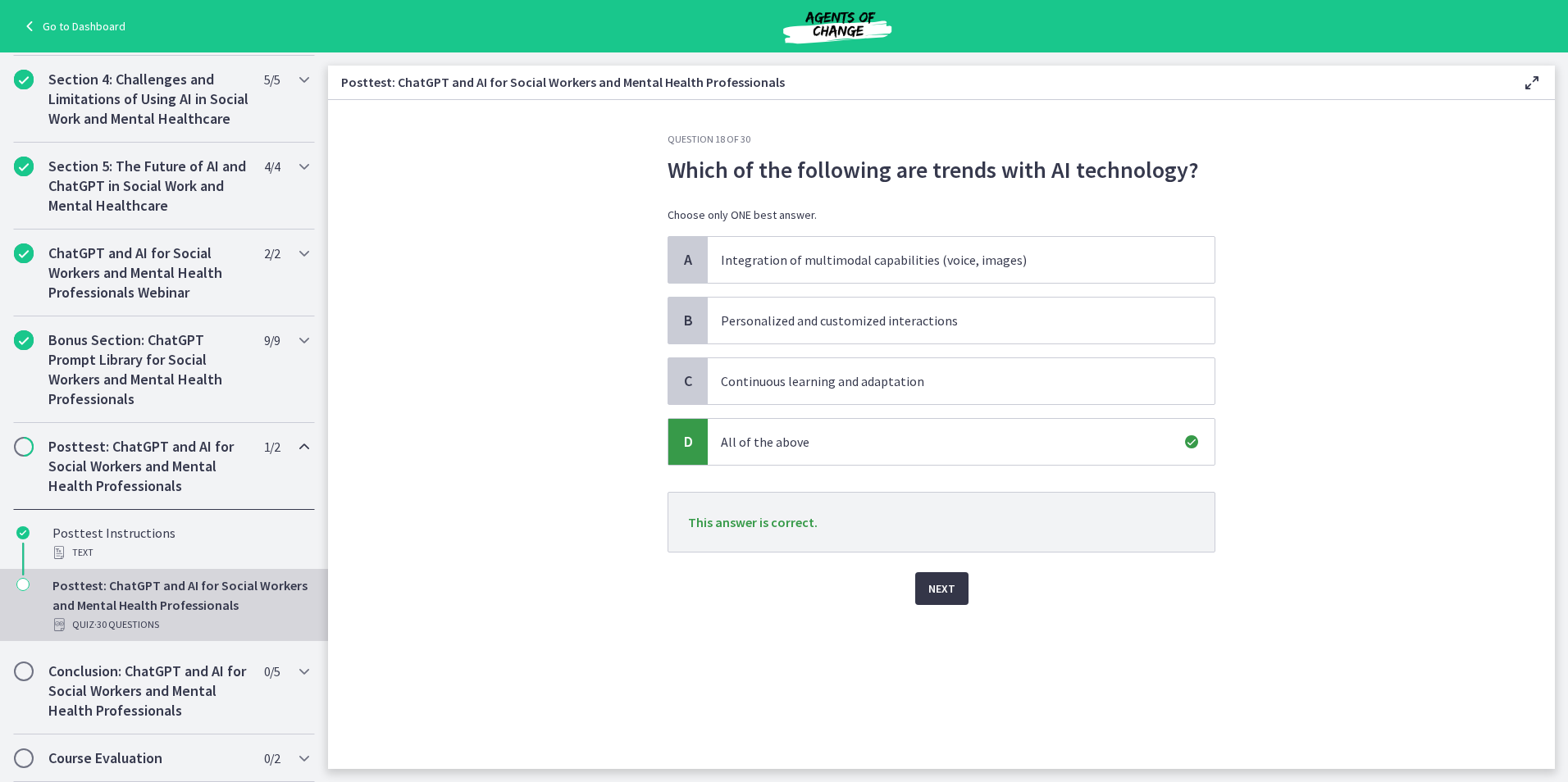
click at [958, 593] on button "Next" at bounding box center [942, 588] width 54 height 33
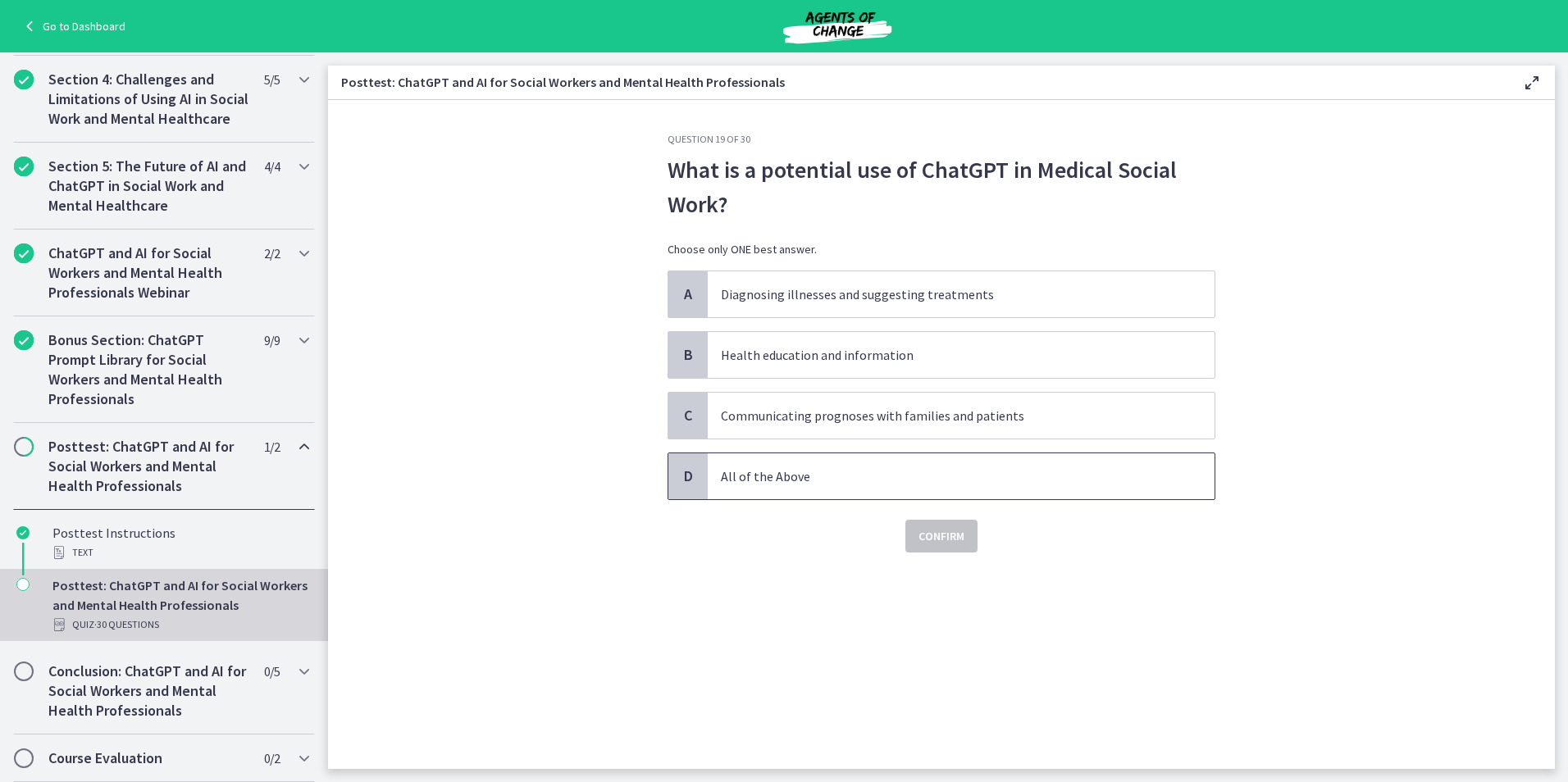
click at [762, 480] on p "All of the Above" at bounding box center [944, 477] width 447 height 20
click at [939, 542] on span "Confirm" at bounding box center [941, 537] width 46 height 20
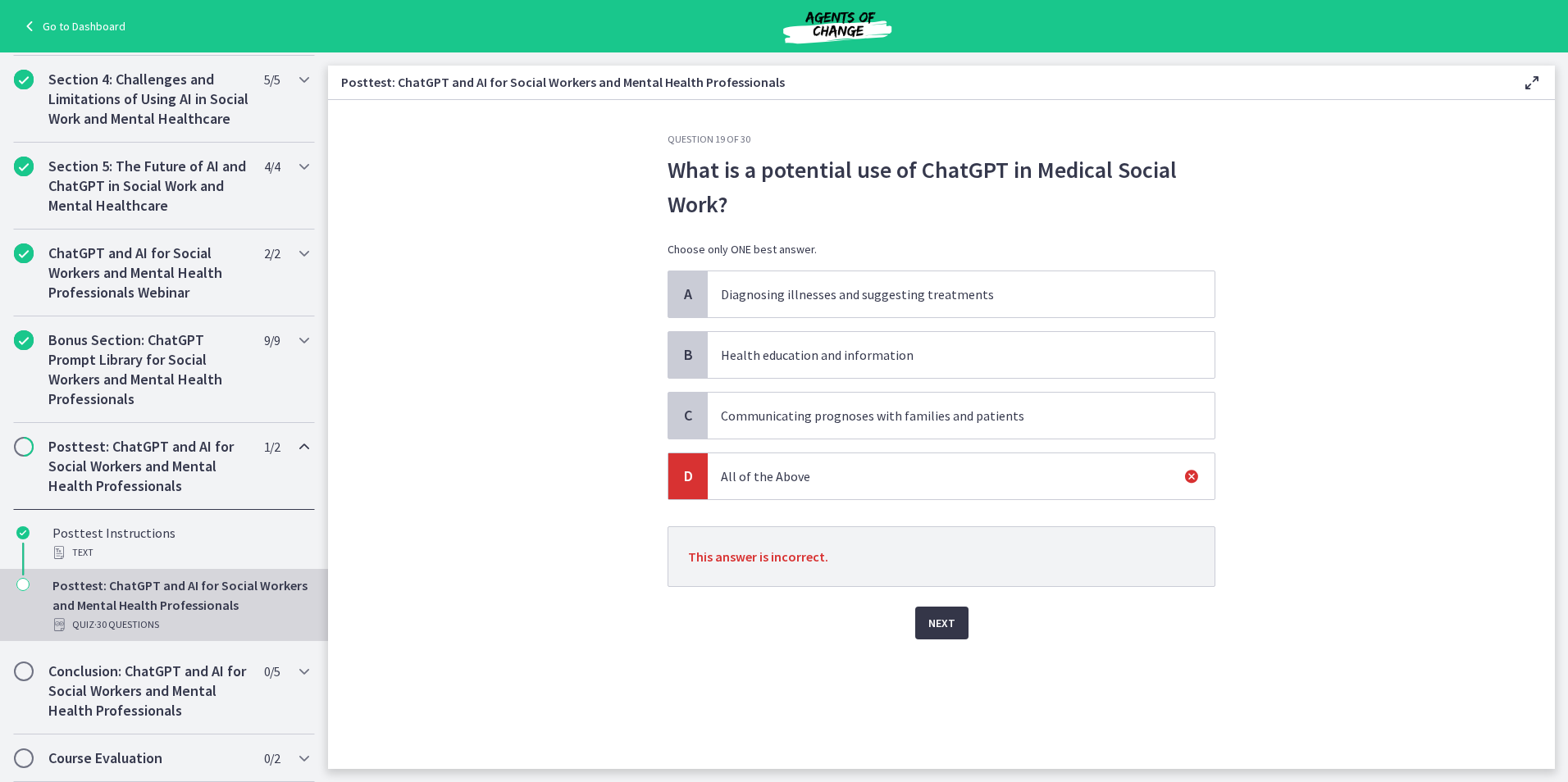
click at [954, 622] on span "Next" at bounding box center [942, 623] width 27 height 20
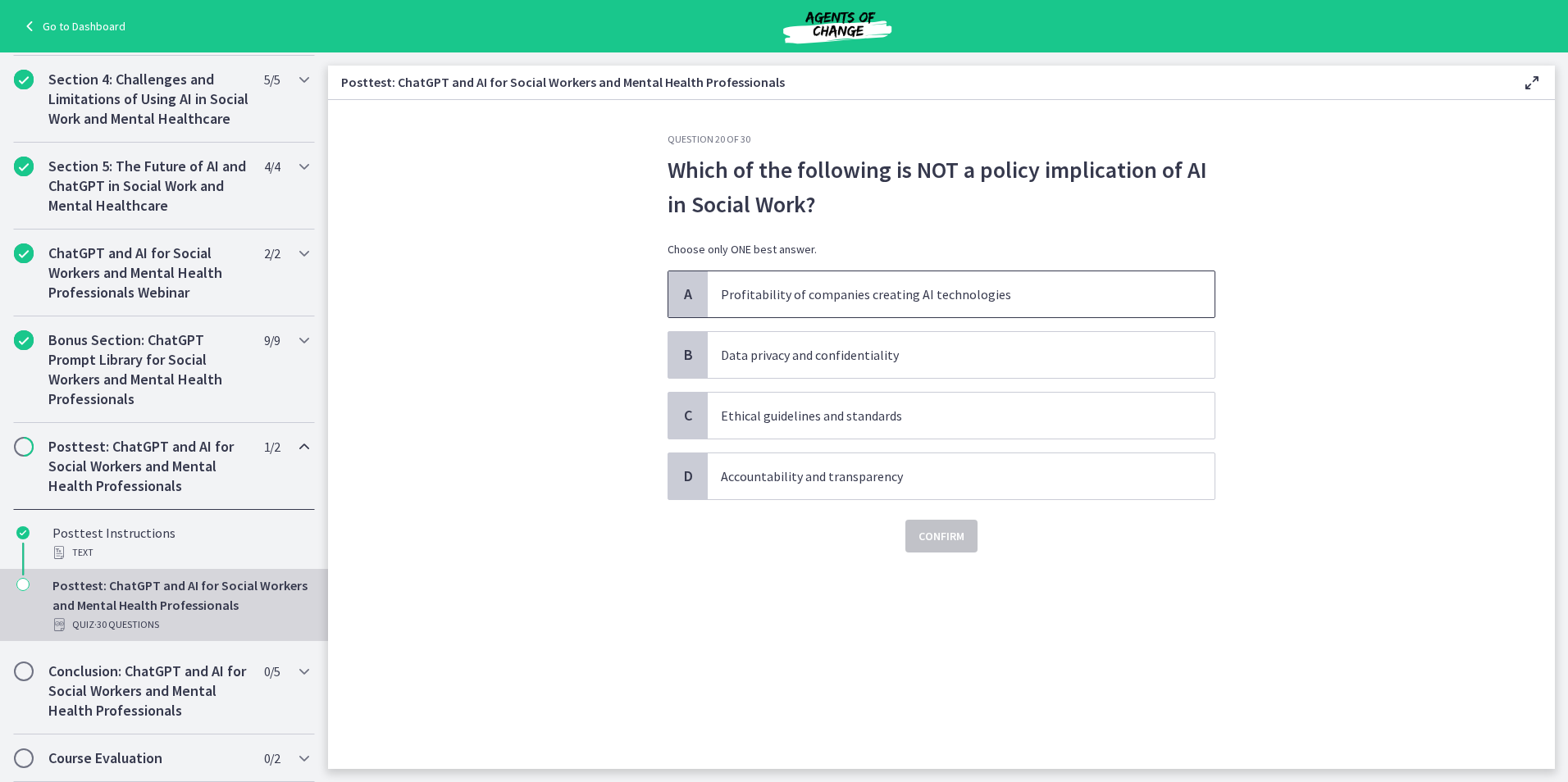
click at [947, 306] on span "Profitability of companies creating AI technologies" at bounding box center [962, 294] width 507 height 46
click at [959, 529] on span "Confirm" at bounding box center [941, 537] width 46 height 20
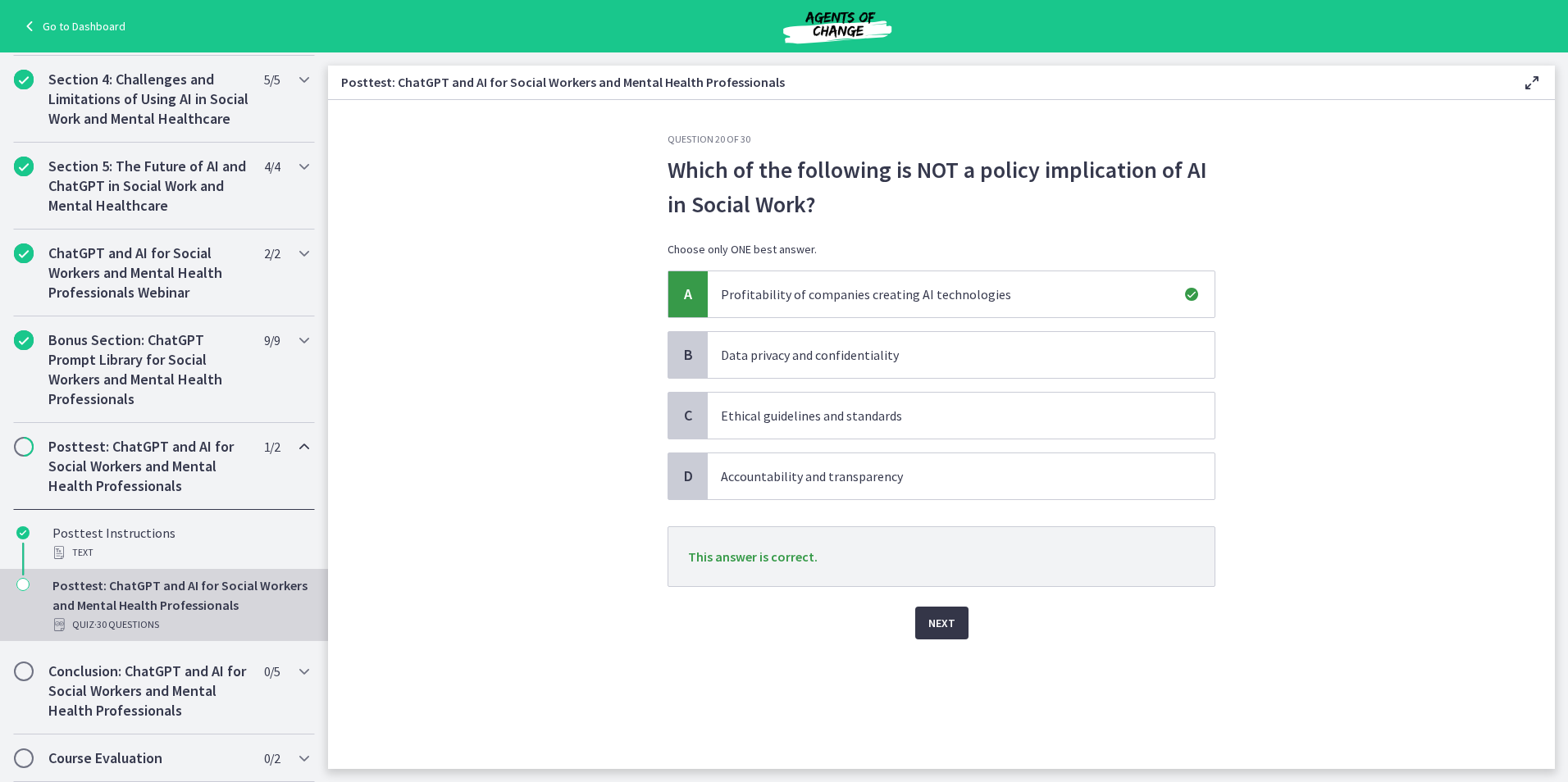
click at [953, 622] on span "Next" at bounding box center [942, 623] width 27 height 20
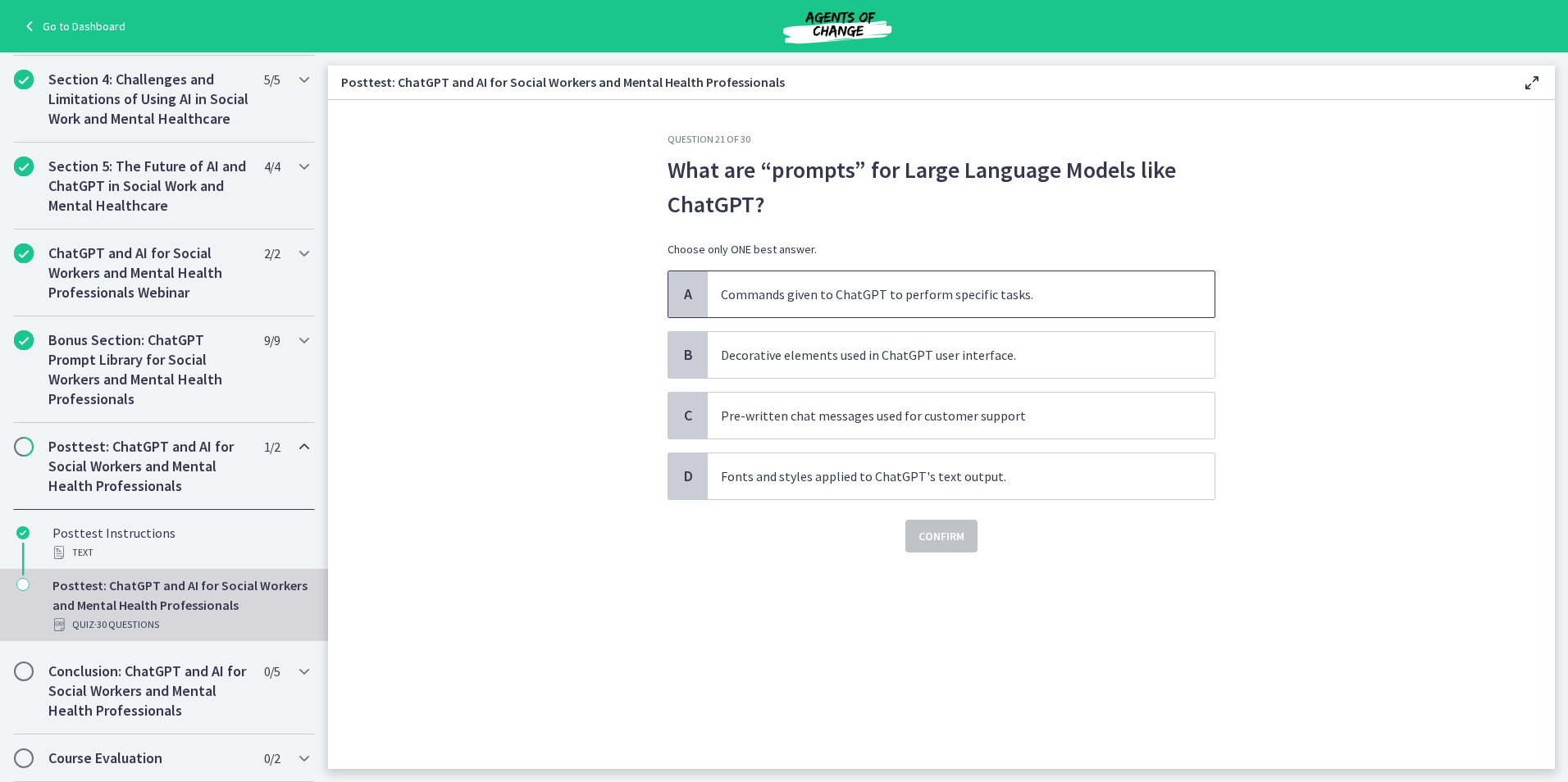
click at [928, 302] on p "Commands given to ChatGPT to perform specific tasks." at bounding box center [944, 295] width 447 height 20
click at [952, 546] on button "Confirm" at bounding box center [941, 536] width 72 height 33
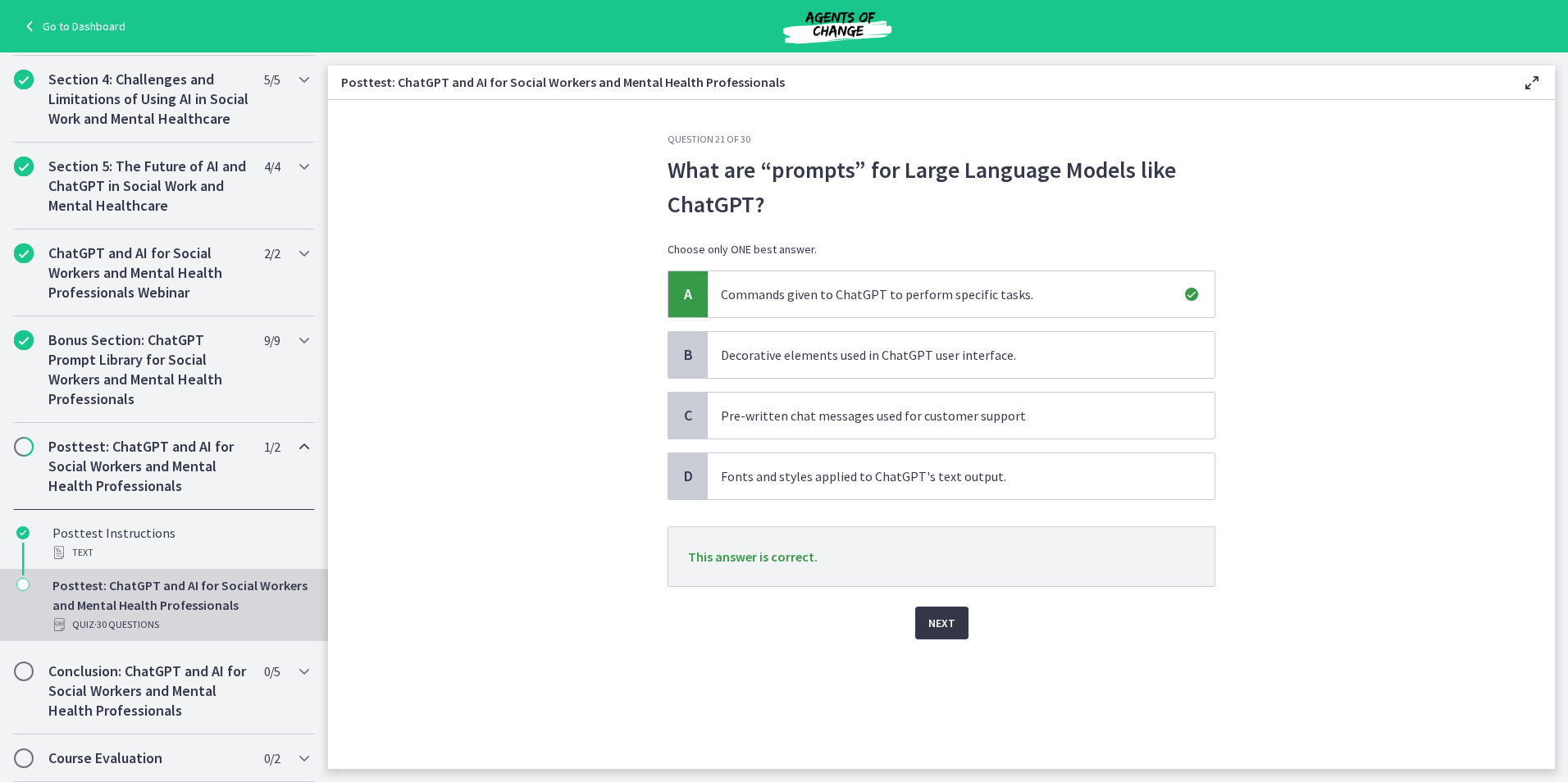
click at [931, 637] on button "Next" at bounding box center [942, 623] width 54 height 33
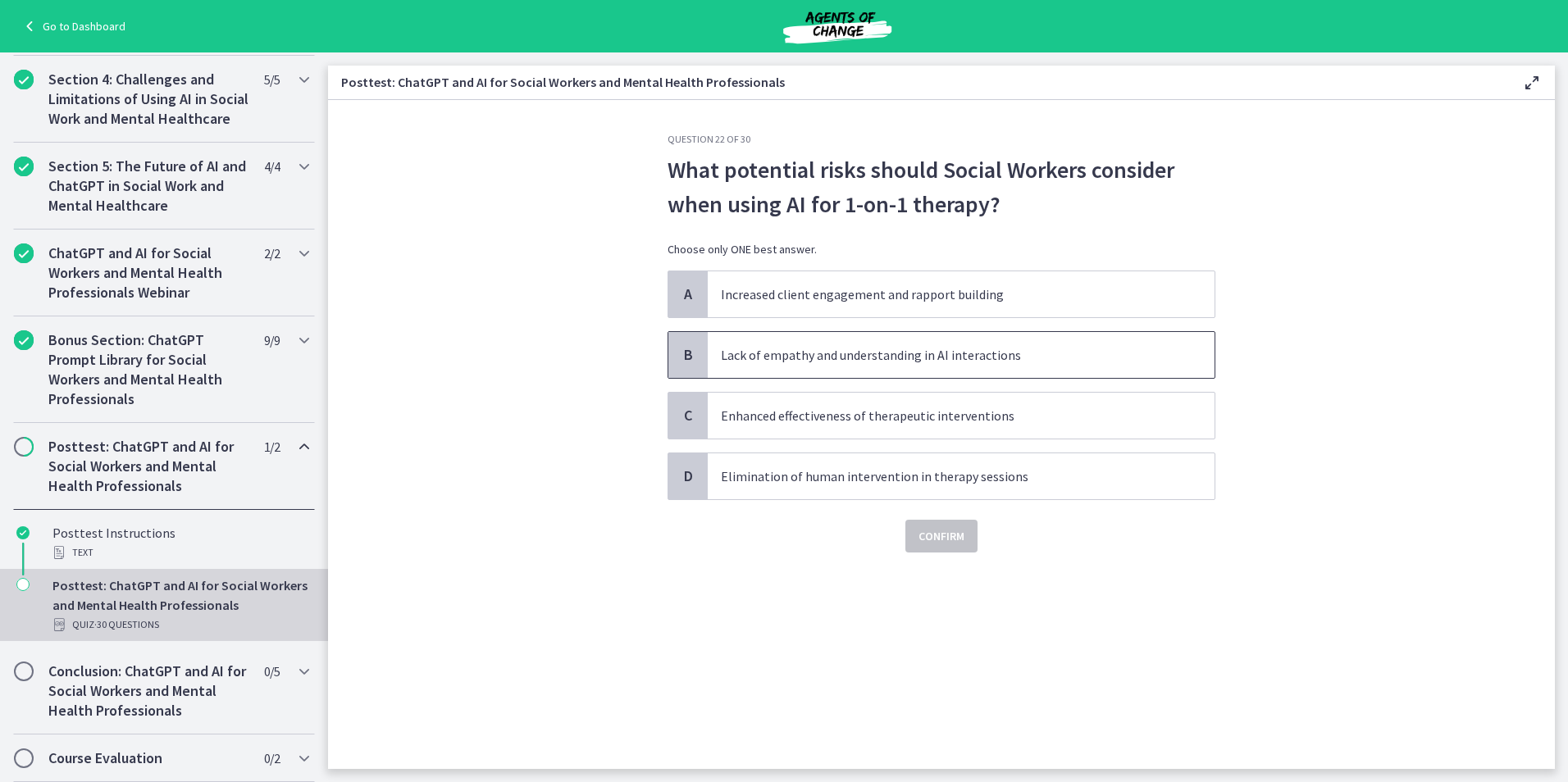
click at [965, 364] on p "Lack of empathy and understanding in AI interactions" at bounding box center [944, 355] width 447 height 20
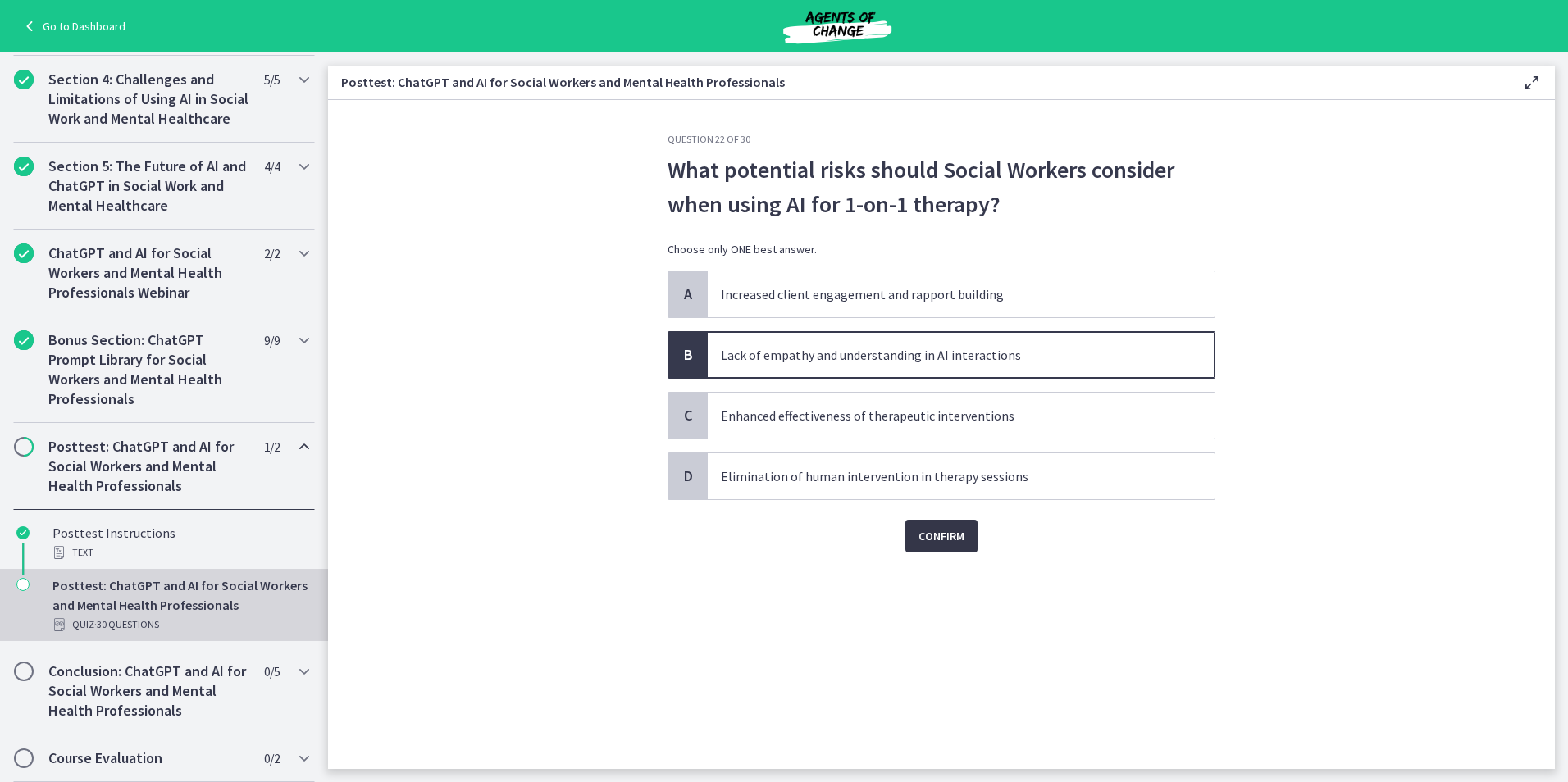
click at [931, 546] on button "Confirm" at bounding box center [941, 536] width 72 height 33
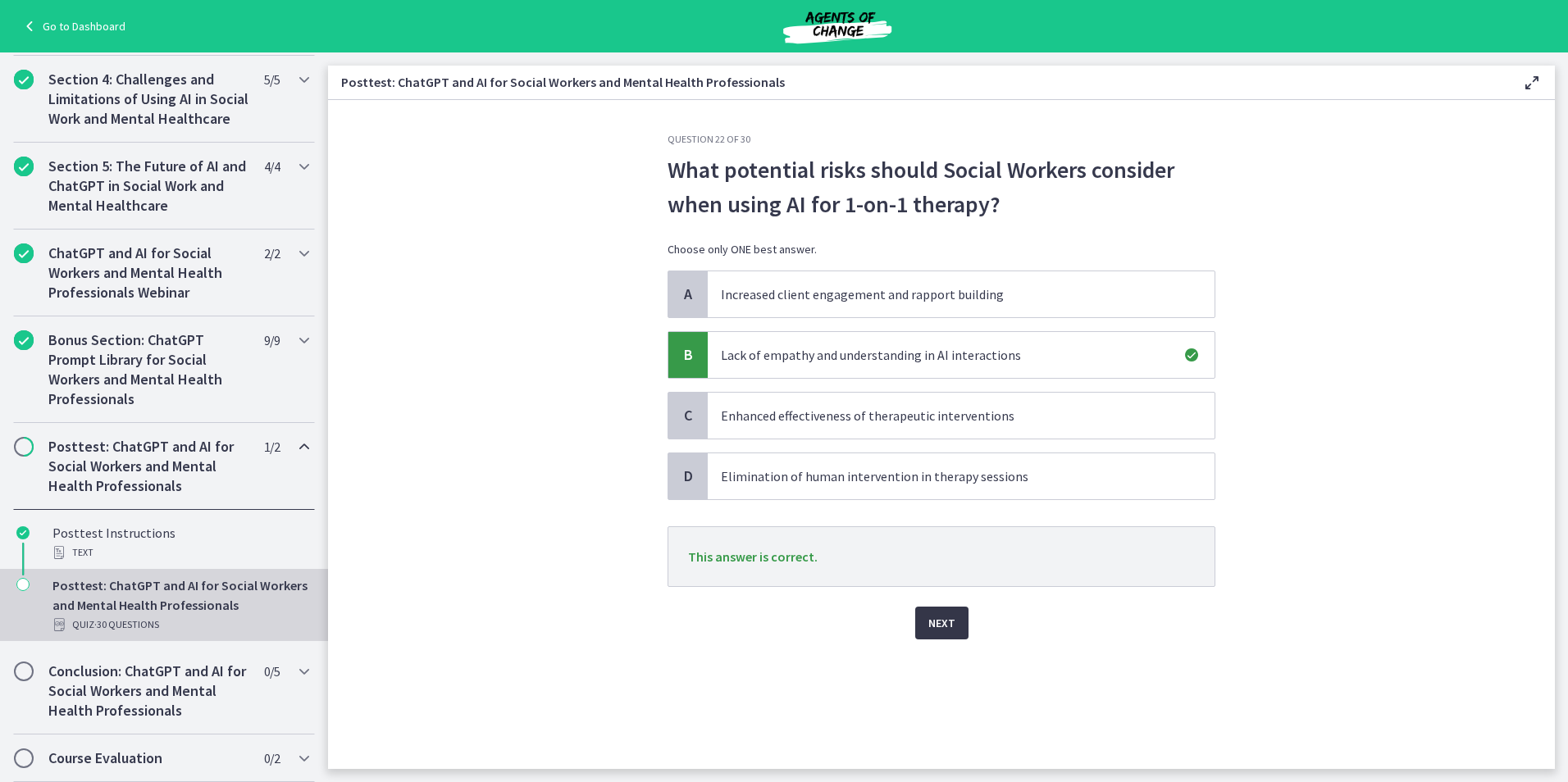
click at [949, 621] on span "Next" at bounding box center [942, 623] width 27 height 20
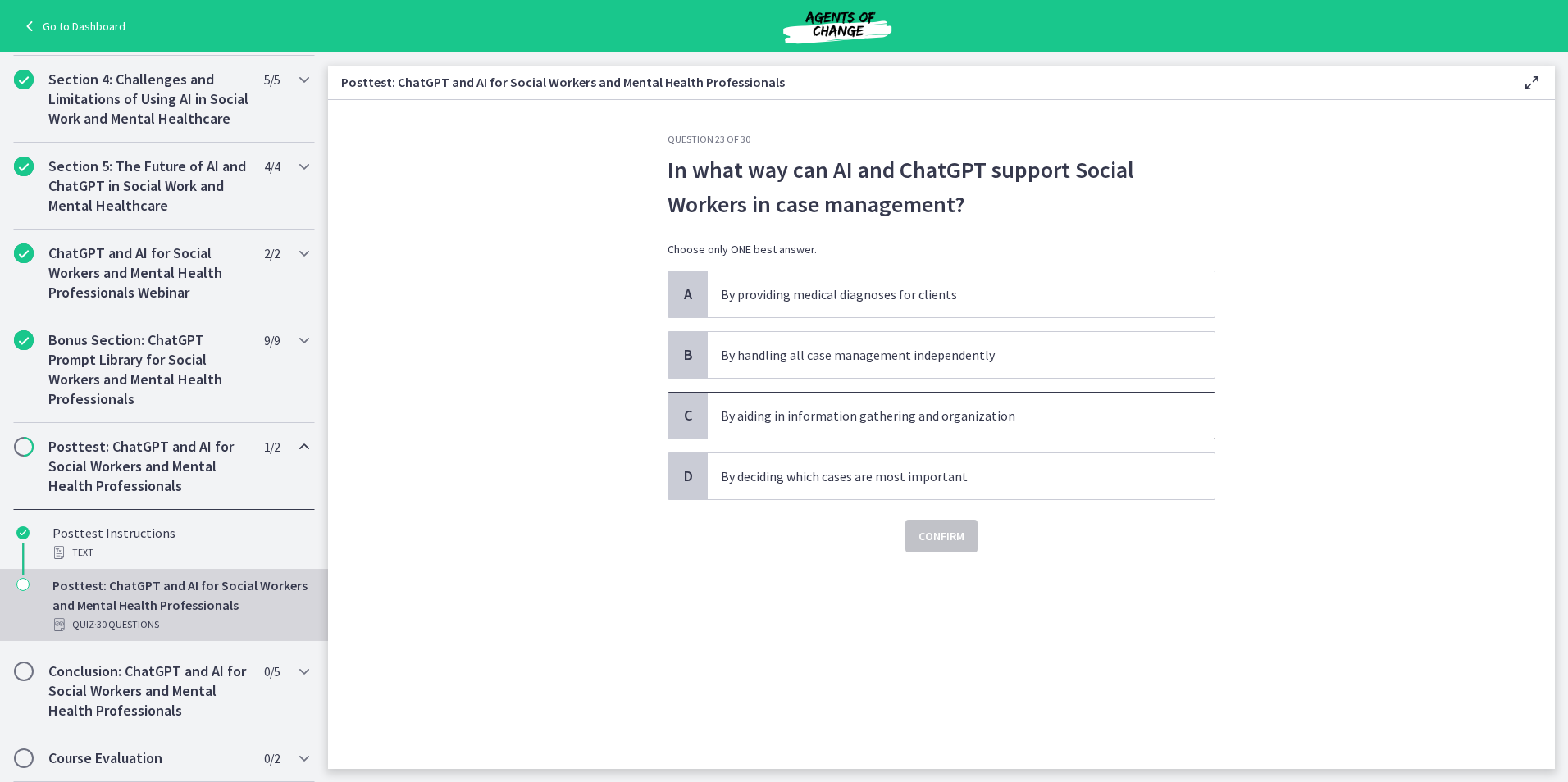
click at [902, 424] on p "By aiding in information gathering and organization" at bounding box center [944, 416] width 447 height 20
click at [938, 547] on button "Confirm" at bounding box center [941, 536] width 72 height 33
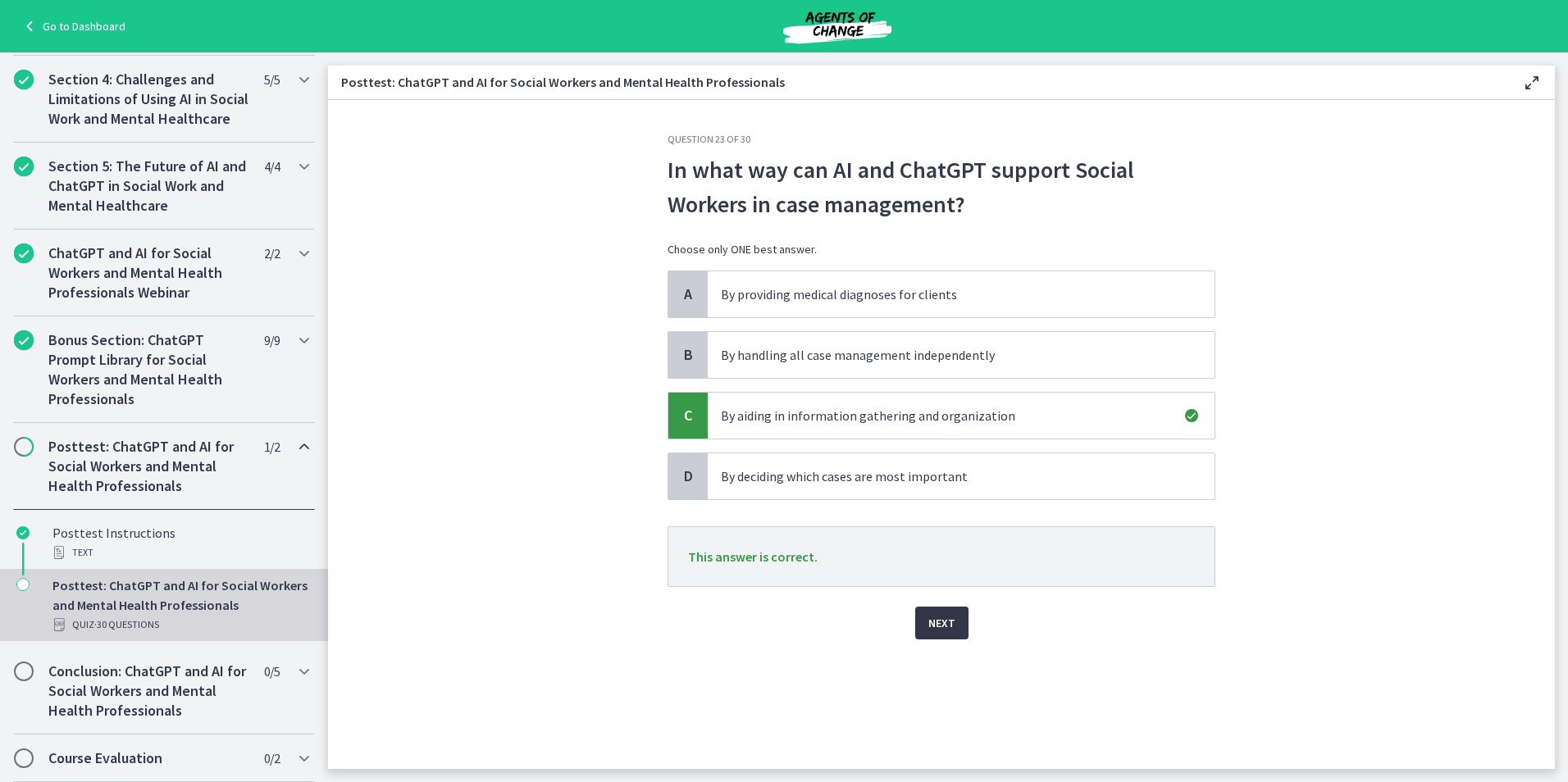
click at [939, 616] on span "Next" at bounding box center [942, 623] width 27 height 20
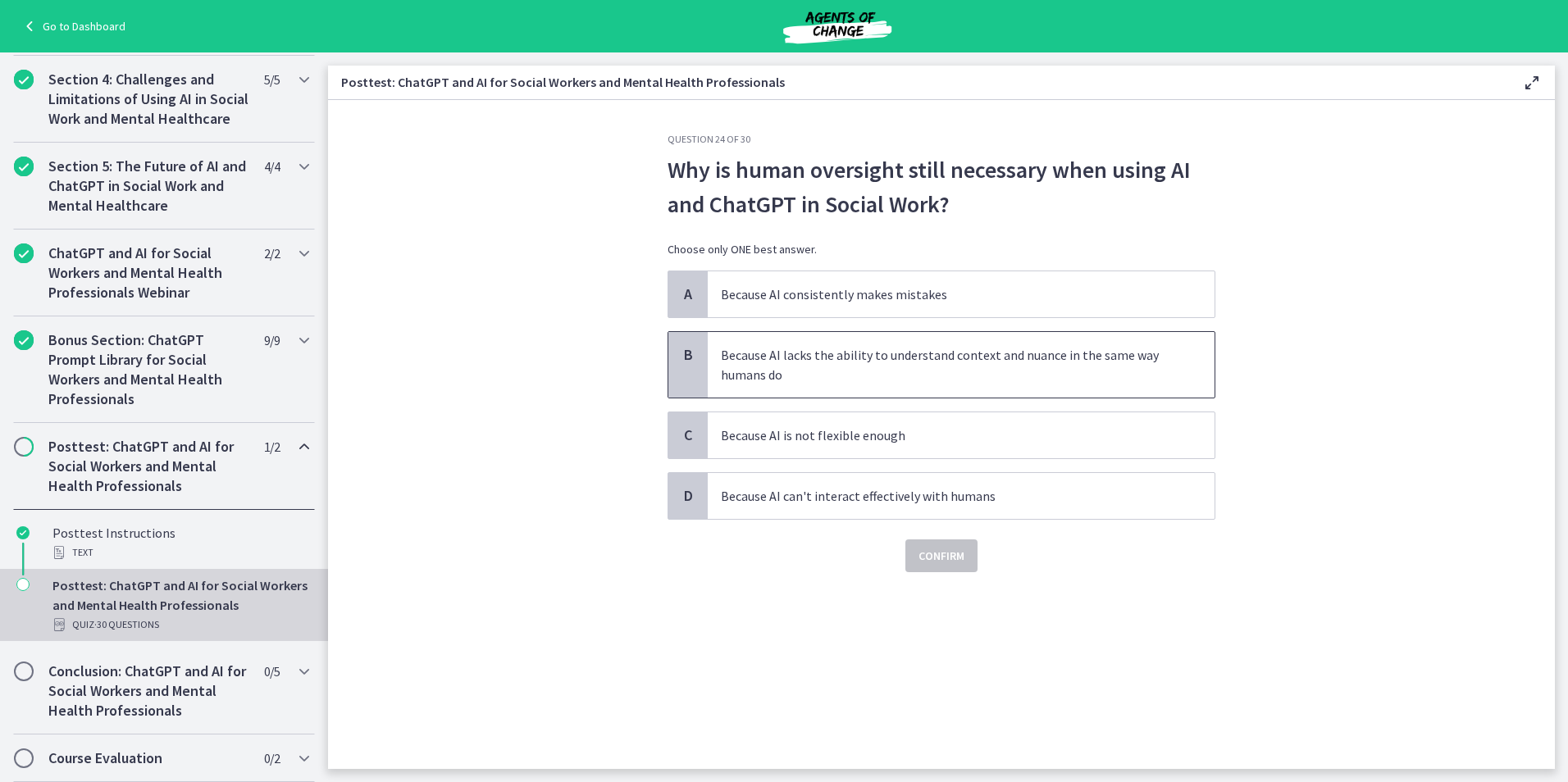
click at [1050, 352] on p "Because AI lacks the ability to understand context and nuance in the same way h…" at bounding box center [944, 365] width 447 height 39
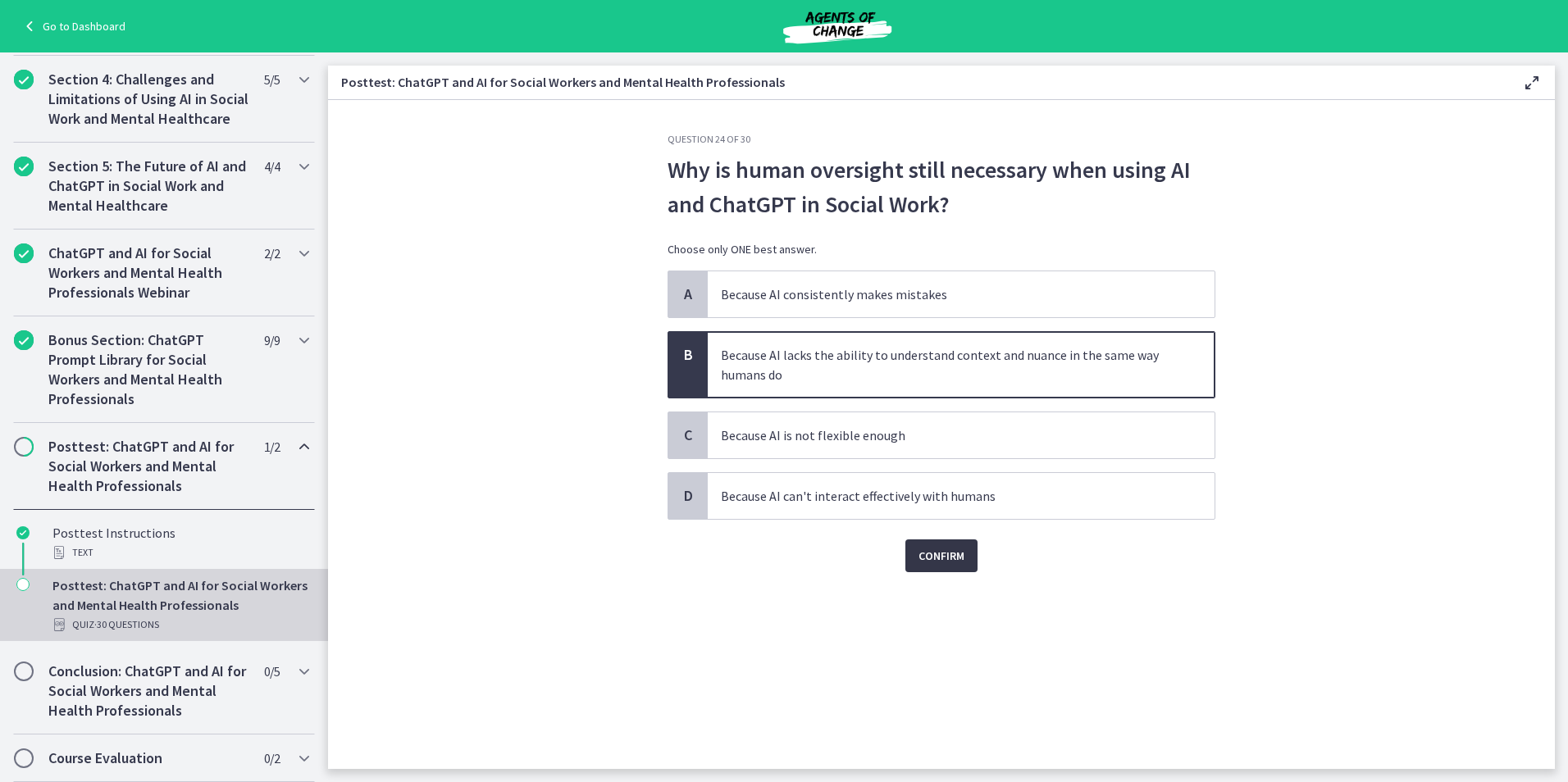
click at [949, 562] on span "Confirm" at bounding box center [941, 556] width 46 height 20
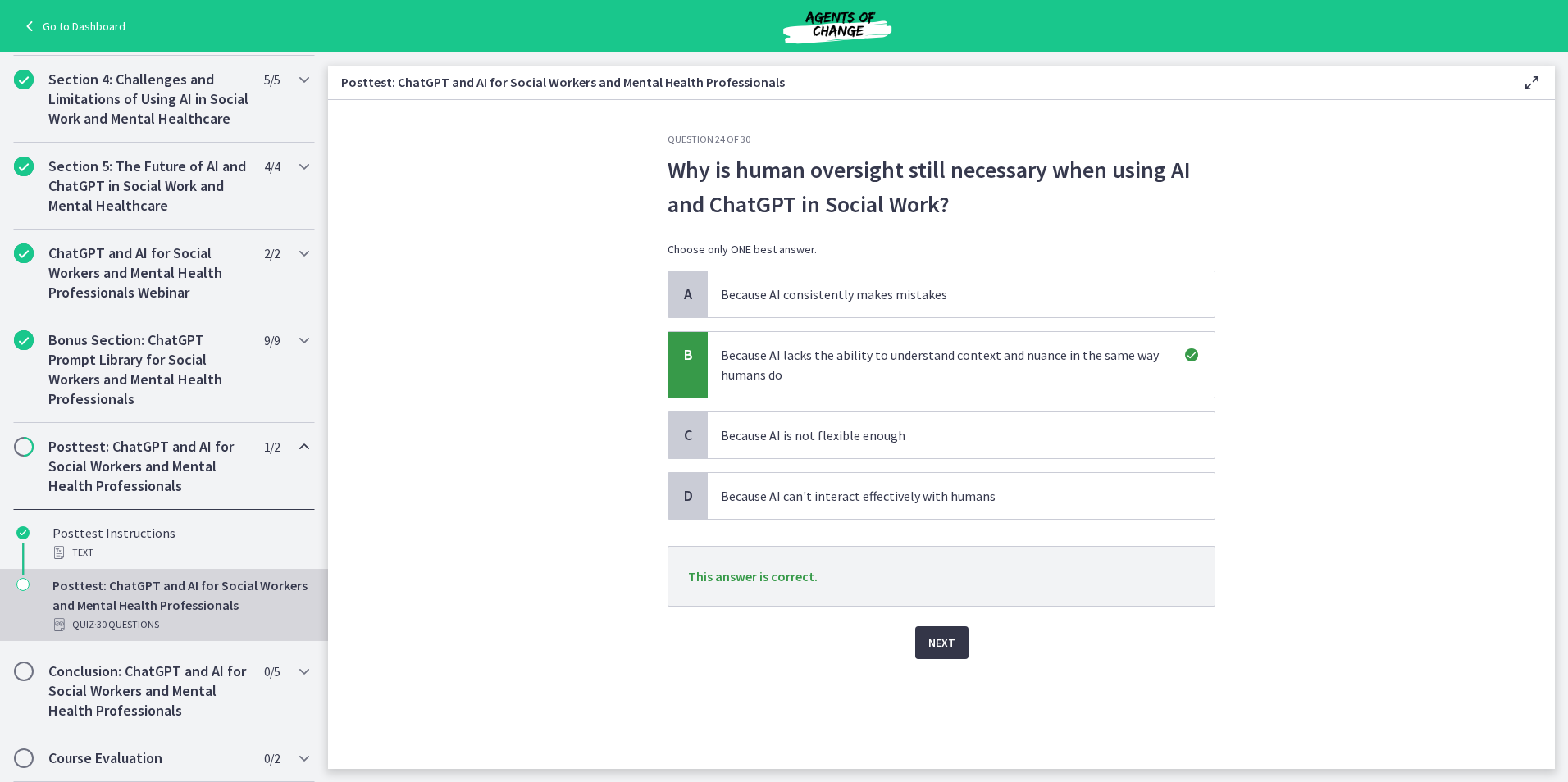
click at [940, 637] on span "Next" at bounding box center [942, 643] width 27 height 20
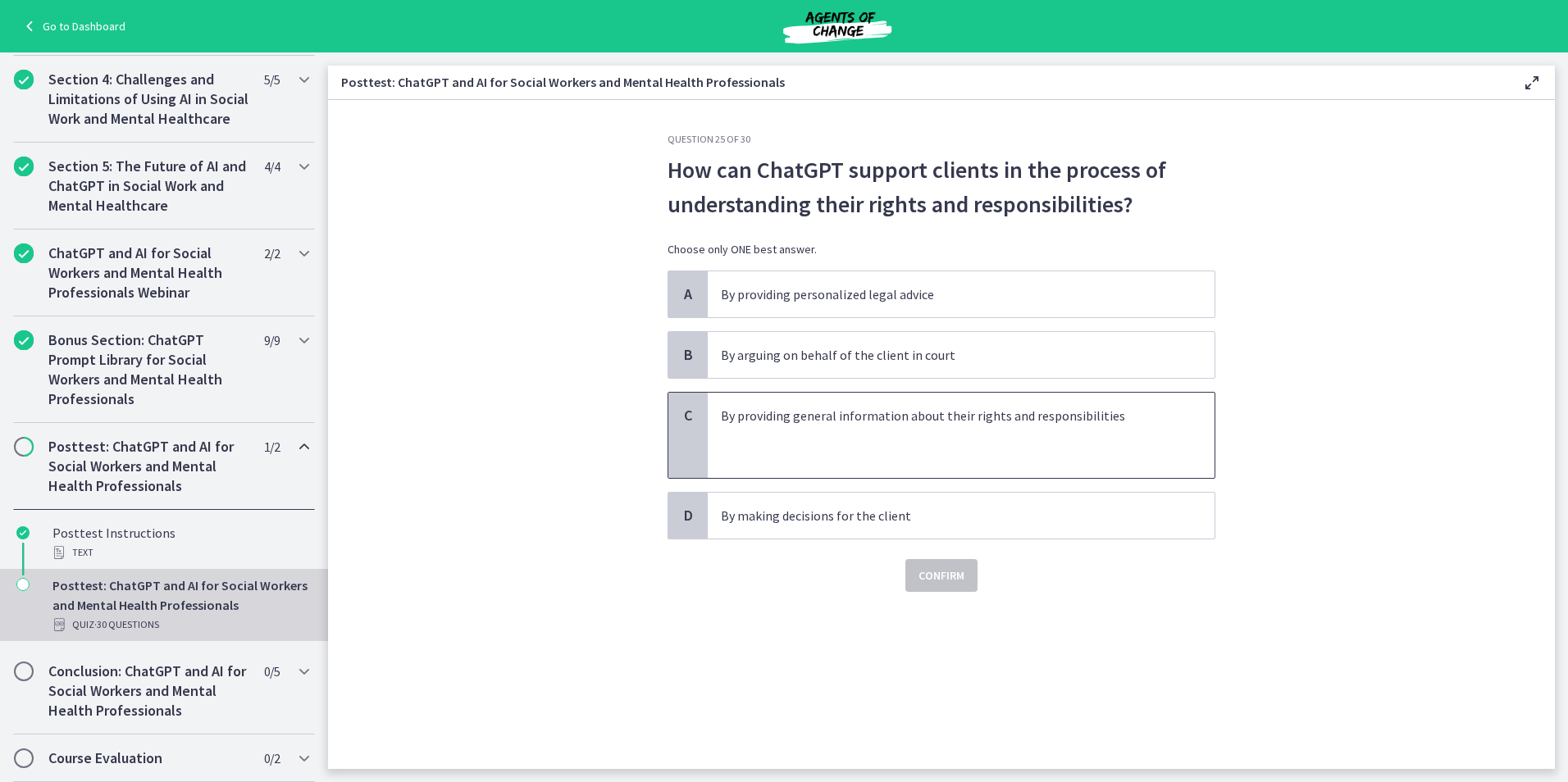
click at [1017, 437] on p at bounding box center [944, 436] width 447 height 20
click at [936, 577] on span "Confirm" at bounding box center [941, 576] width 46 height 20
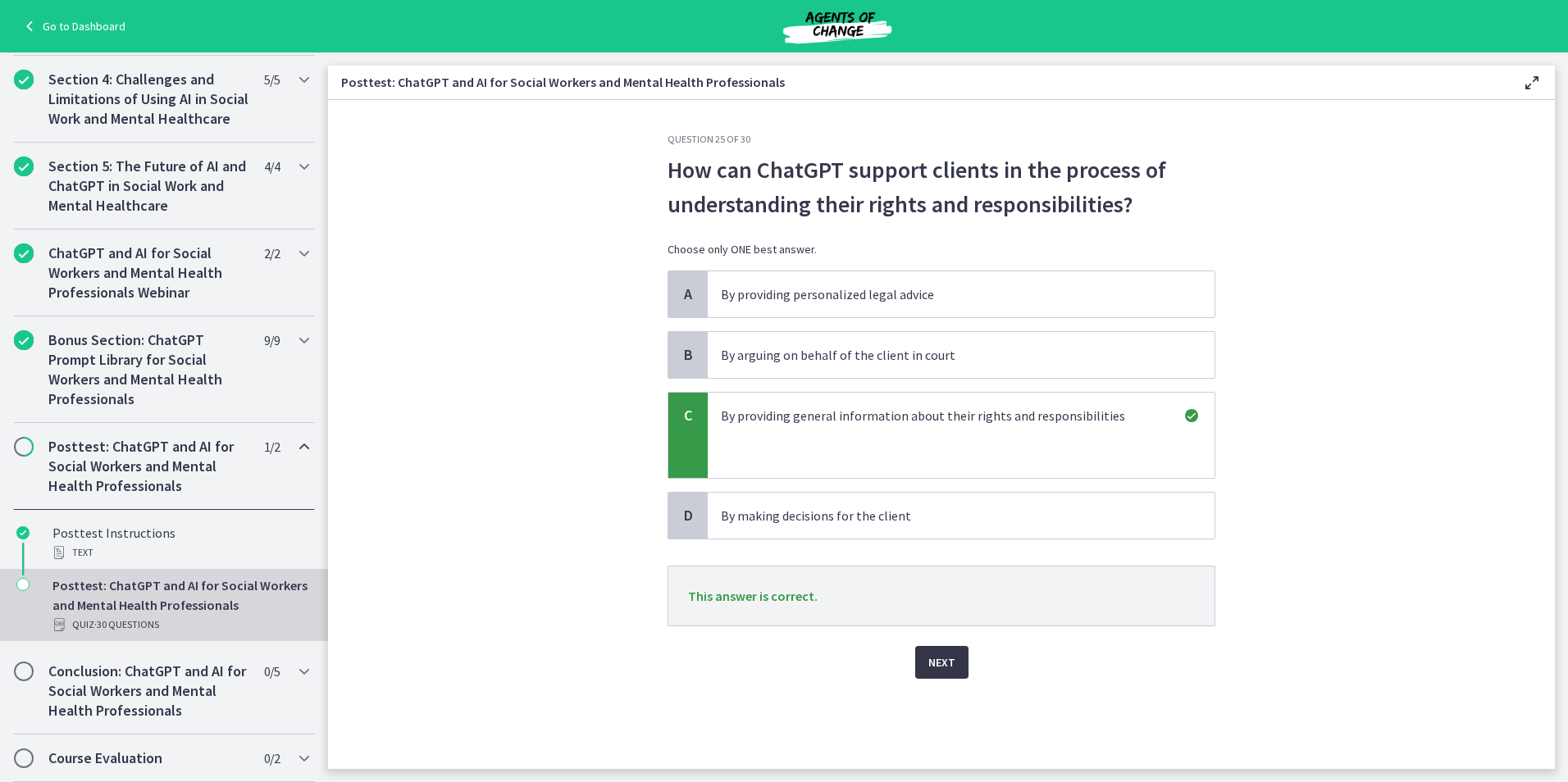
click at [933, 663] on span "Next" at bounding box center [942, 662] width 27 height 20
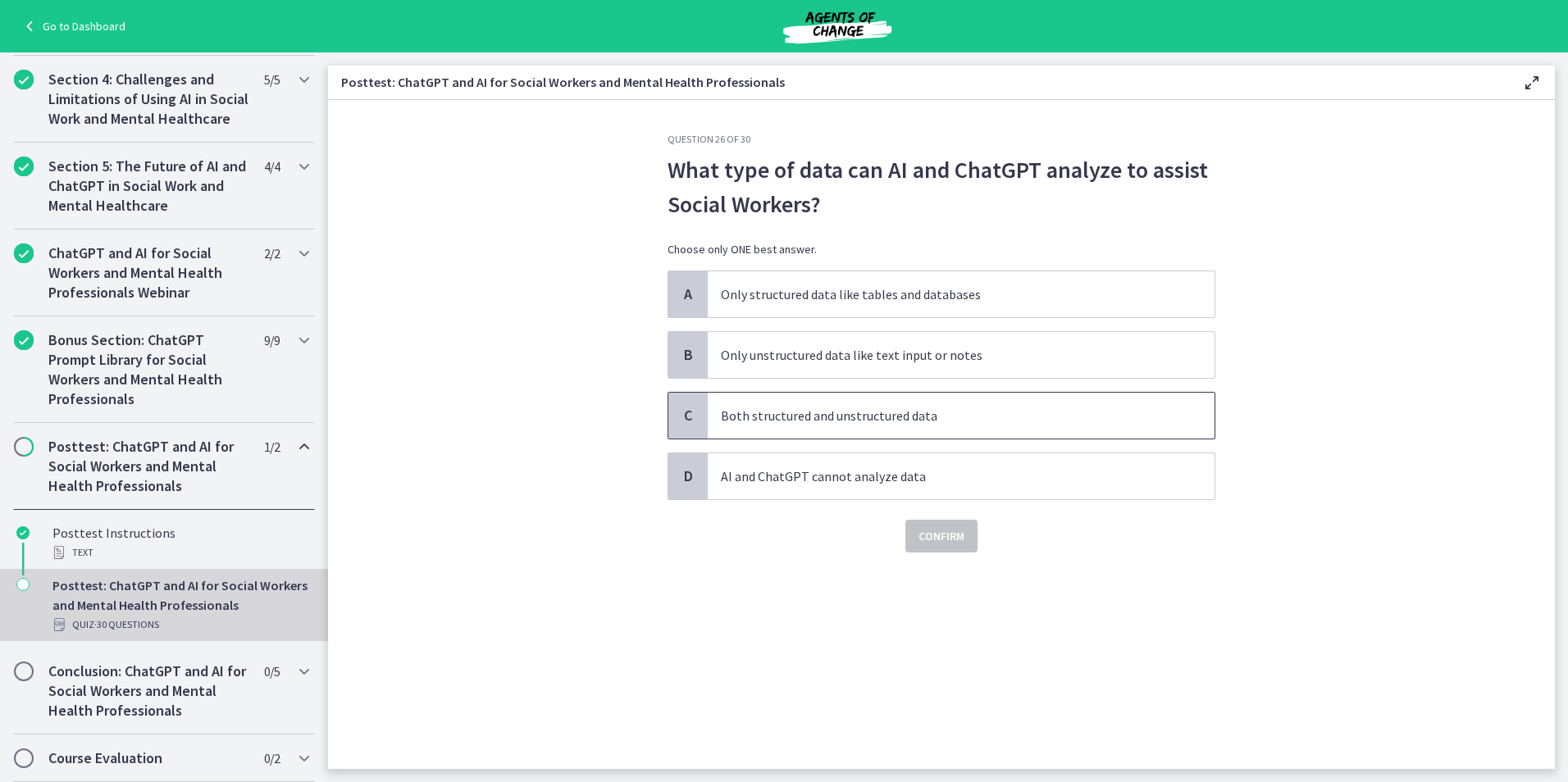
click at [892, 417] on p "Both structured and unstructured data" at bounding box center [944, 416] width 447 height 20
click at [956, 542] on span "Confirm" at bounding box center [941, 537] width 46 height 20
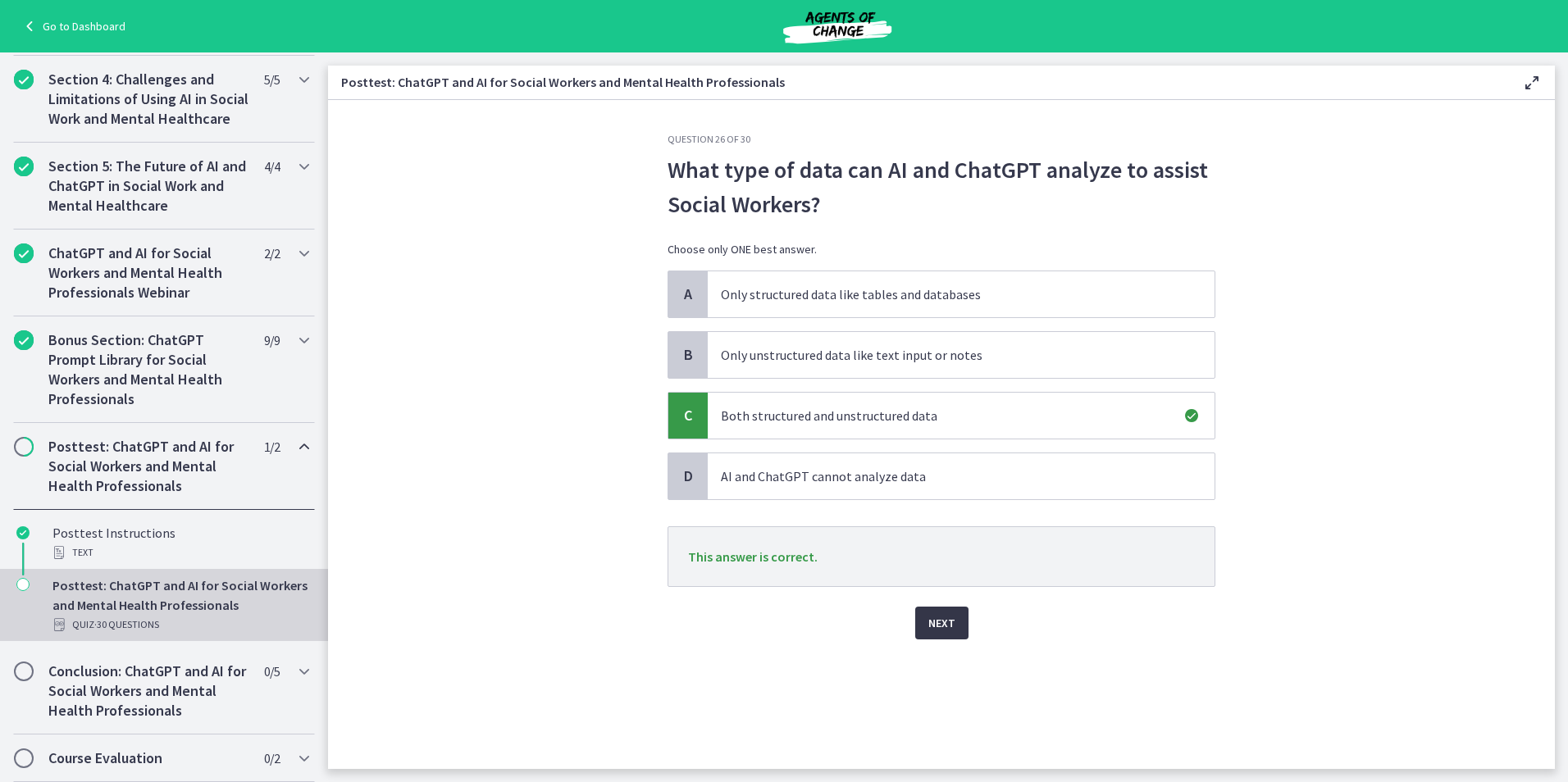
click at [936, 632] on span "Next" at bounding box center [942, 623] width 27 height 20
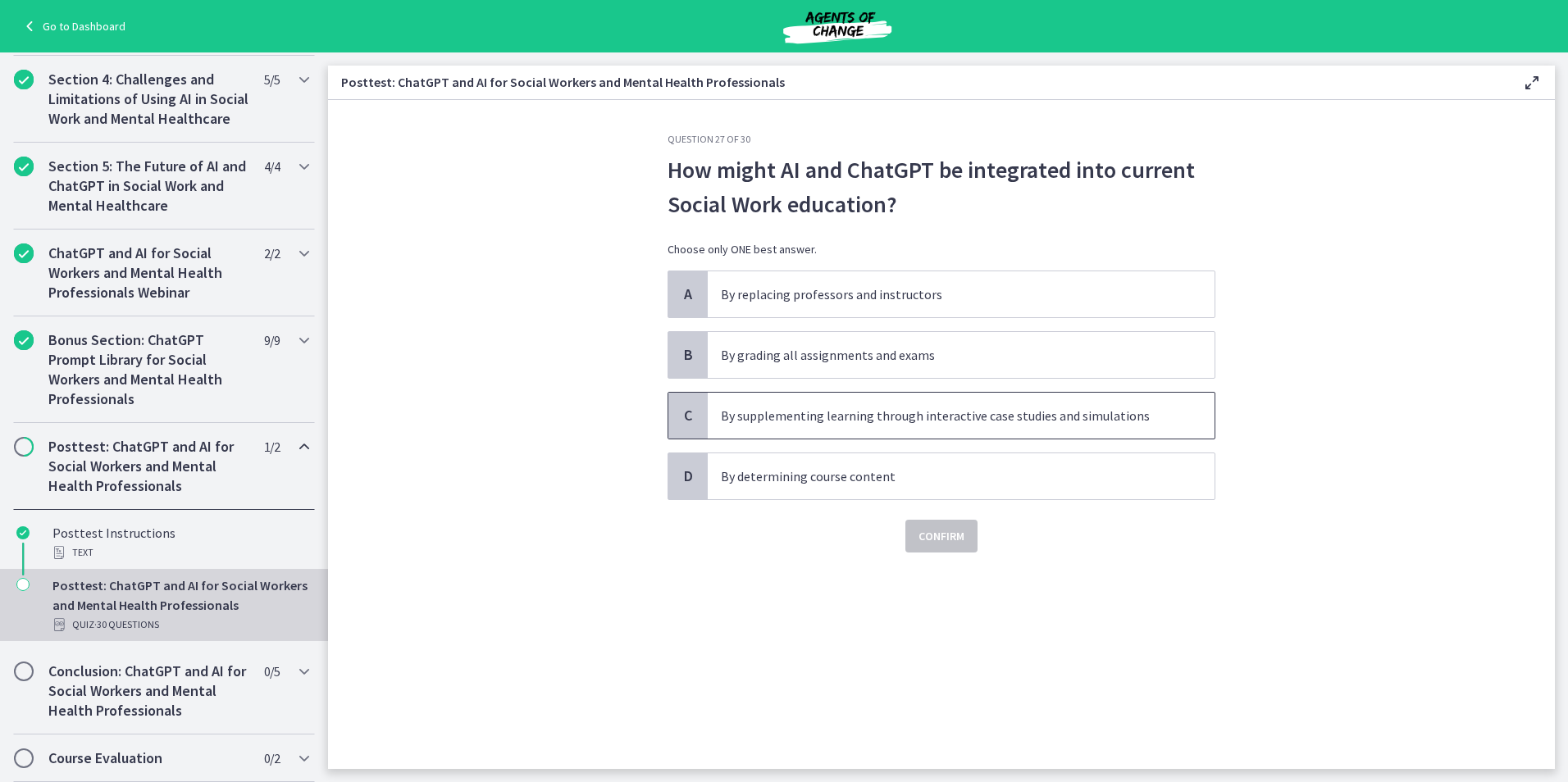
click at [1017, 426] on span "By supplementing learning through interactive case studies and simulations" at bounding box center [962, 415] width 507 height 46
click at [967, 550] on button "Confirm" at bounding box center [941, 536] width 72 height 33
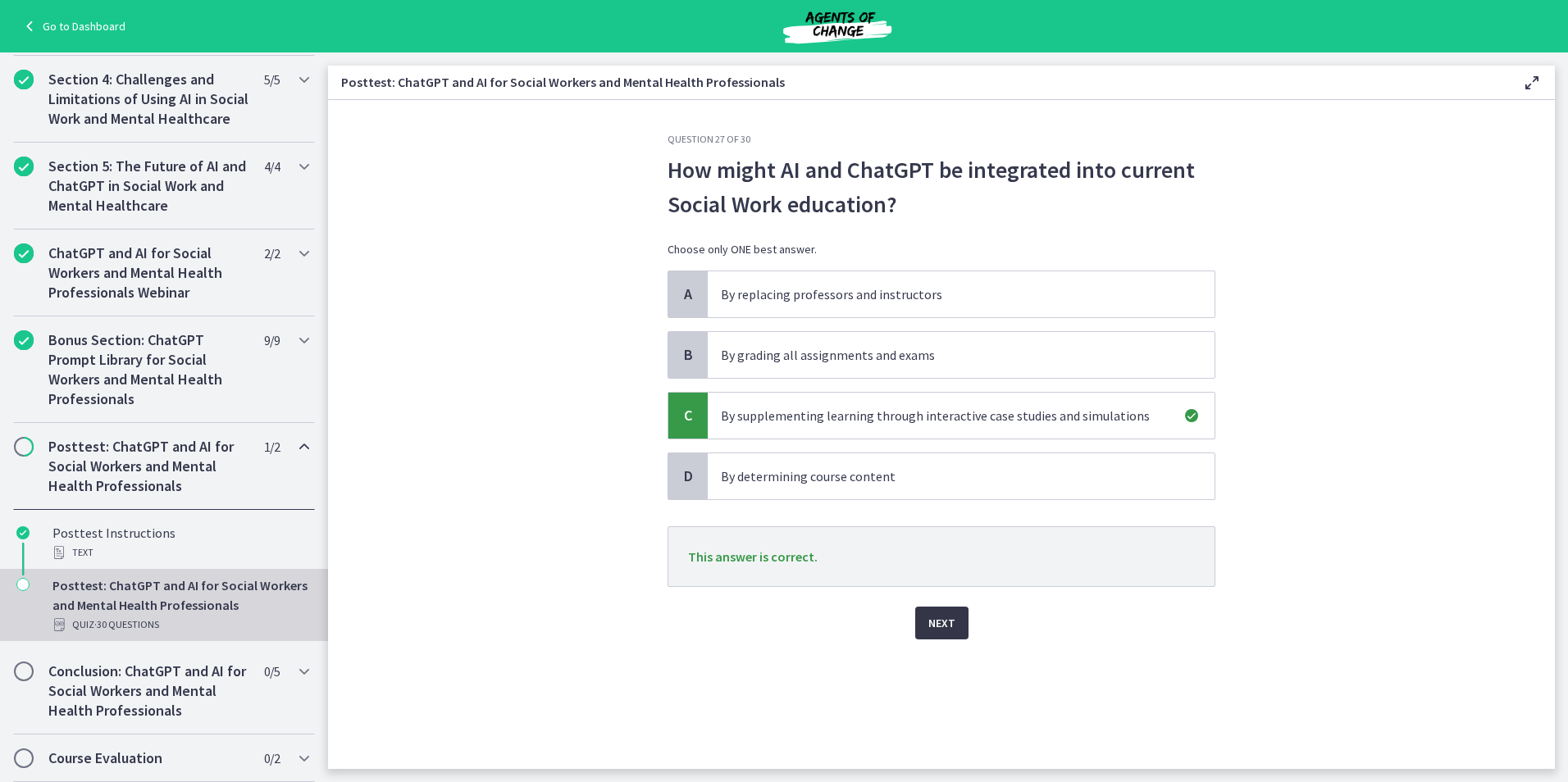
click at [959, 628] on button "Next" at bounding box center [942, 623] width 54 height 33
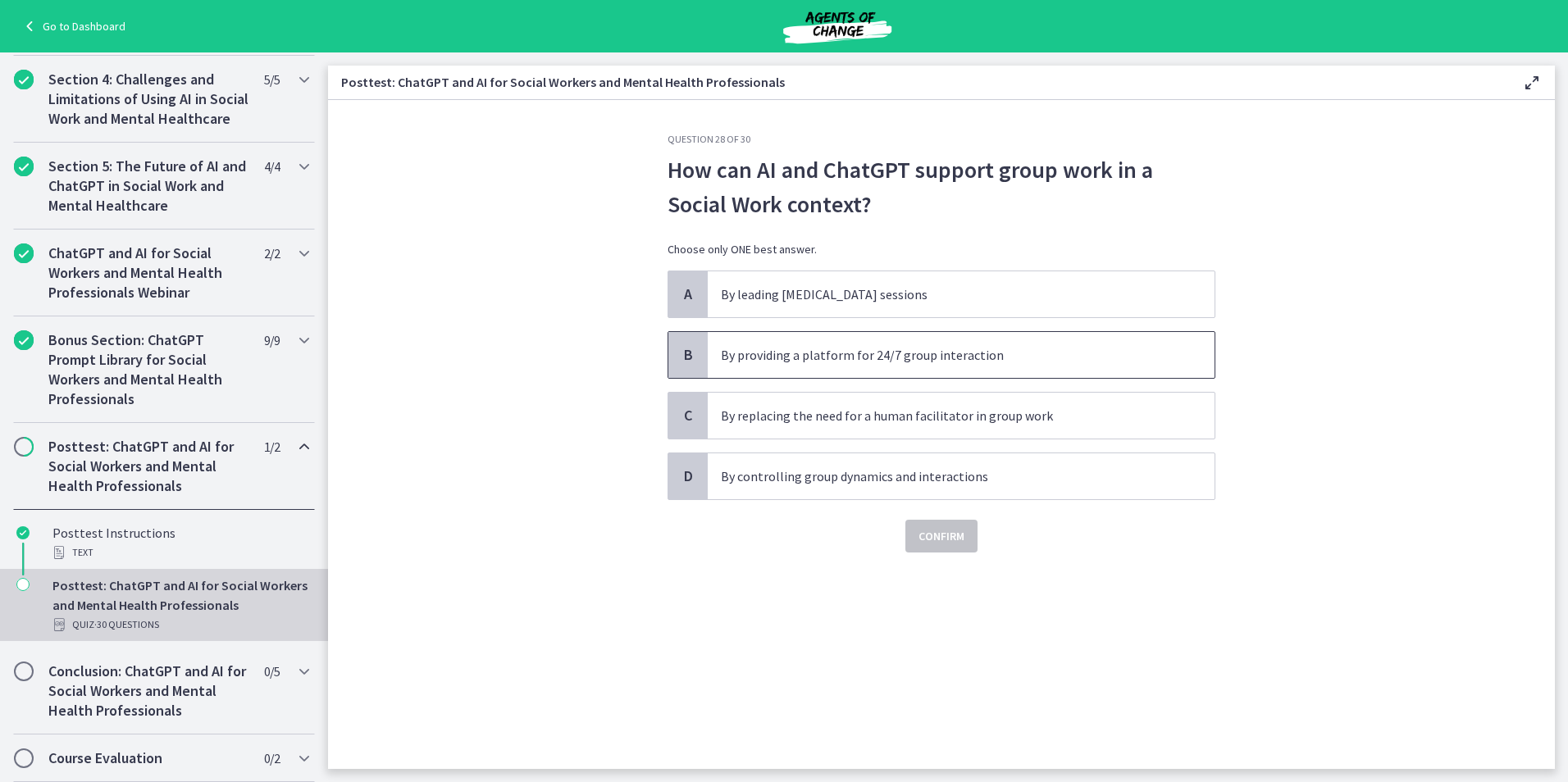
click at [899, 361] on p "By providing a platform for 24/7 group interaction" at bounding box center [944, 355] width 447 height 20
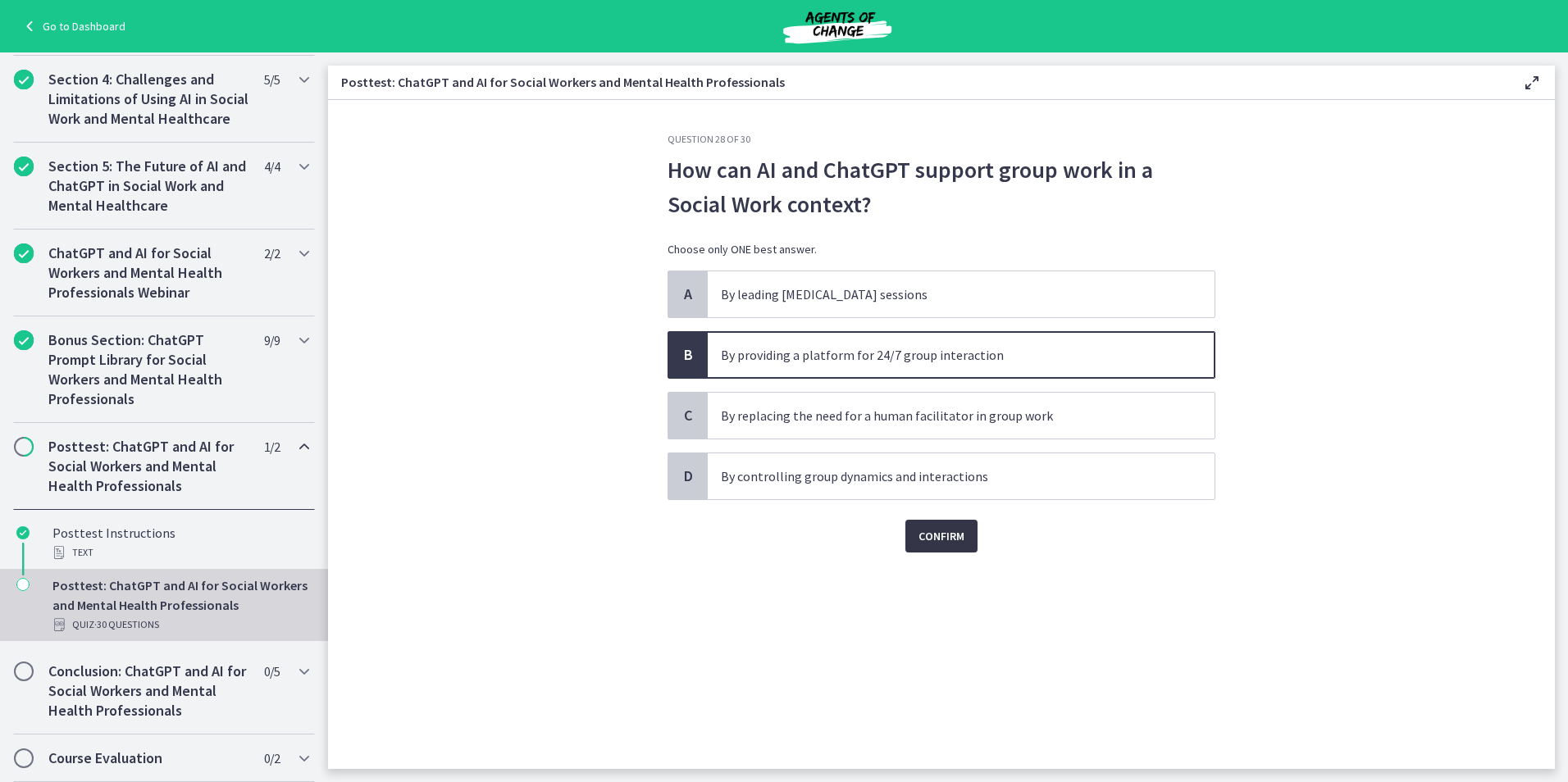
click at [955, 534] on span "Confirm" at bounding box center [941, 537] width 46 height 20
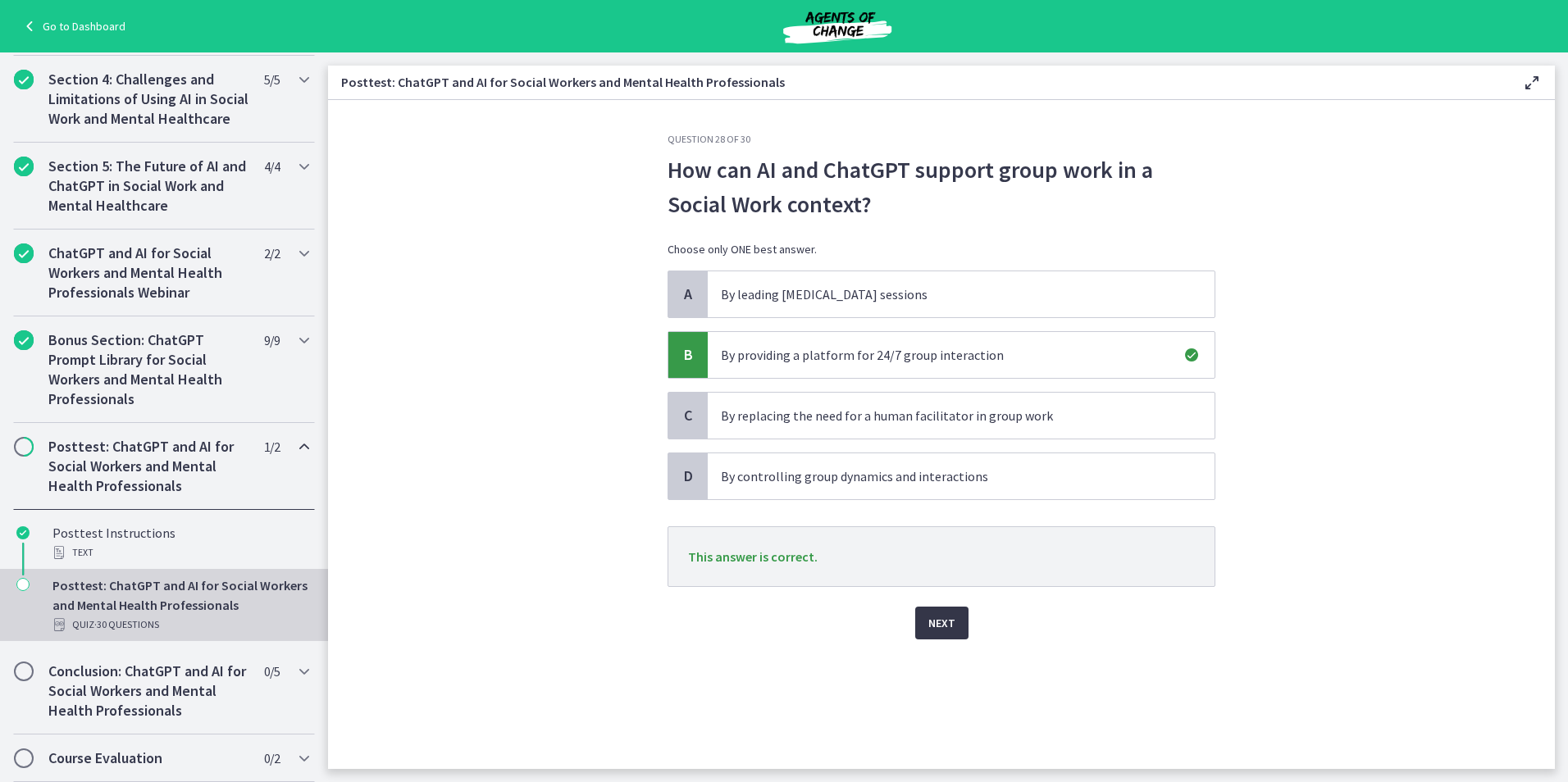
click at [958, 627] on button "Next" at bounding box center [942, 623] width 54 height 33
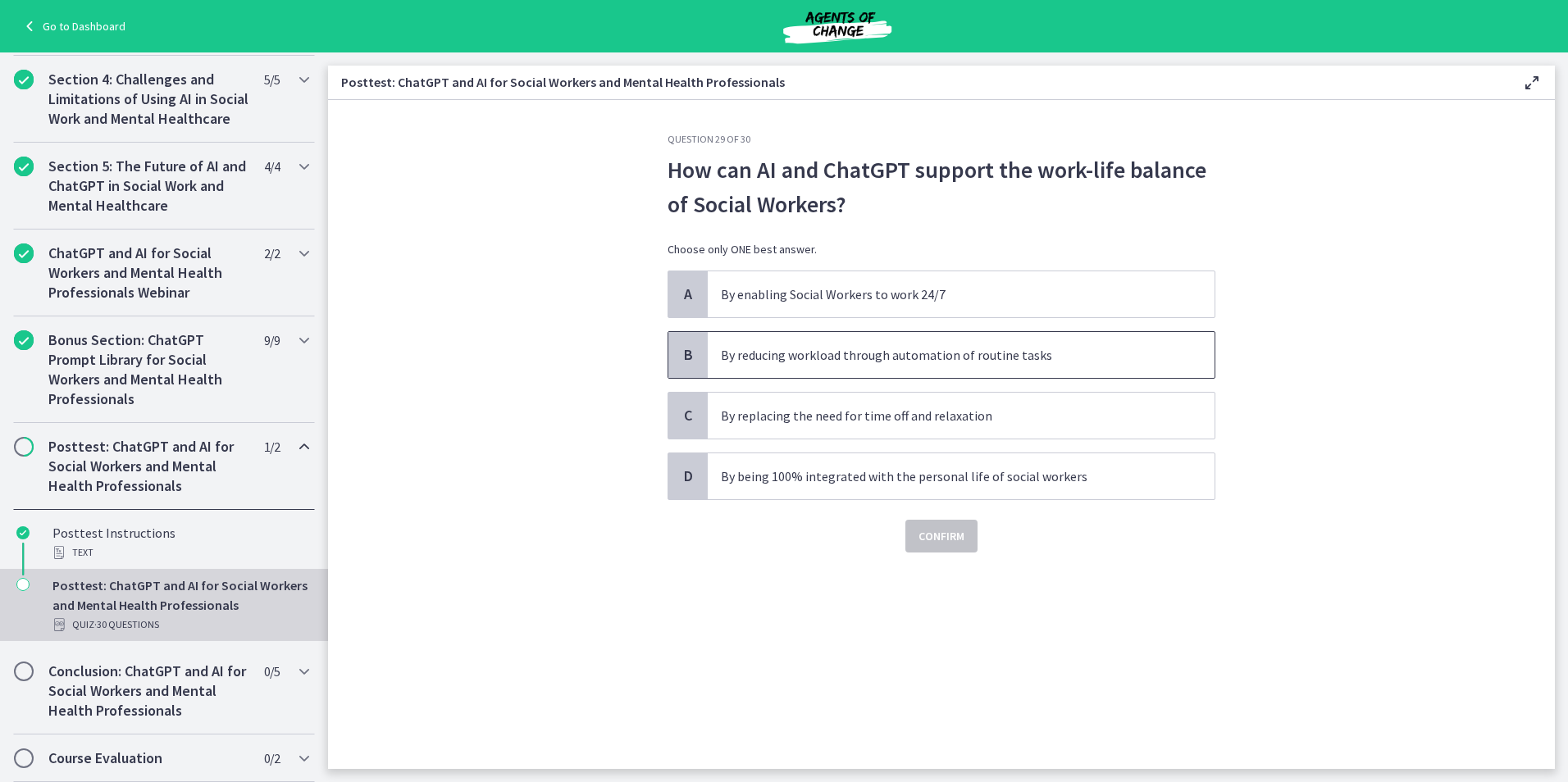
click at [996, 356] on p "By reducing workload through automation of routine tasks" at bounding box center [944, 355] width 447 height 20
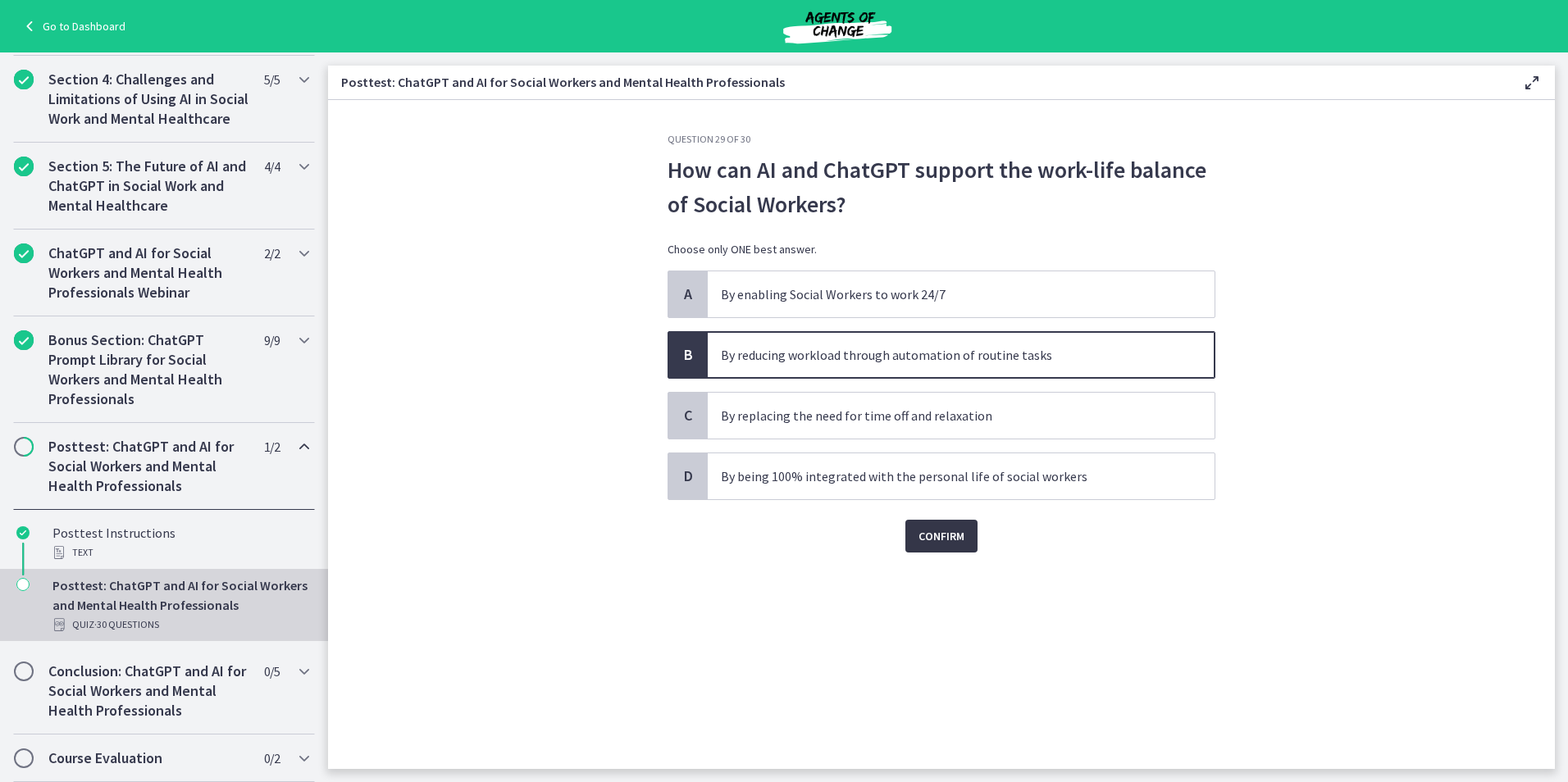
click at [961, 537] on span "Confirm" at bounding box center [941, 537] width 46 height 20
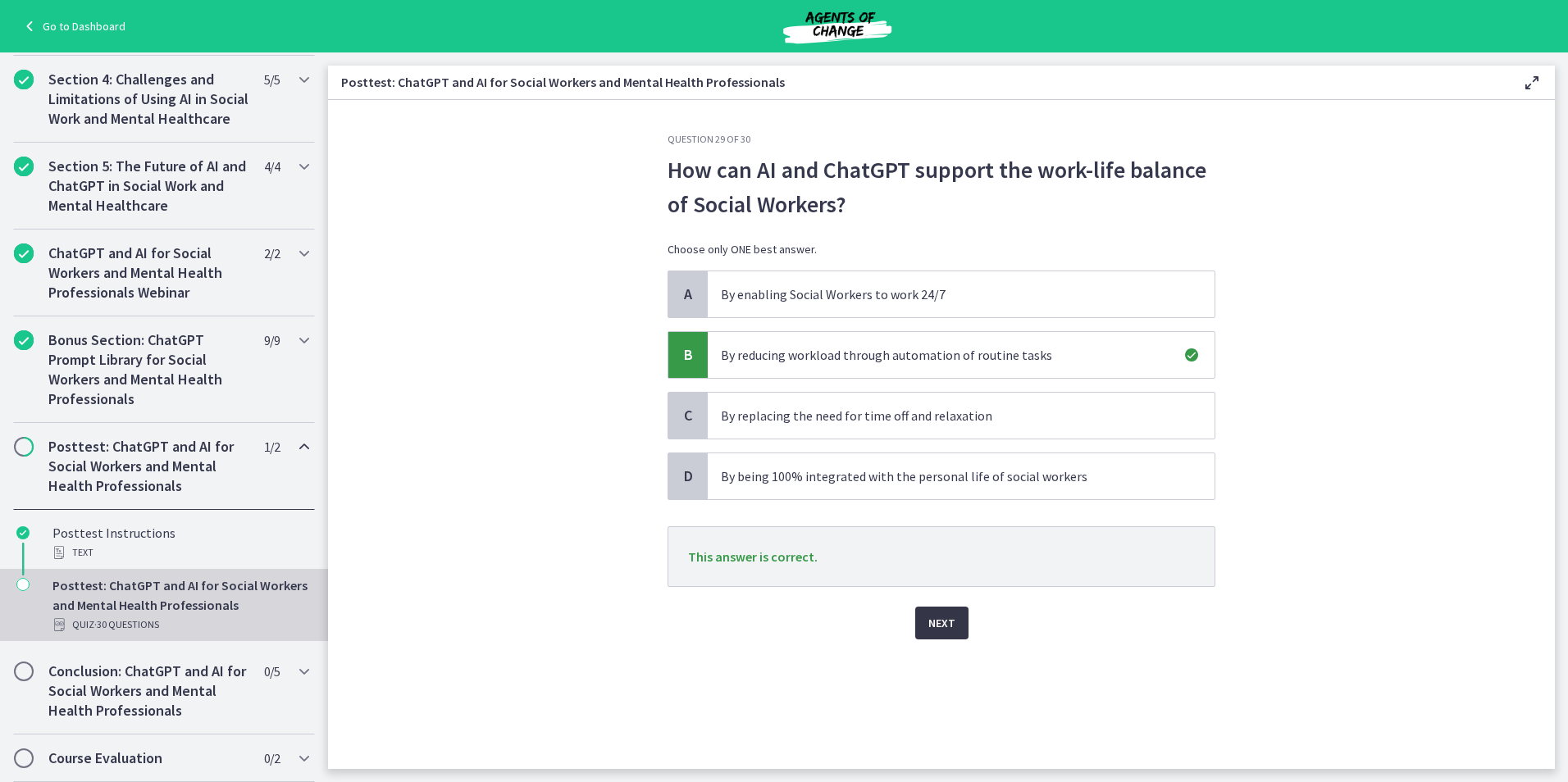
click at [939, 628] on span "Next" at bounding box center [942, 623] width 27 height 20
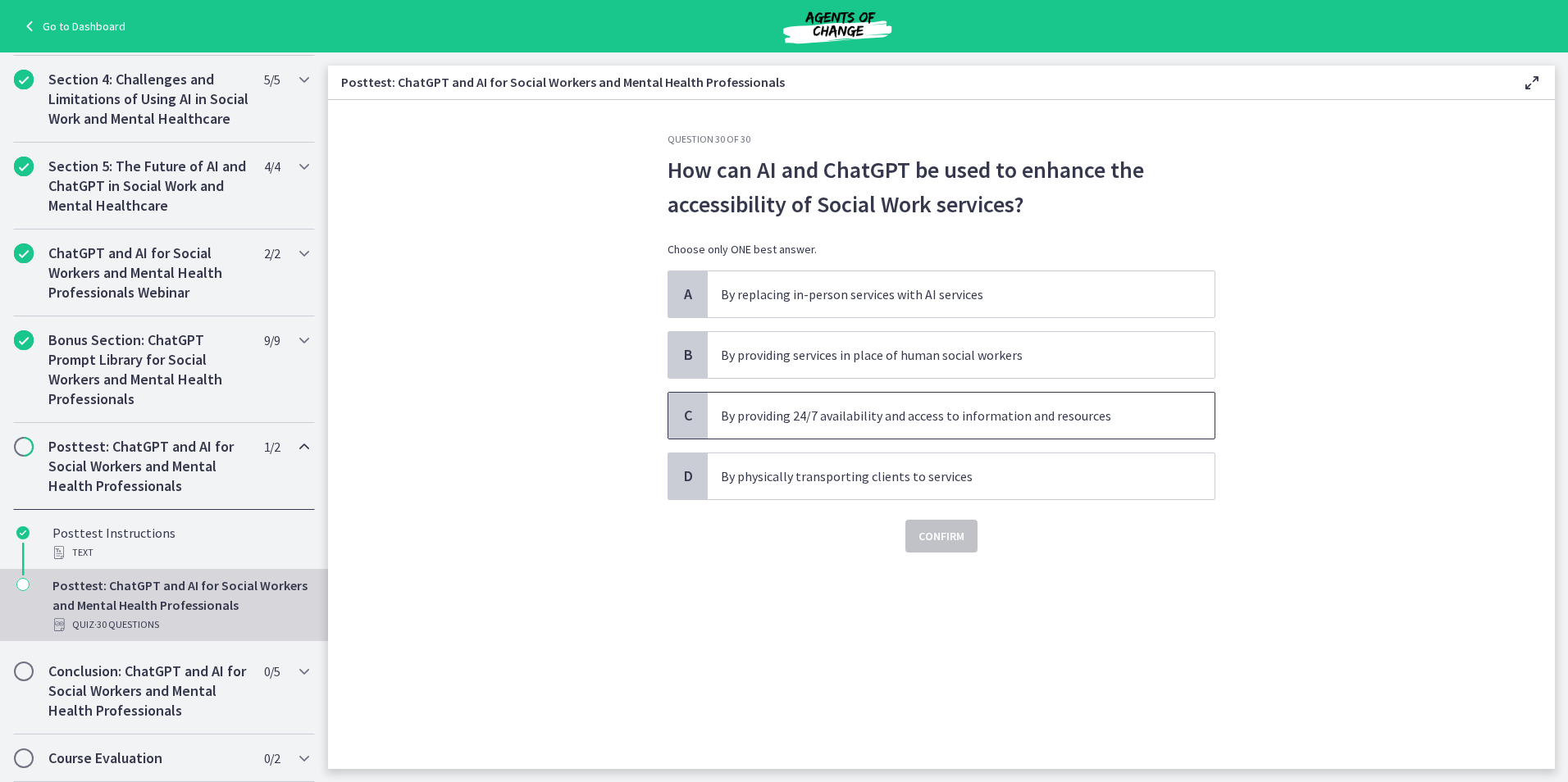
click at [1068, 427] on span "By providing 24/7 availability and access to information and resources" at bounding box center [962, 415] width 507 height 46
click at [936, 535] on span "Confirm" at bounding box center [941, 537] width 46 height 20
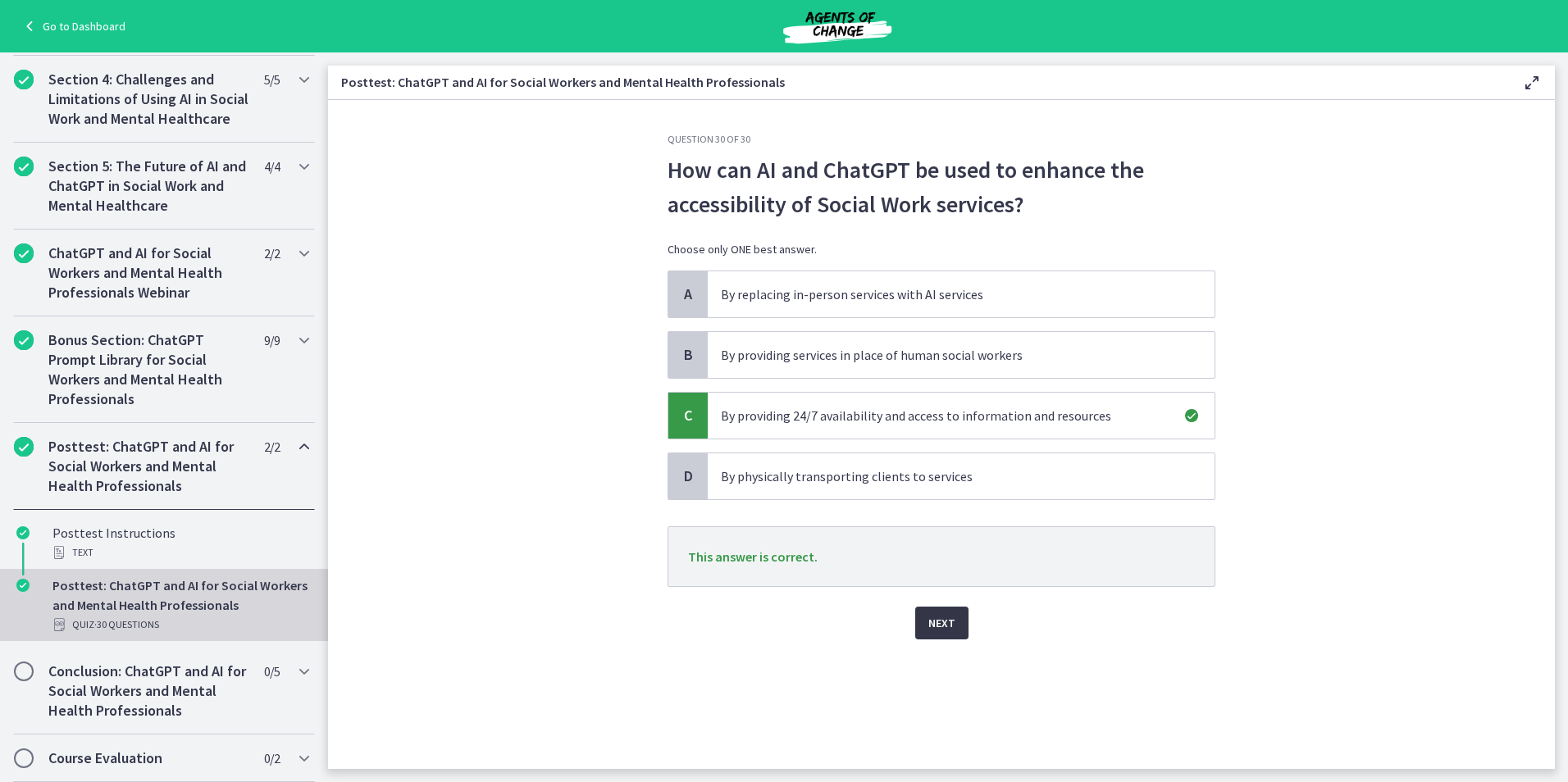
click at [950, 614] on span "Next" at bounding box center [942, 623] width 27 height 20
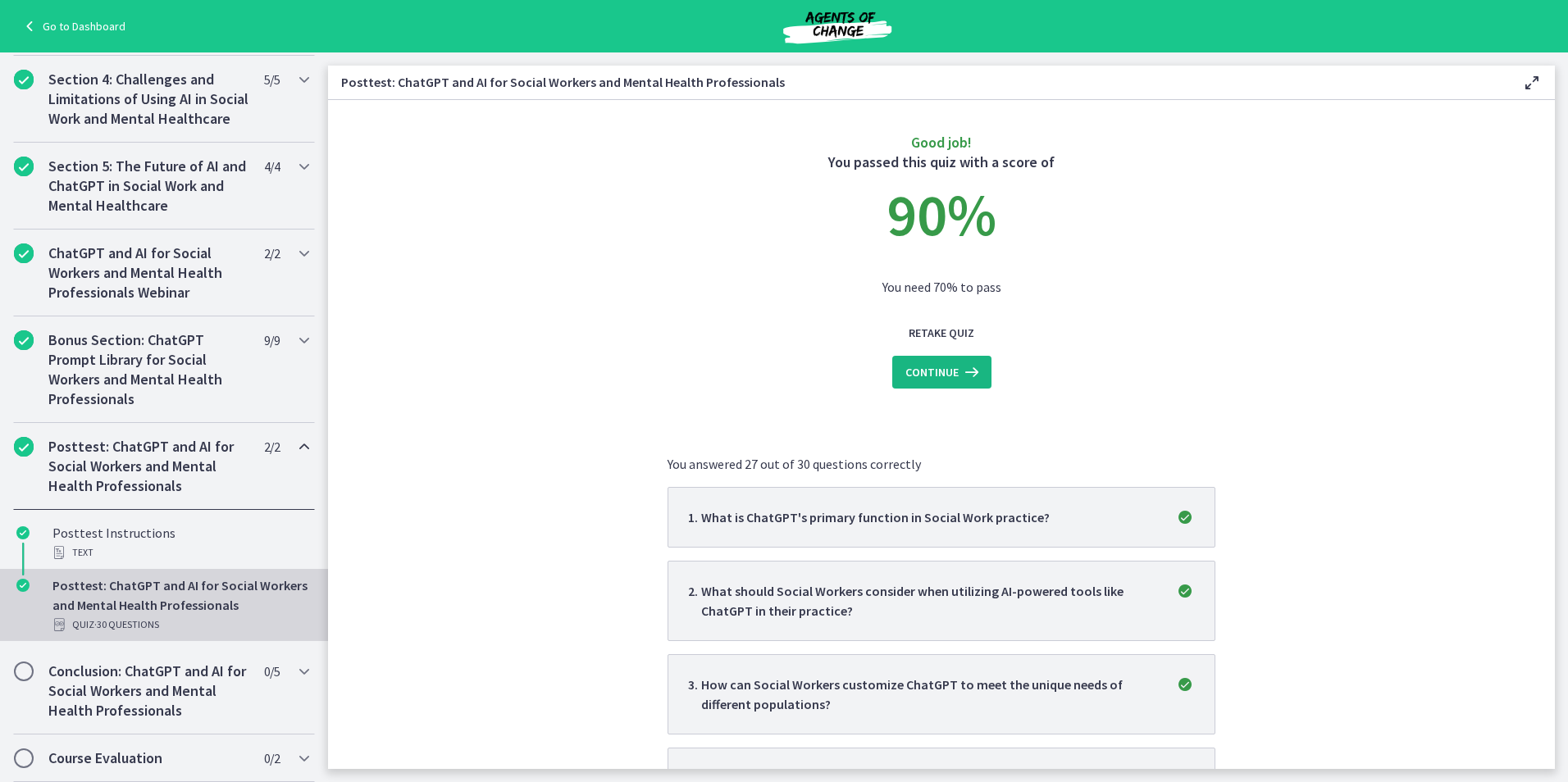
click at [957, 382] on button "Continue" at bounding box center [941, 372] width 99 height 33
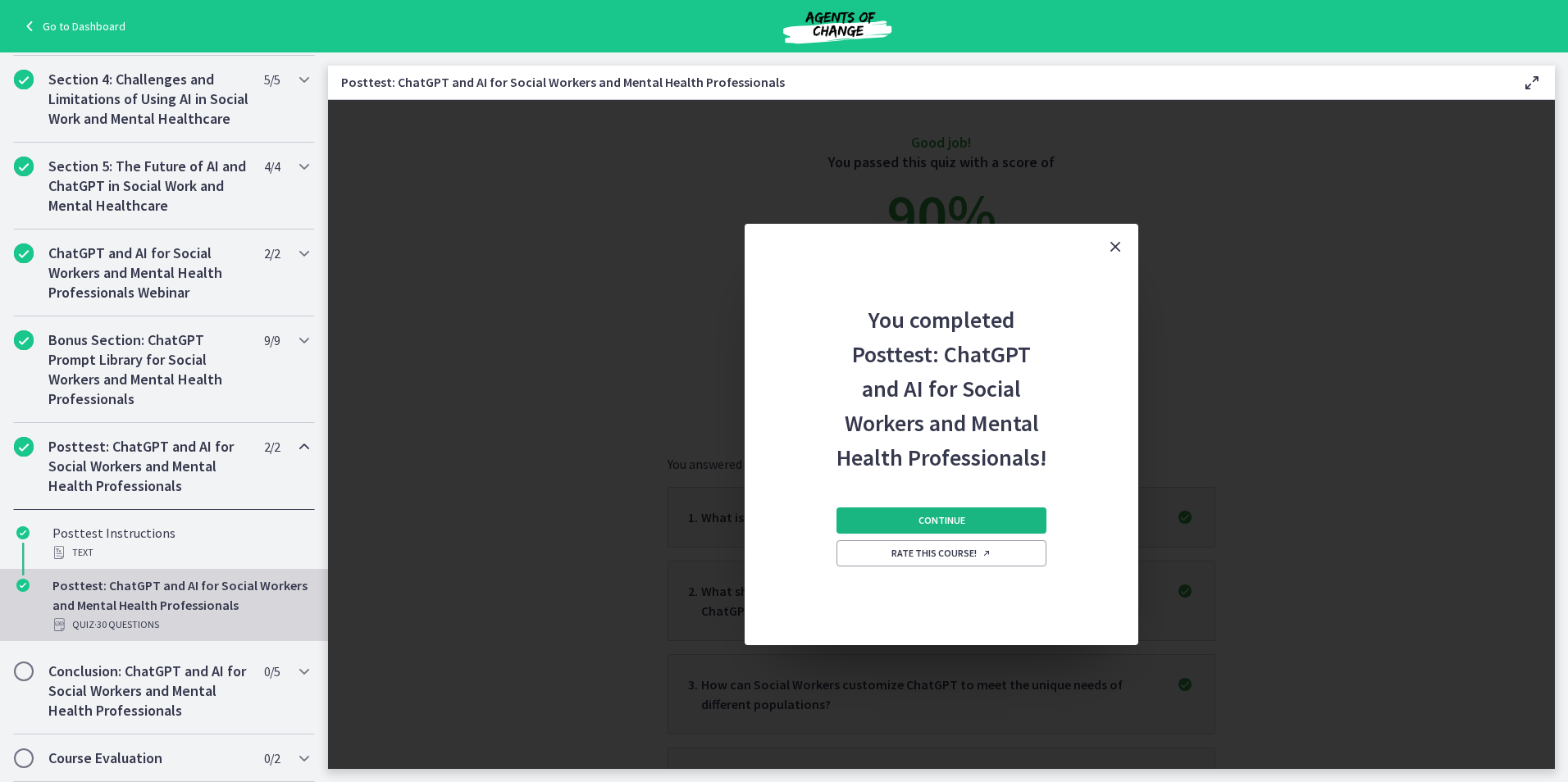
click at [993, 528] on button "Continue" at bounding box center [941, 520] width 210 height 26
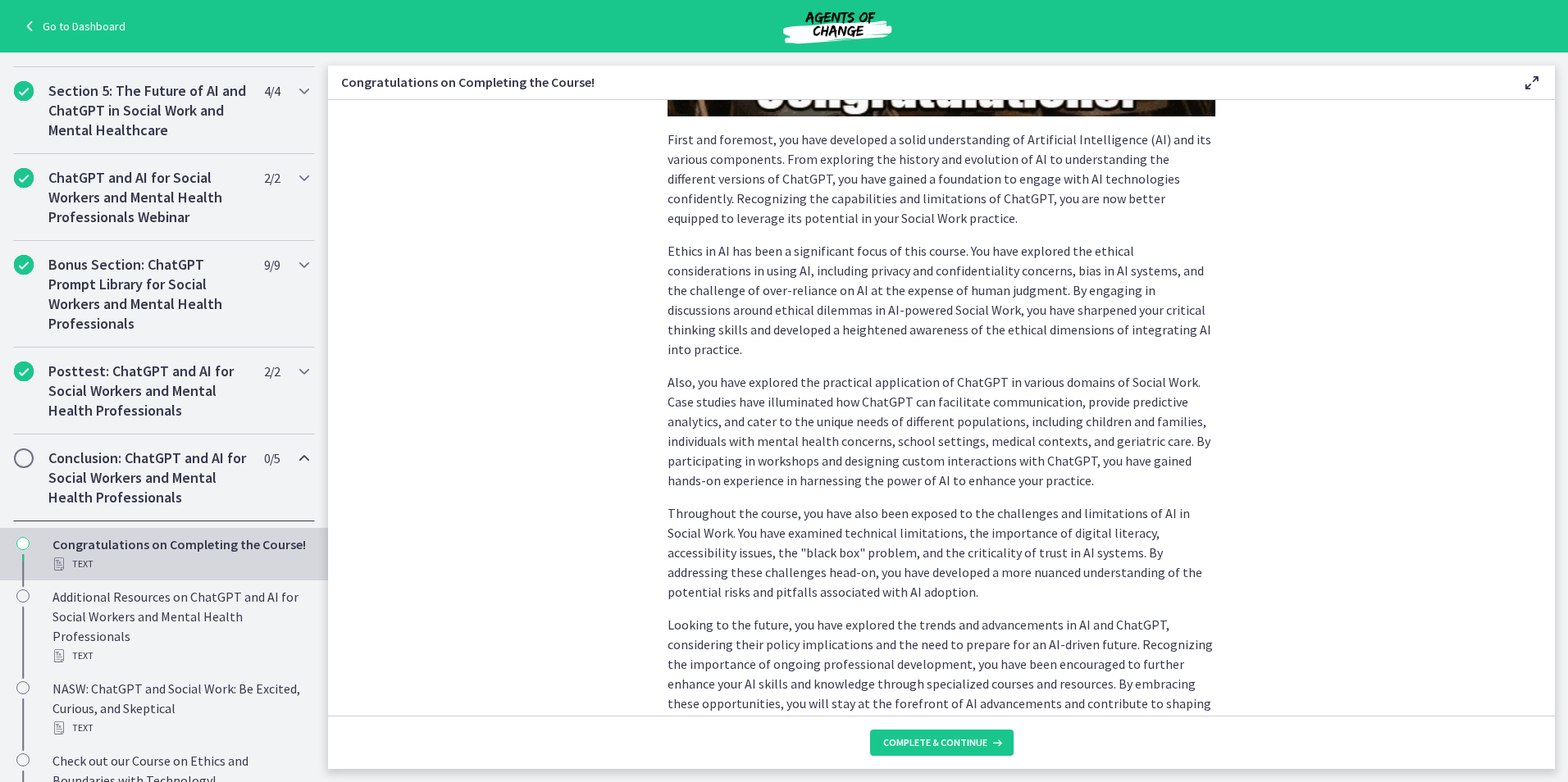
scroll to position [410, 0]
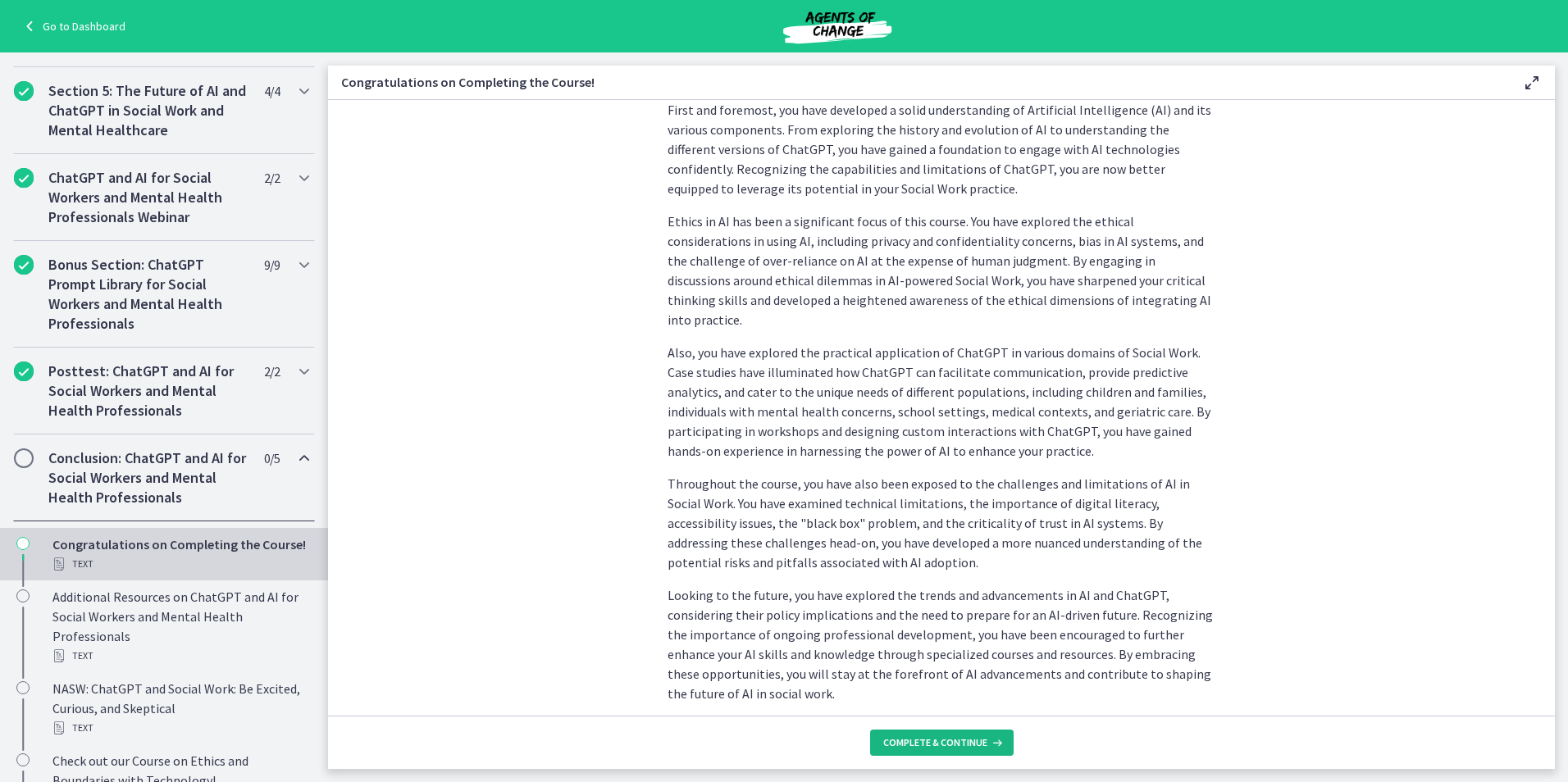
click at [957, 749] on button "Complete & continue" at bounding box center [941, 742] width 144 height 26
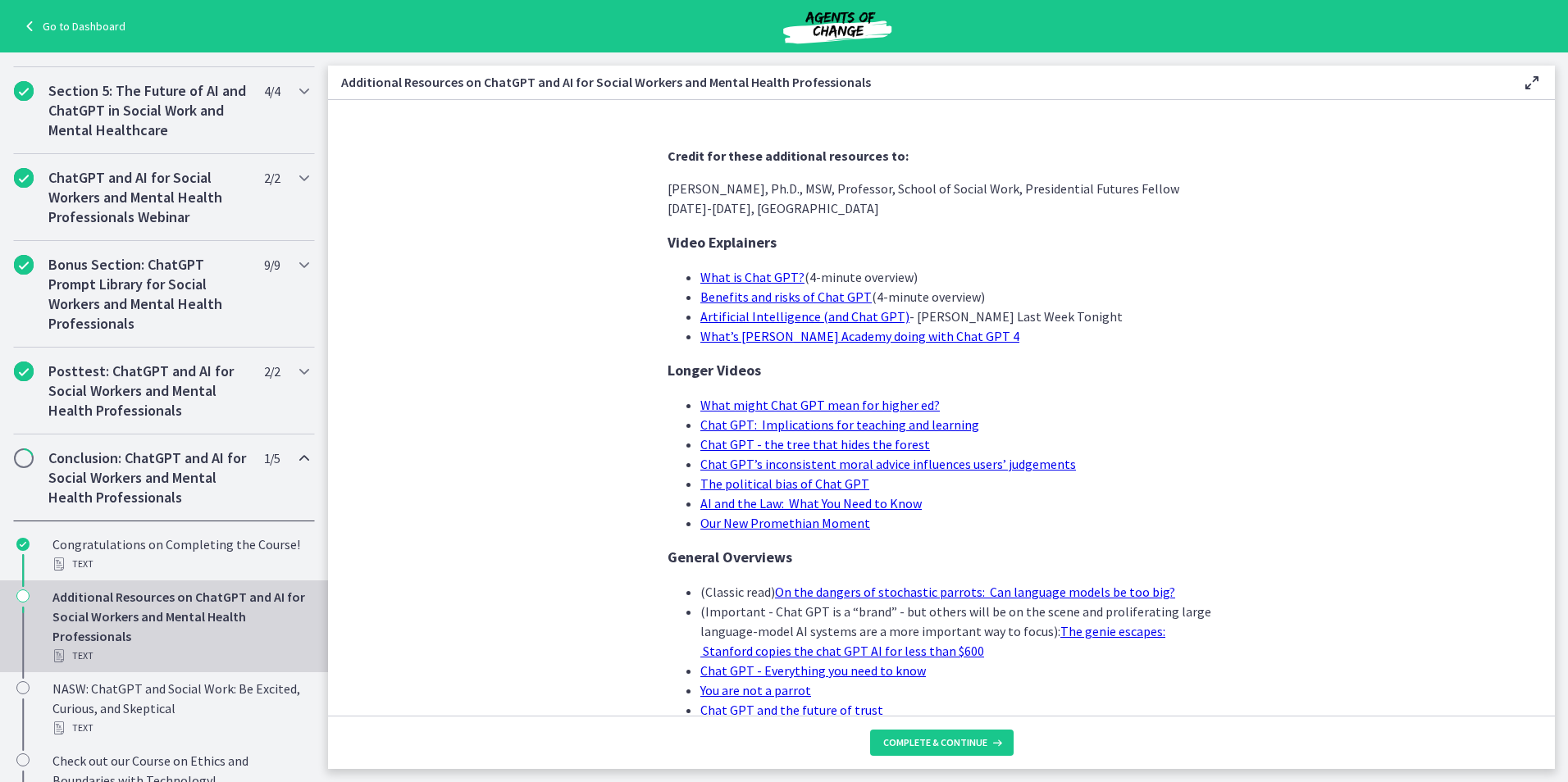
scroll to position [82, 0]
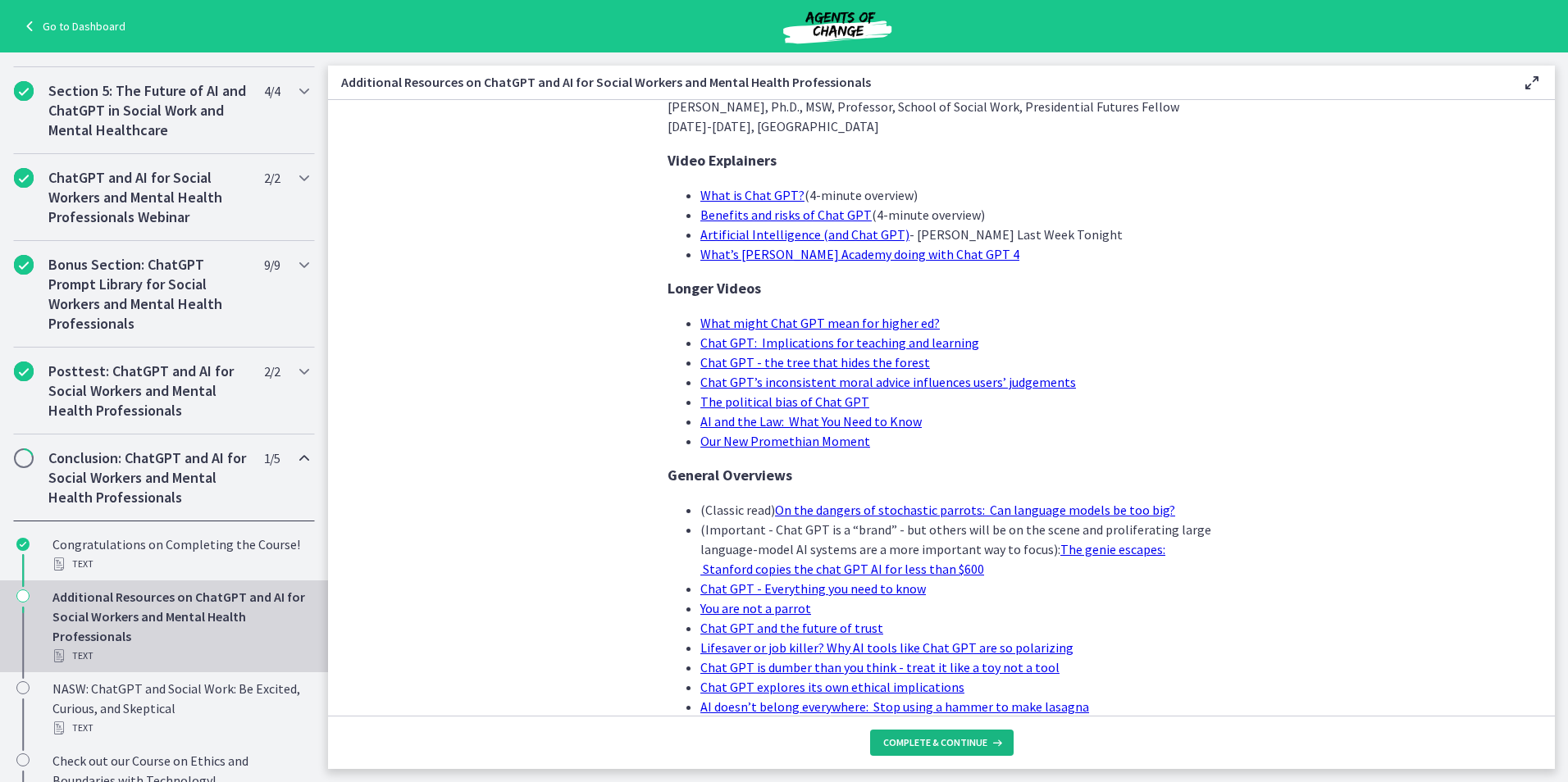
click at [1005, 741] on button "Complete & continue" at bounding box center [941, 742] width 144 height 26
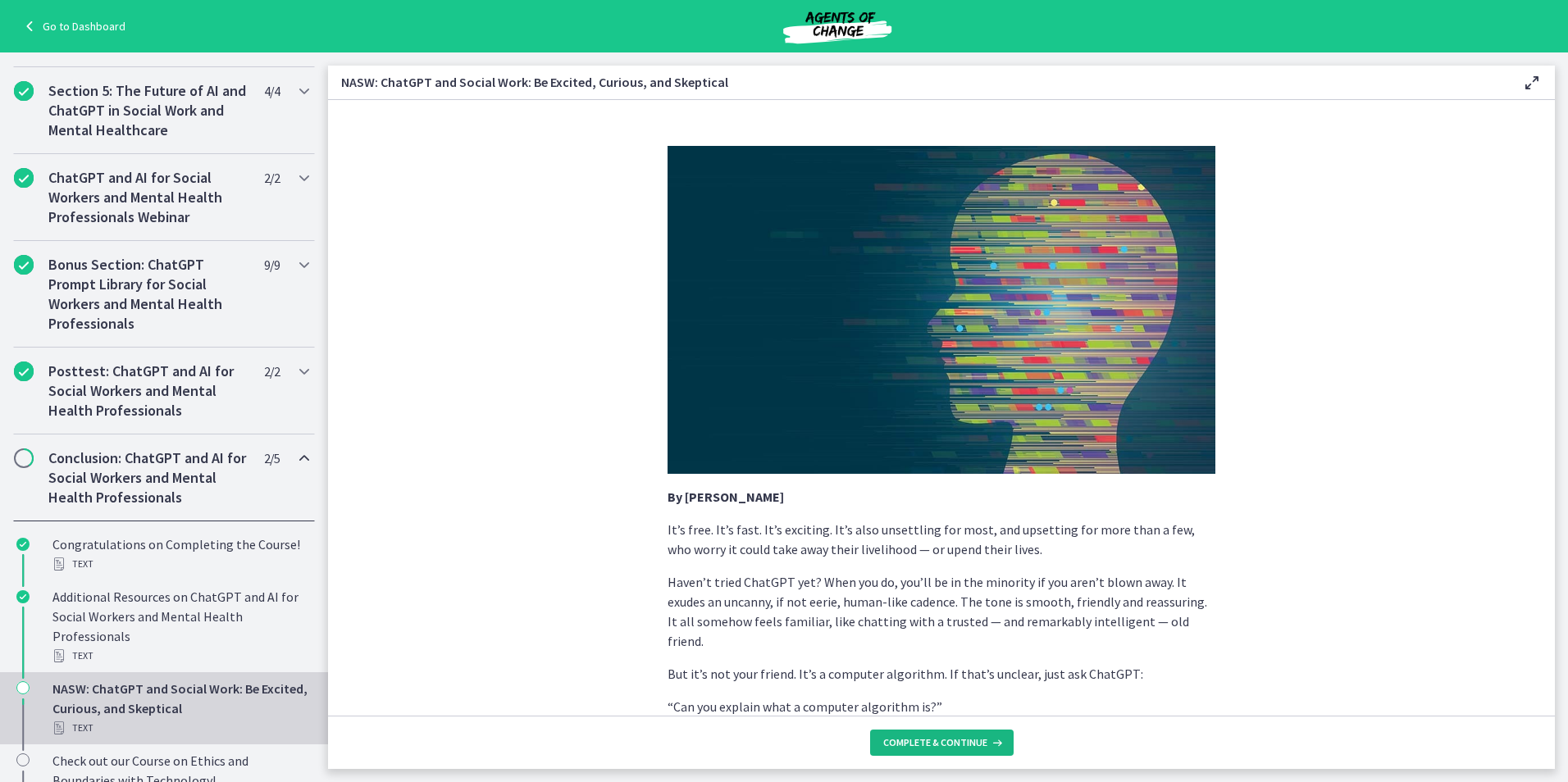
click at [965, 743] on span "Complete & continue" at bounding box center [935, 743] width 104 height 13
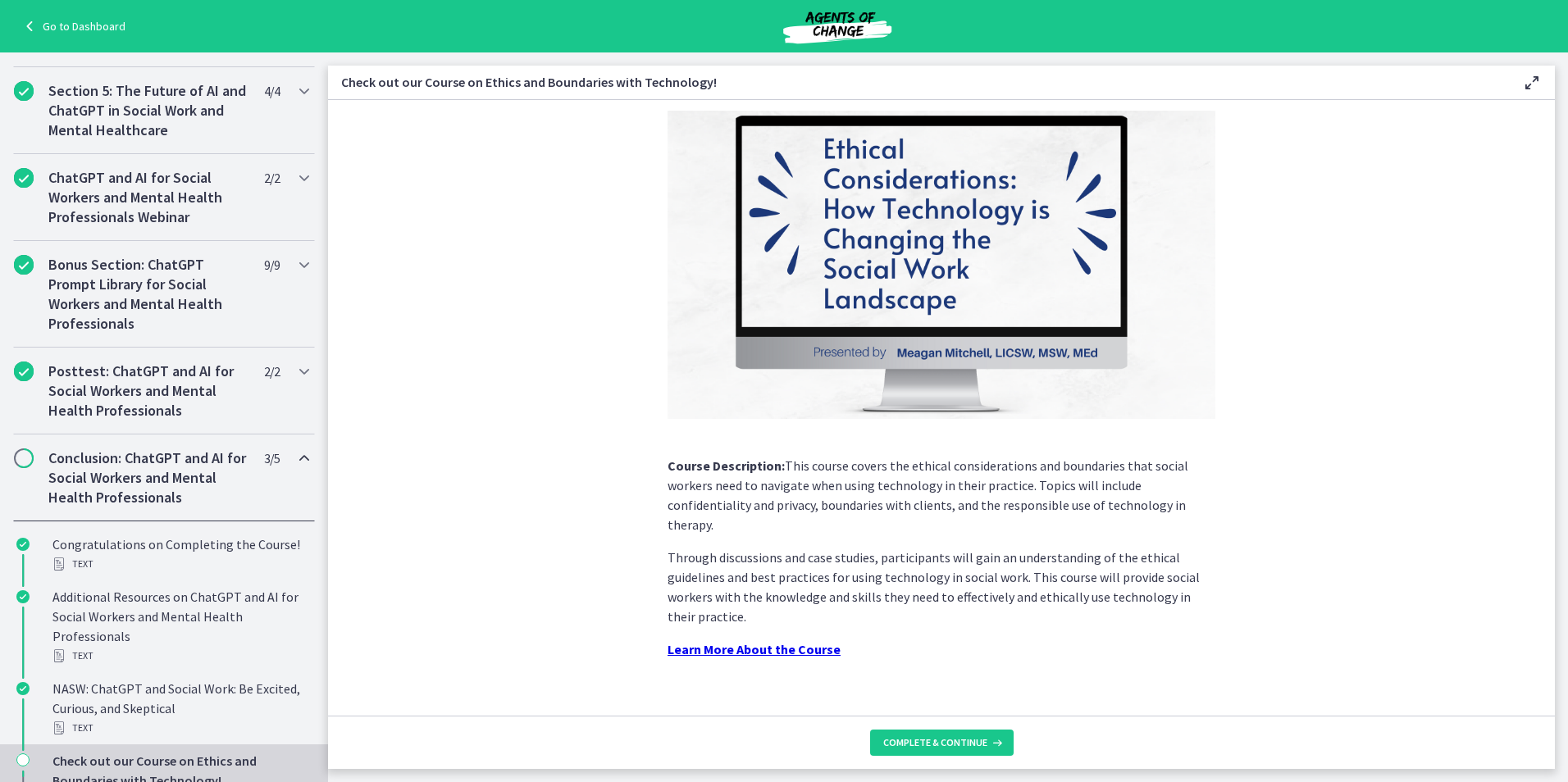
scroll to position [90, 0]
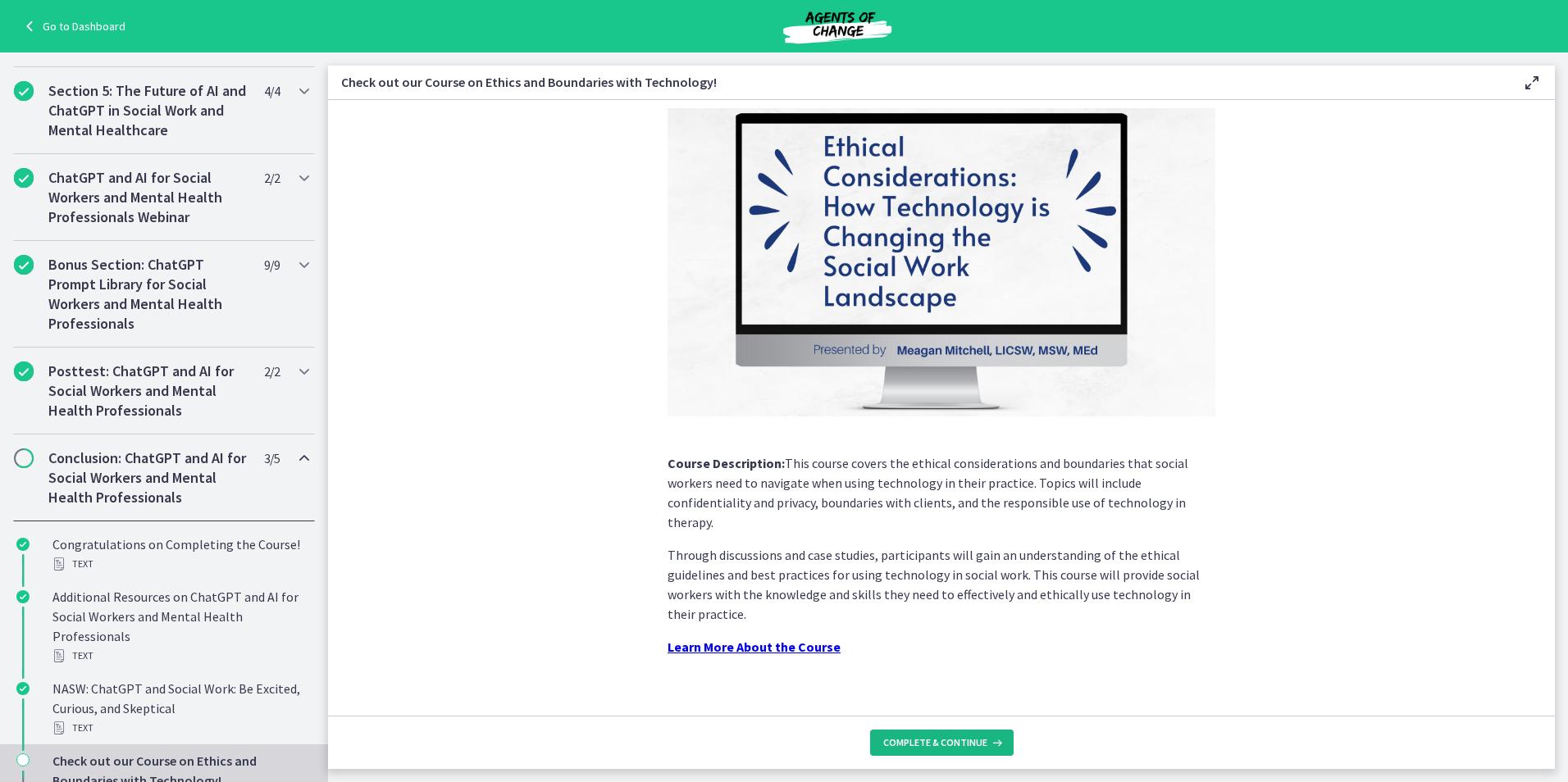
click at [927, 753] on button "Complete & continue" at bounding box center [941, 742] width 144 height 26
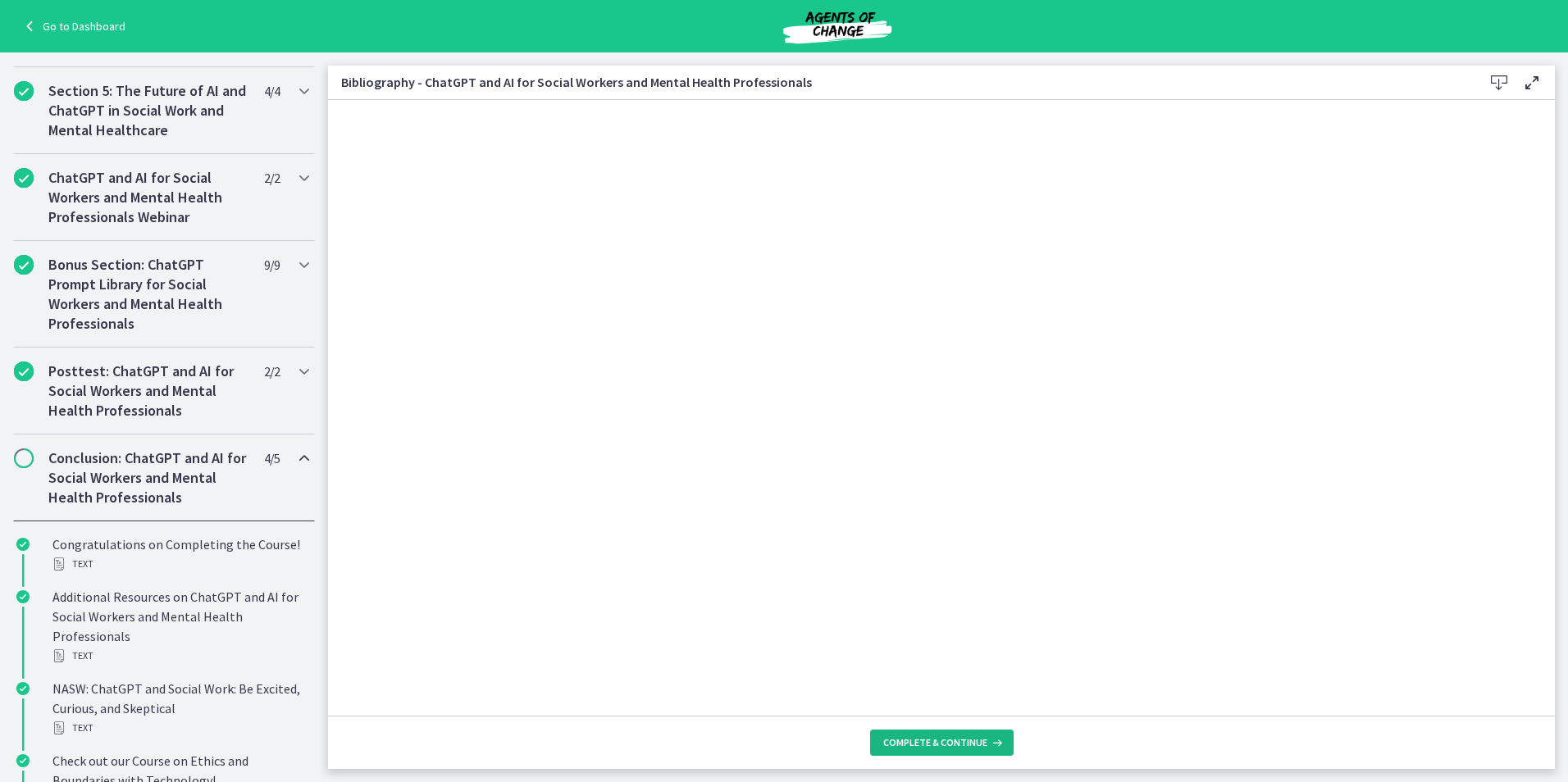
click at [975, 751] on button "Complete & continue" at bounding box center [941, 742] width 144 height 26
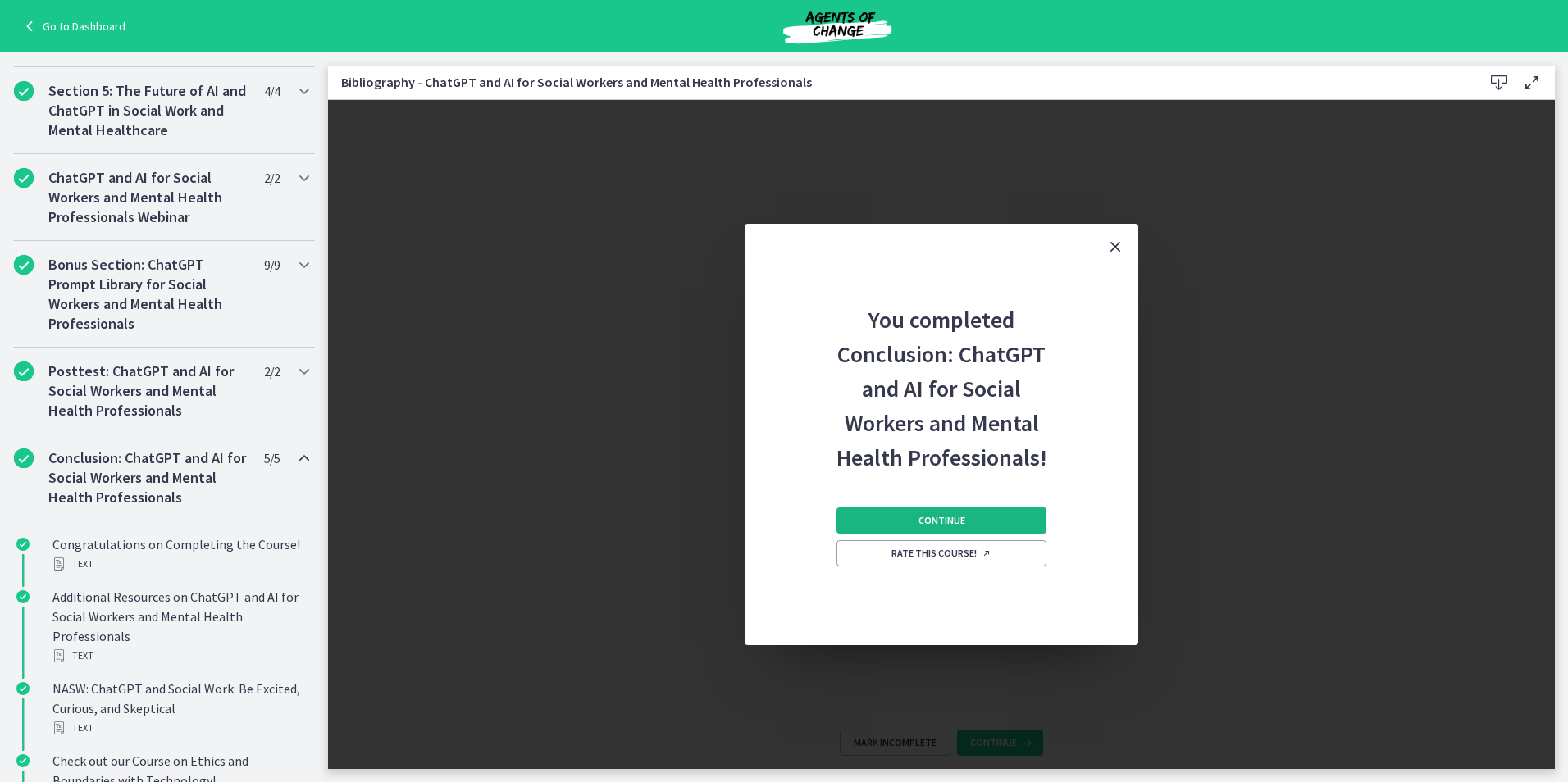
click at [980, 529] on button "Continue" at bounding box center [941, 520] width 210 height 26
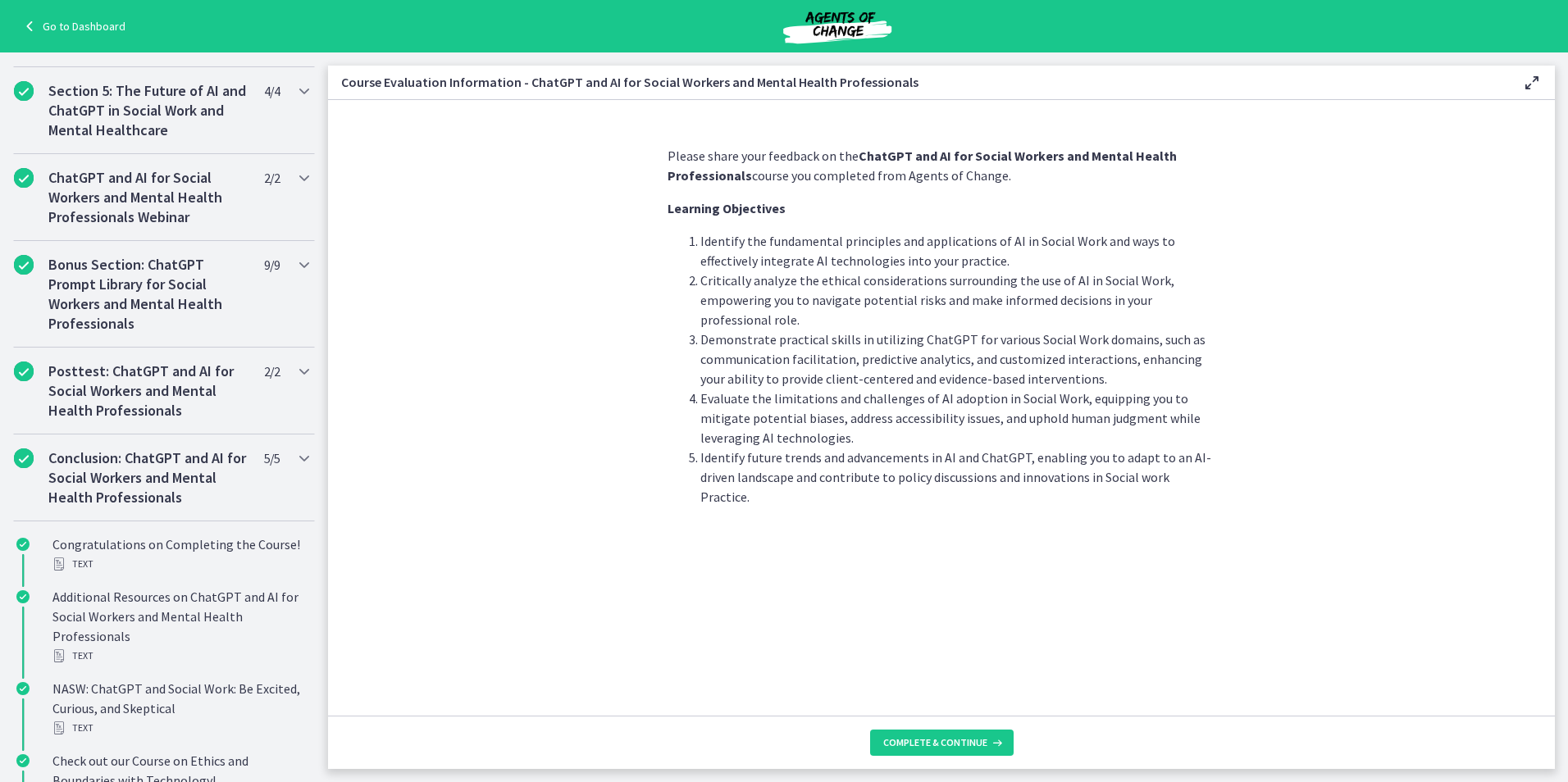
scroll to position [615, 0]
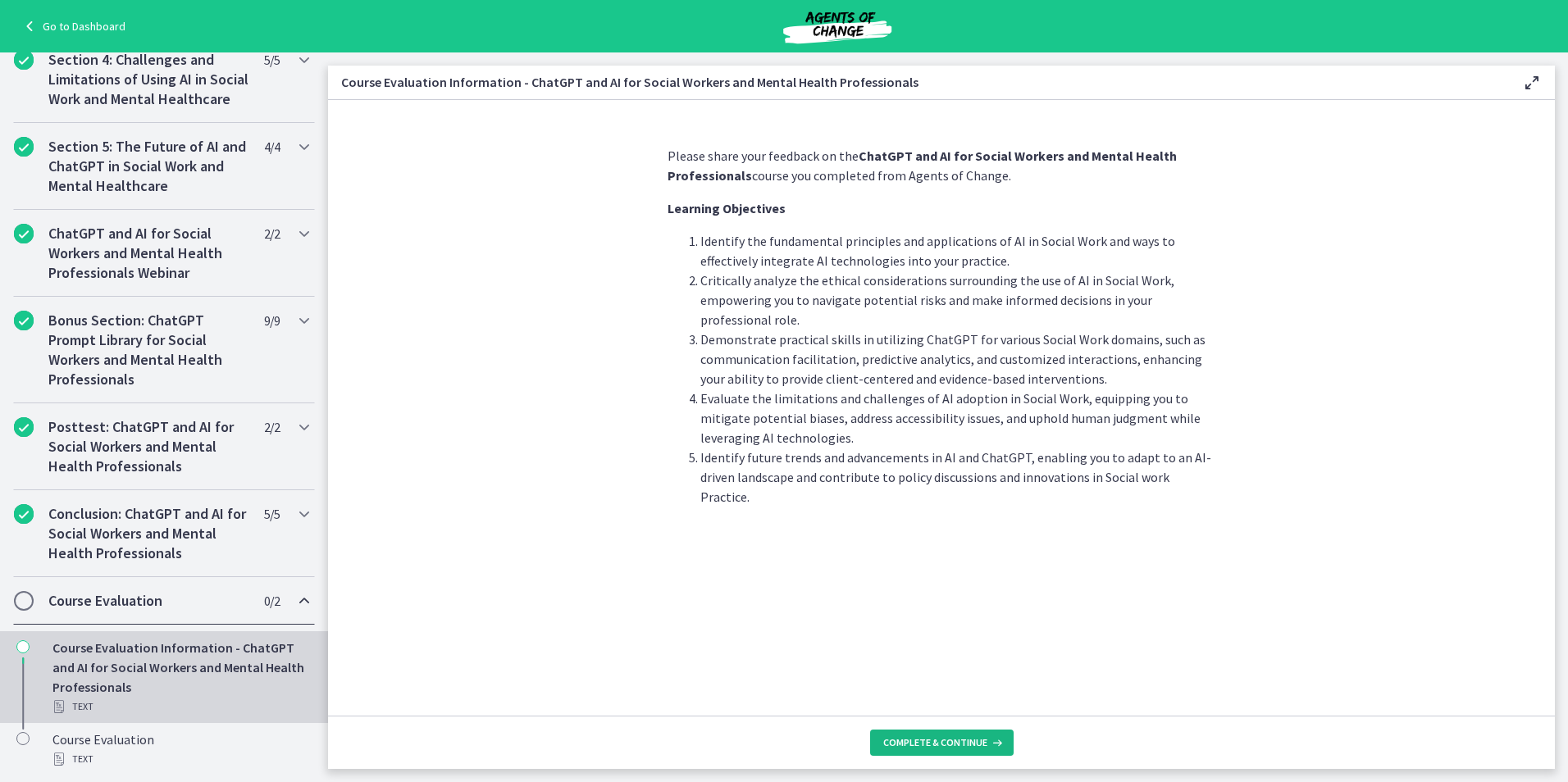
click at [972, 743] on span "Complete & continue" at bounding box center [935, 743] width 104 height 13
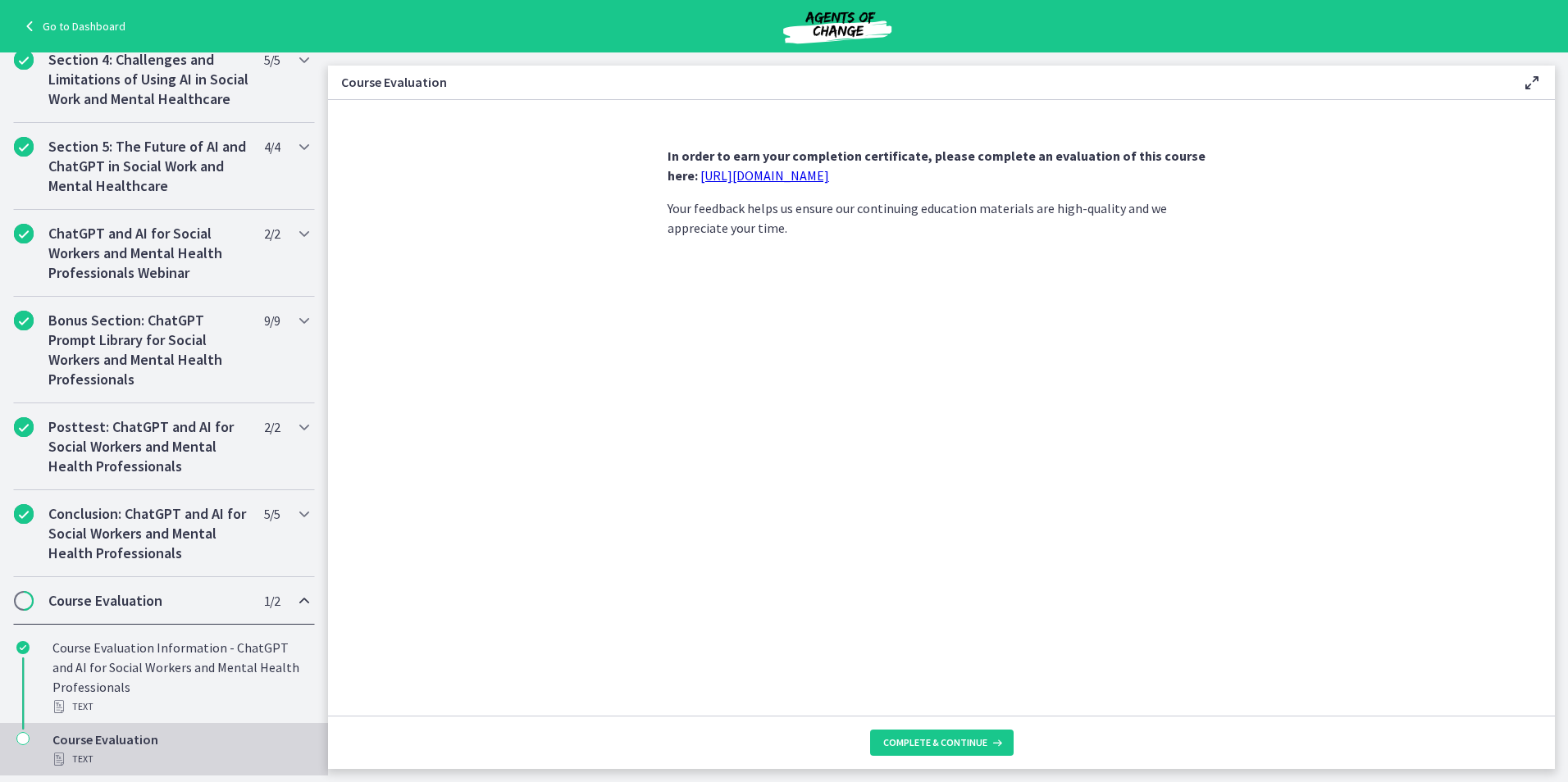
click at [803, 178] on link "https://forms.gle/jm1zbfhChZ2exBv78" at bounding box center [764, 175] width 129 height 16
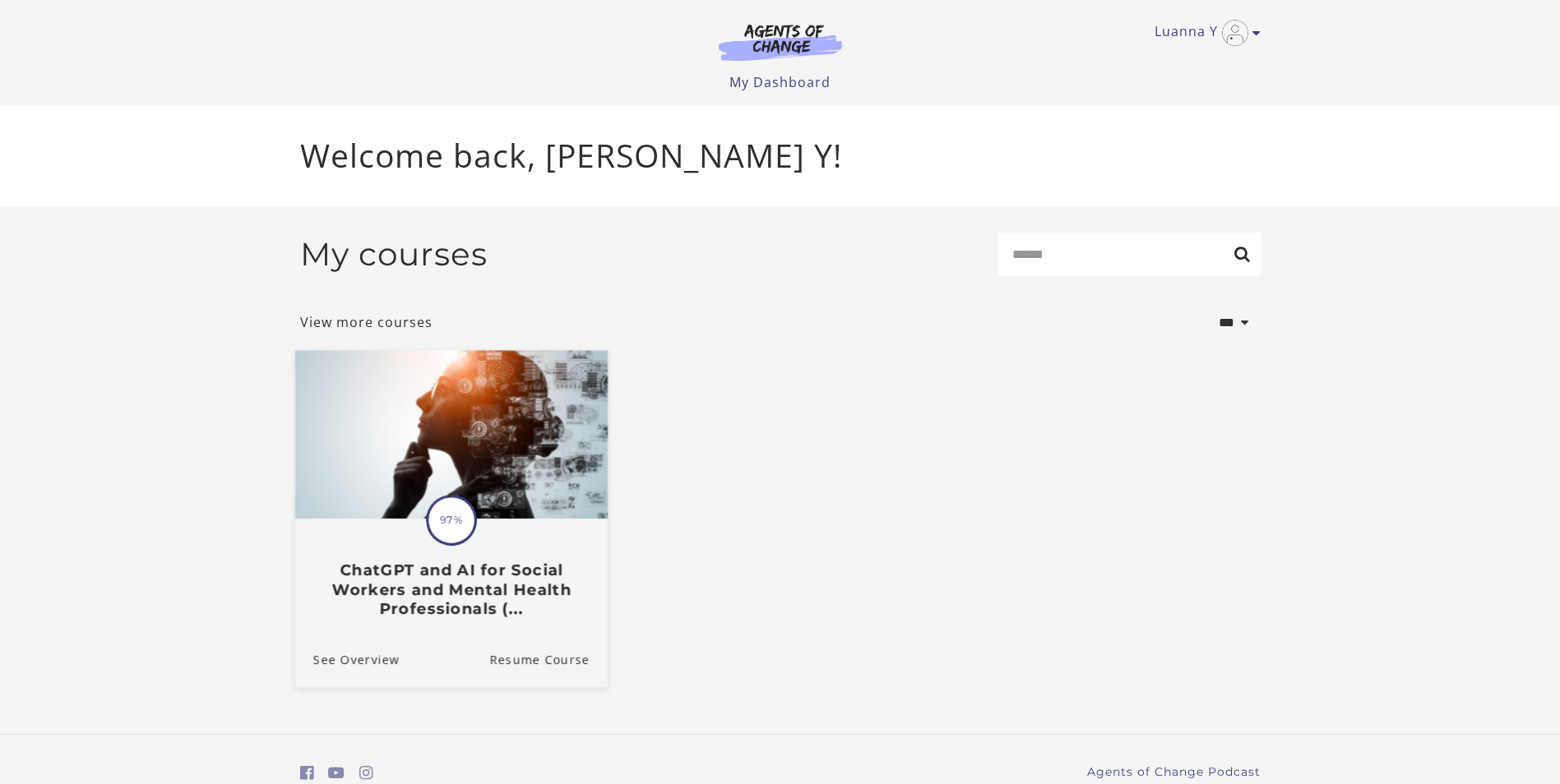
click at [418, 562] on div "Translation missing: en.liquid.partials.dashboard_course_card.progress_descript…" at bounding box center [450, 568] width 313 height 98
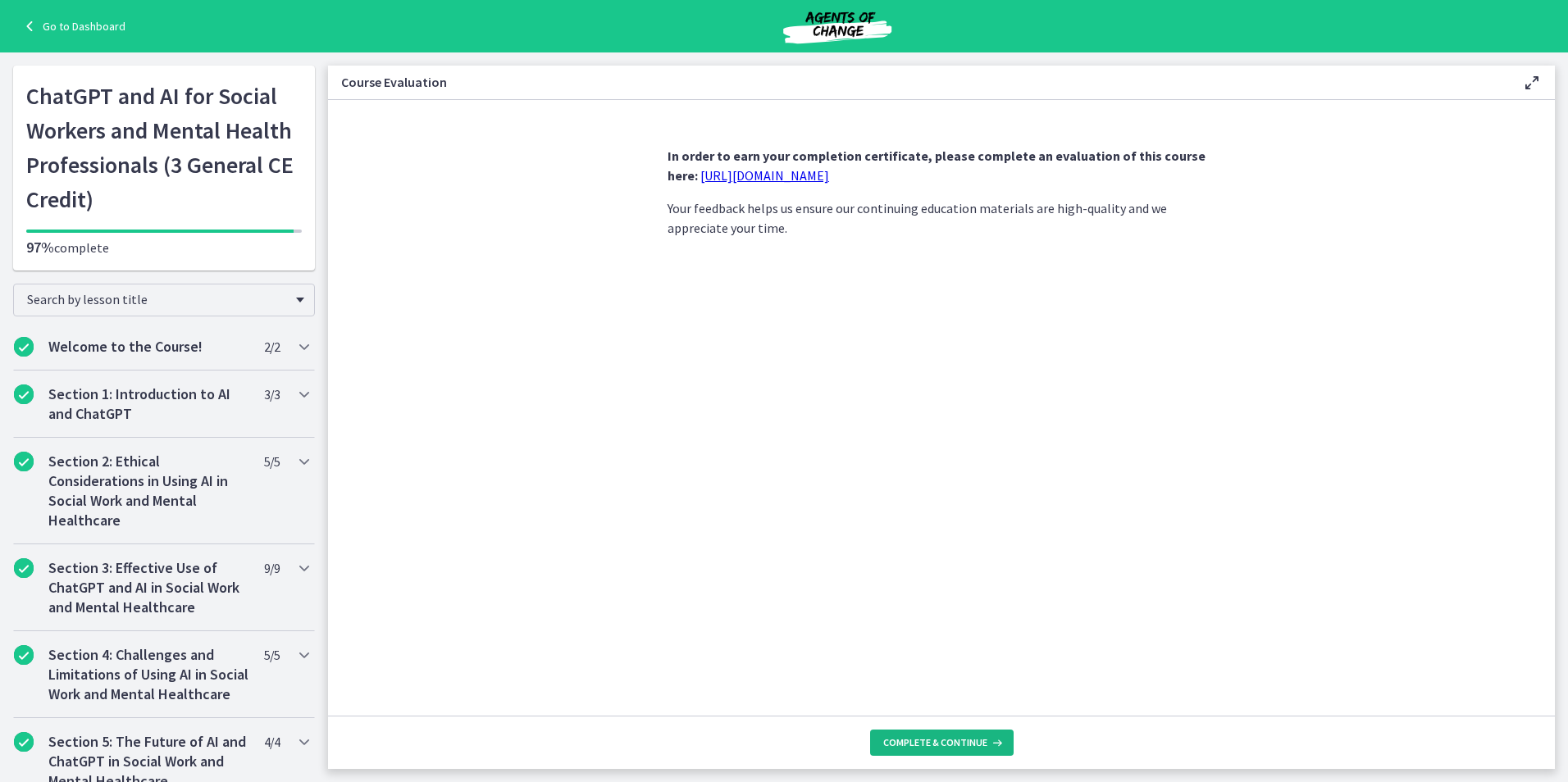
click at [999, 745] on icon at bounding box center [996, 743] width 16 height 13
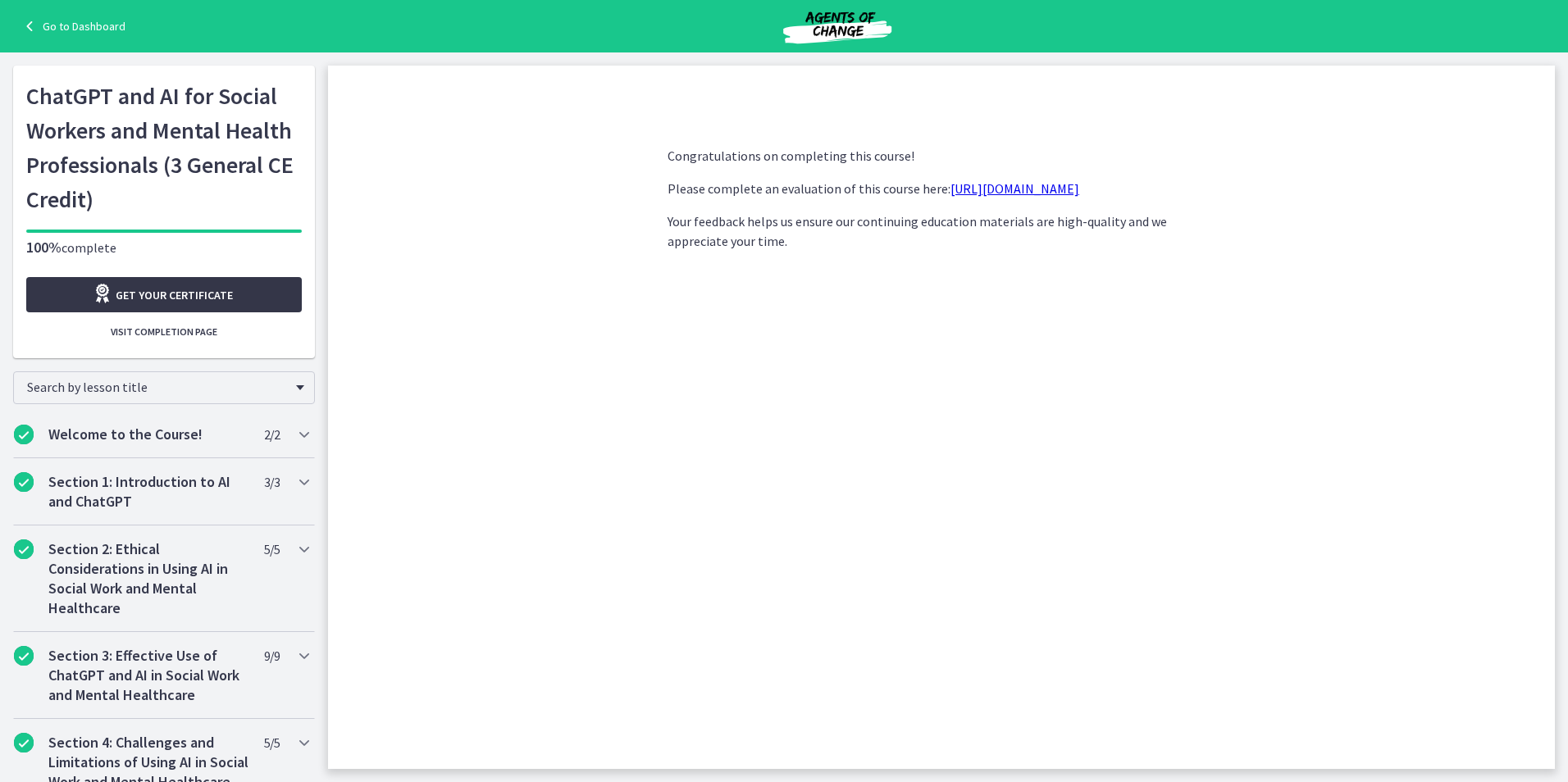
click at [156, 293] on span "Get your certificate" at bounding box center [173, 295] width 117 height 20
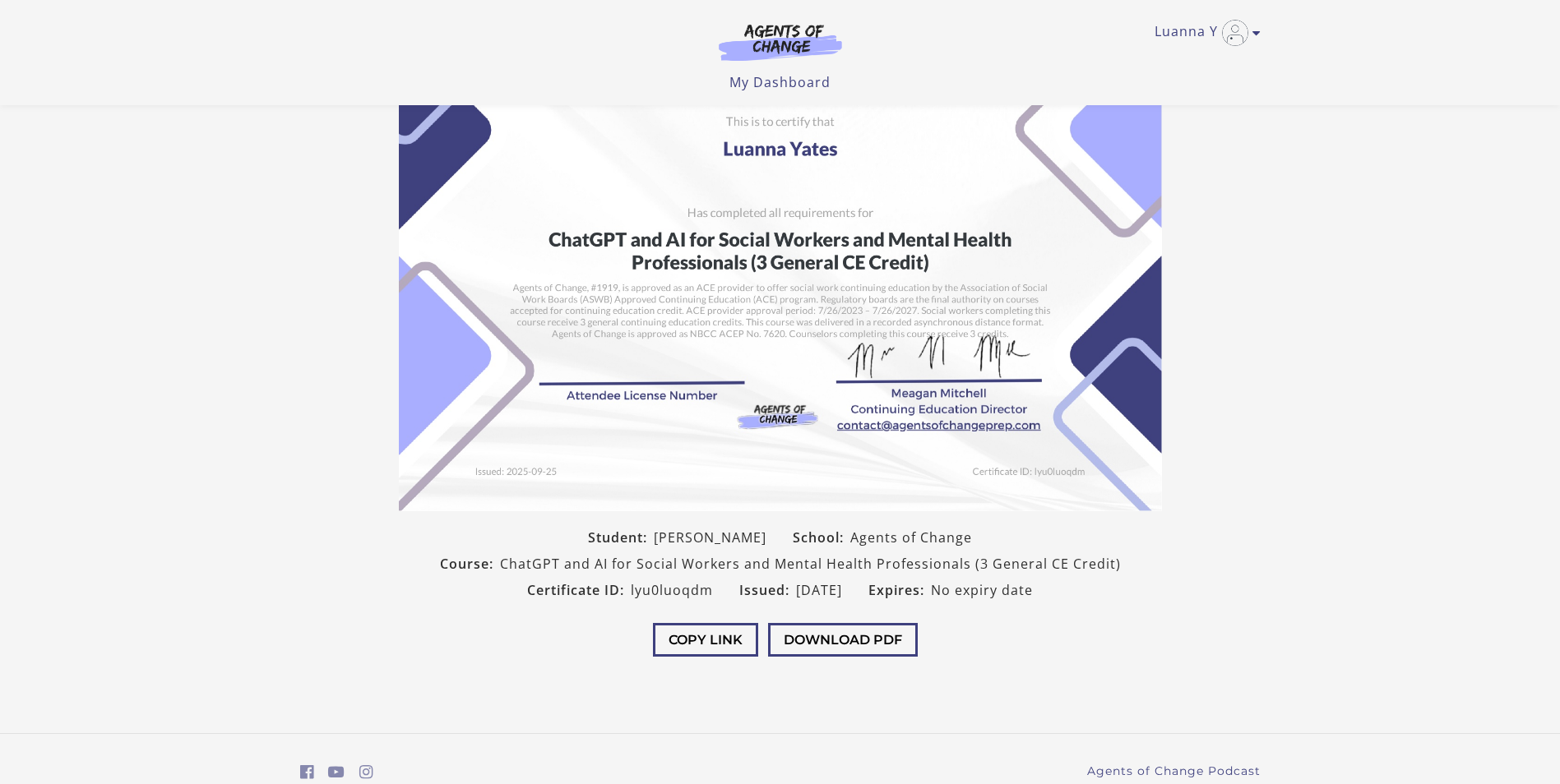
scroll to position [136, 0]
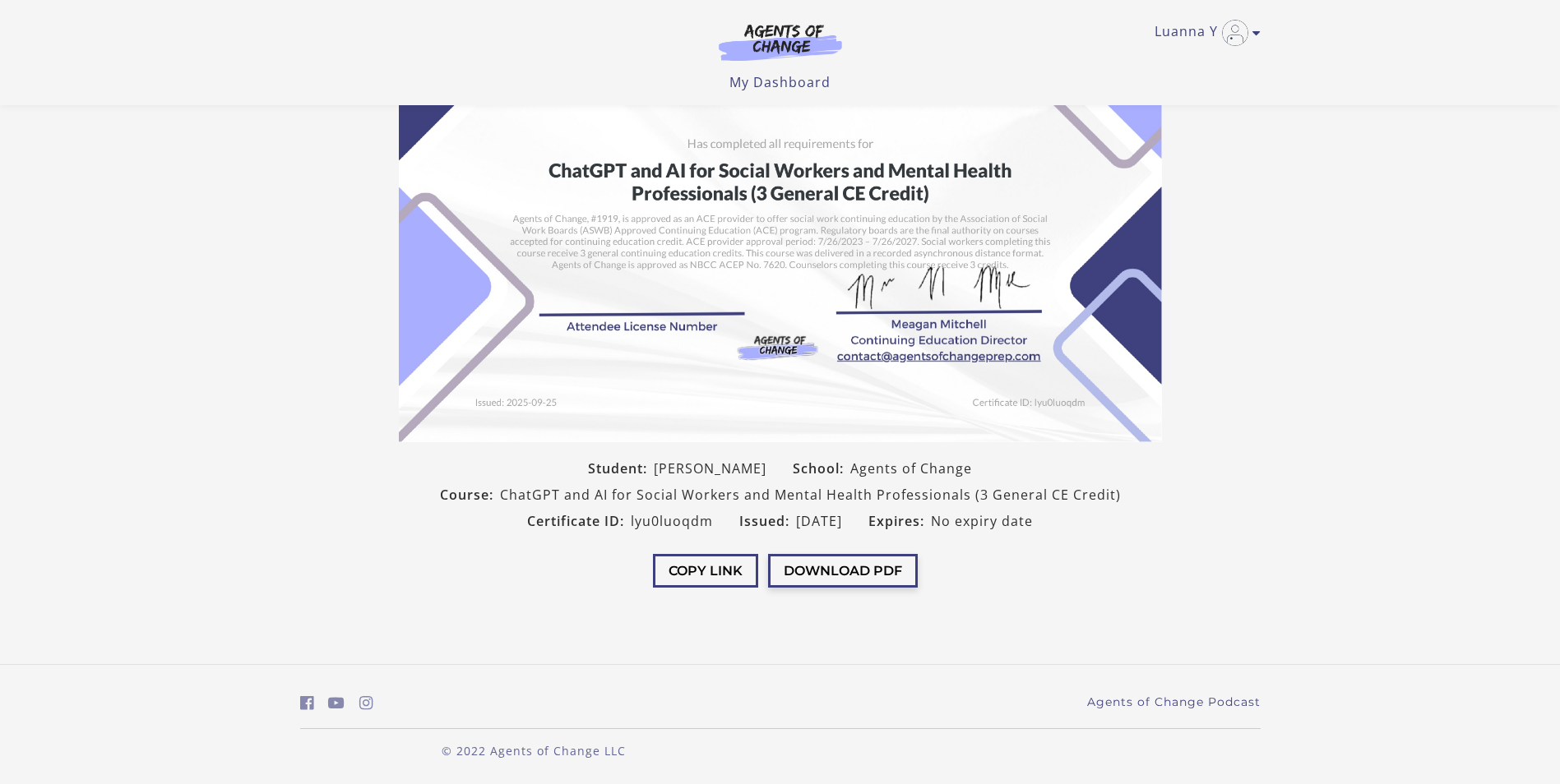
click at [852, 577] on button "Download PDF" at bounding box center [843, 571] width 150 height 34
